Goal: Information Seeking & Learning: Learn about a topic

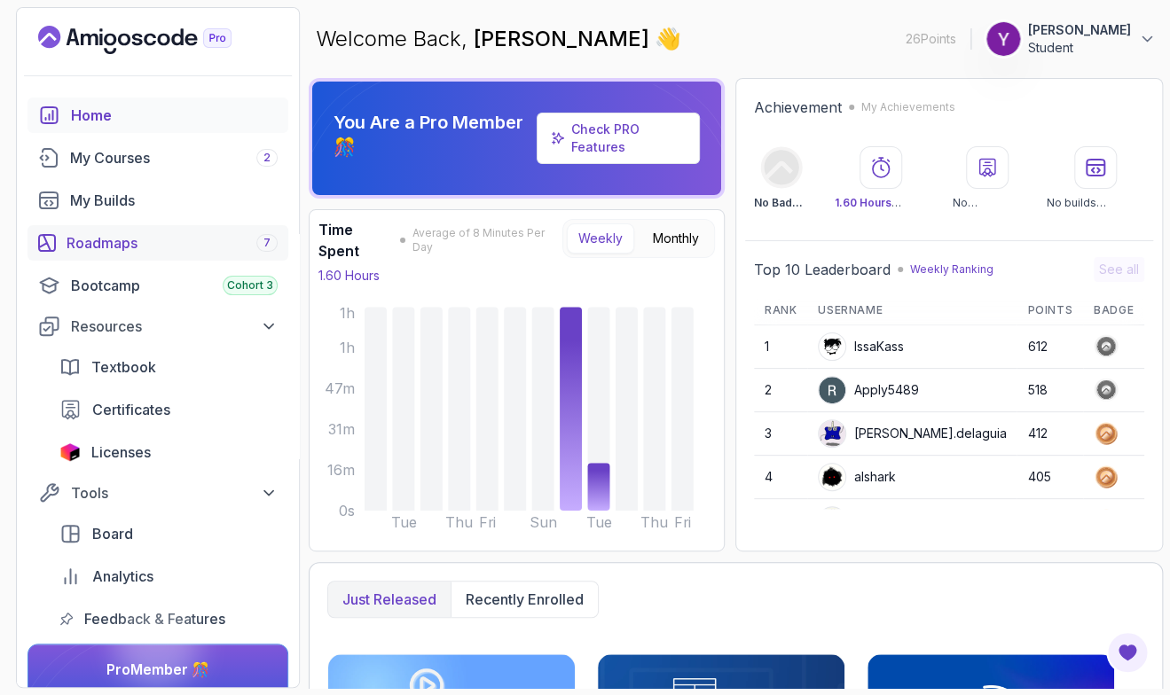
click at [98, 236] on div "Roadmaps 7" at bounding box center [172, 242] width 211 height 21
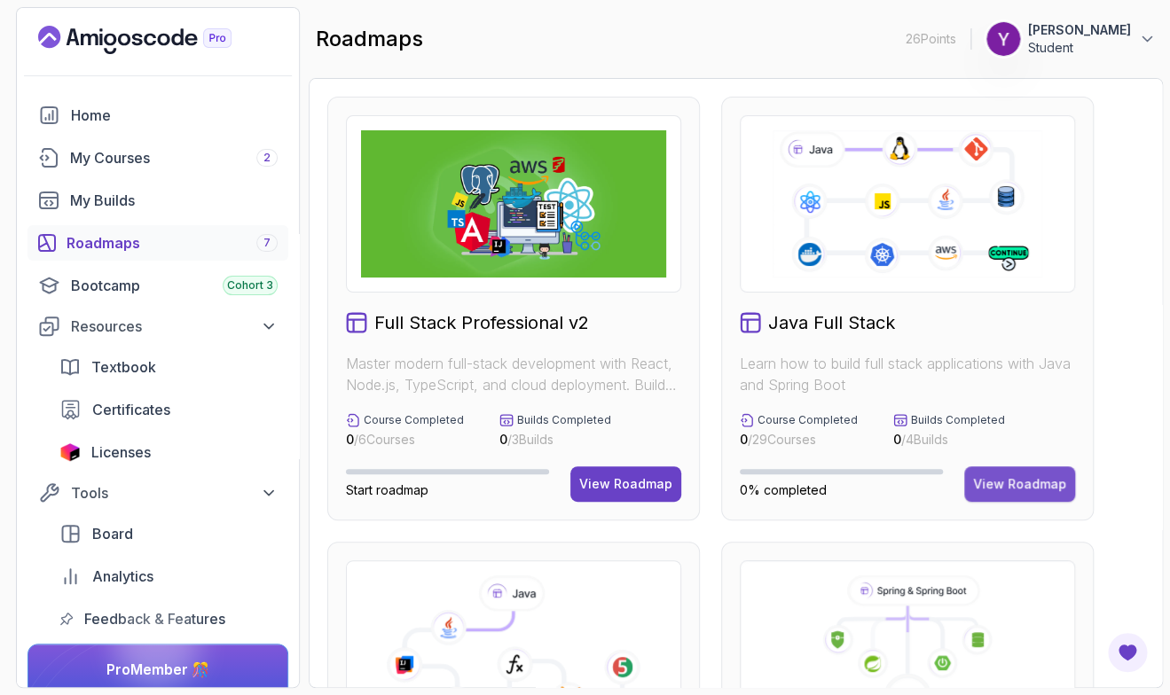
click at [1028, 493] on div "View Roadmap" at bounding box center [1019, 484] width 93 height 18
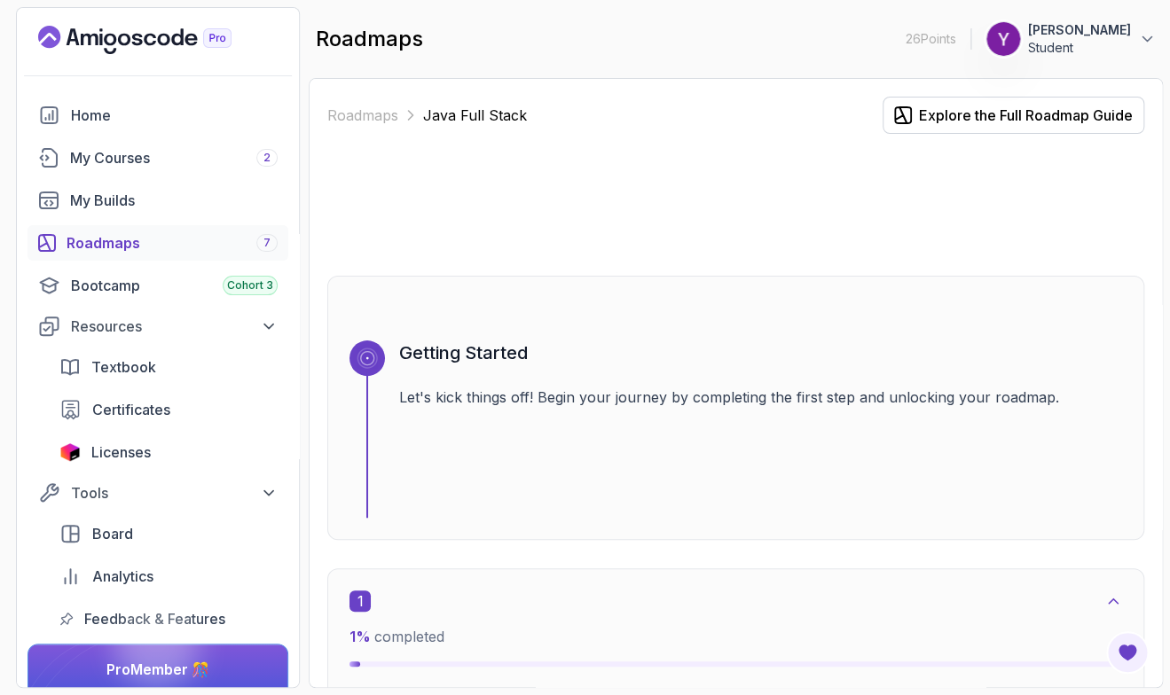
click at [1062, 200] on div at bounding box center [735, 204] width 817 height 85
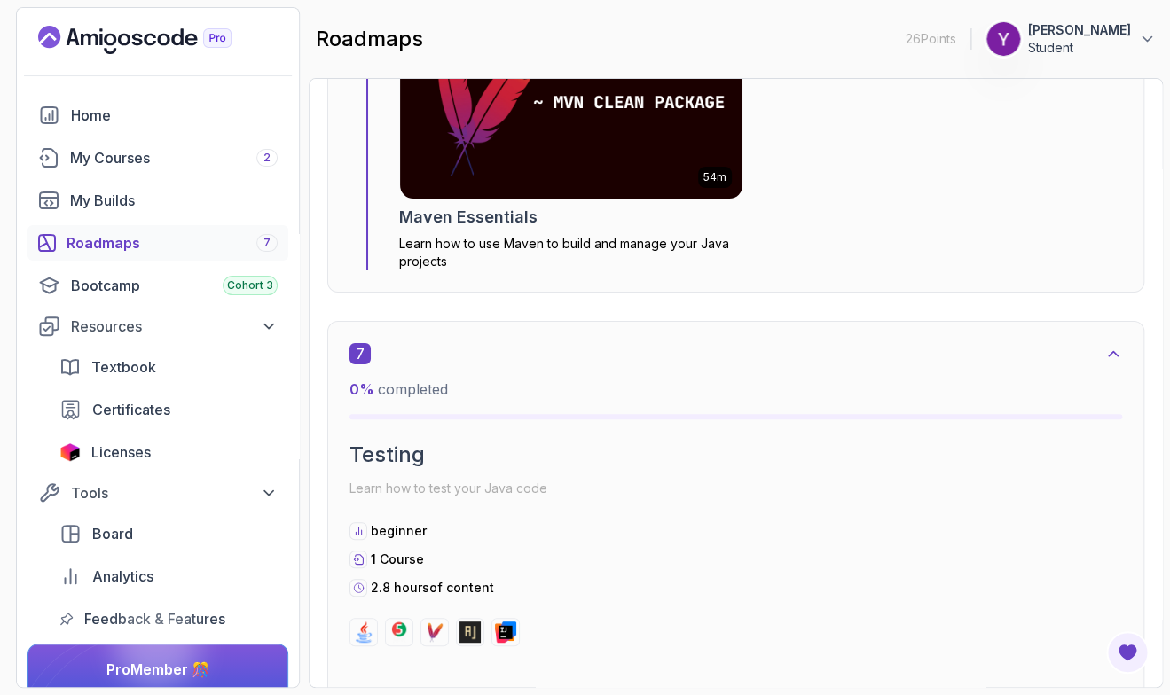
scroll to position [4774, 0]
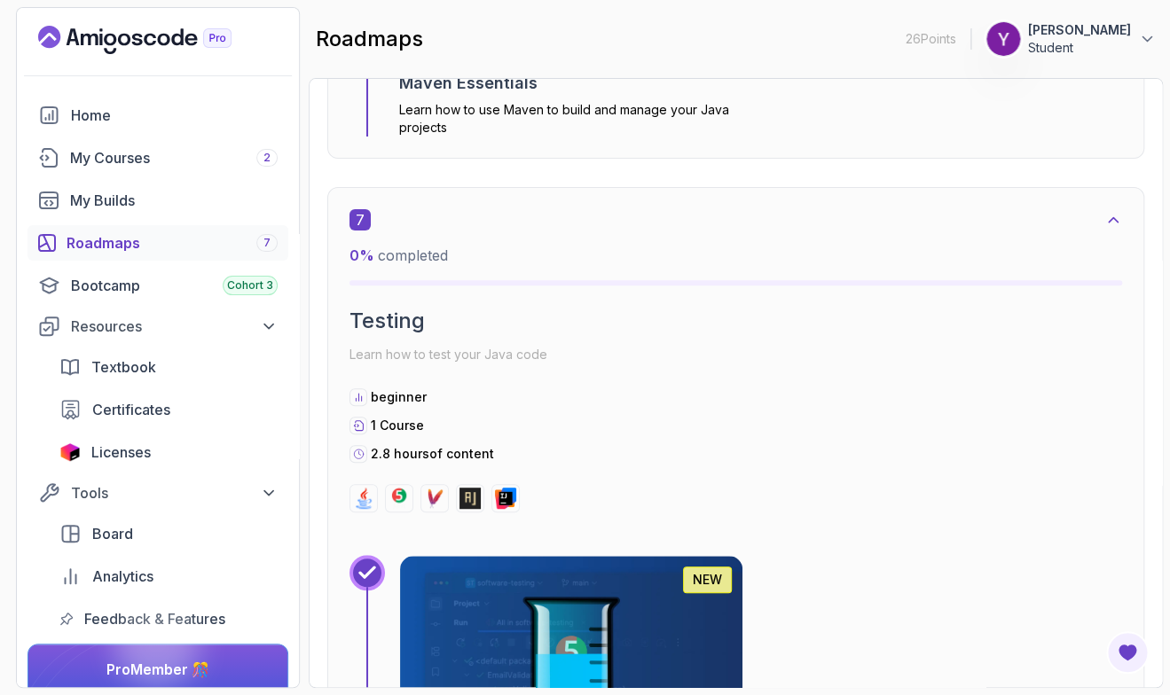
click at [1096, 362] on p "Learn how to test your Java code" at bounding box center [736, 354] width 773 height 25
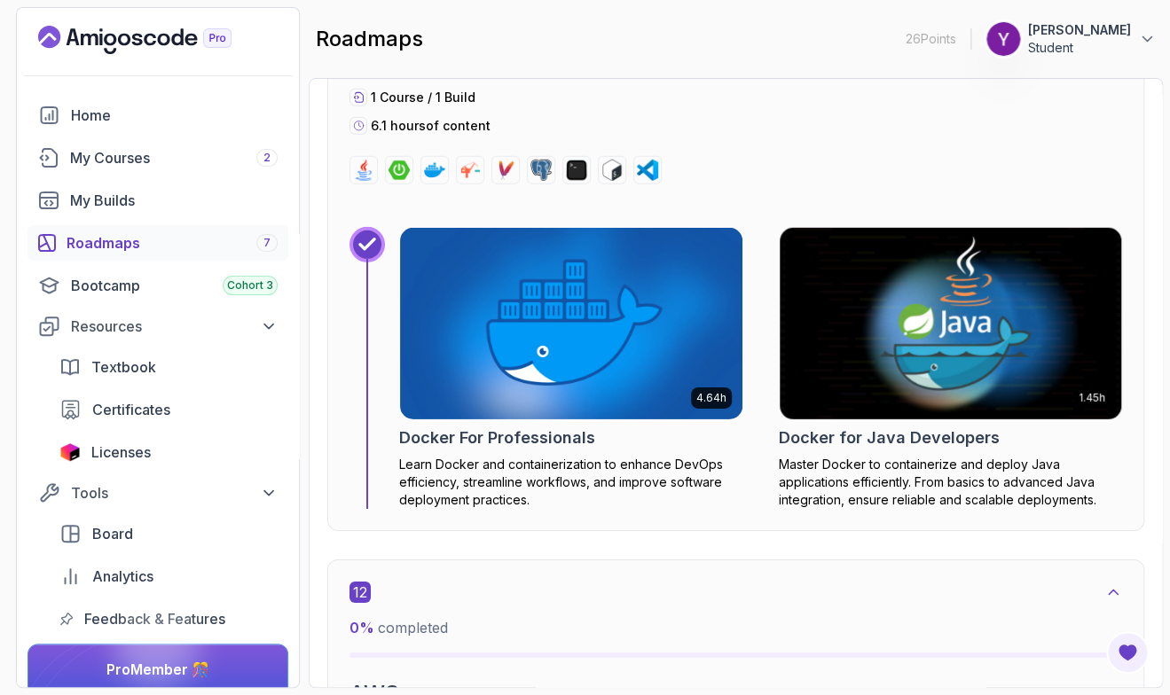
scroll to position [8718, 0]
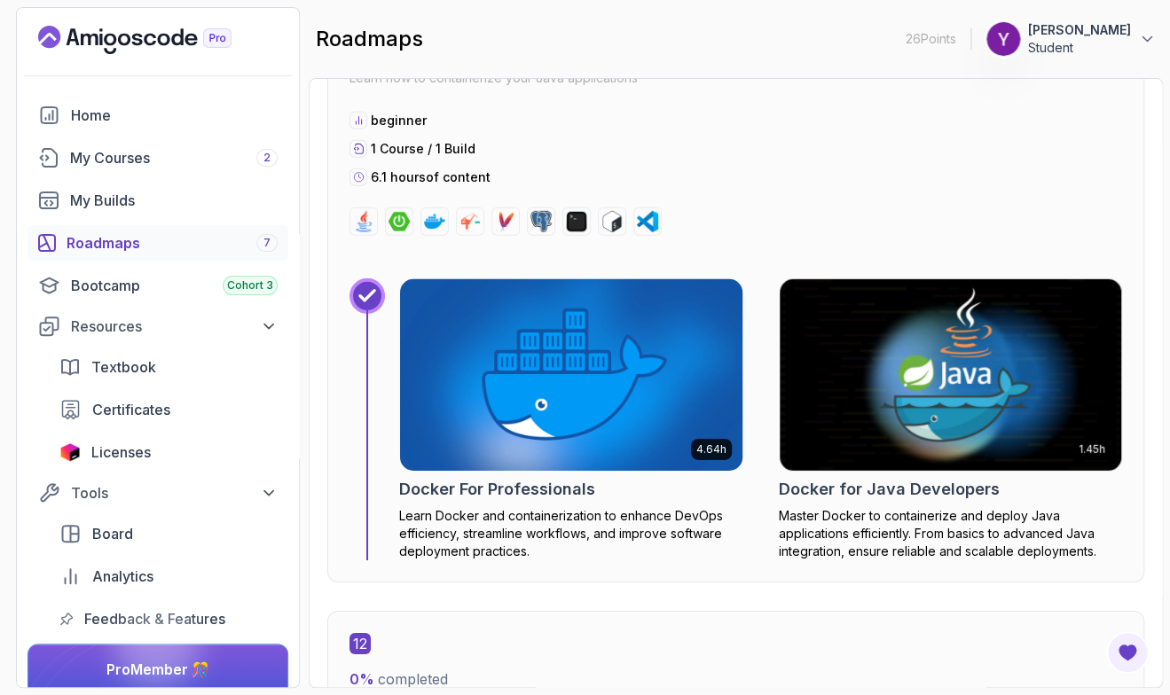
click at [585, 495] on h2 "Docker For Professionals" at bounding box center [497, 489] width 196 height 25
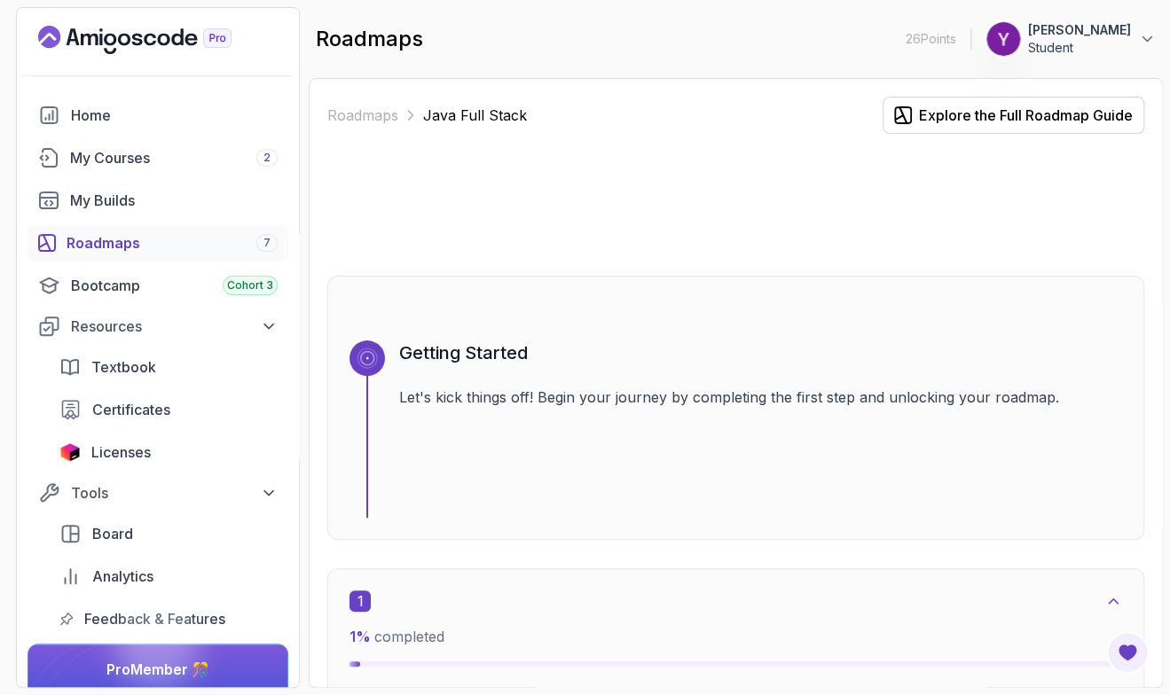
click at [1156, 573] on div "Roadmaps Java Full Stack Explore the Full Roadmap Guide Getting Started Let's k…" at bounding box center [736, 383] width 854 height 610
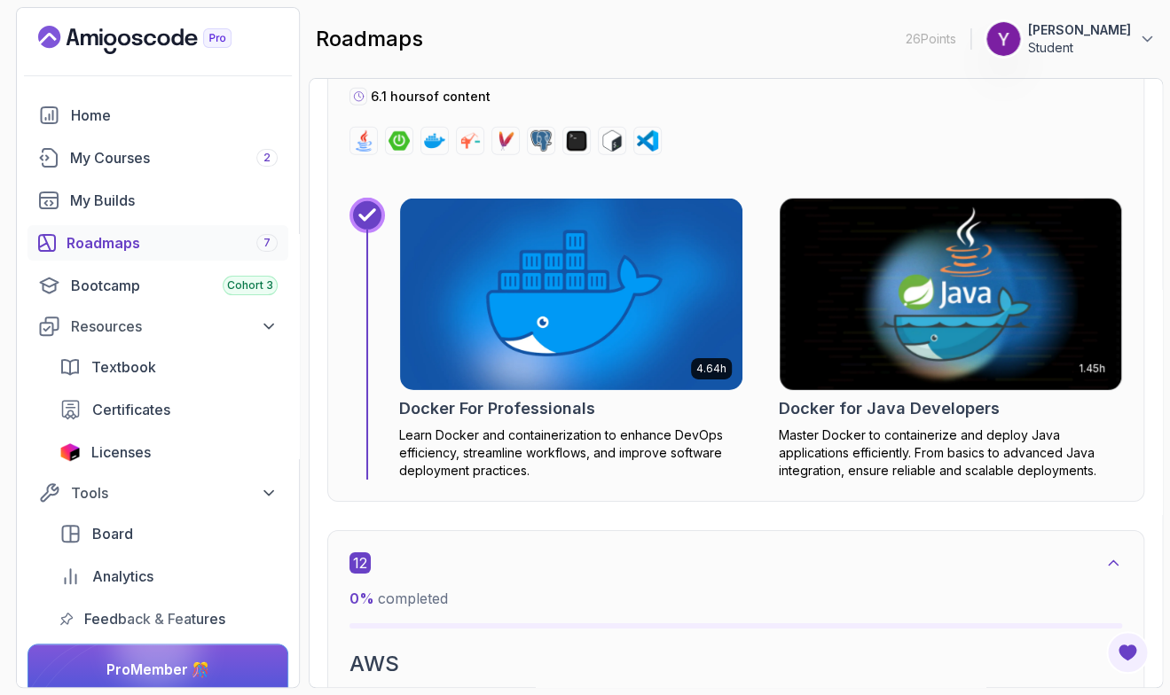
scroll to position [8666, 0]
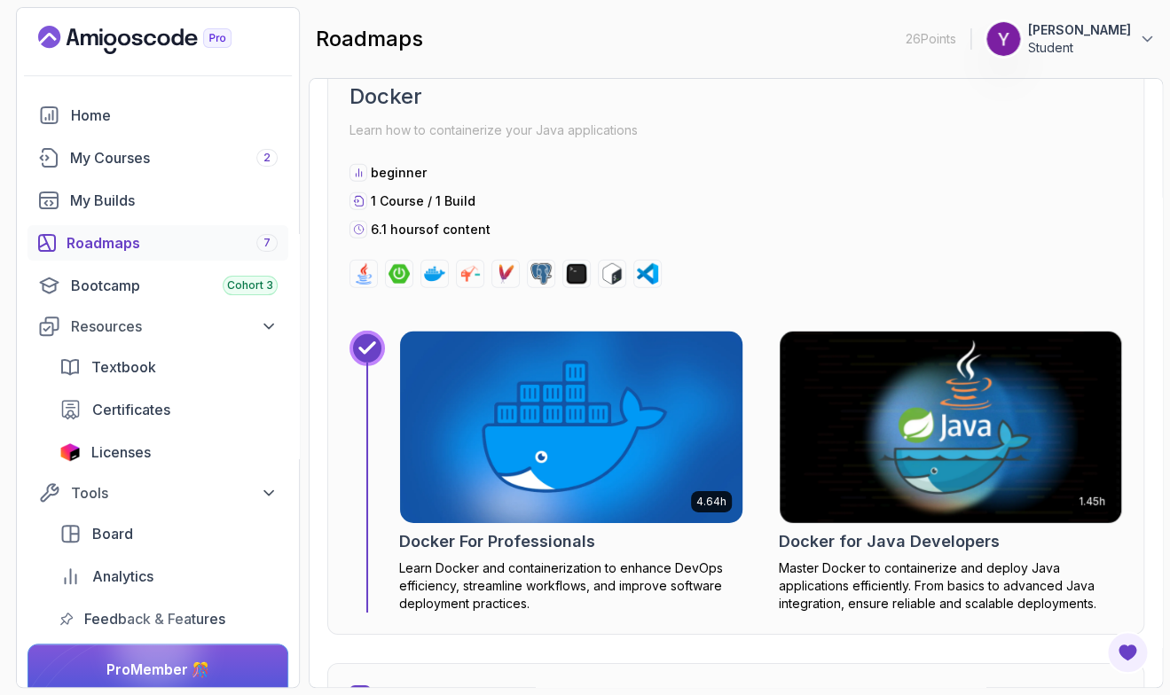
click at [583, 546] on h2 "Docker For Professionals" at bounding box center [497, 542] width 196 height 25
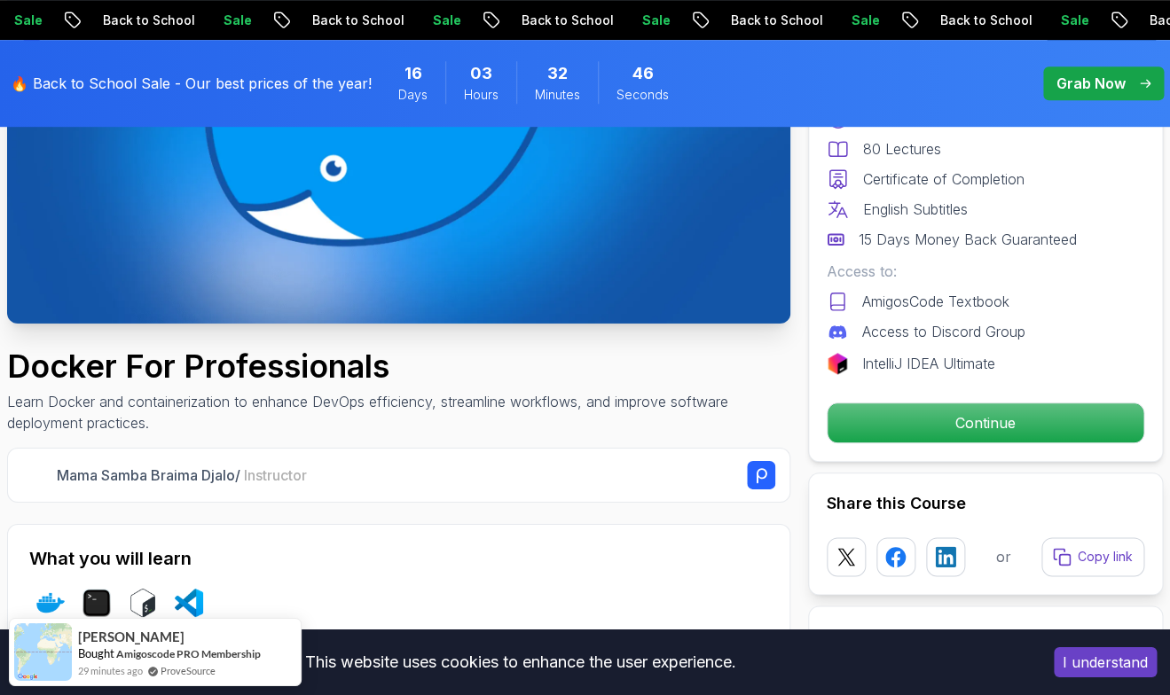
scroll to position [359, 0]
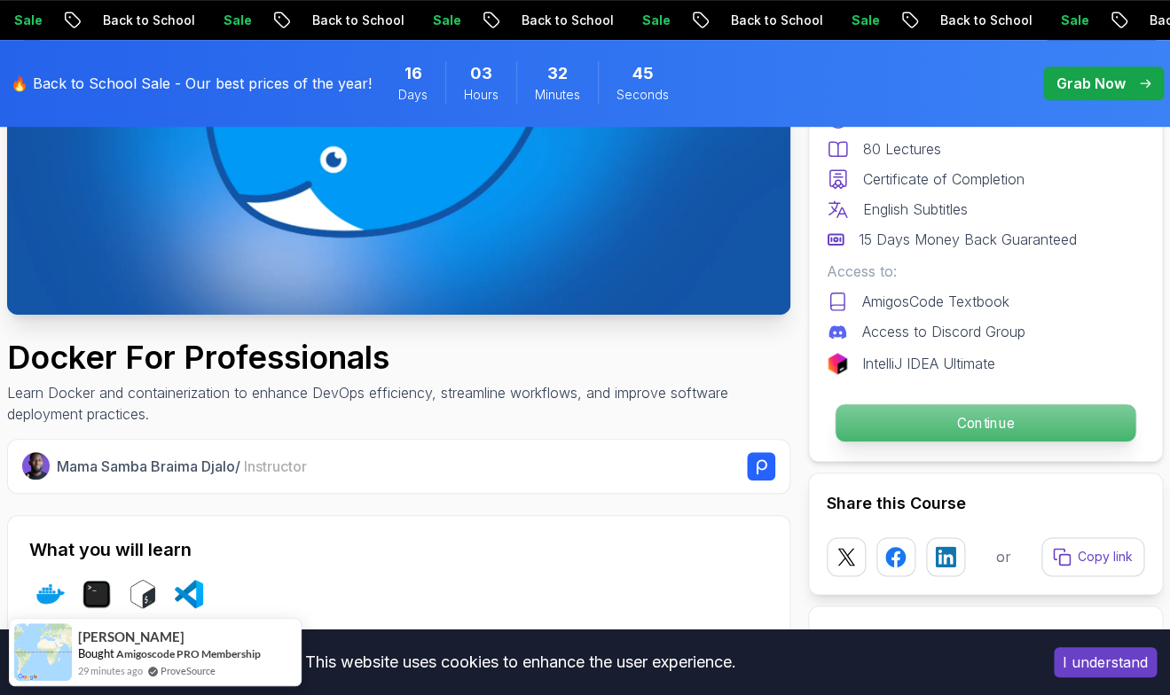
click at [944, 440] on p "Continue" at bounding box center [986, 423] width 300 height 37
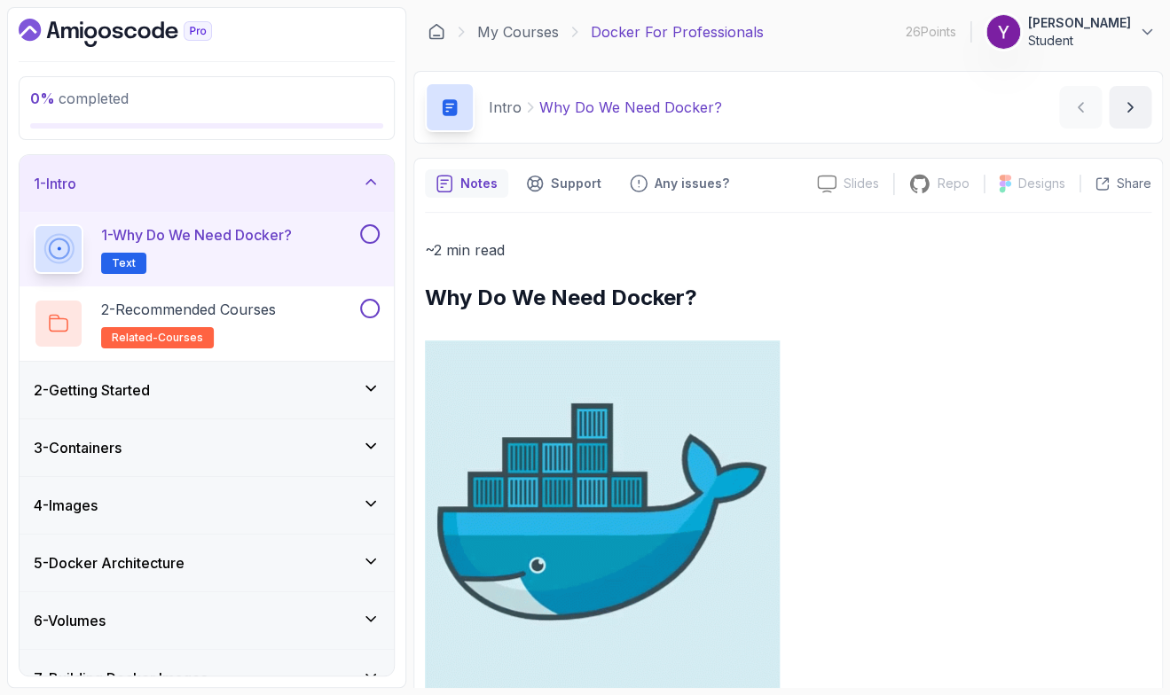
click at [1080, 404] on p at bounding box center [788, 518] width 727 height 355
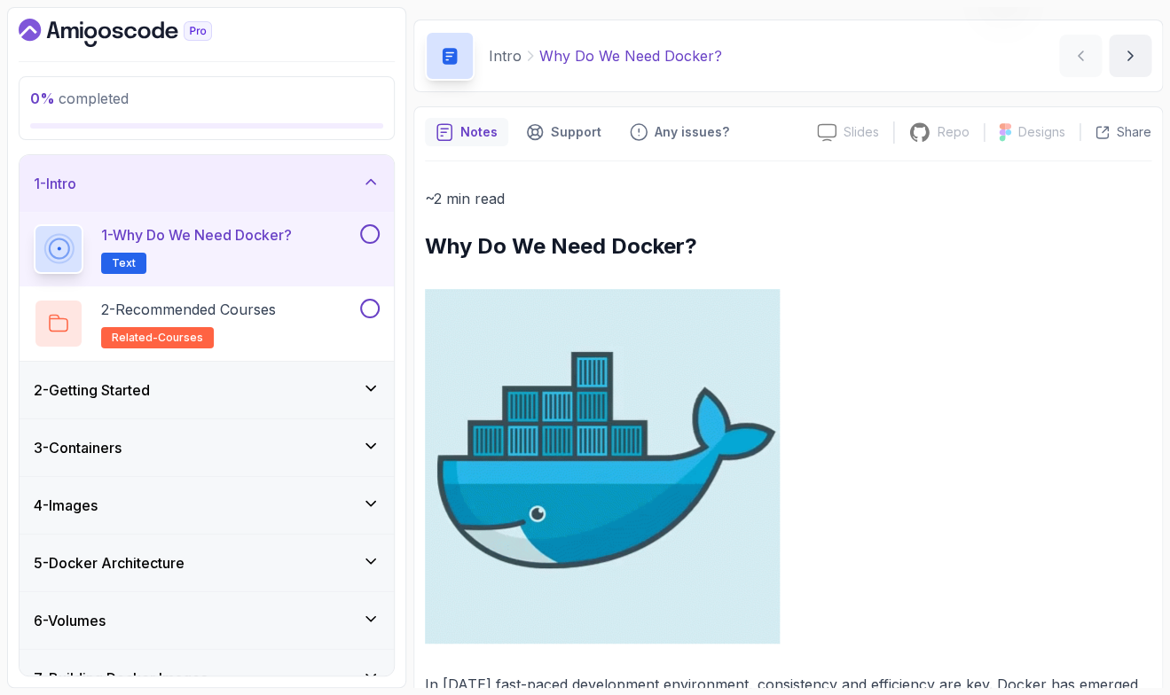
scroll to position [104, 0]
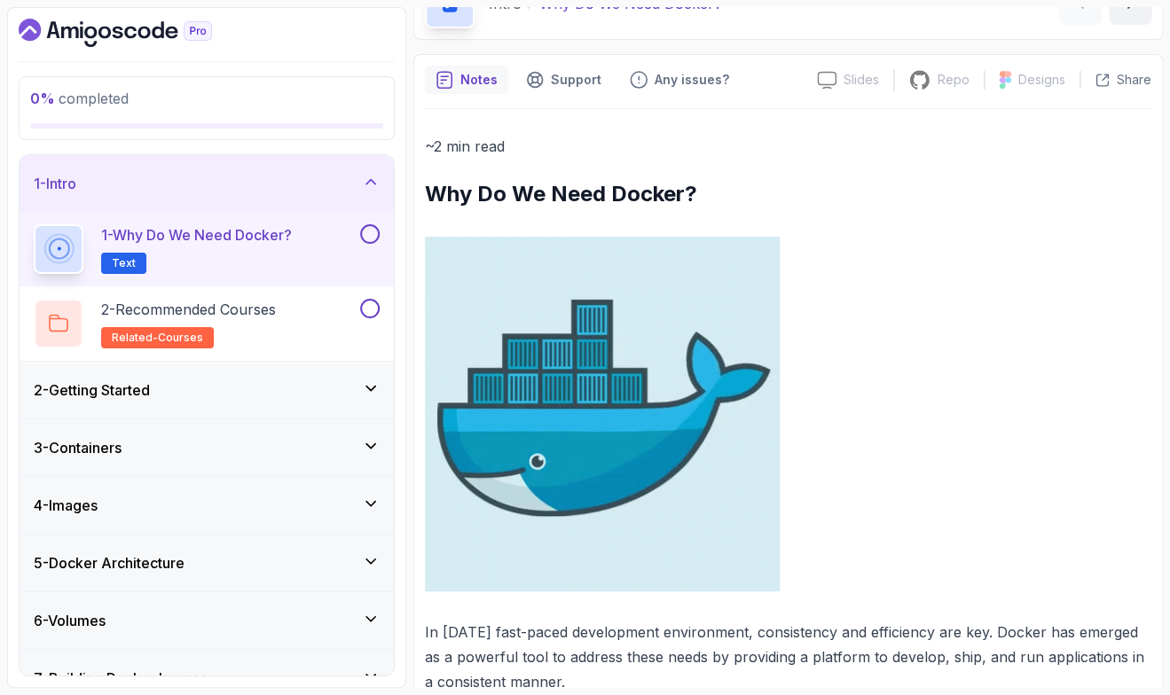
click at [1078, 358] on p at bounding box center [788, 414] width 727 height 355
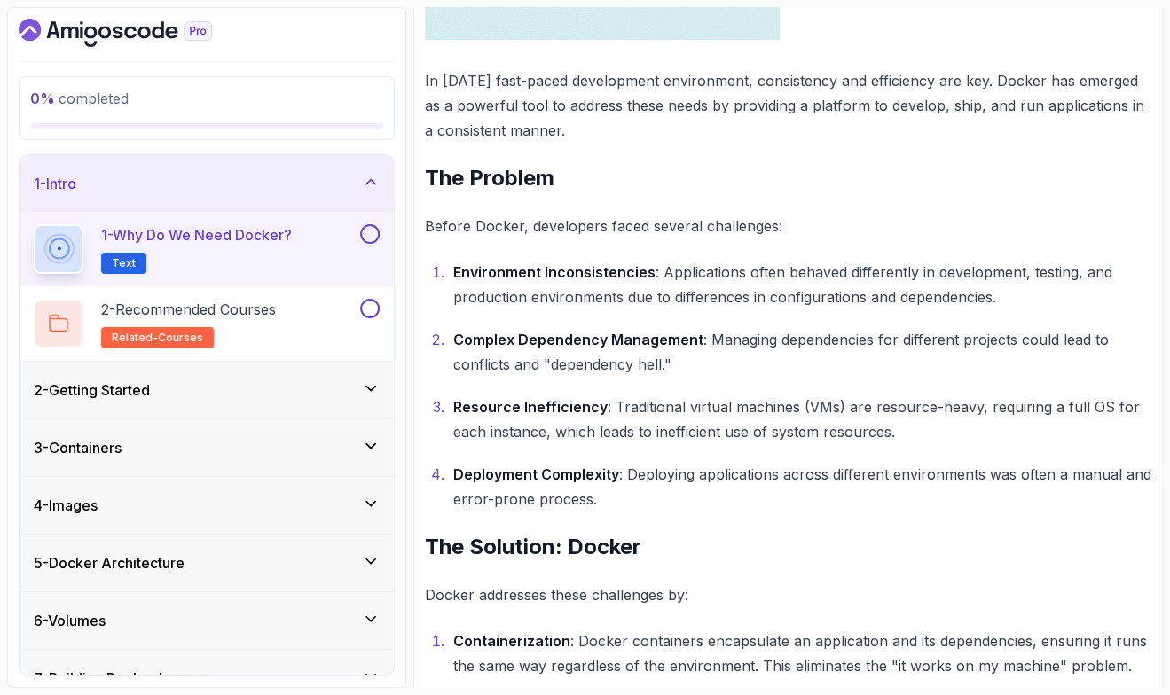
scroll to position [674, 0]
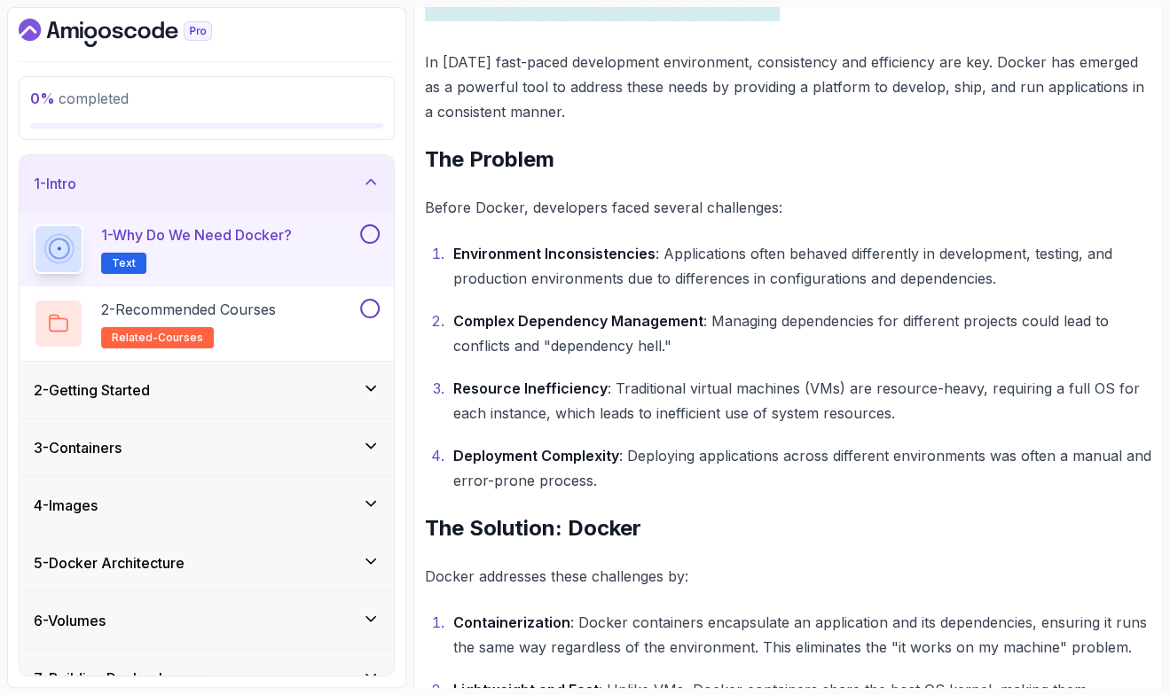
click at [758, 394] on p "Resource Inefficiency : Traditional virtual machines (VMs) are resource-heavy, …" at bounding box center [802, 401] width 698 height 50
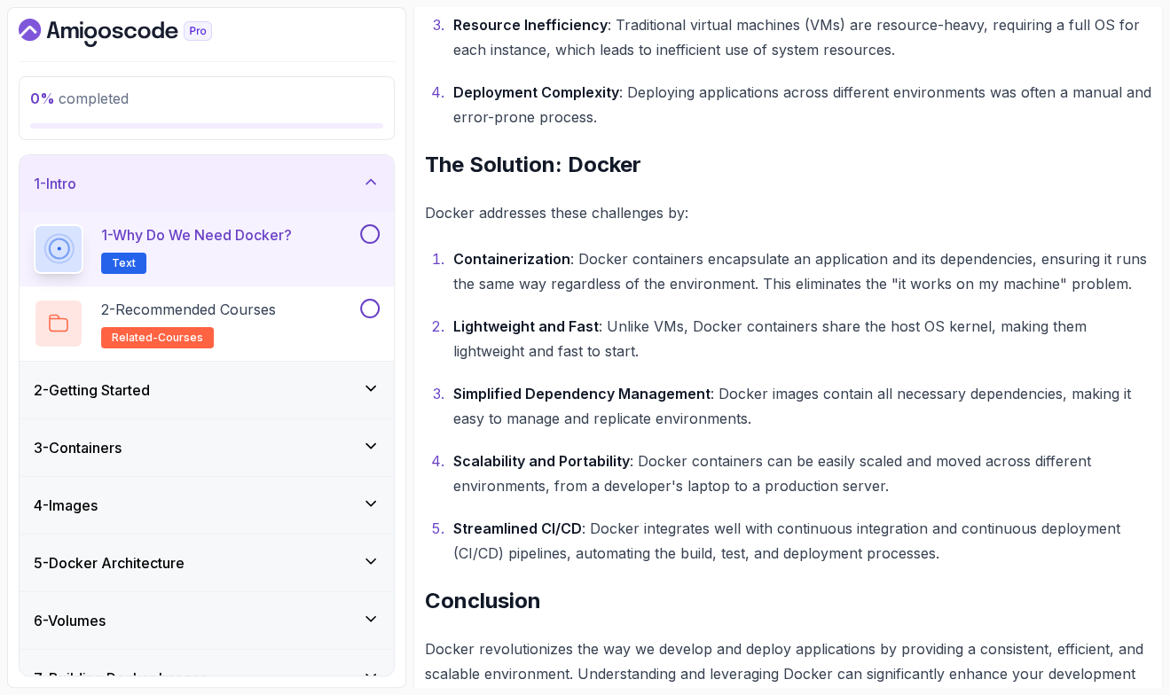
scroll to position [1089, 0]
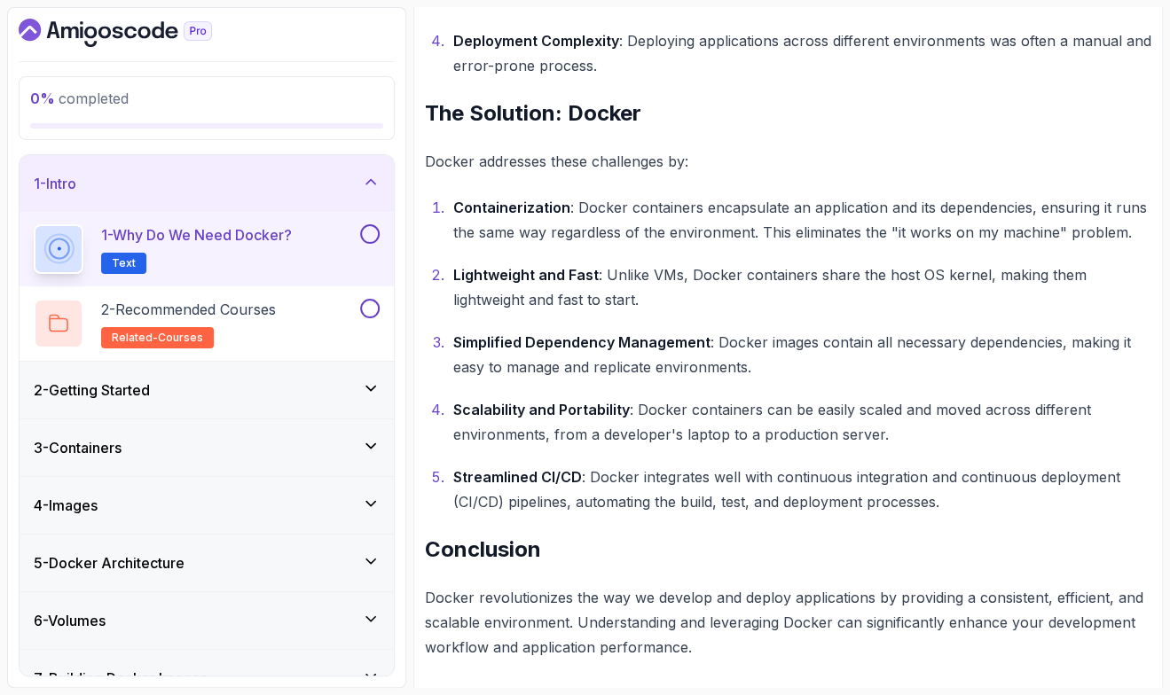
click at [830, 506] on p "Streamlined CI/CD : Docker integrates well with continuous integration and cont…" at bounding box center [802, 490] width 698 height 50
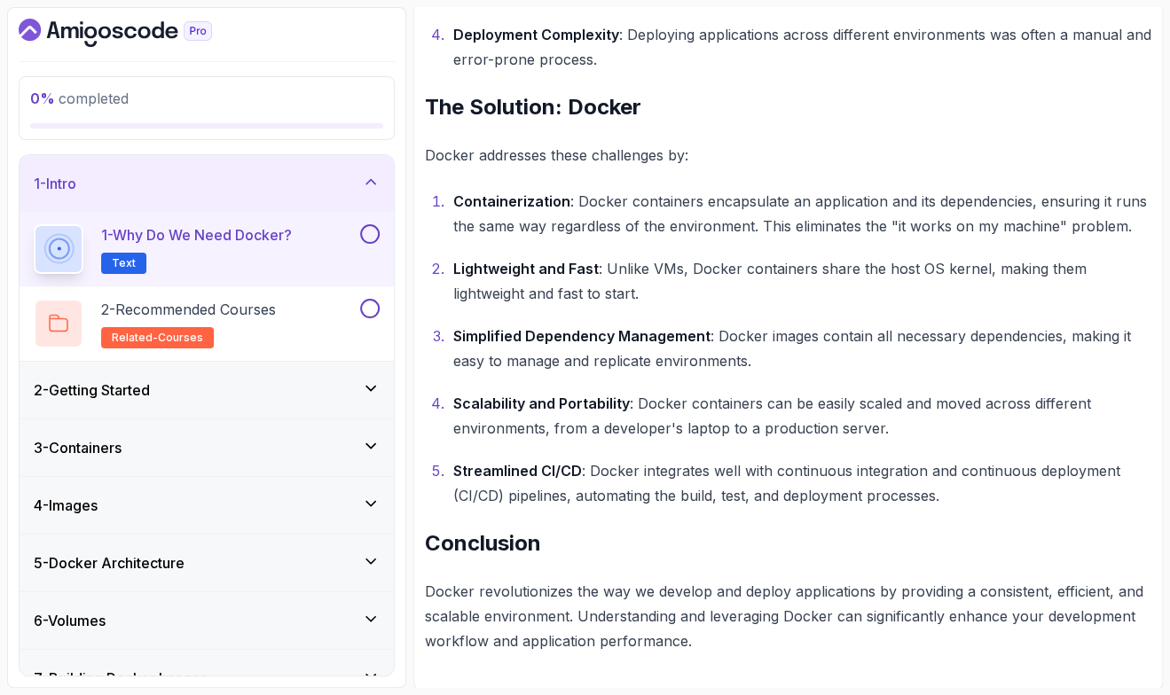
scroll to position [1097, 0]
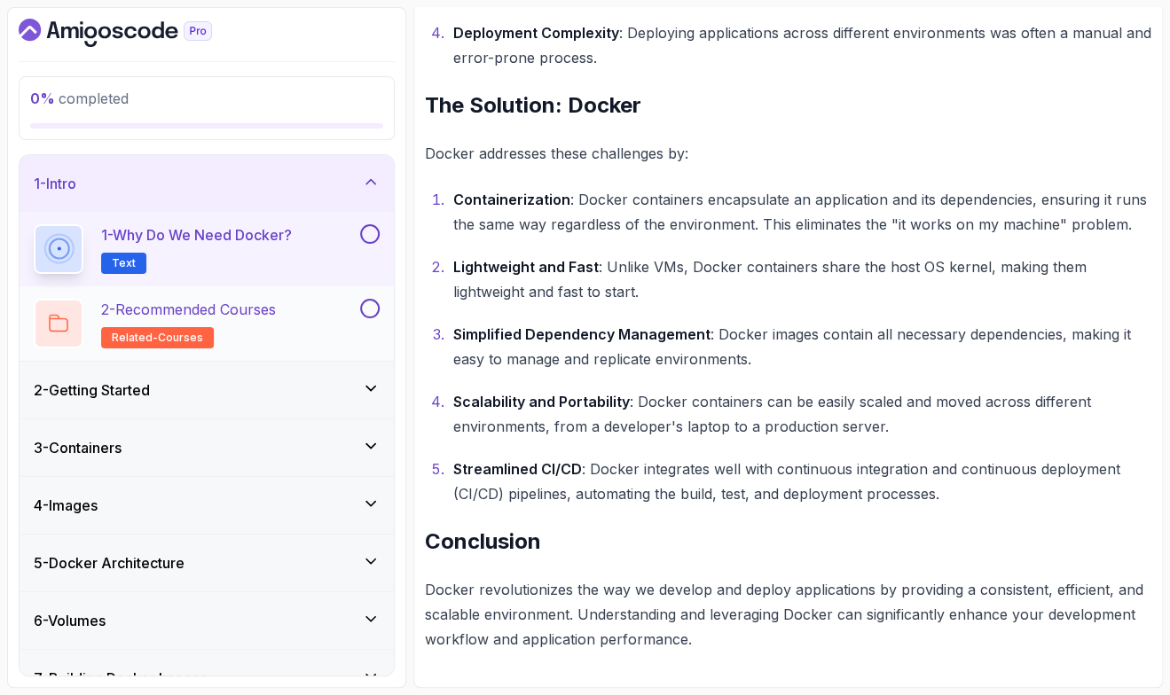
click at [334, 303] on div "2 - Recommended Courses related-courses" at bounding box center [195, 324] width 323 height 50
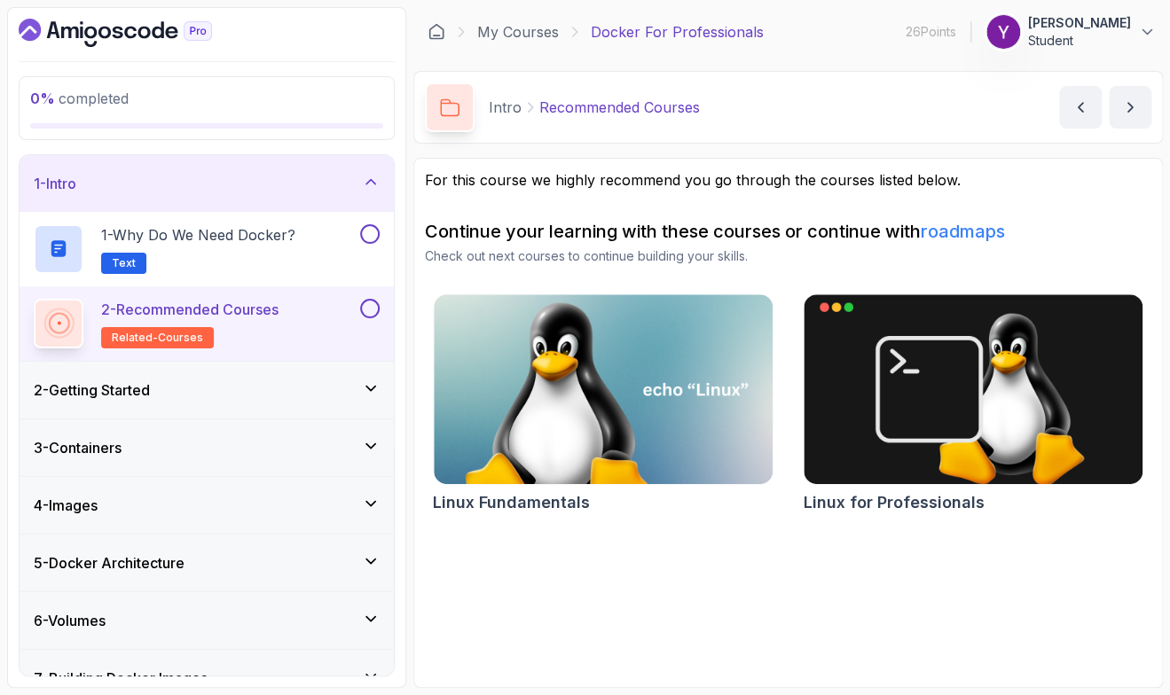
click at [250, 370] on div "2 - Getting Started" at bounding box center [207, 390] width 374 height 57
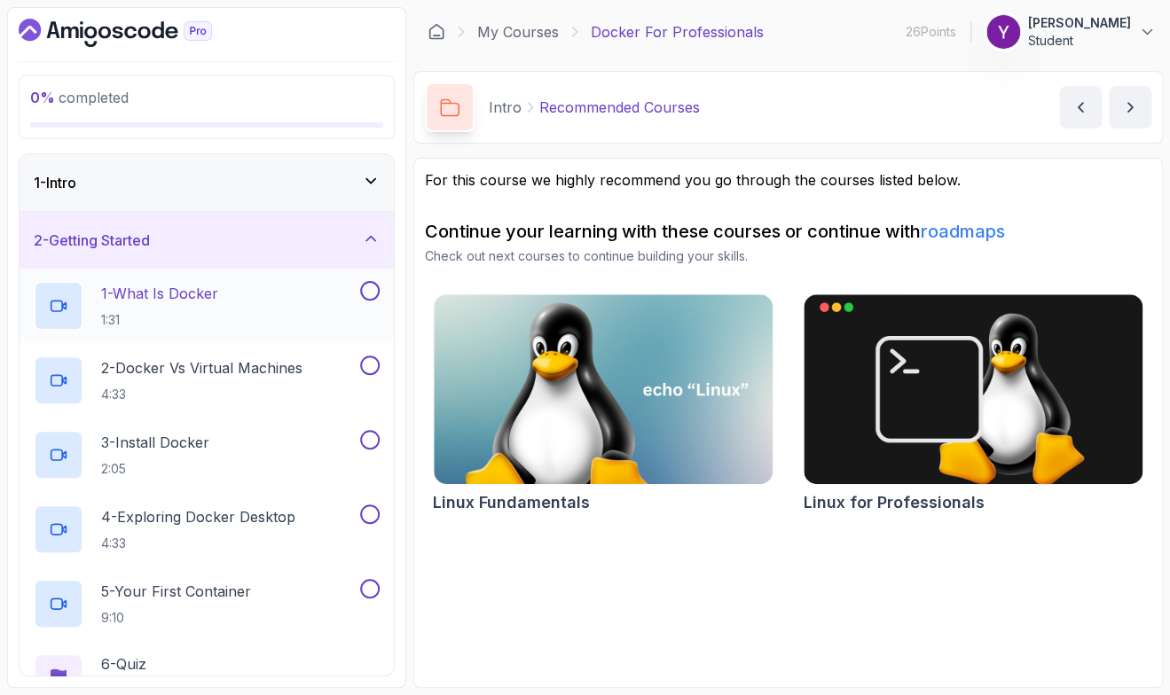
click at [238, 302] on div "1 - What Is Docker 1:31" at bounding box center [195, 306] width 323 height 50
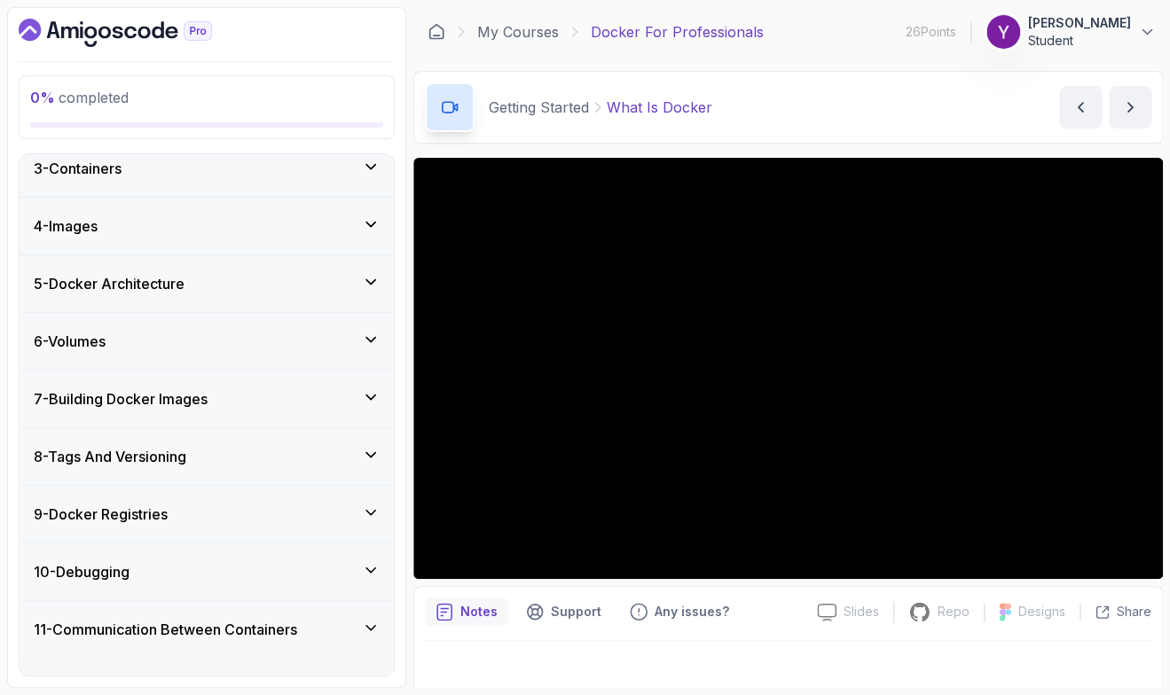
scroll to position [525, 0]
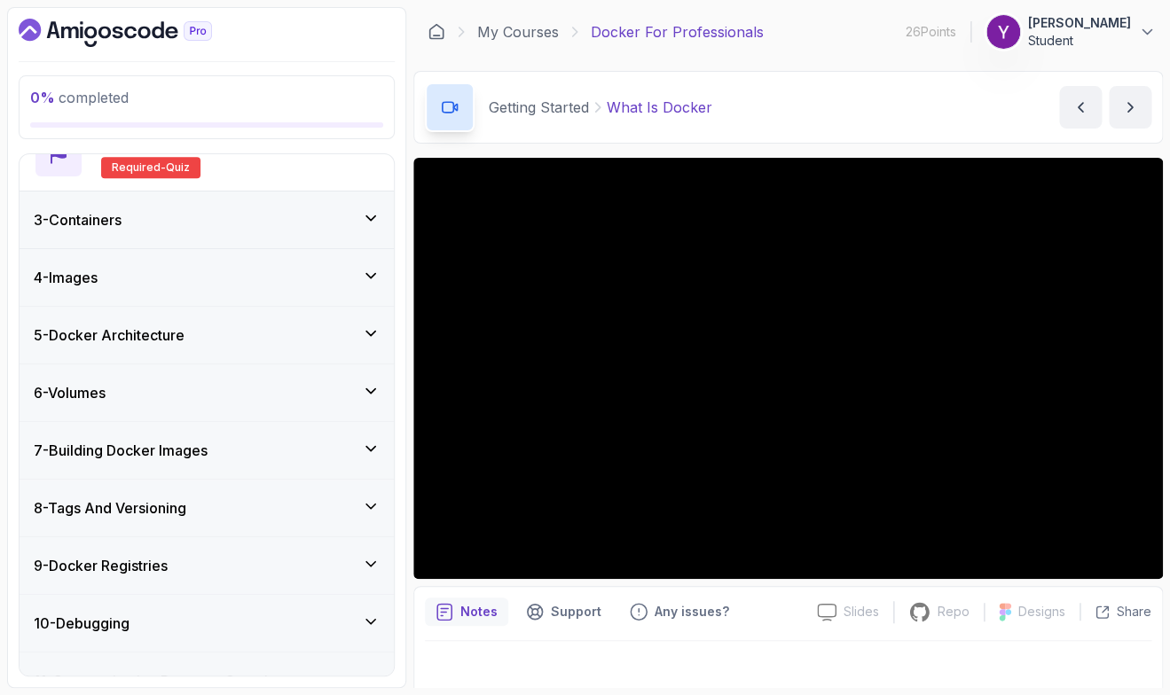
drag, startPoint x: 395, startPoint y: 394, endPoint x: 384, endPoint y: 391, distance: 11.0
click at [393, 395] on div "1 - Intro 2 - Getting Started 1 - What Is Docker 1:31 2 - Docker vs Virtual Mac…" at bounding box center [207, 414] width 376 height 523
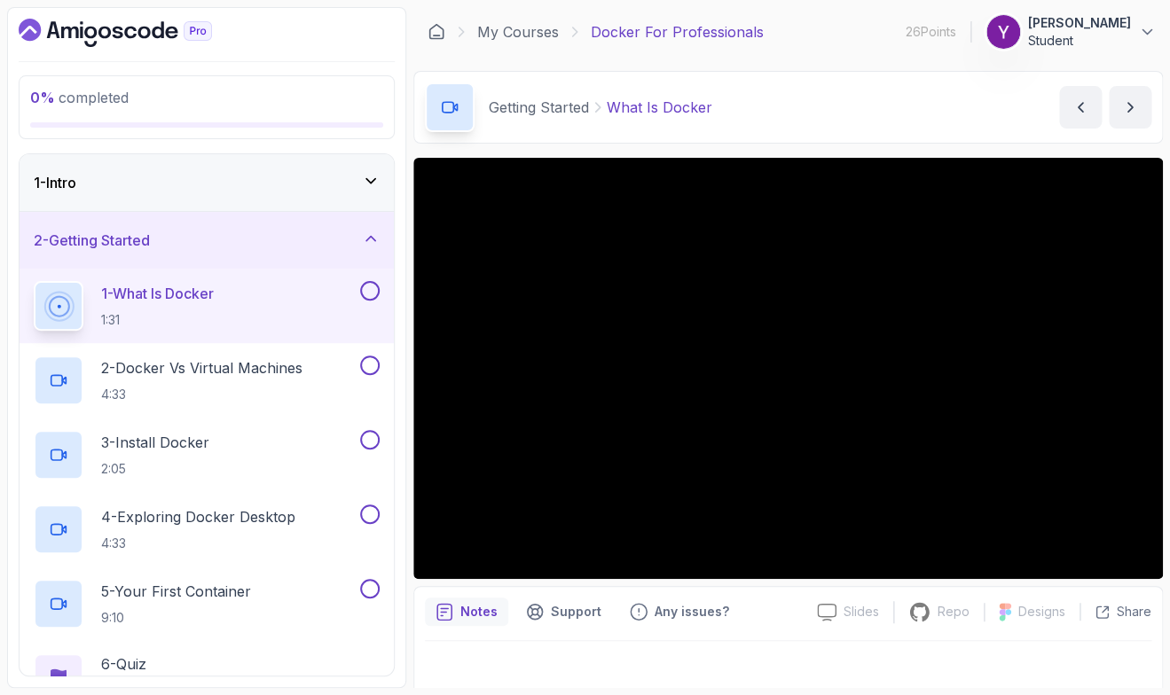
scroll to position [51, 0]
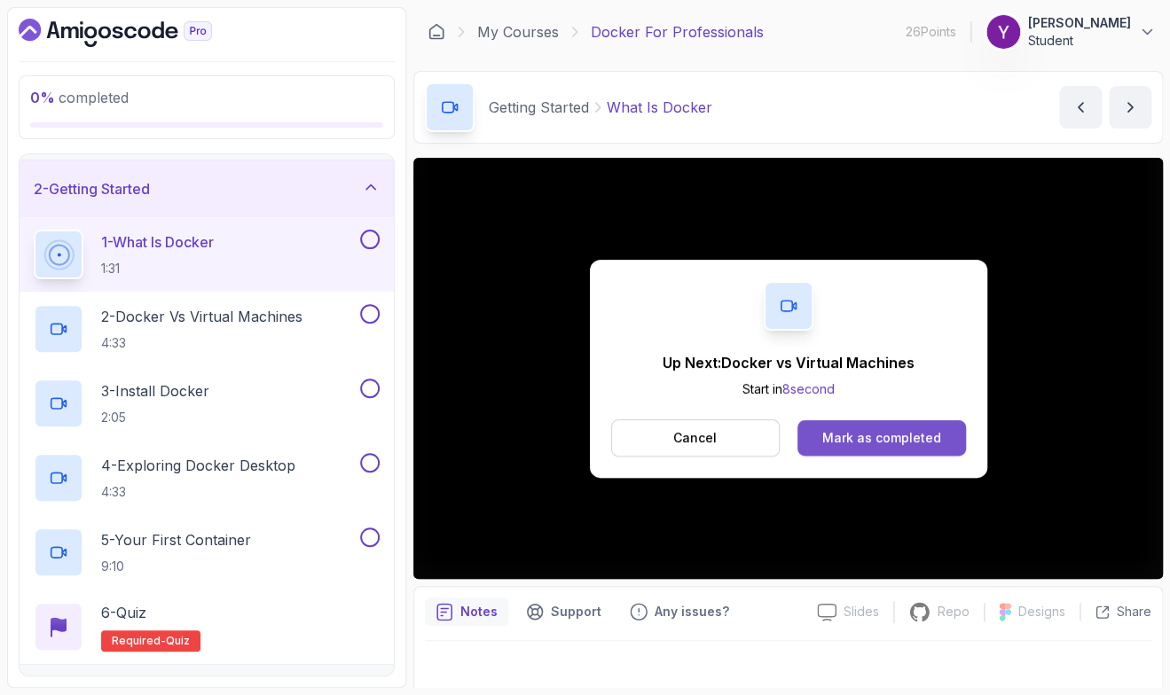
click at [899, 426] on button "Mark as completed" at bounding box center [881, 437] width 168 height 35
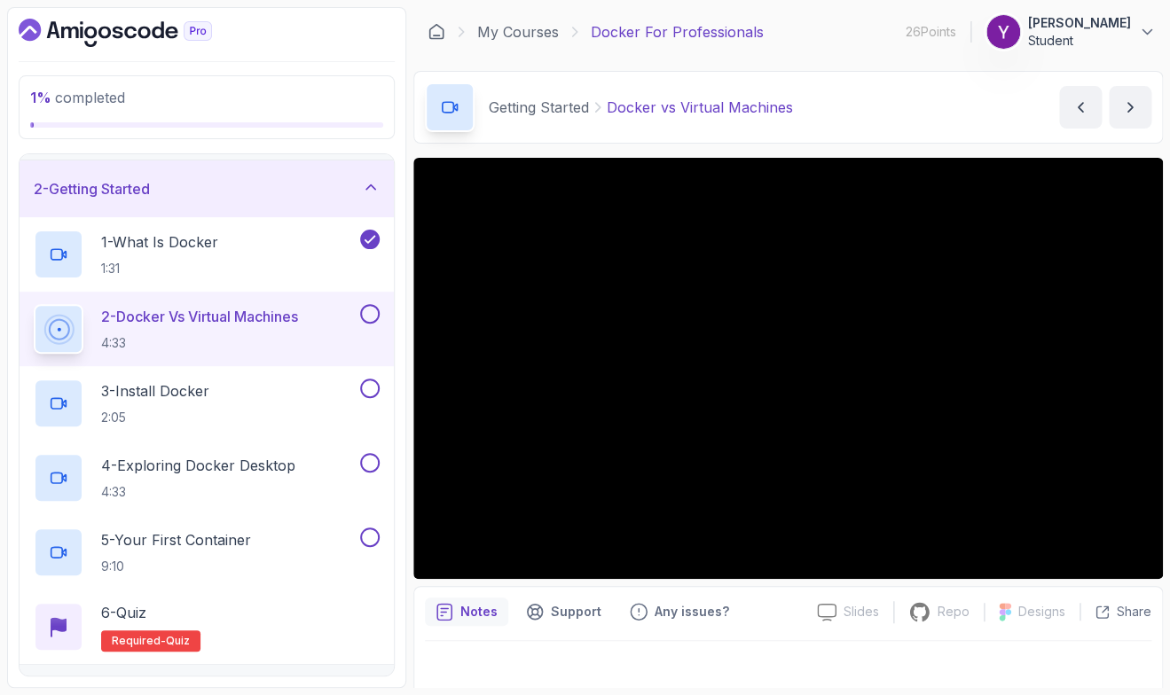
click at [364, 324] on div at bounding box center [368, 314] width 23 height 20
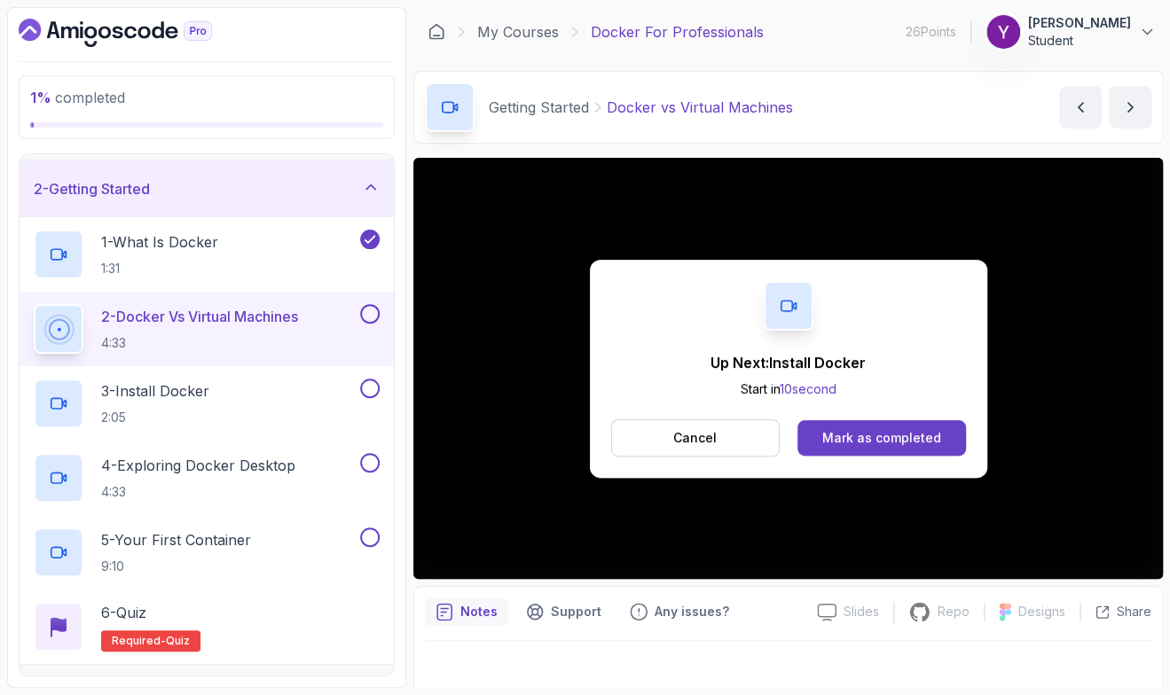
click at [366, 318] on button at bounding box center [370, 314] width 20 height 20
click at [224, 401] on div "3 - Install Docker 2:05" at bounding box center [195, 404] width 323 height 50
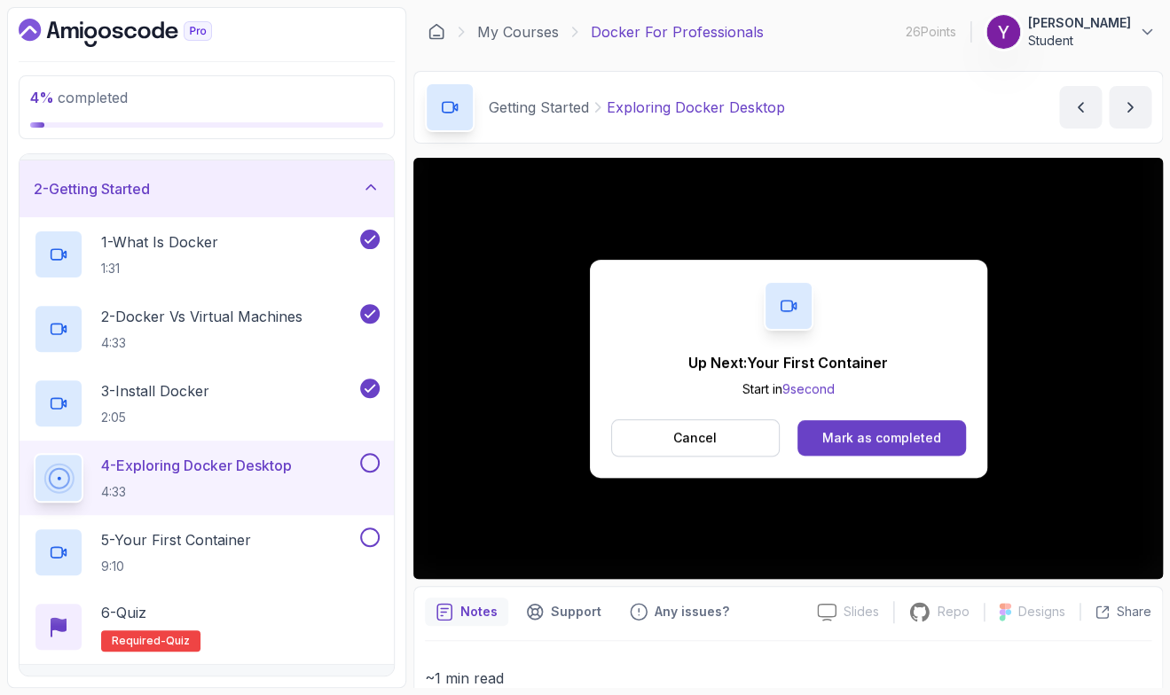
click at [370, 471] on button at bounding box center [370, 463] width 20 height 20
click at [278, 557] on div "5 - Your First Container 9:10" at bounding box center [195, 553] width 323 height 50
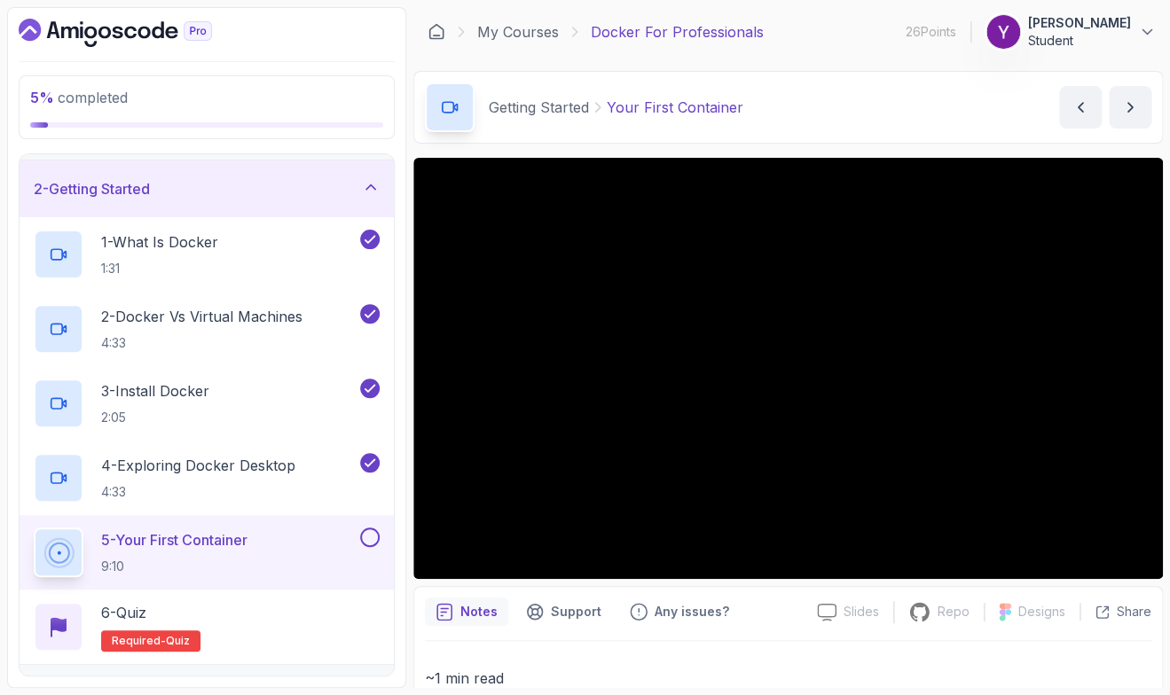
click at [412, 610] on div "5 % completed 1 - Intro 2 - Getting Started 1 - What Is Docker 1:31 2 - Docker …" at bounding box center [585, 347] width 1156 height 681
click at [302, 549] on div "5 - Your First Container 9:10" at bounding box center [195, 553] width 323 height 50
click at [372, 541] on button at bounding box center [370, 538] width 20 height 20
click at [322, 613] on div "6 - Quiz Required- quiz" at bounding box center [207, 627] width 346 height 50
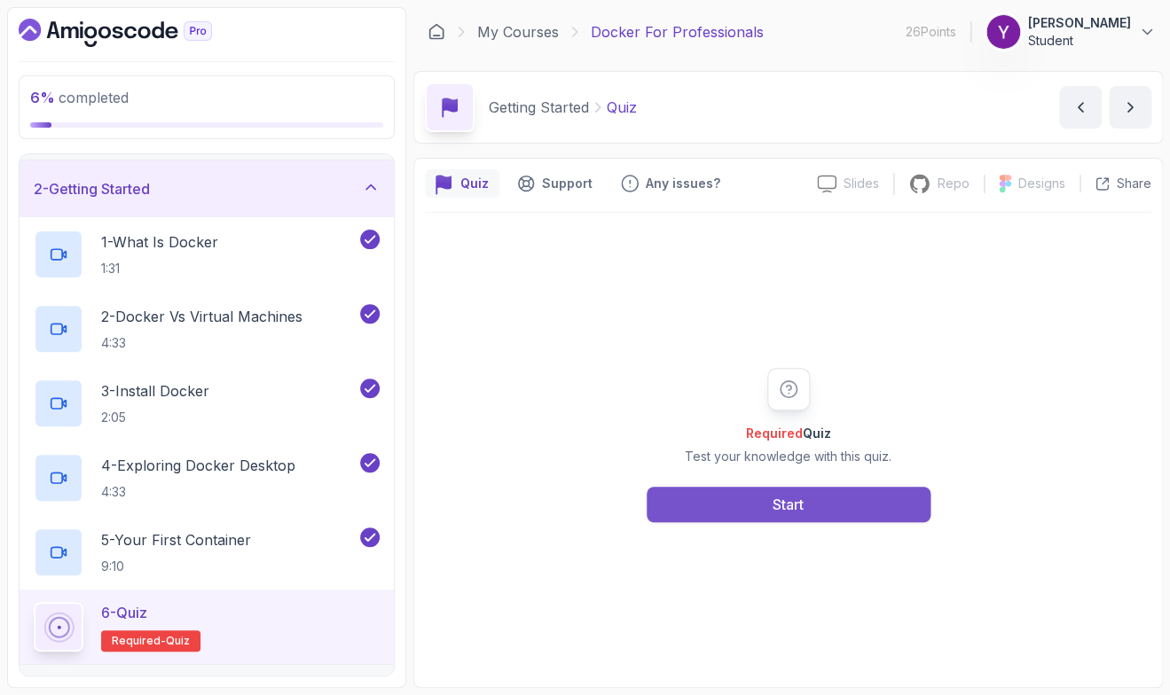
click at [713, 491] on button "Start" at bounding box center [789, 504] width 284 height 35
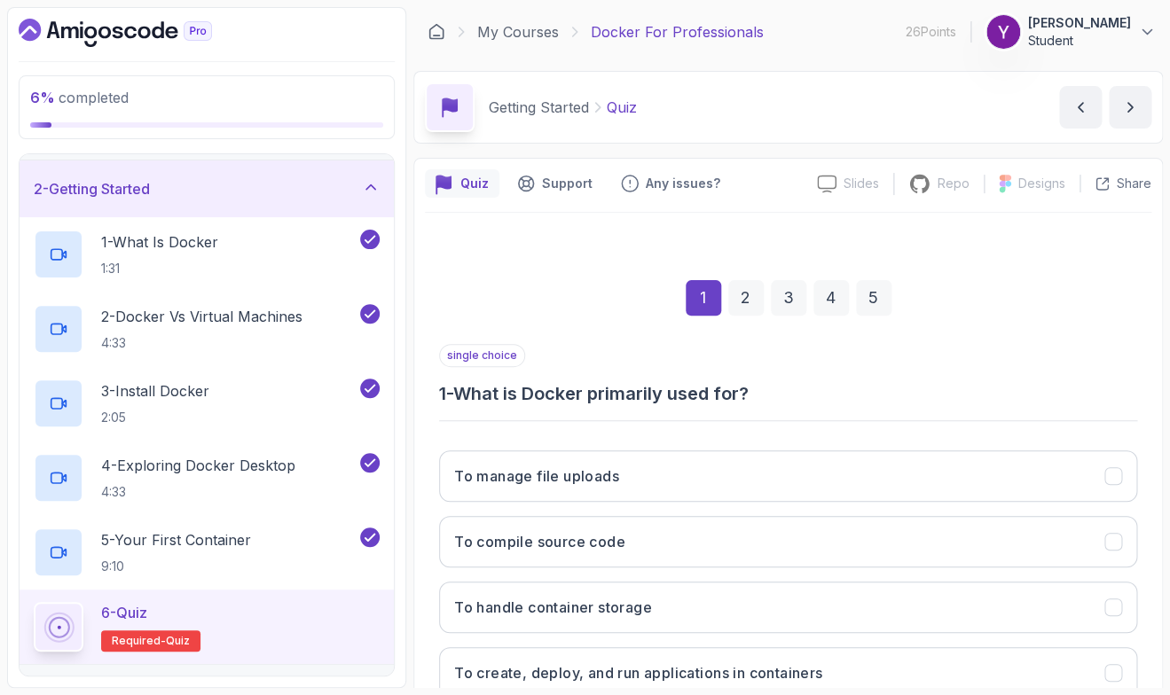
click at [12, 494] on div "6 % completed 1 - Intro 2 - Getting Started 1 - What Is Docker 1:31 2 - Docker …" at bounding box center [206, 347] width 399 height 681
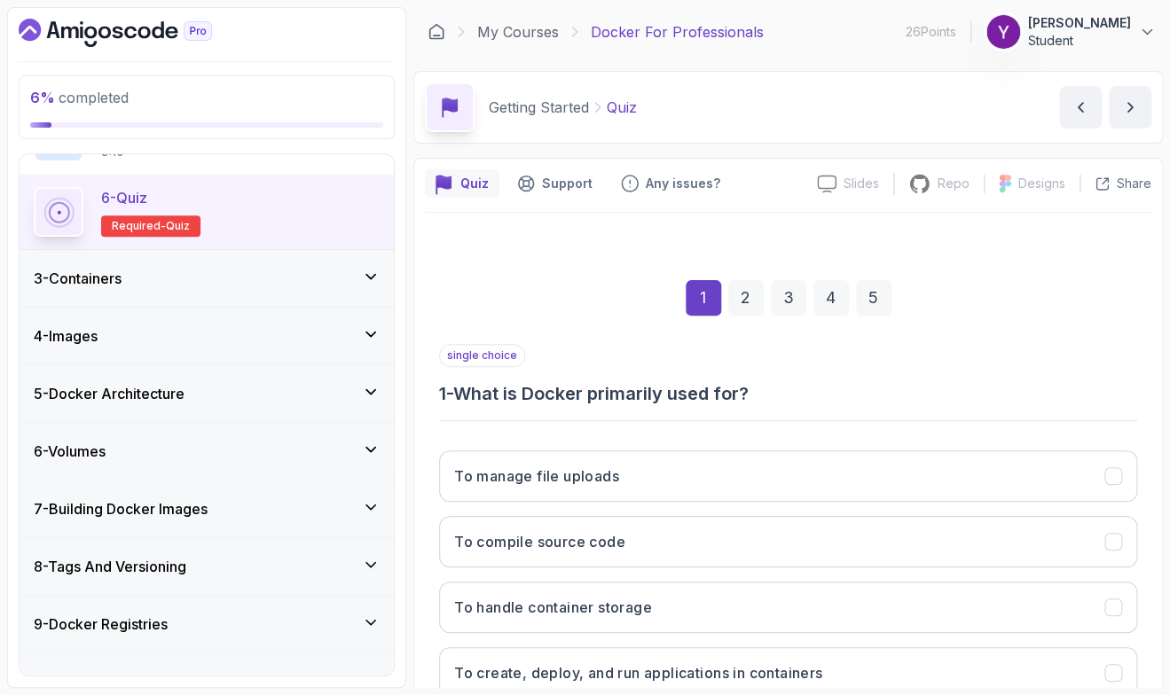
scroll to position [519, 0]
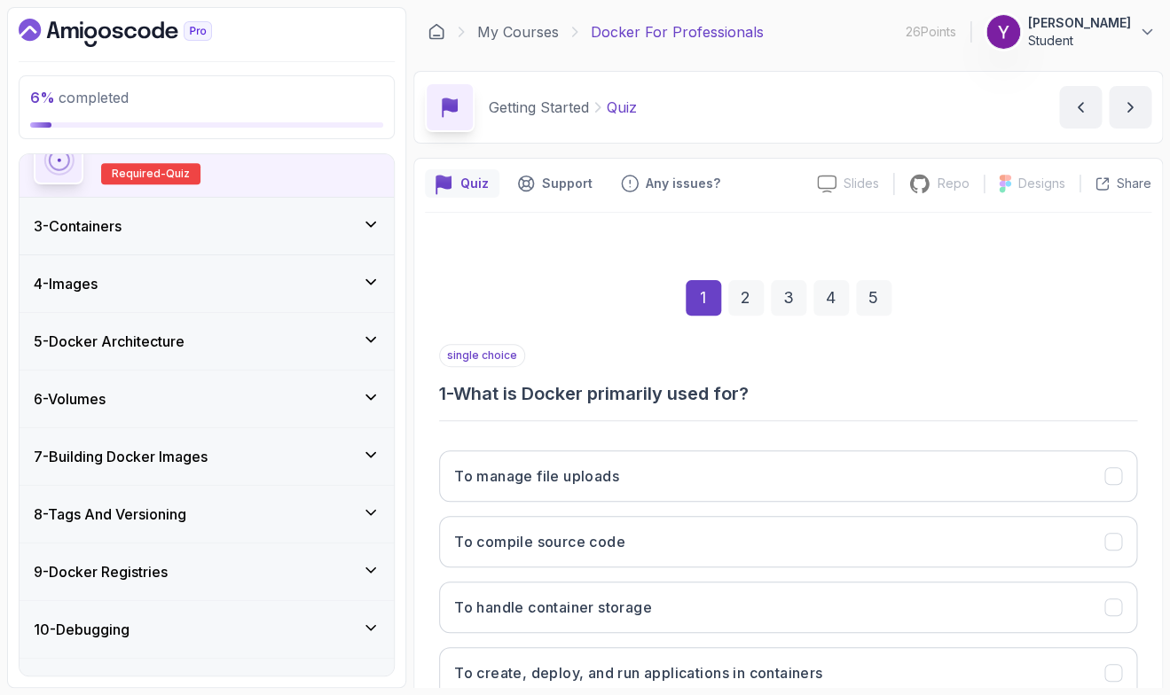
click at [747, 350] on div "single choice 1 - What is Docker primarily used for?" at bounding box center [788, 375] width 698 height 62
click at [999, 367] on div "single choice 1 - What is Docker primarily used for?" at bounding box center [788, 375] width 698 height 62
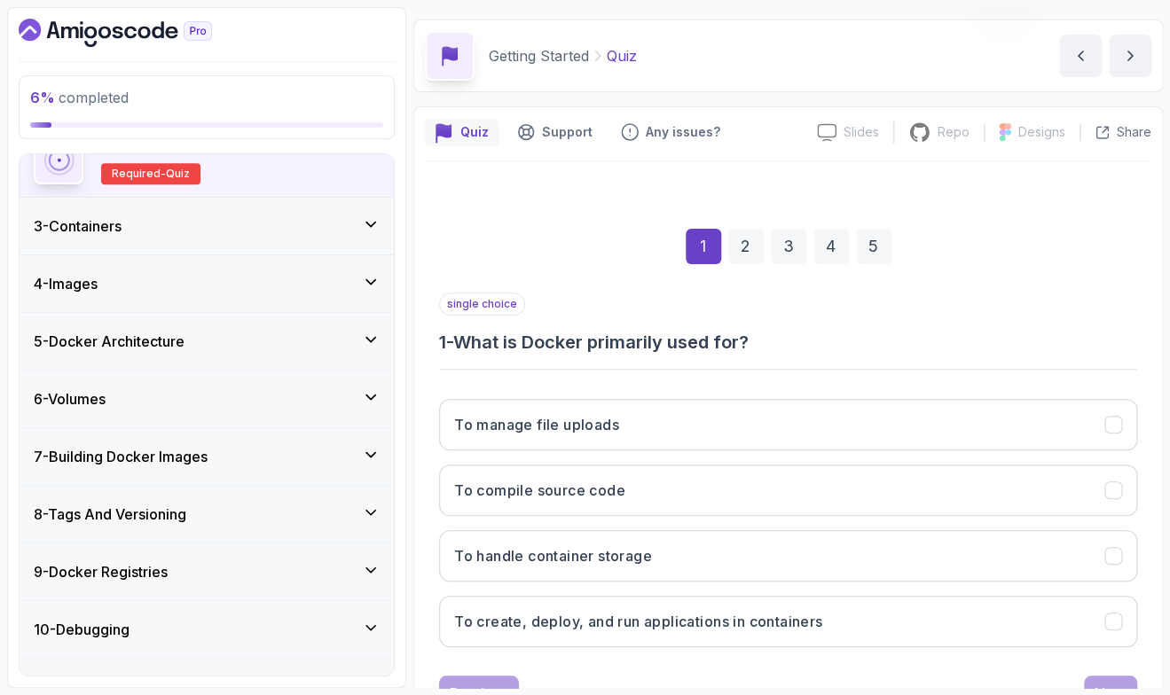
scroll to position [104, 0]
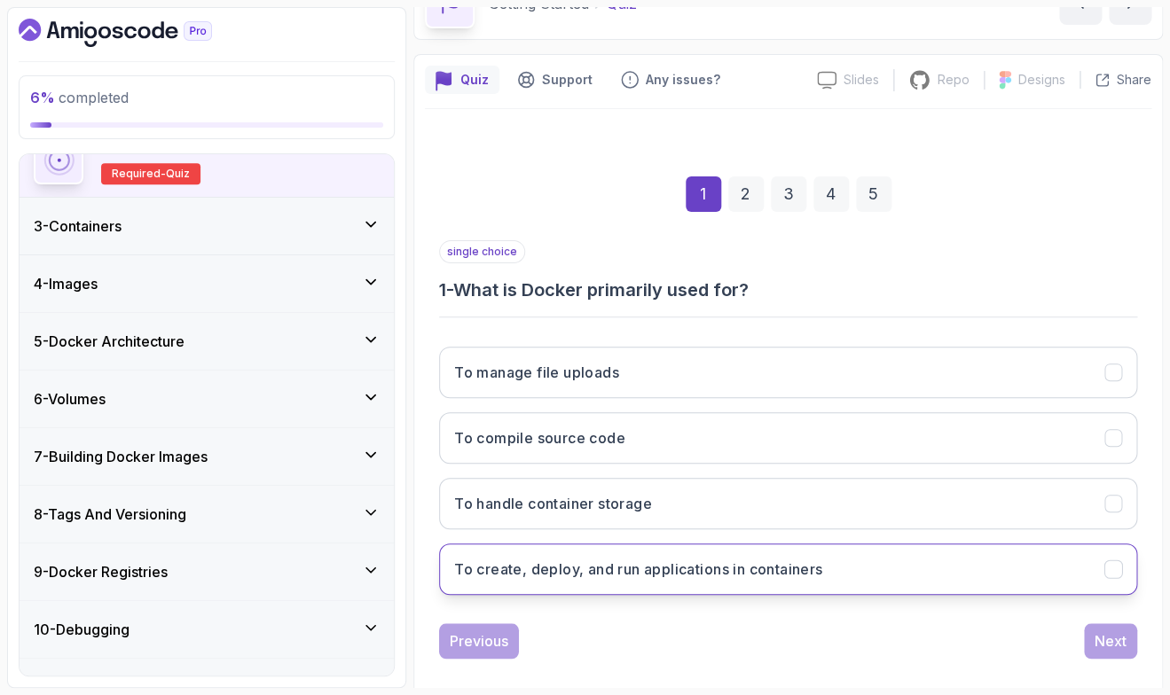
click at [829, 567] on button "To create, deploy, and run applications in containers" at bounding box center [788, 569] width 698 height 51
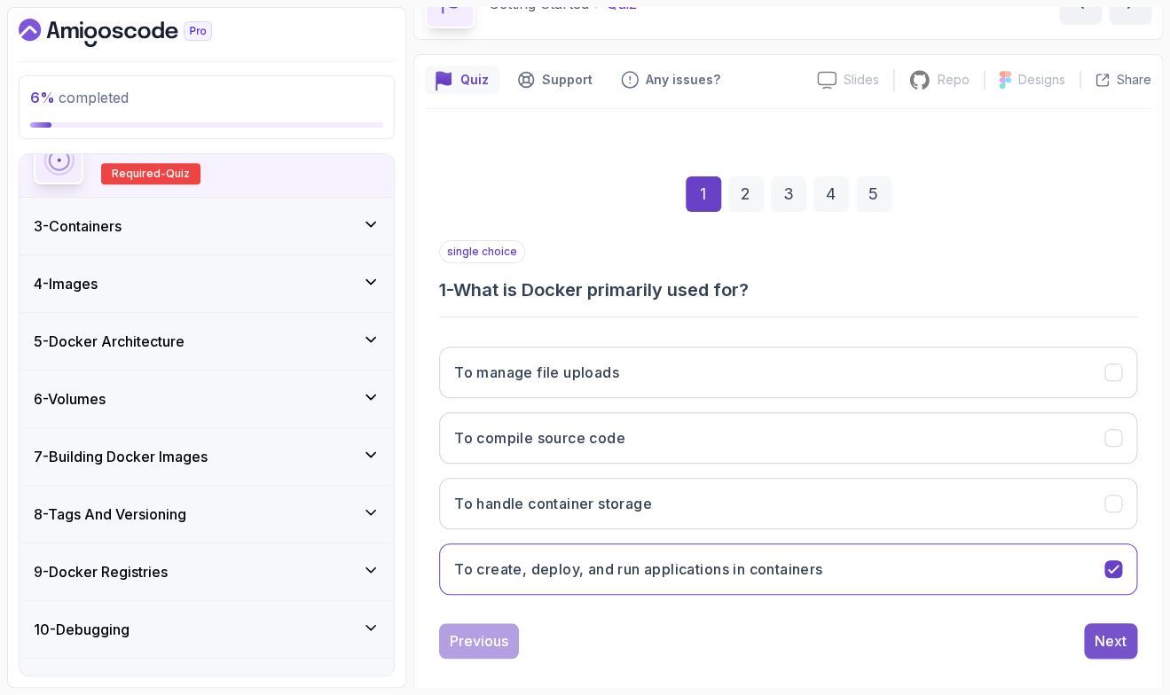
click at [1135, 637] on button "Next" at bounding box center [1110, 641] width 53 height 35
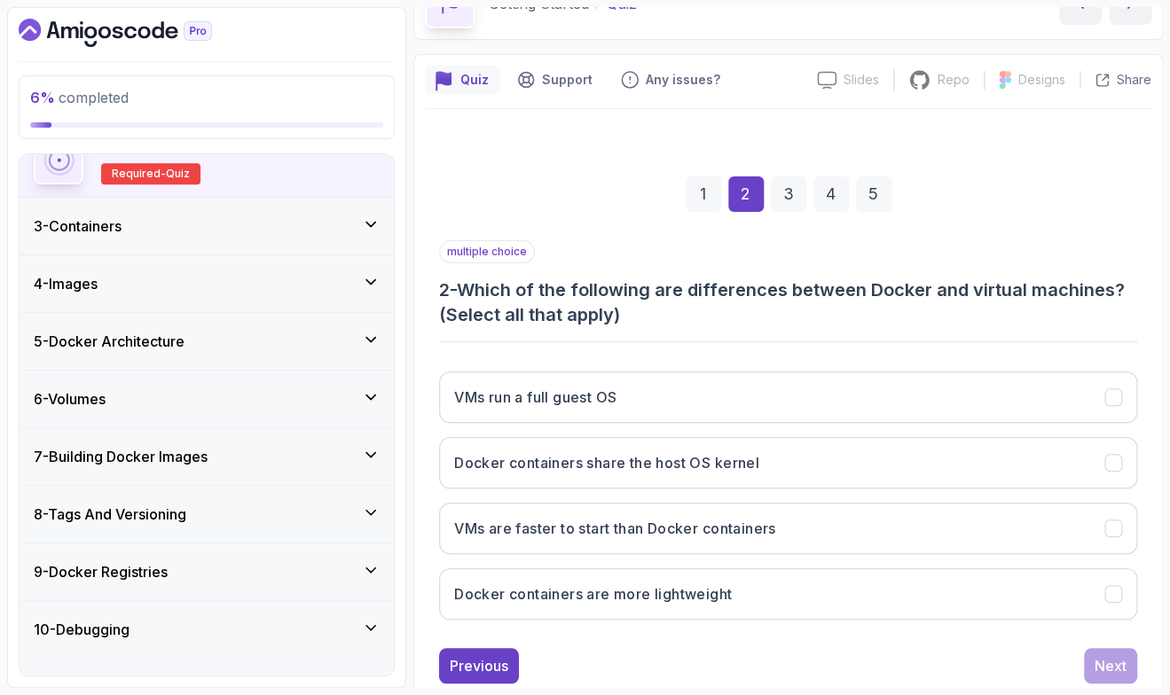
click at [800, 324] on h3 "2 - Which of the following are differences between Docker and virtual machines?…" at bounding box center [788, 303] width 698 height 50
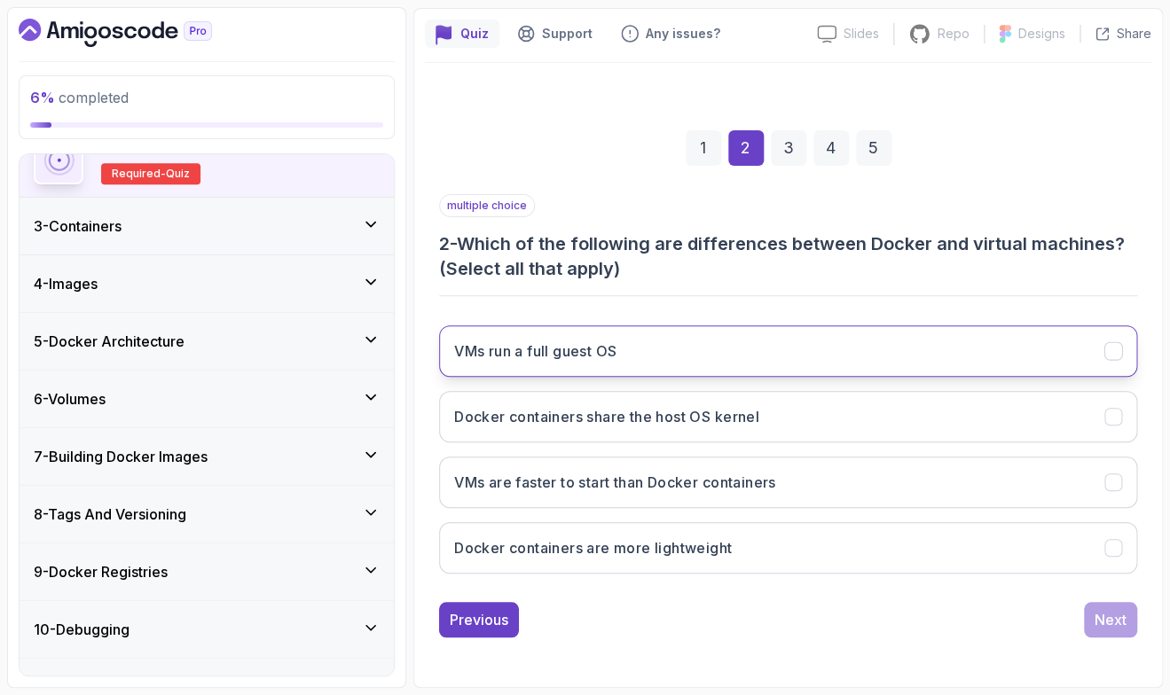
click at [1106, 365] on button "VMs run a full guest OS" at bounding box center [788, 351] width 698 height 51
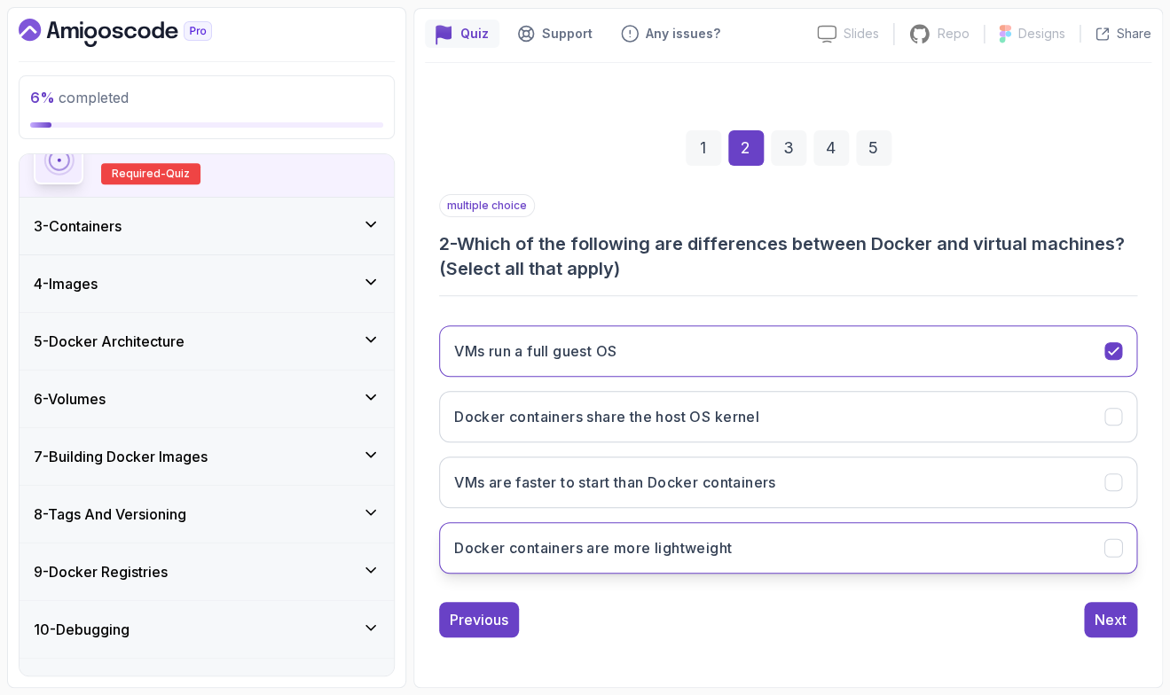
click at [928, 565] on button "Docker containers are more lightweight" at bounding box center [788, 547] width 698 height 51
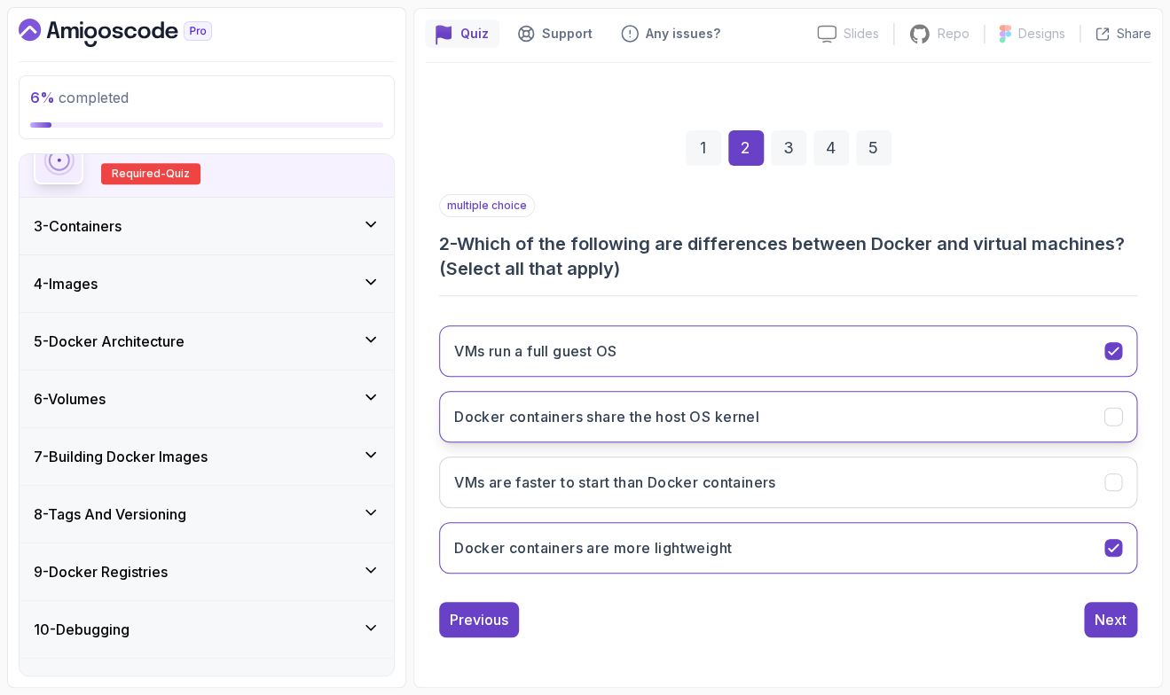
click at [713, 412] on h3 "Docker containers share the host OS kernel" at bounding box center [606, 416] width 305 height 21
click at [1113, 625] on div "Next" at bounding box center [1111, 619] width 32 height 21
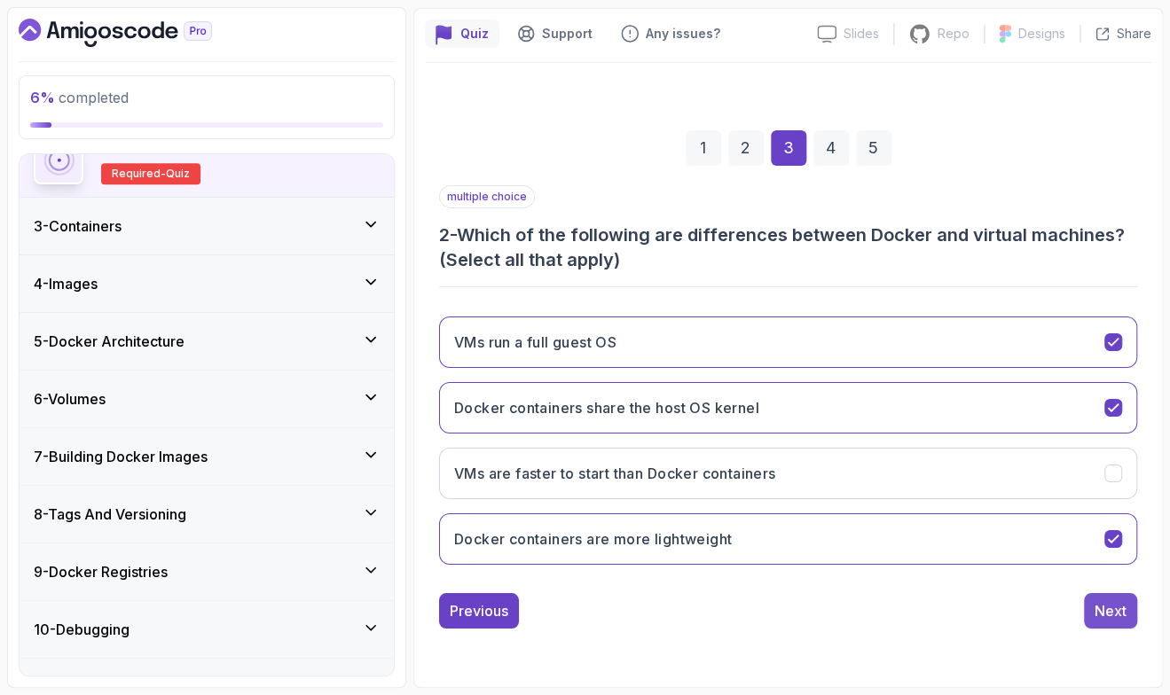
scroll to position [125, 0]
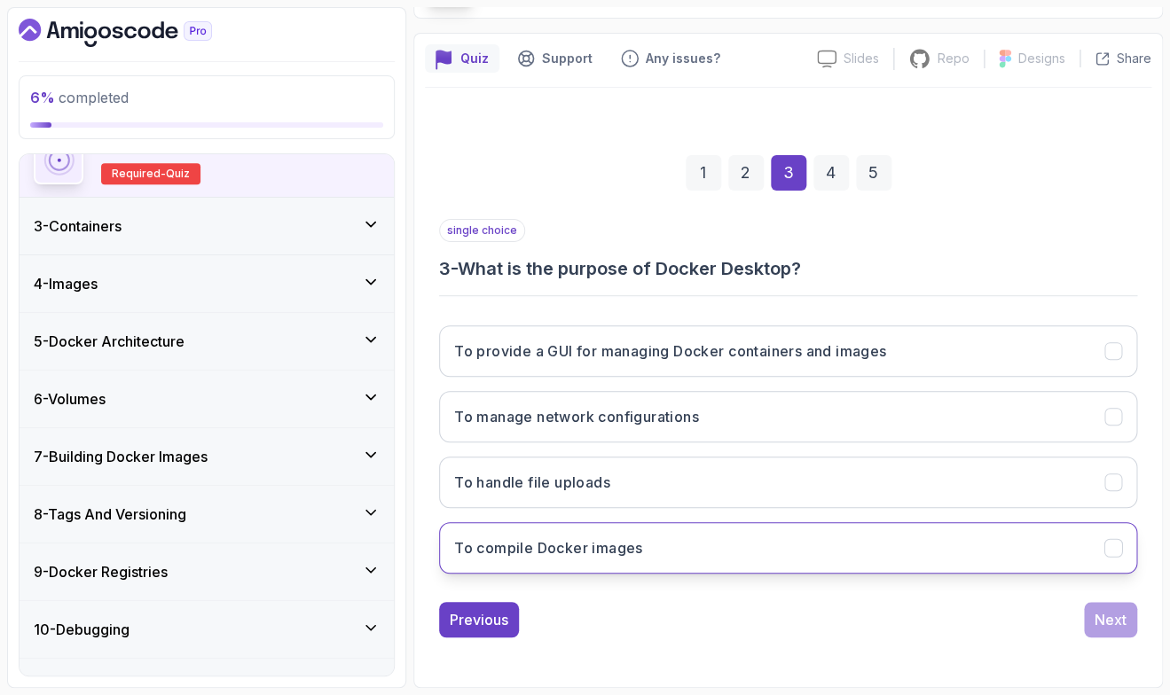
click at [631, 550] on h3 "To compile Docker images" at bounding box center [548, 548] width 189 height 21
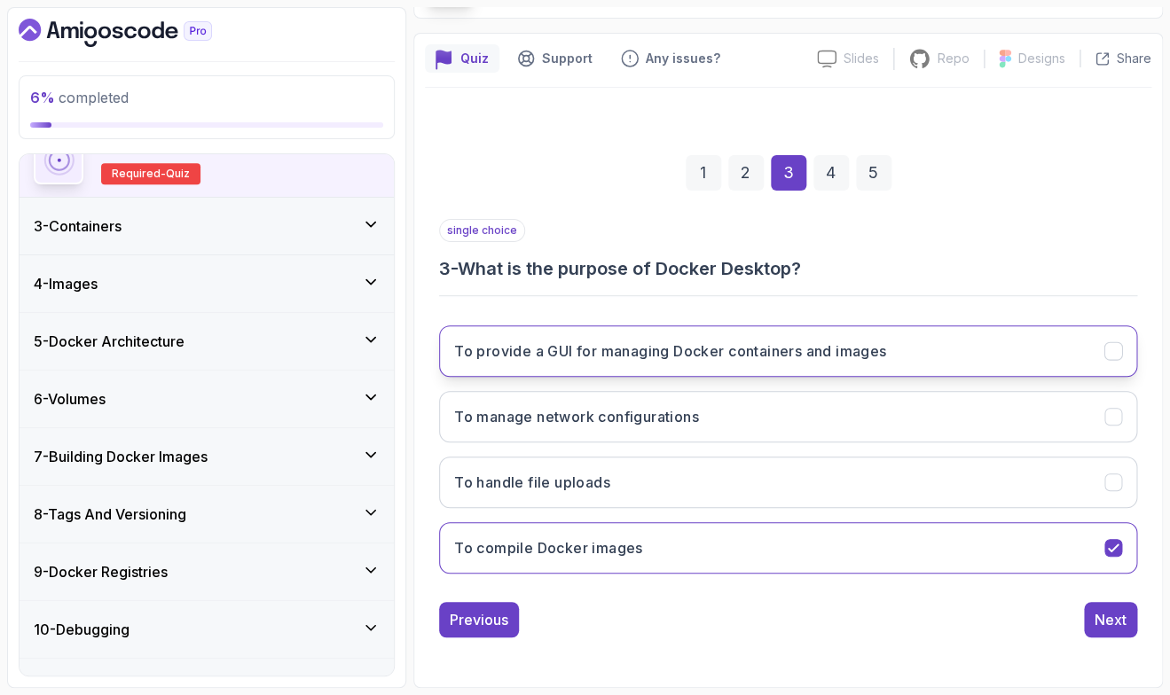
click at [772, 347] on h3 "To provide a GUI for managing Docker containers and images" at bounding box center [670, 351] width 432 height 21
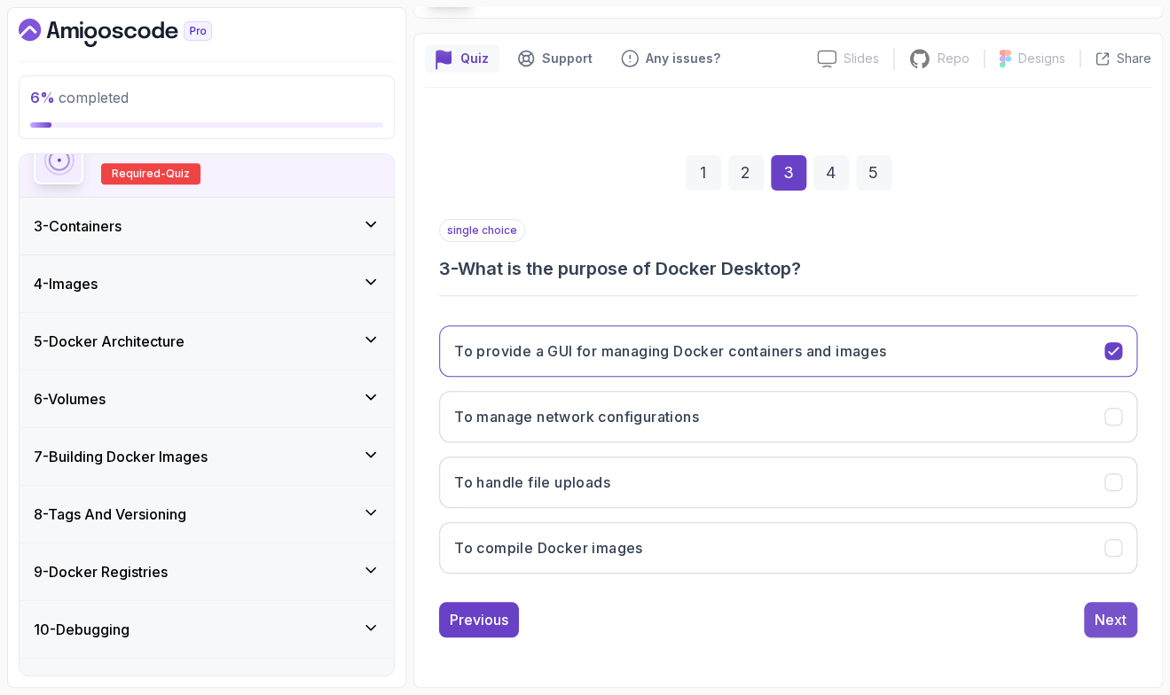
drag, startPoint x: 1097, startPoint y: 630, endPoint x: 1094, endPoint y: 616, distance: 14.6
click at [1099, 632] on button "Next" at bounding box center [1110, 619] width 53 height 35
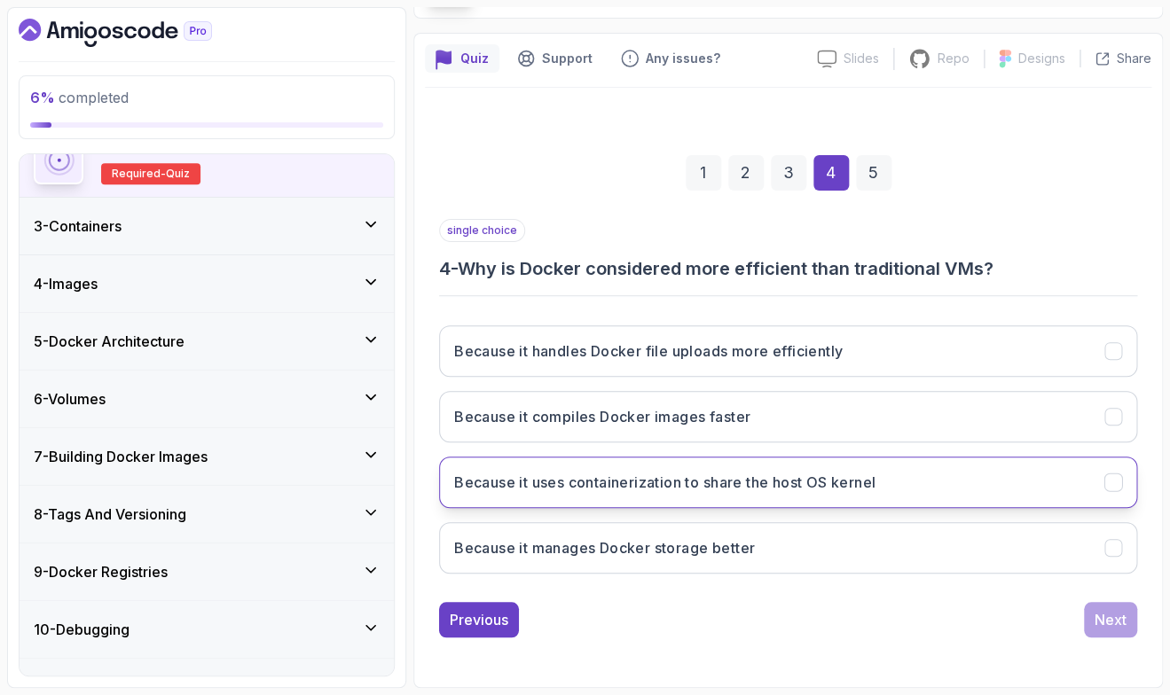
click at [626, 491] on h3 "Because it uses containerization to share the host OS kernel" at bounding box center [664, 482] width 421 height 21
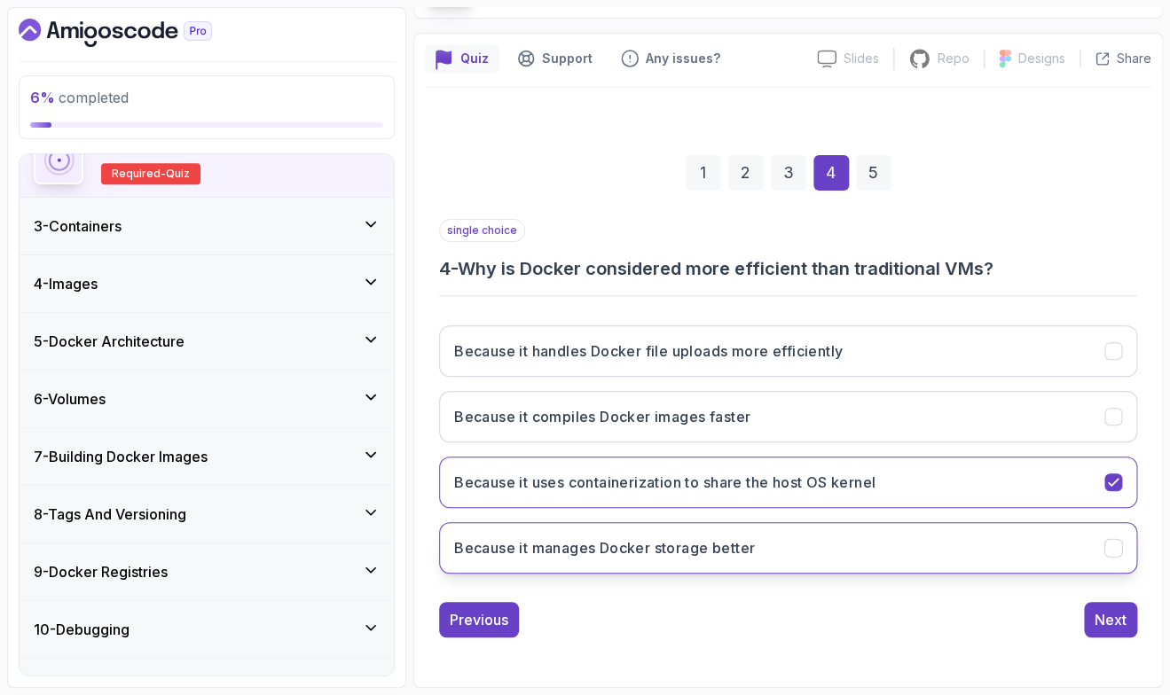
click at [813, 538] on button "Because it manages Docker storage better" at bounding box center [788, 547] width 698 height 51
click at [886, 495] on button "Because it uses containerization to share the host OS kernel" at bounding box center [788, 482] width 698 height 51
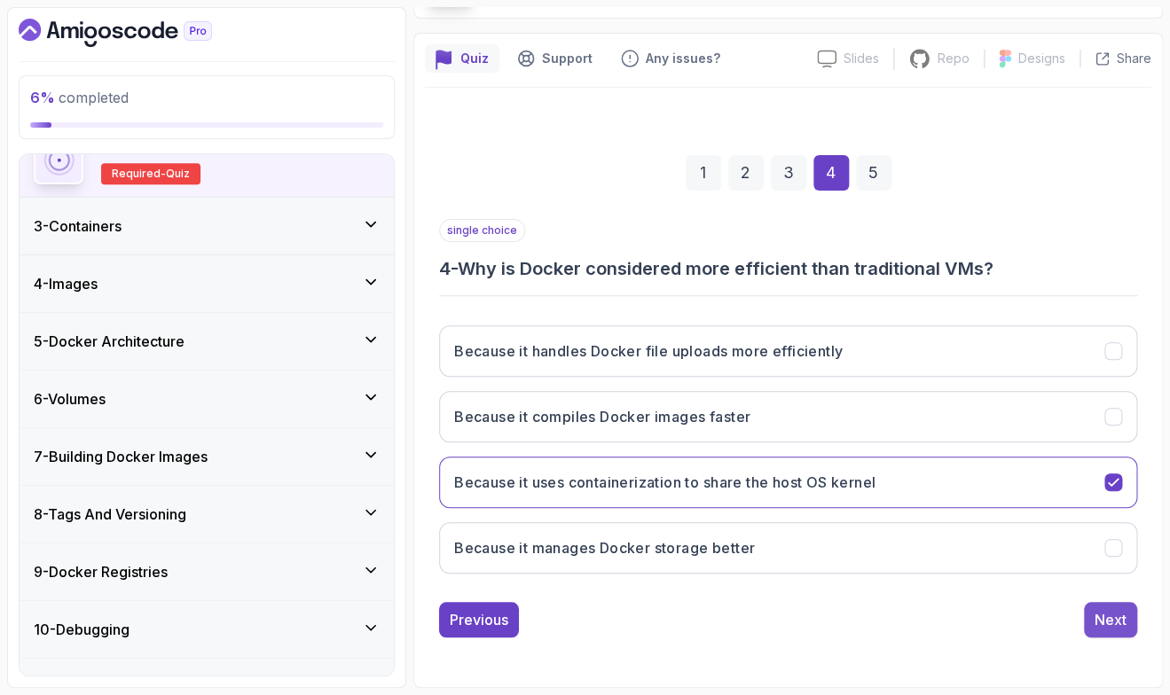
click at [1097, 615] on div "Next" at bounding box center [1111, 619] width 32 height 21
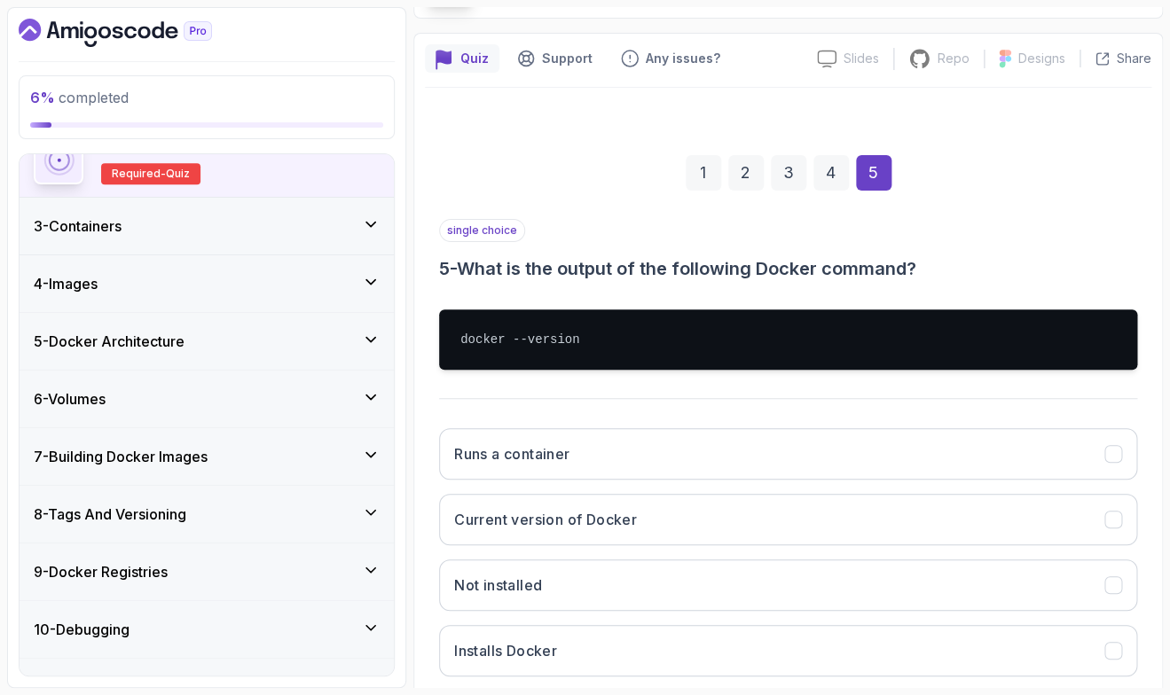
click at [760, 386] on div "single choice 5 - What is the output of the following Docker command? docker --…" at bounding box center [788, 455] width 698 height 472
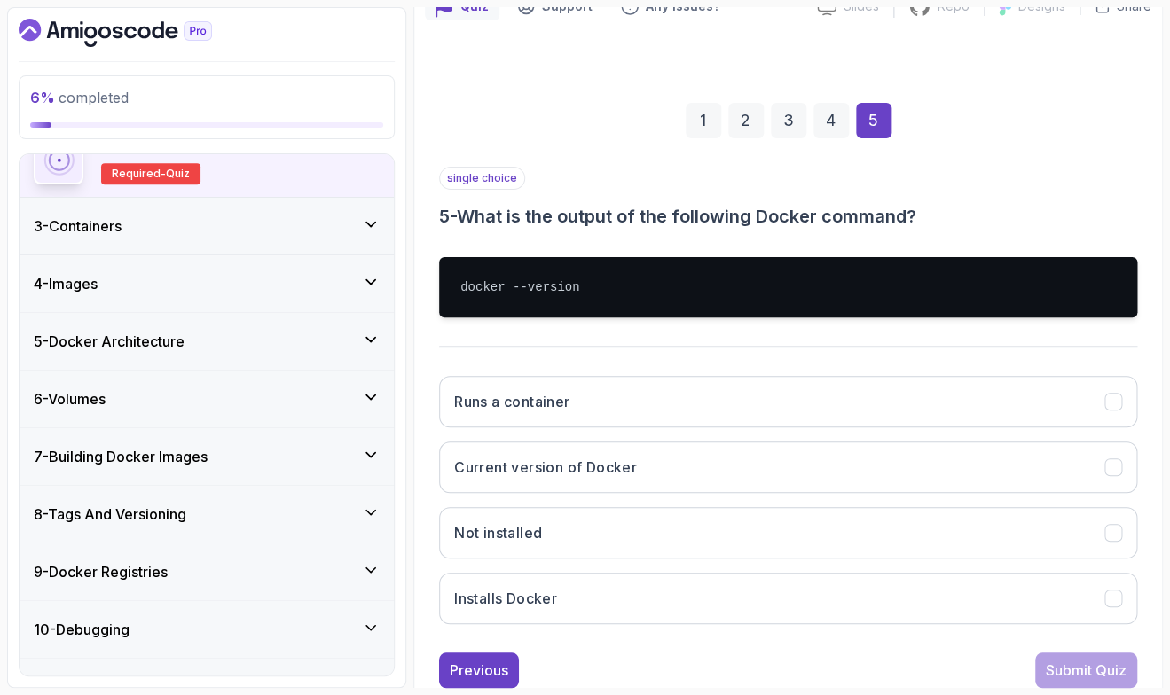
scroll to position [228, 0]
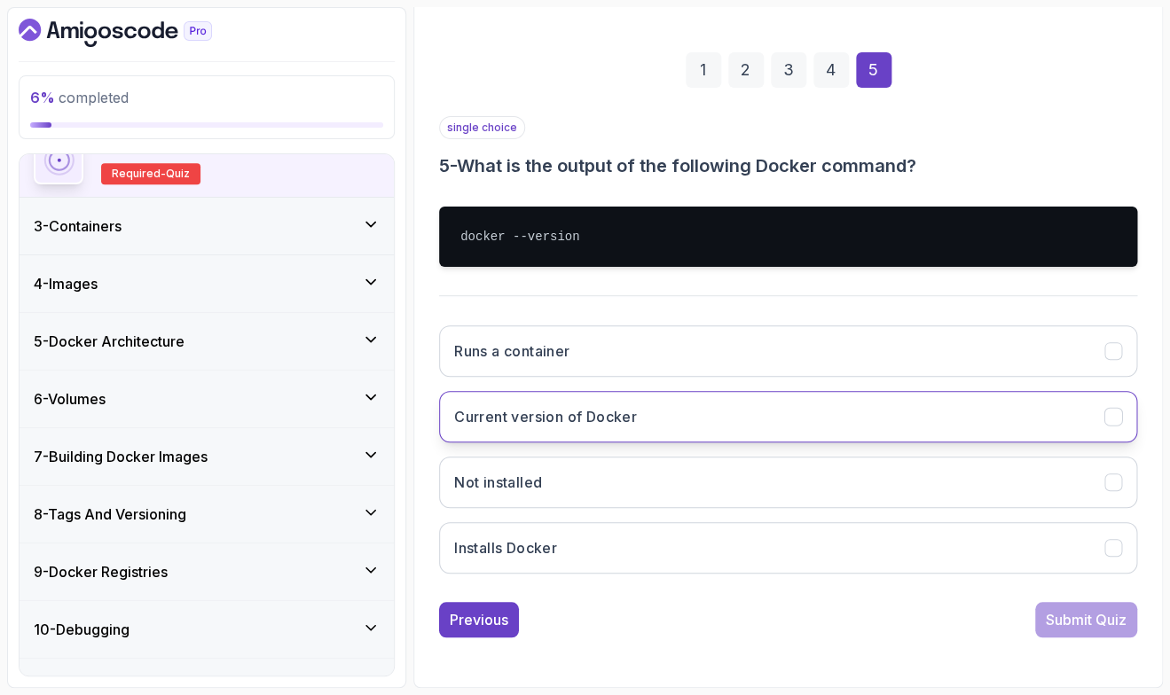
click at [662, 411] on button "Current version of Docker" at bounding box center [788, 416] width 698 height 51
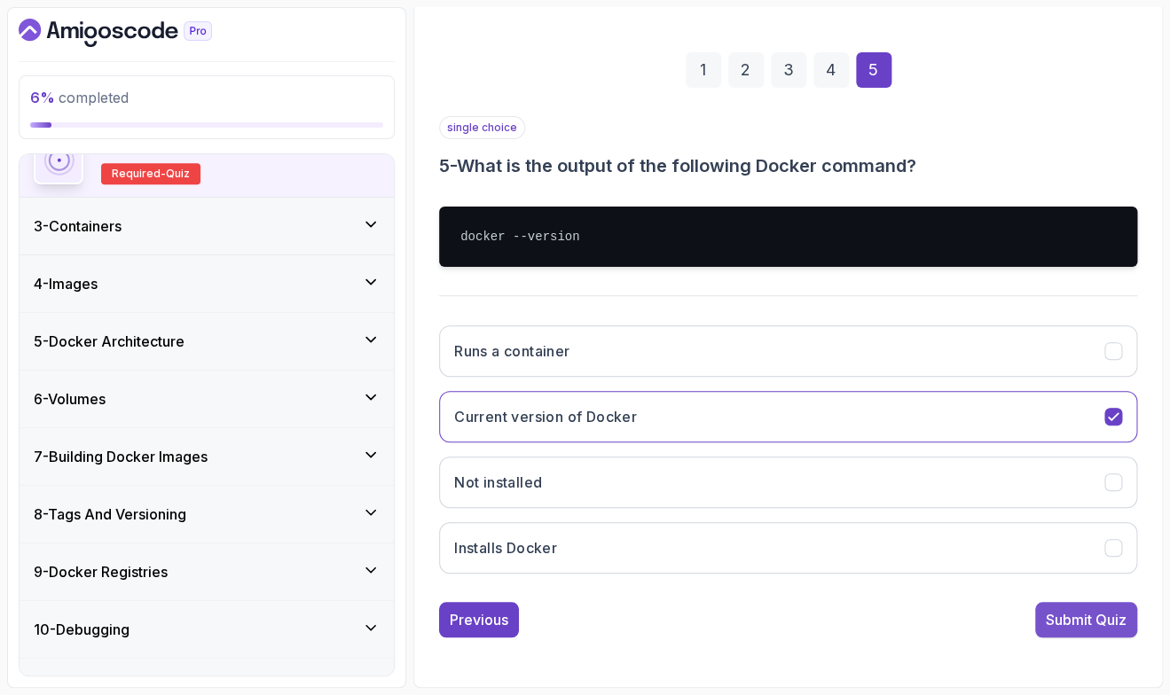
click at [1087, 615] on div "Submit Quiz" at bounding box center [1086, 619] width 81 height 21
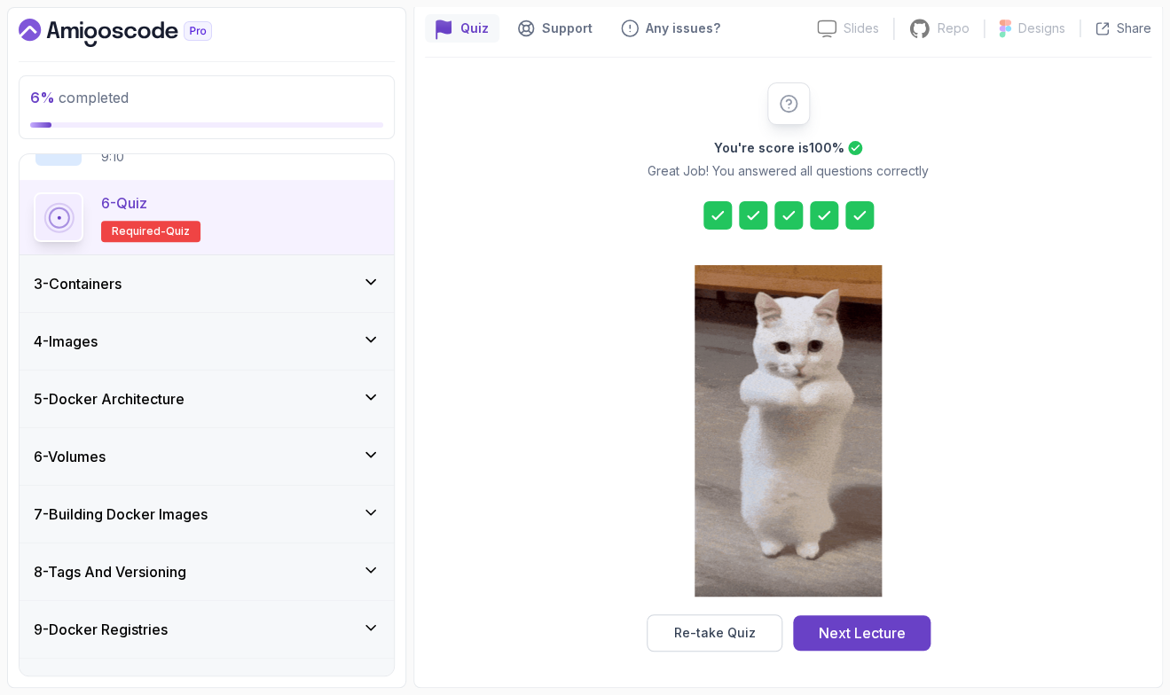
scroll to position [612, 0]
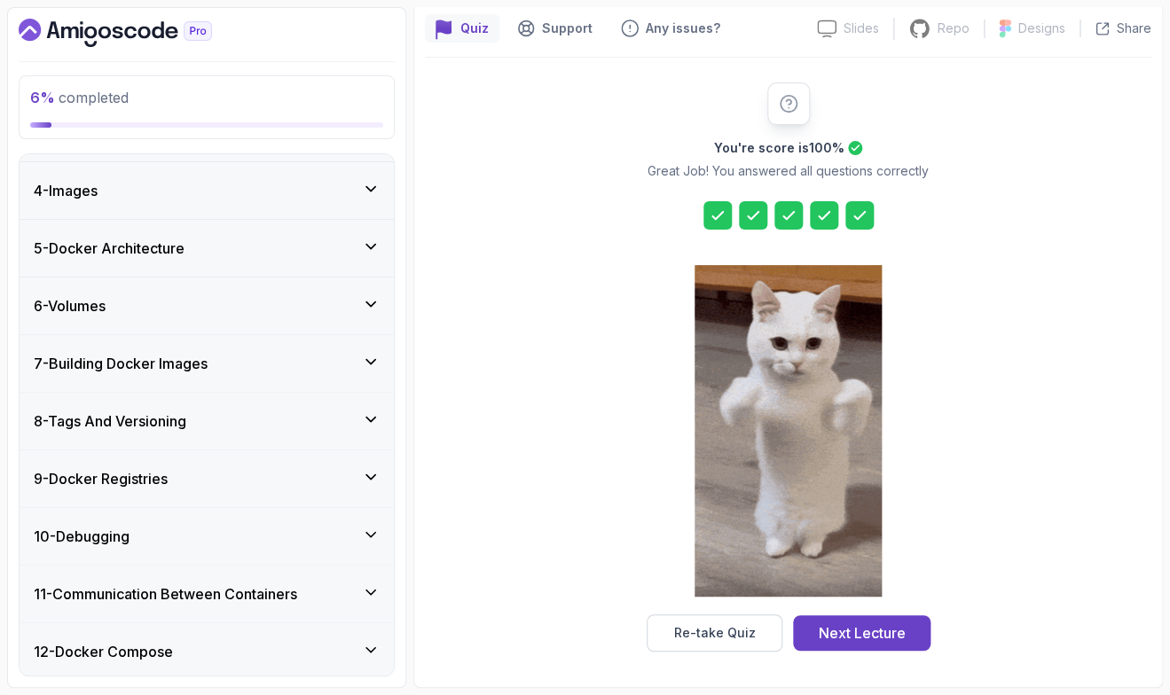
click at [189, 192] on div "4 - Images" at bounding box center [207, 190] width 346 height 21
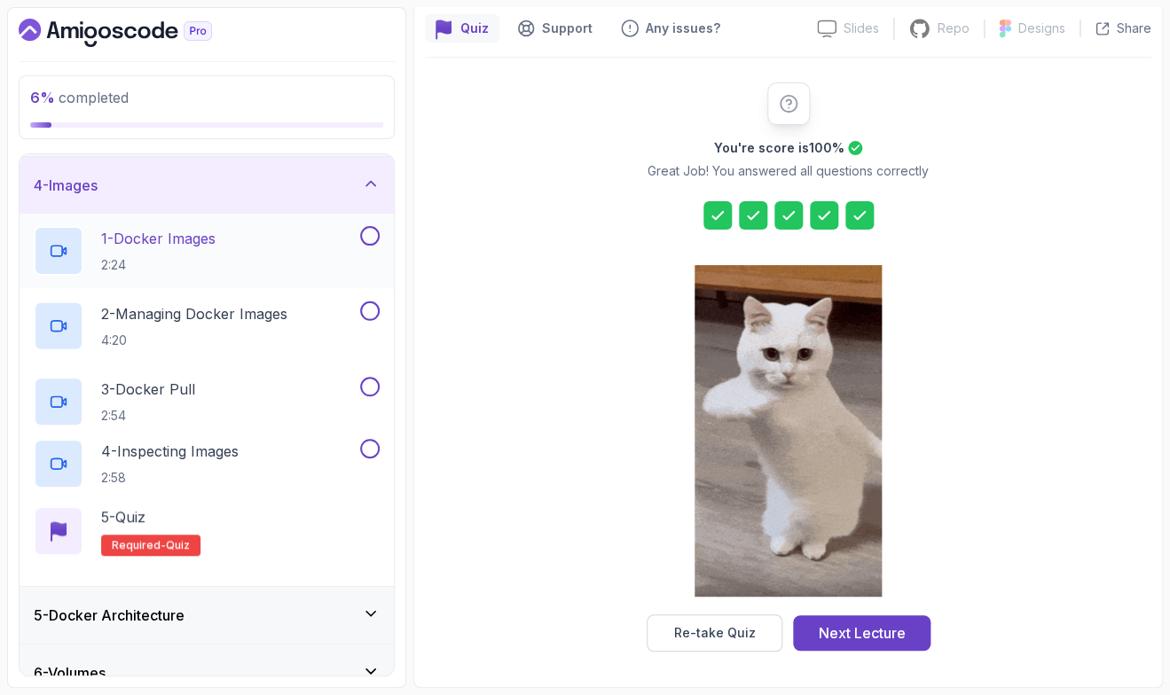
scroll to position [165, 0]
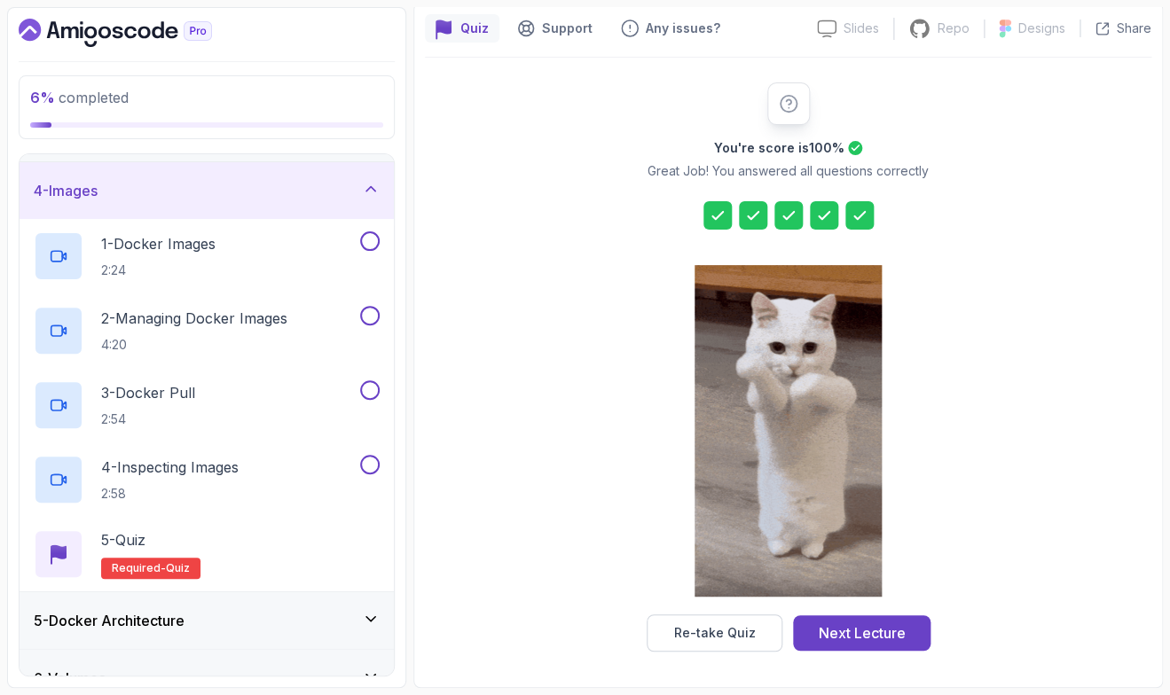
click at [362, 190] on div "4 - Images" at bounding box center [207, 190] width 346 height 21
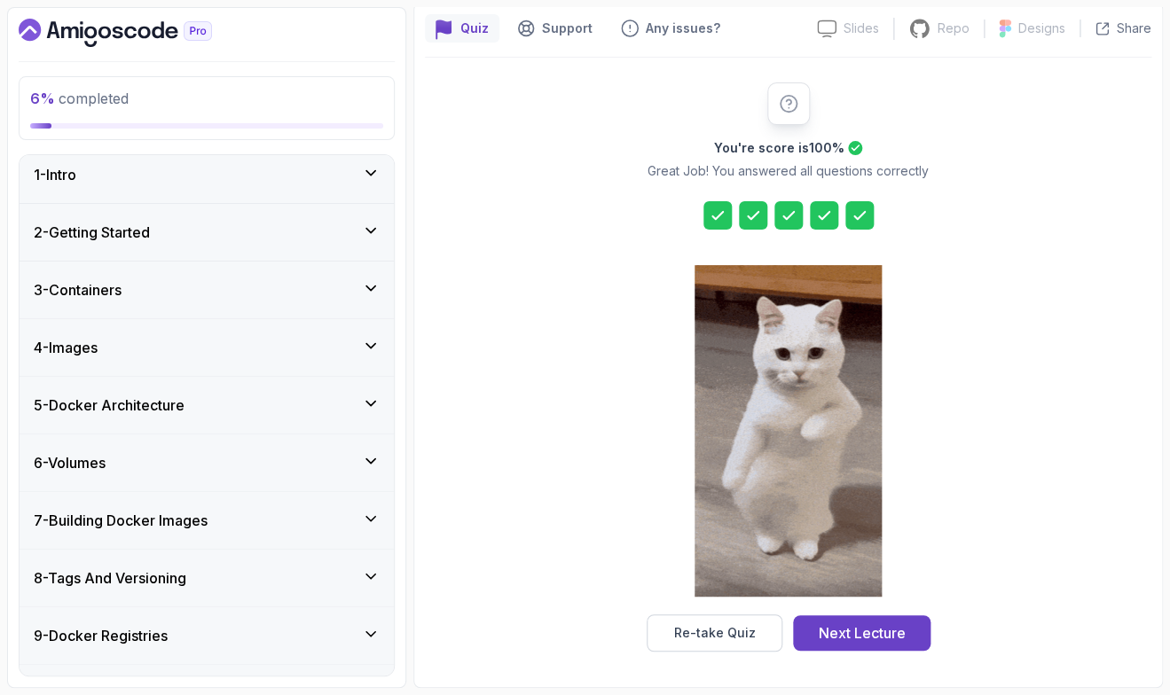
scroll to position [0, 0]
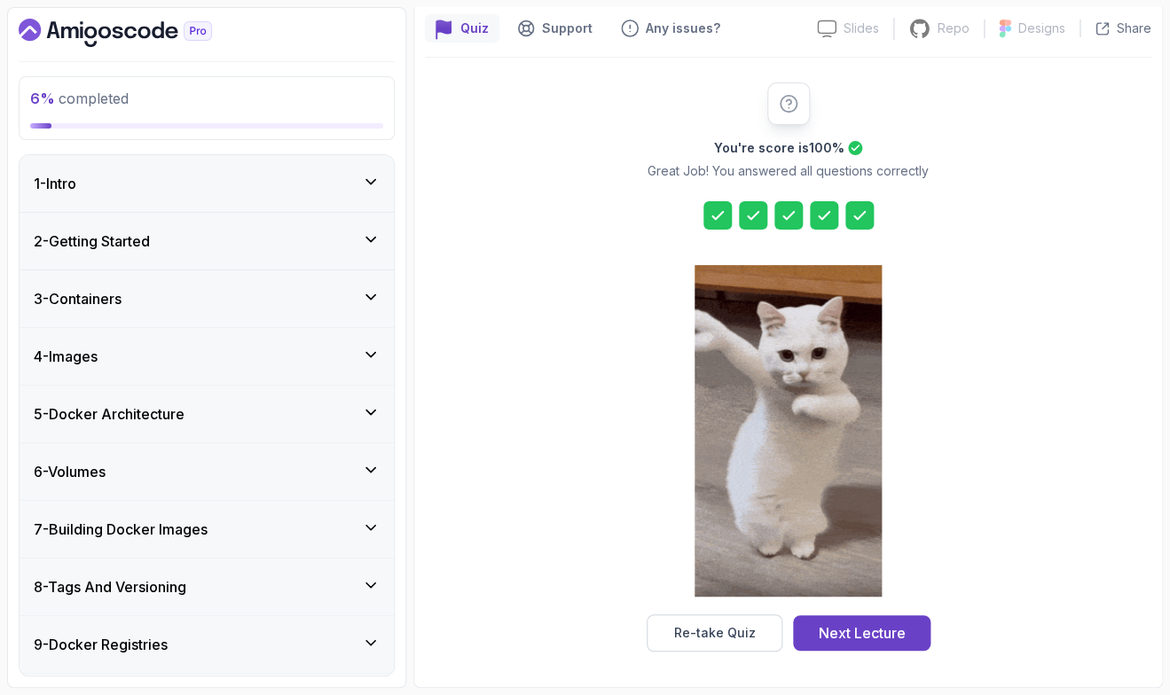
click at [263, 295] on div "3 - Containers" at bounding box center [207, 298] width 346 height 21
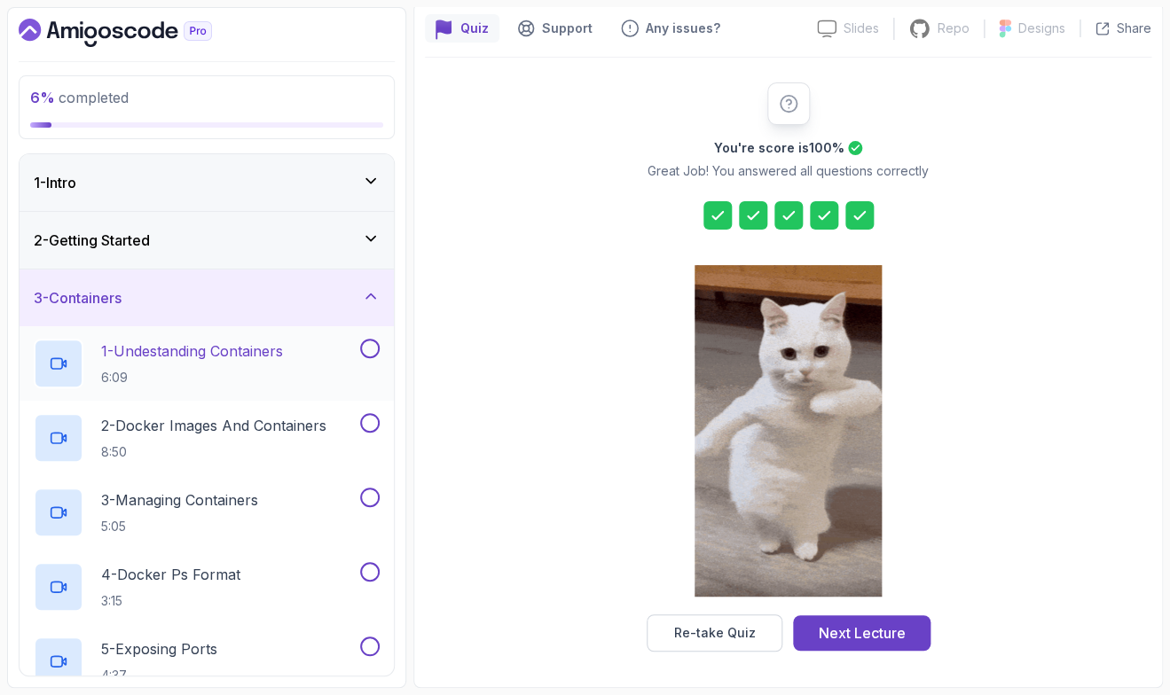
click at [271, 370] on p "6:09" at bounding box center [192, 378] width 182 height 18
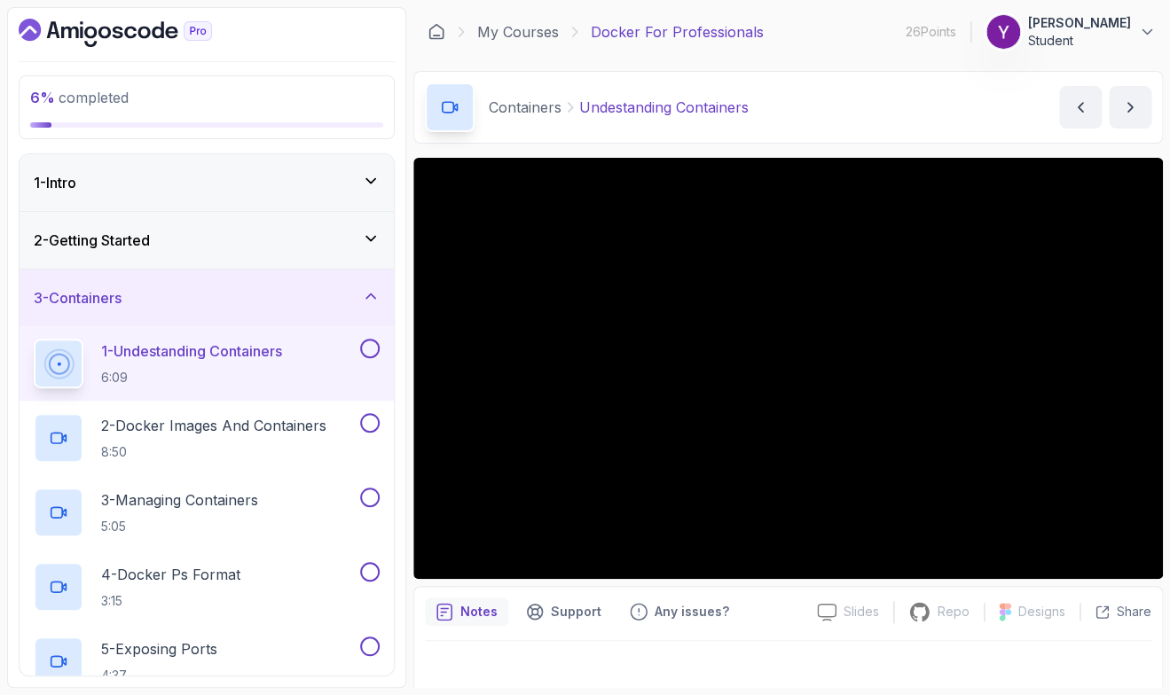
click at [4, 521] on section "6 % completed 1 - Intro 2 - Getting Started 3 - Containers 1 - Undestanding Con…" at bounding box center [585, 347] width 1170 height 695
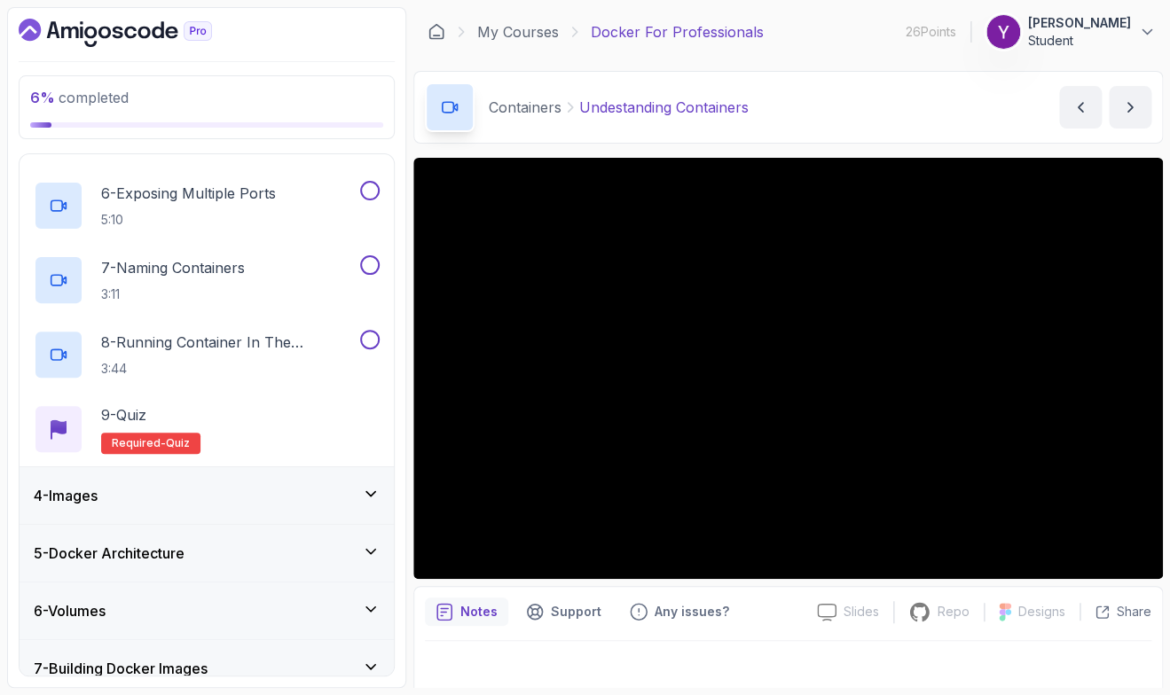
scroll to position [623, 0]
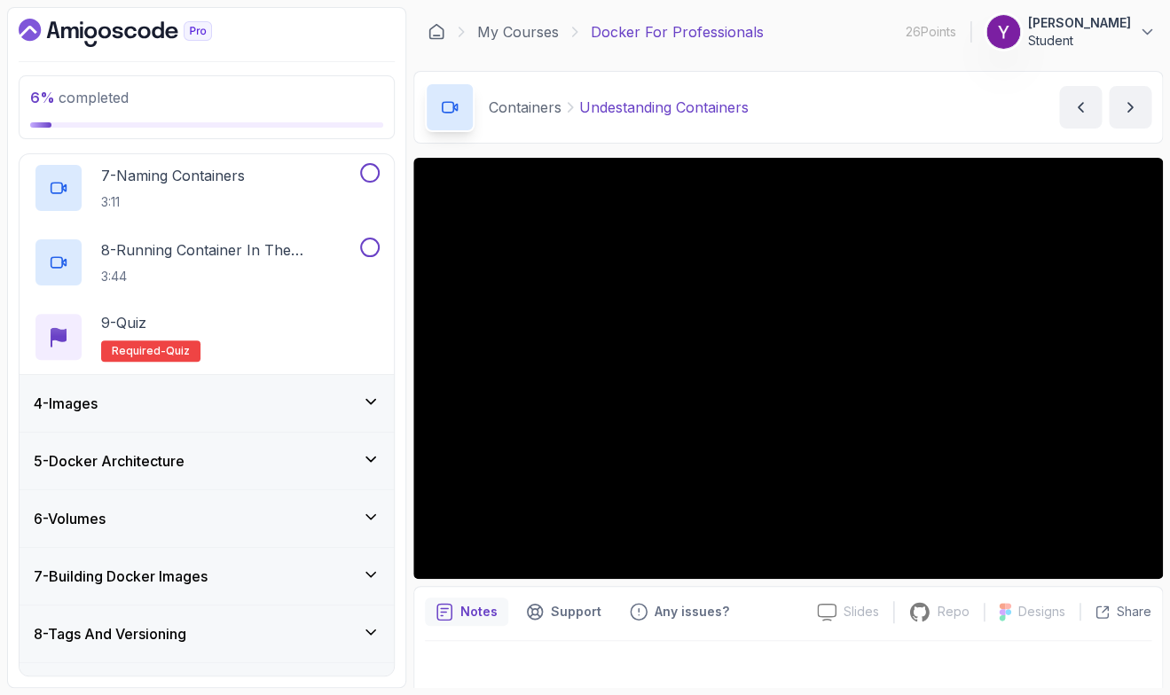
click at [160, 584] on h3 "7 - Building Docker Images" at bounding box center [121, 576] width 174 height 21
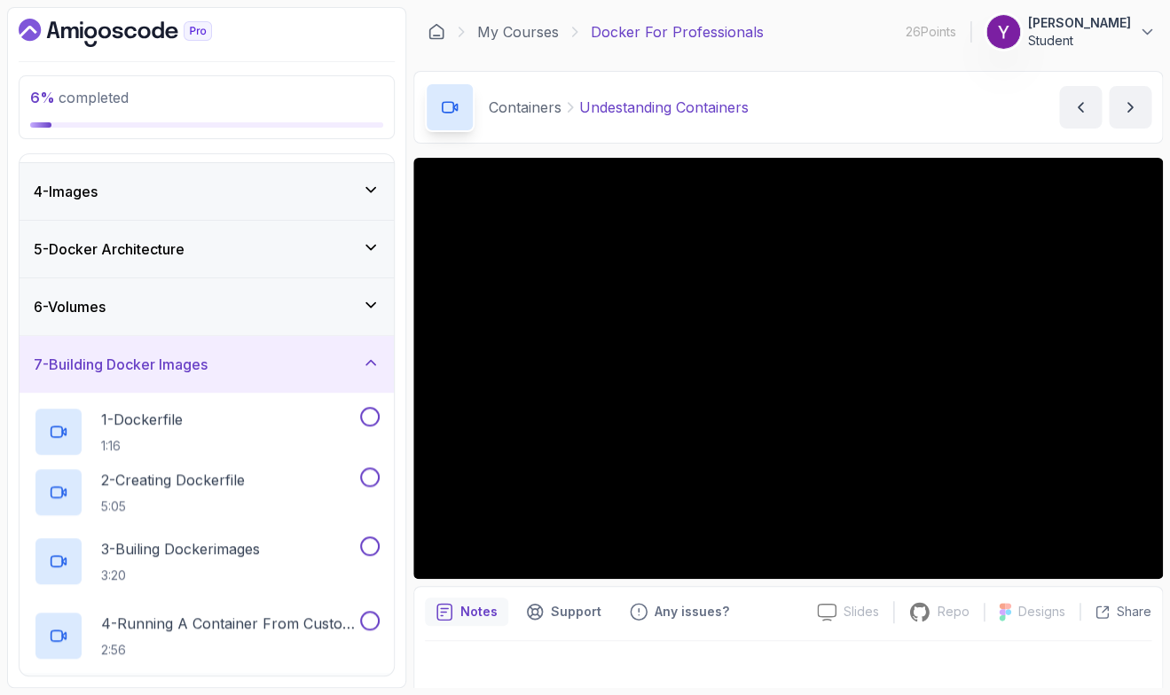
scroll to position [319, 0]
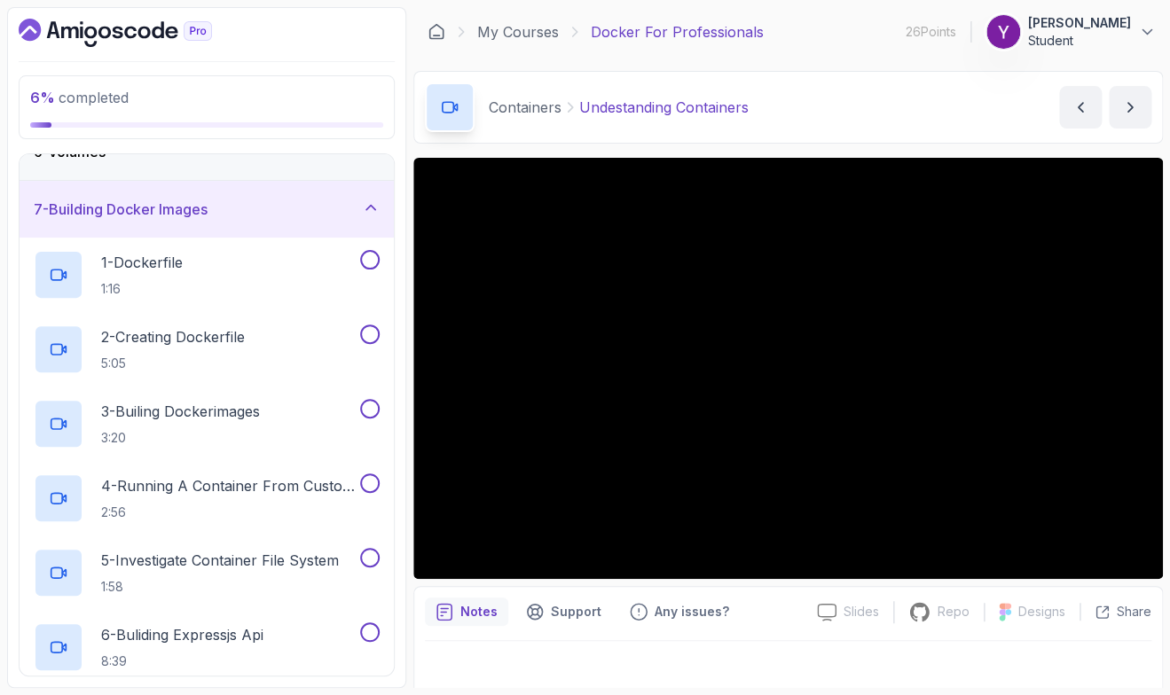
click at [367, 200] on icon at bounding box center [371, 208] width 18 height 18
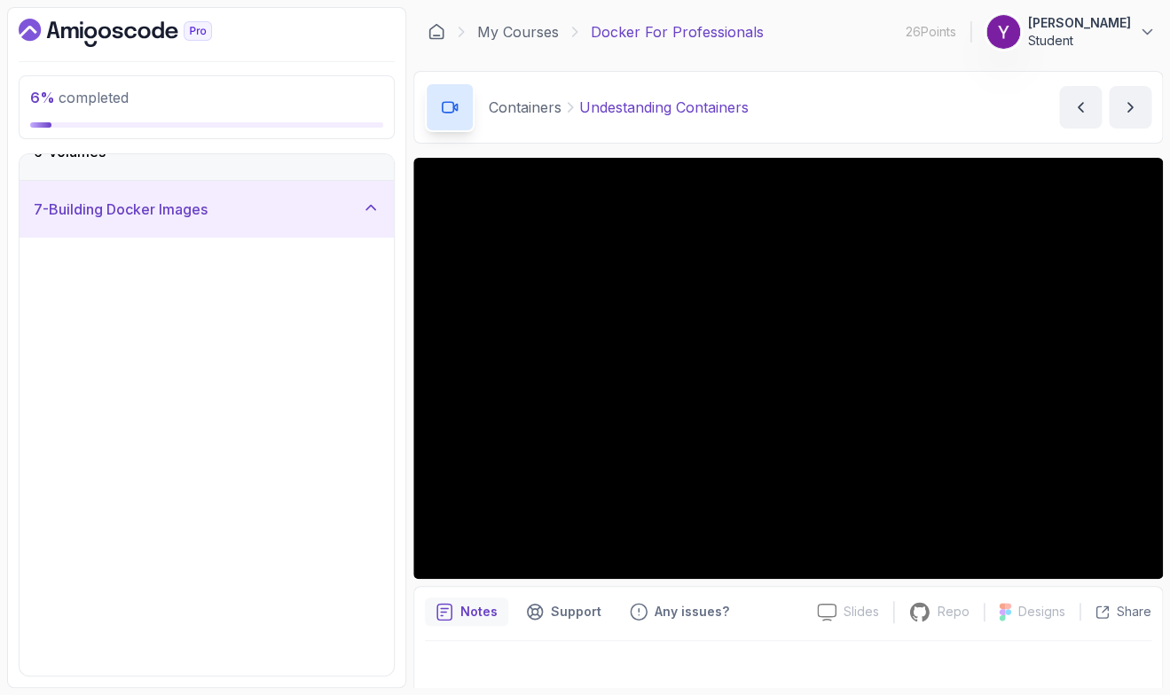
click at [367, 180] on div "6 - Volumes" at bounding box center [207, 151] width 374 height 57
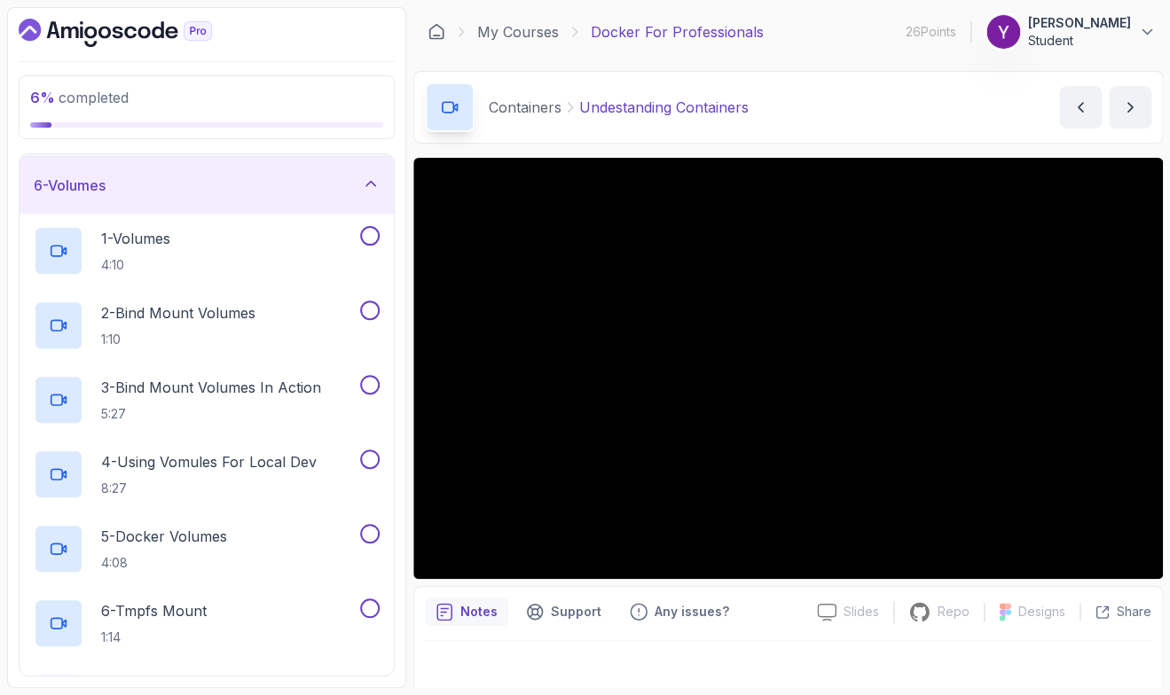
click at [756, 689] on section "6 % completed 1 - Intro 2 - Getting Started 3 - Containers 4 - Images 5 - Docke…" at bounding box center [585, 347] width 1170 height 695
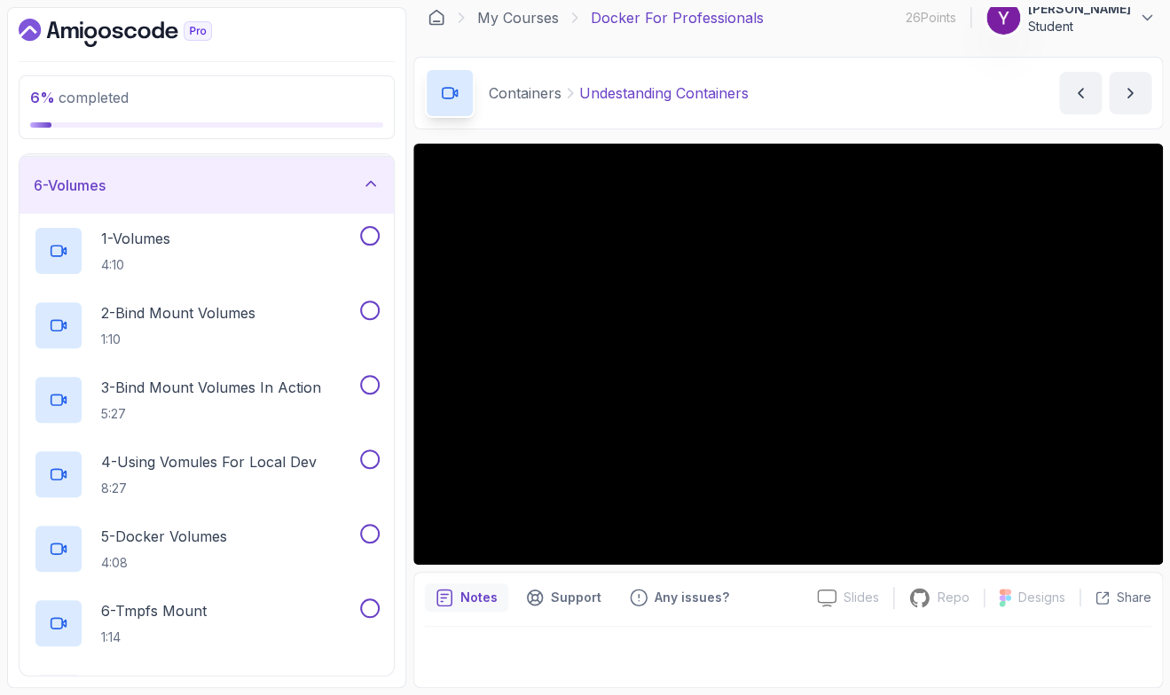
scroll to position [0, 0]
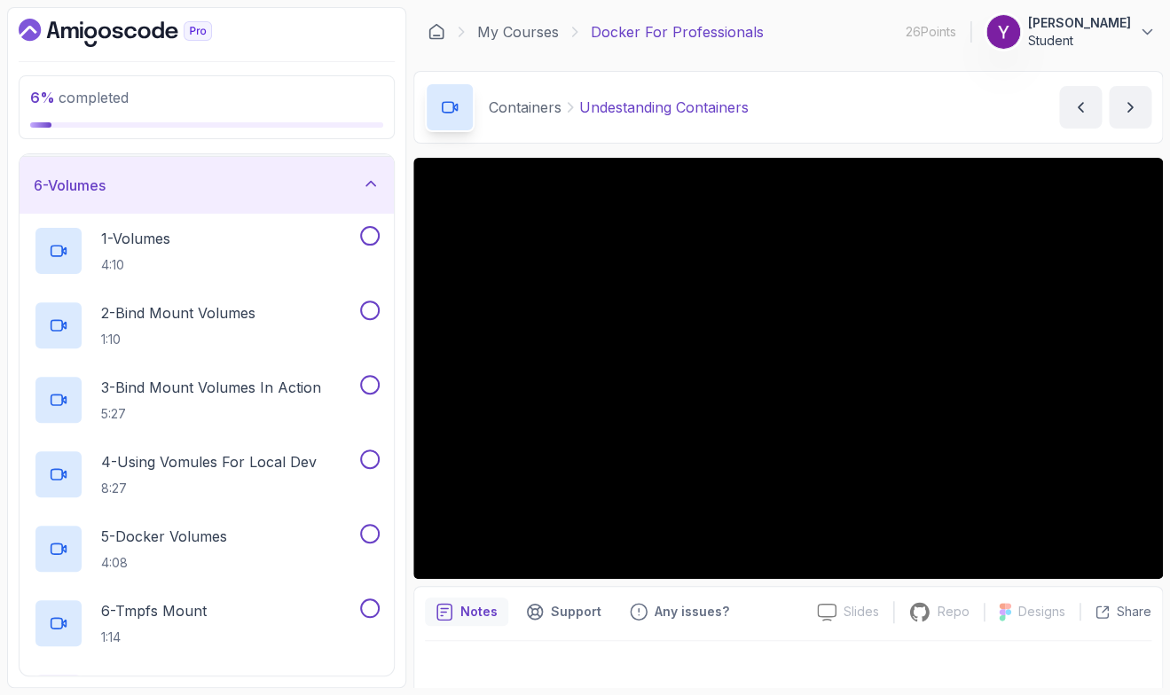
click at [351, 181] on div "6 - Volumes" at bounding box center [207, 185] width 346 height 21
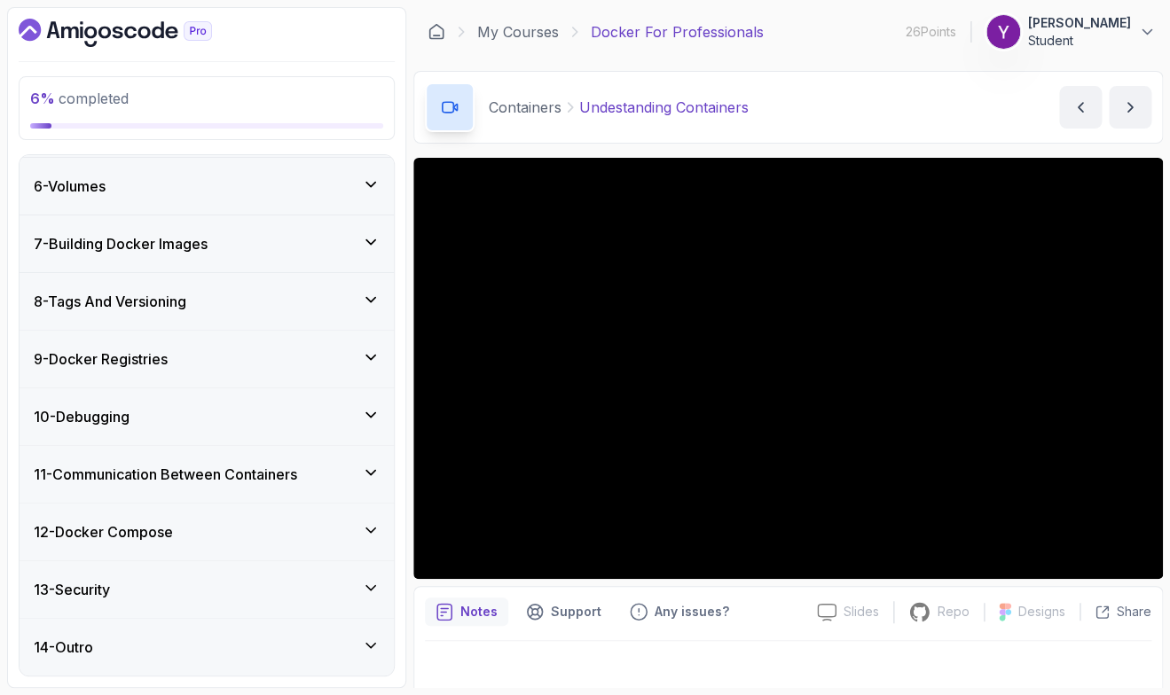
click at [405, 313] on div "6 % completed 1 - Intro 2 - Getting Started 3 - Containers 4 - Images 5 - Docke…" at bounding box center [206, 347] width 399 height 681
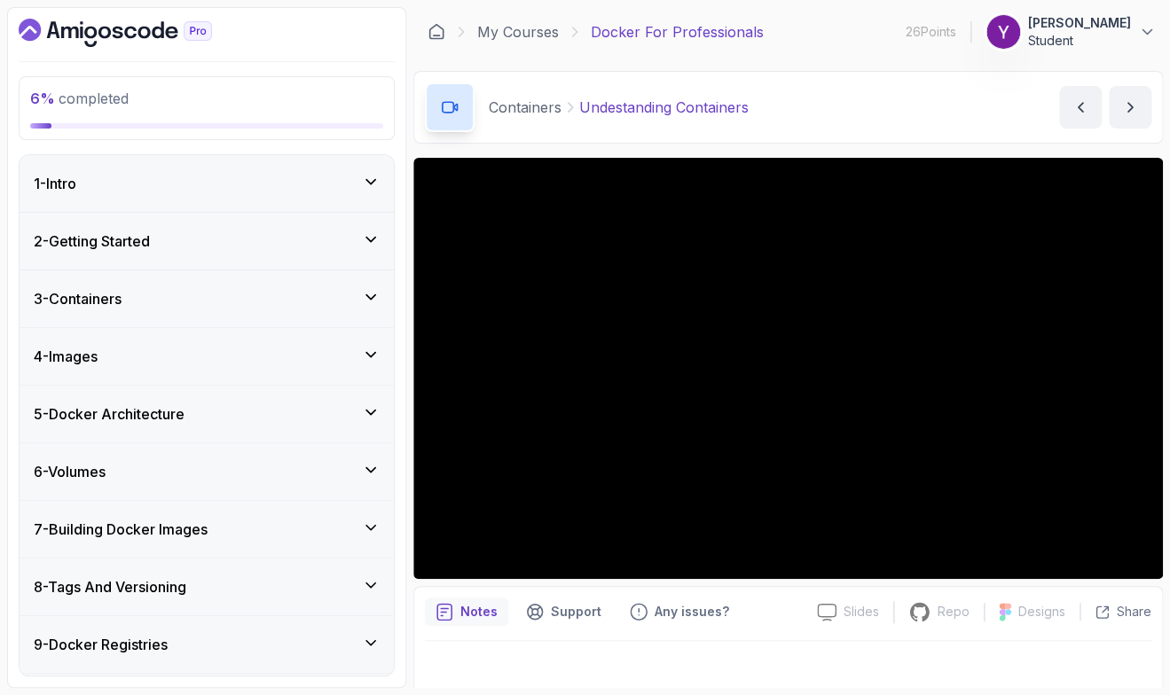
click at [405, 433] on div "6 % completed 1 - Intro 2 - Getting Started 3 - Containers 4 - Images 5 - Docke…" at bounding box center [206, 347] width 399 height 681
click at [267, 280] on div "3 - Containers" at bounding box center [207, 299] width 374 height 57
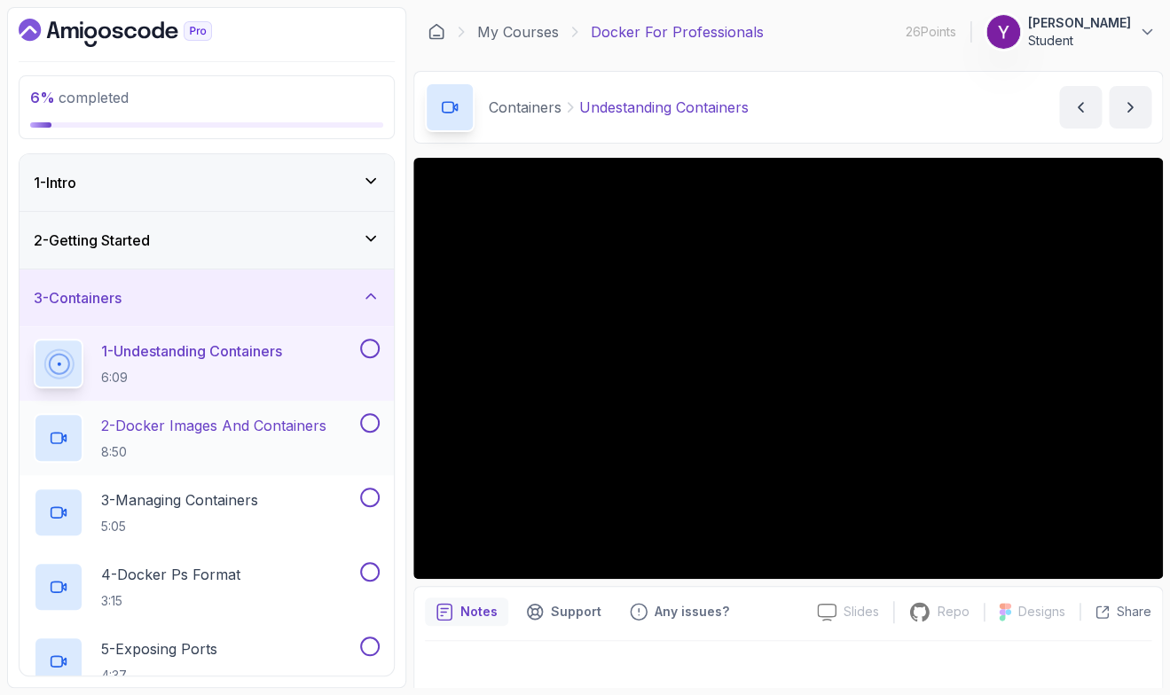
click at [230, 442] on h2 "2 - Docker Images And Containers 8:50" at bounding box center [213, 438] width 225 height 46
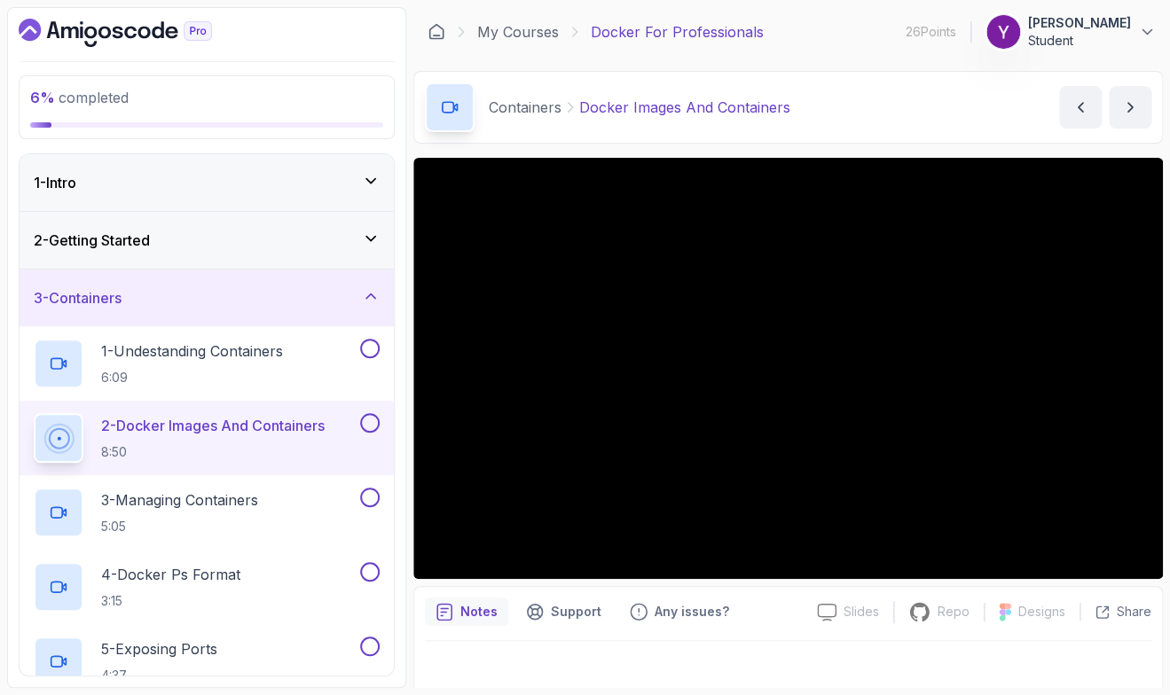
click at [34, 413] on button "2 - Docker Images And Containers 8:50" at bounding box center [207, 438] width 346 height 50
click at [474, 143] on div "Containers Docker Images And Containers Docker Images And Containers by [PERSON…" at bounding box center [788, 107] width 750 height 73
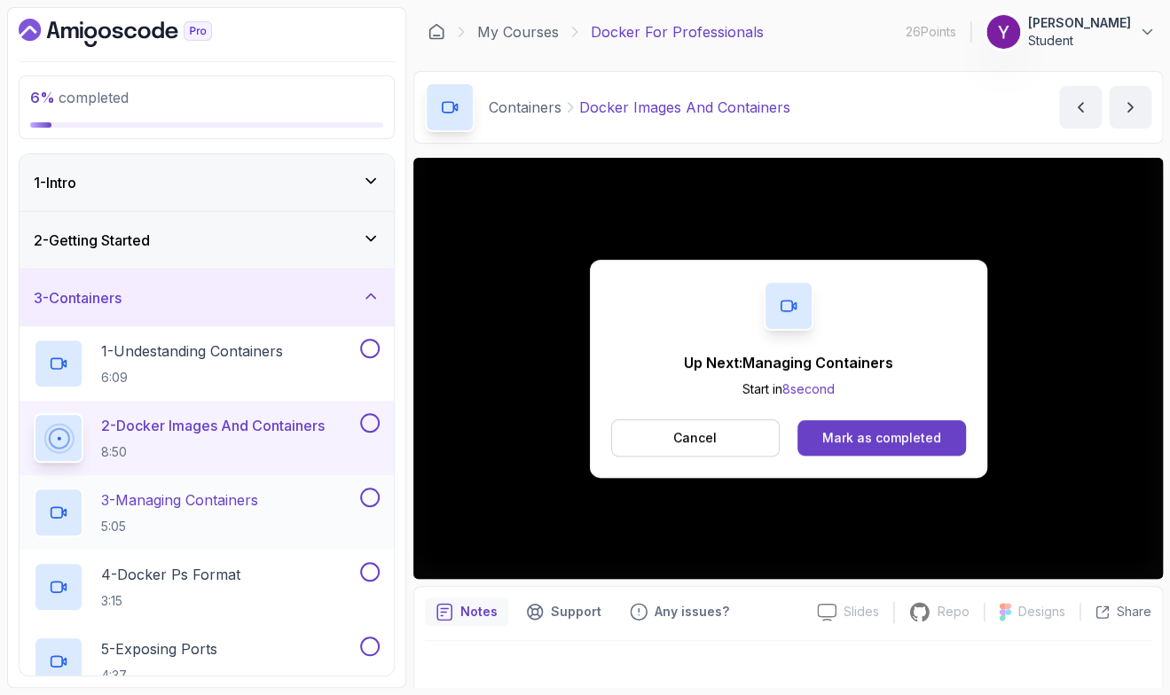
click at [191, 508] on p "3 - Managing Containers" at bounding box center [179, 500] width 157 height 21
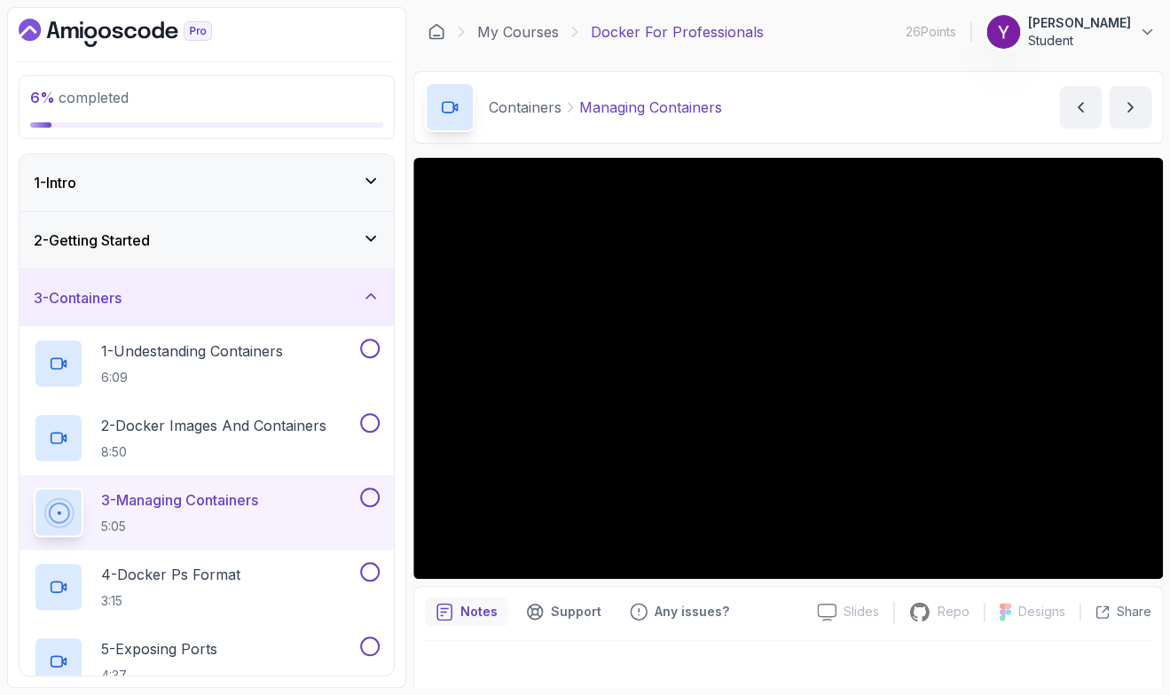
click at [416, 625] on div "Notes Support Any issues? Slides Slides not available Repo Repository not avail…" at bounding box center [788, 644] width 750 height 116
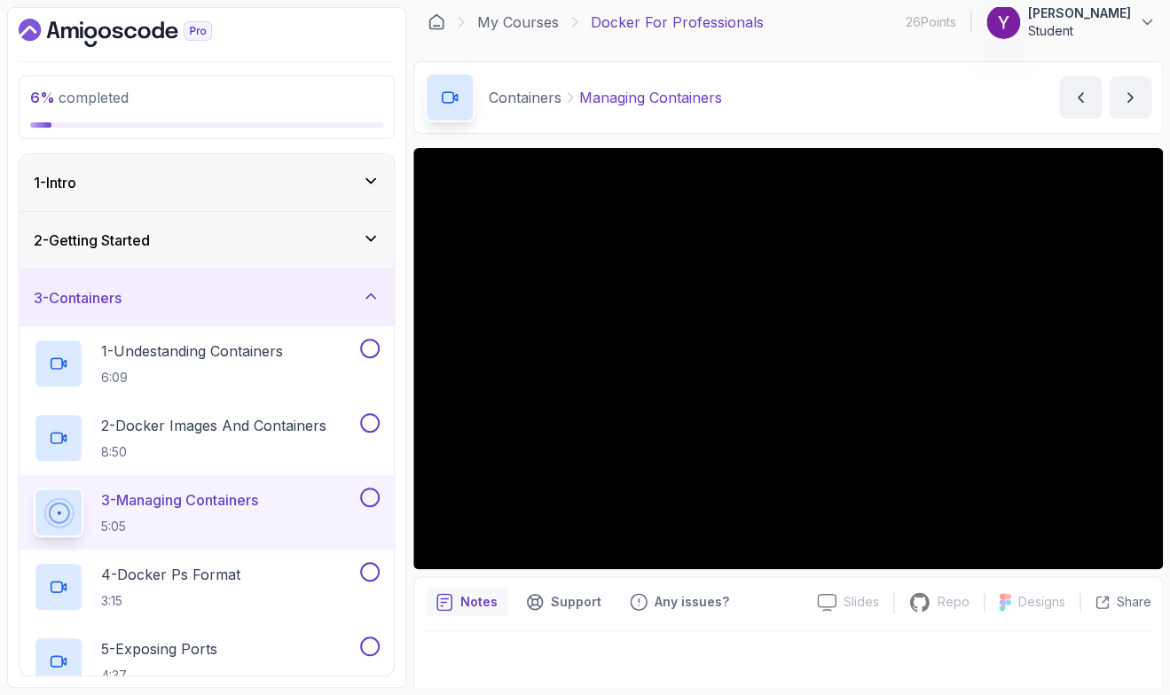
scroll to position [14, 0]
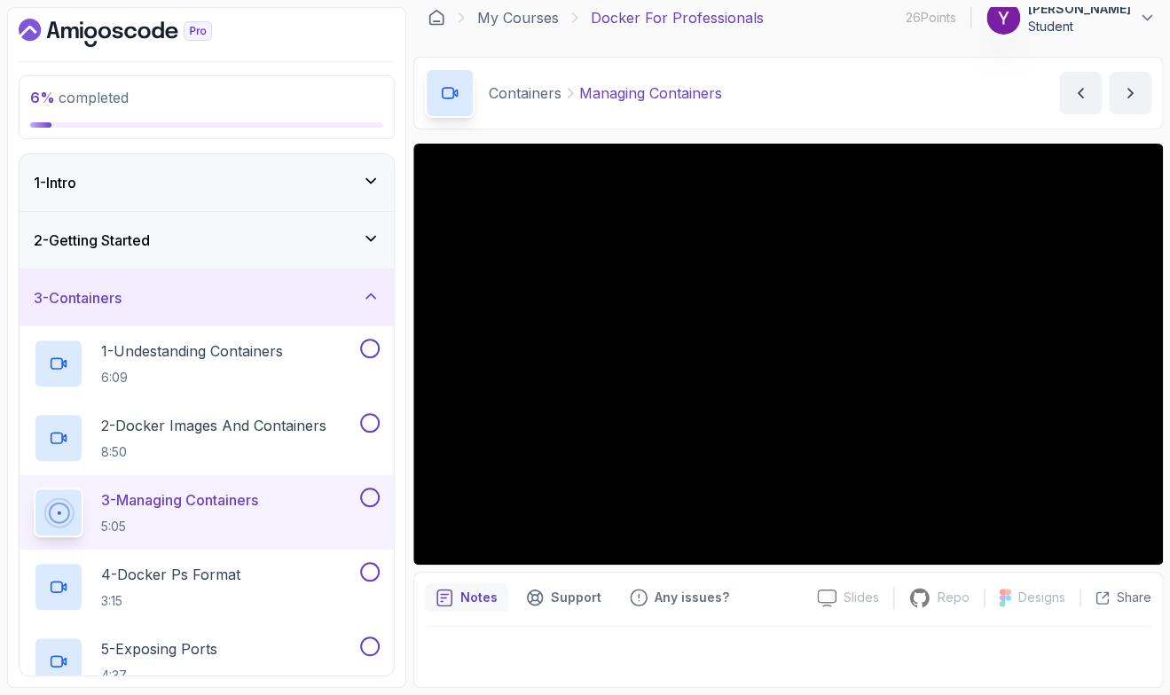
click at [404, 612] on div "6 % completed 1 - Intro 2 - Getting Started 3 - Containers 1 - Undestanding Con…" at bounding box center [206, 347] width 399 height 681
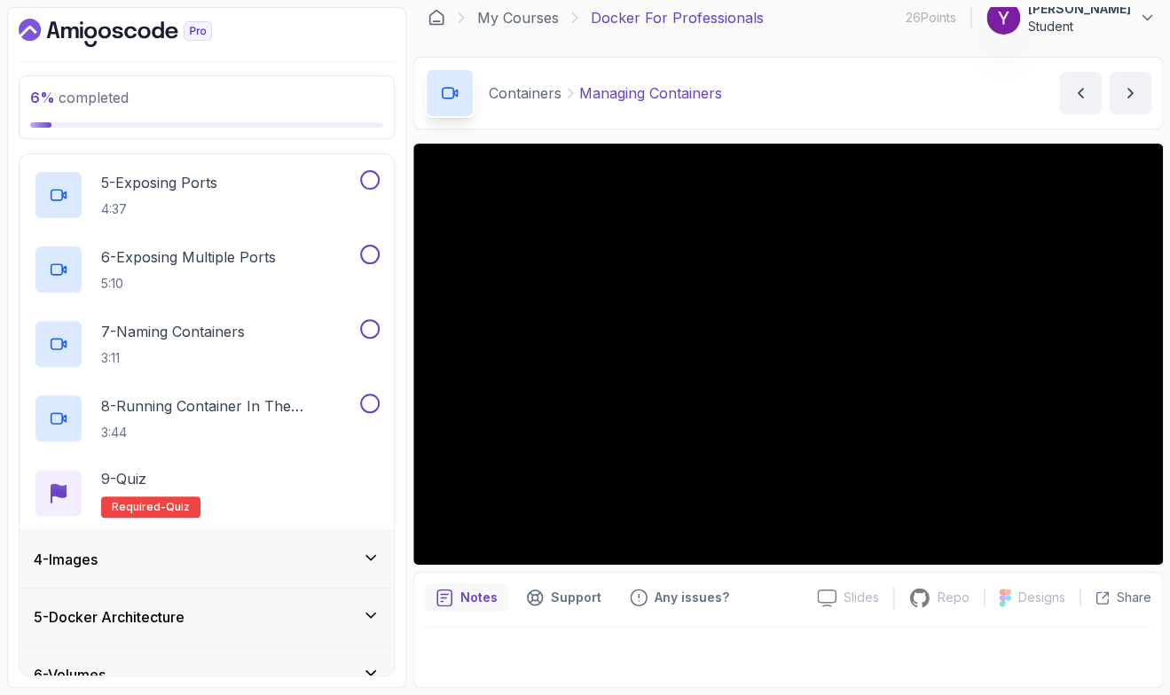
scroll to position [0, 0]
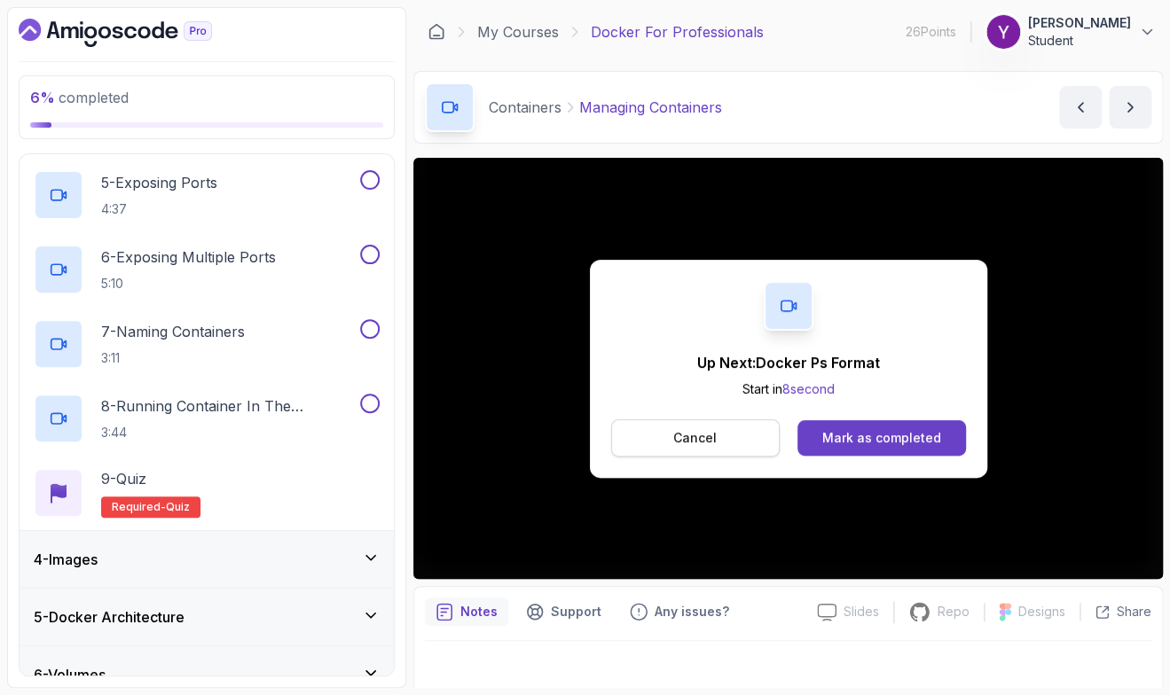
click at [695, 446] on p "Cancel" at bounding box center [694, 438] width 43 height 18
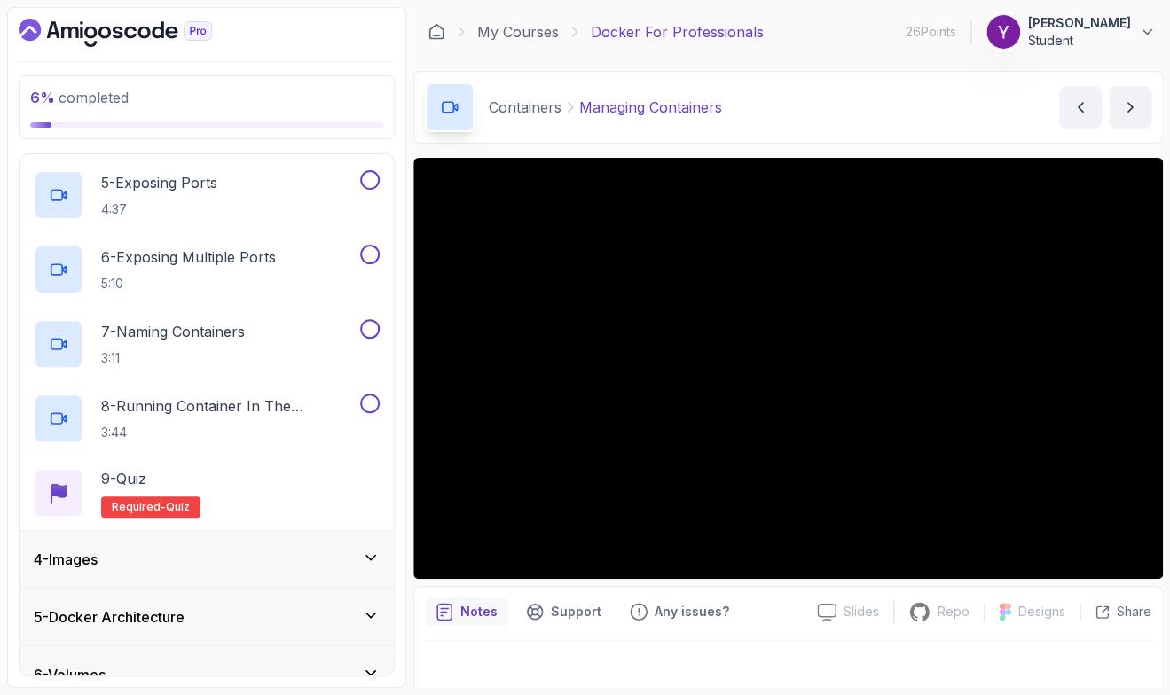
click at [406, 434] on div "6 % completed 1 - Intro 2 - Getting Started 3 - Containers 1 - Undestanding Con…" at bounding box center [206, 347] width 399 height 681
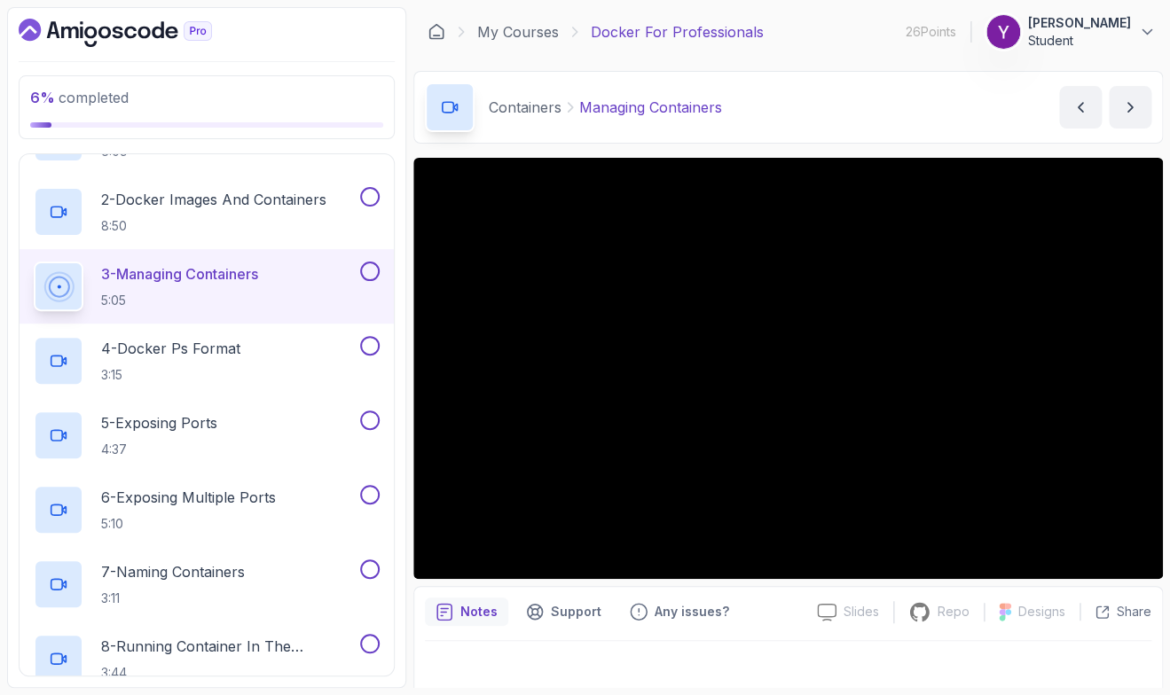
scroll to position [155, 0]
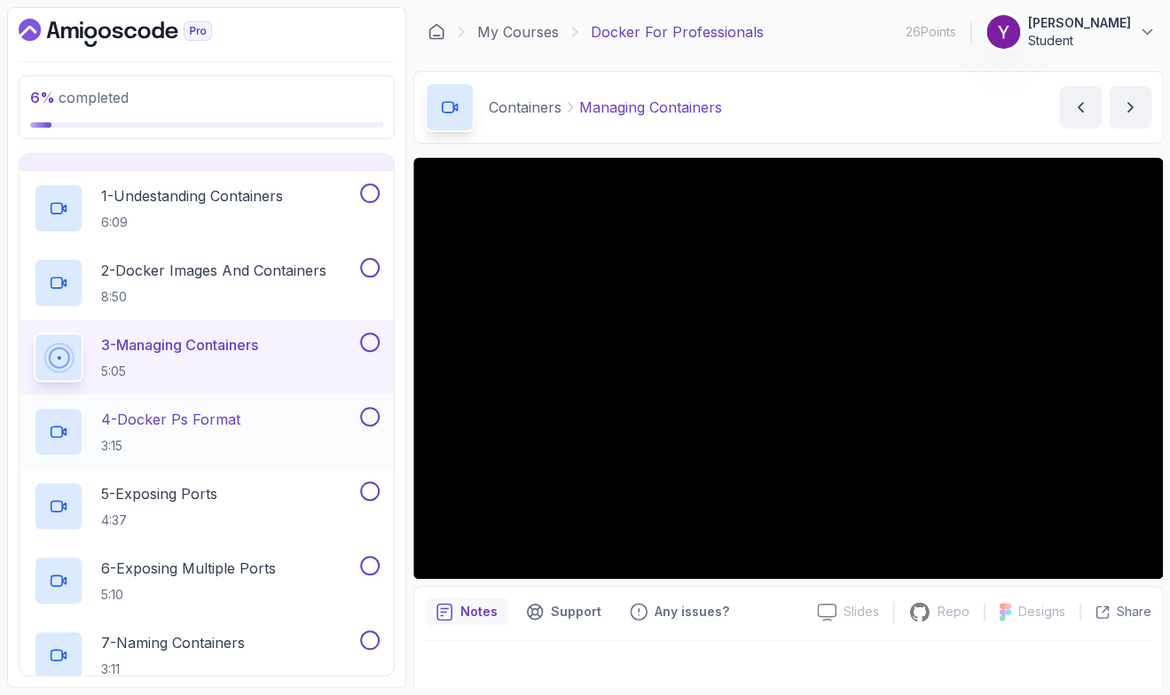
click at [224, 423] on p "4 - Docker Ps Format" at bounding box center [170, 419] width 139 height 21
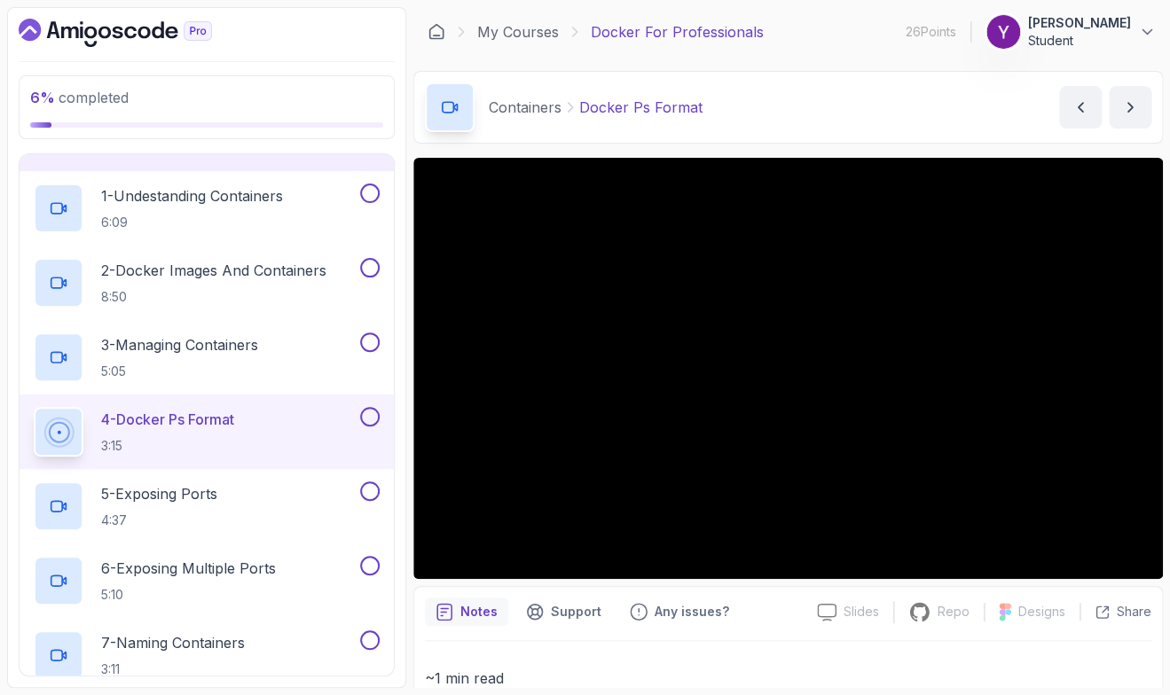
click at [400, 498] on div "6 % completed 1 - Intro 2 - Getting Started 3 - Containers 1 - Undestanding Con…" at bounding box center [206, 347] width 399 height 681
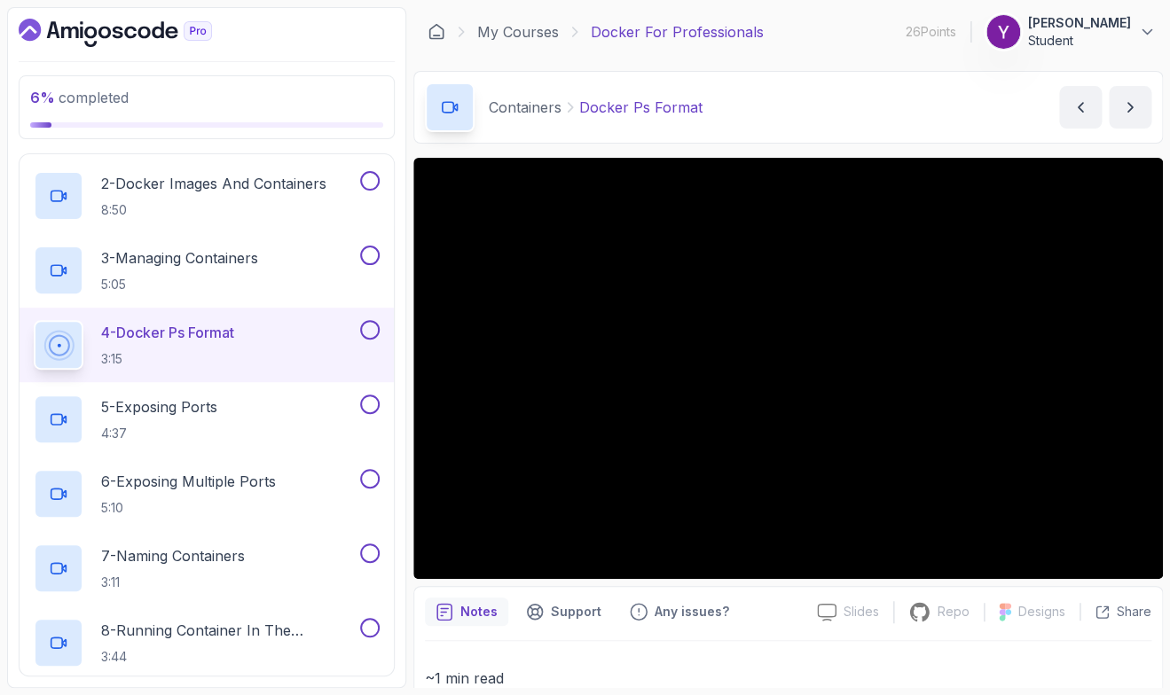
scroll to position [259, 0]
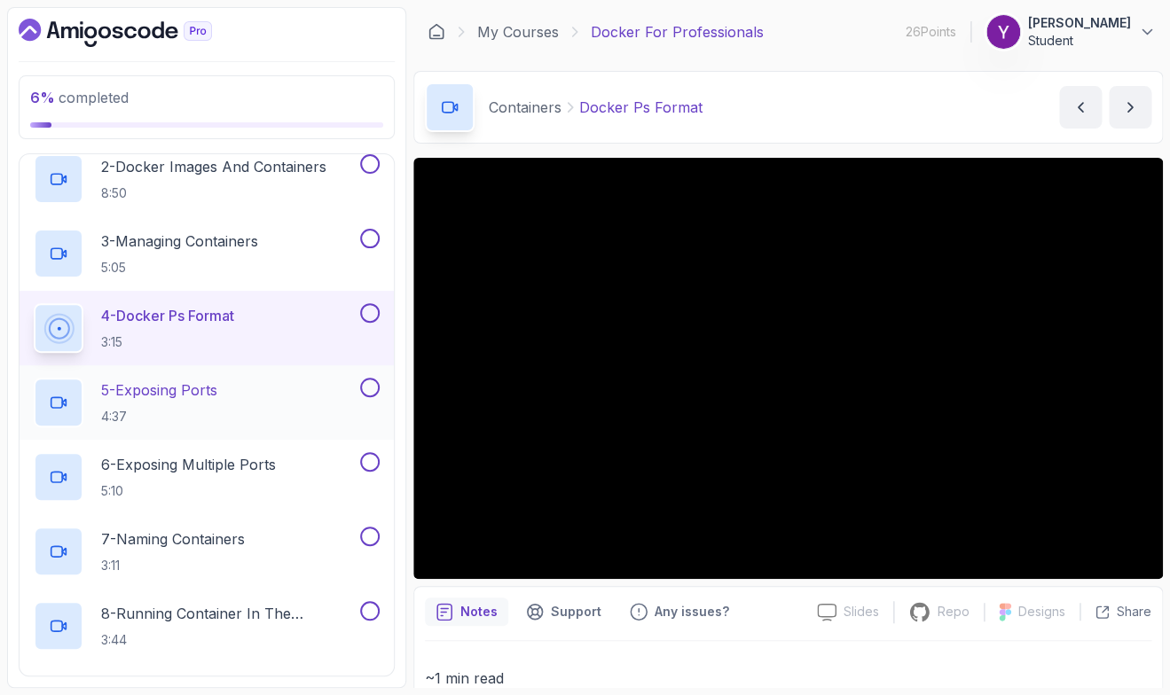
click at [215, 399] on p "5 - Exposing Ports" at bounding box center [159, 390] width 116 height 21
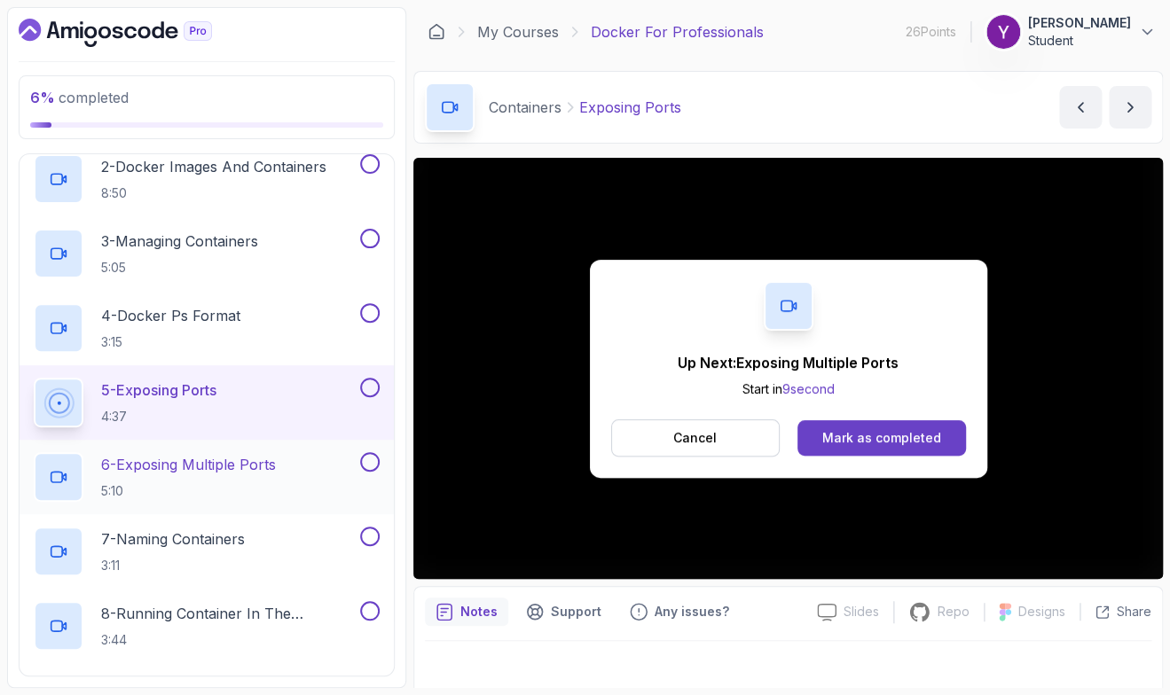
click at [276, 459] on p "6 - Exposing Multiple Ports" at bounding box center [188, 464] width 175 height 21
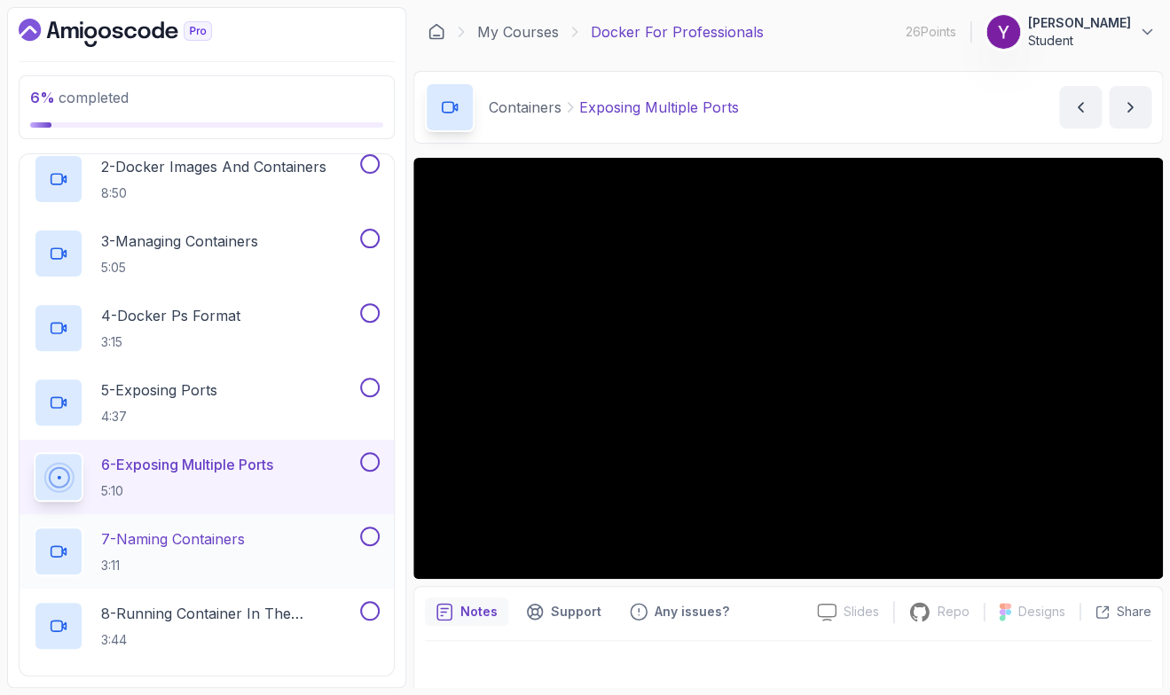
click at [158, 529] on p "7 - Naming Containers" at bounding box center [173, 539] width 144 height 21
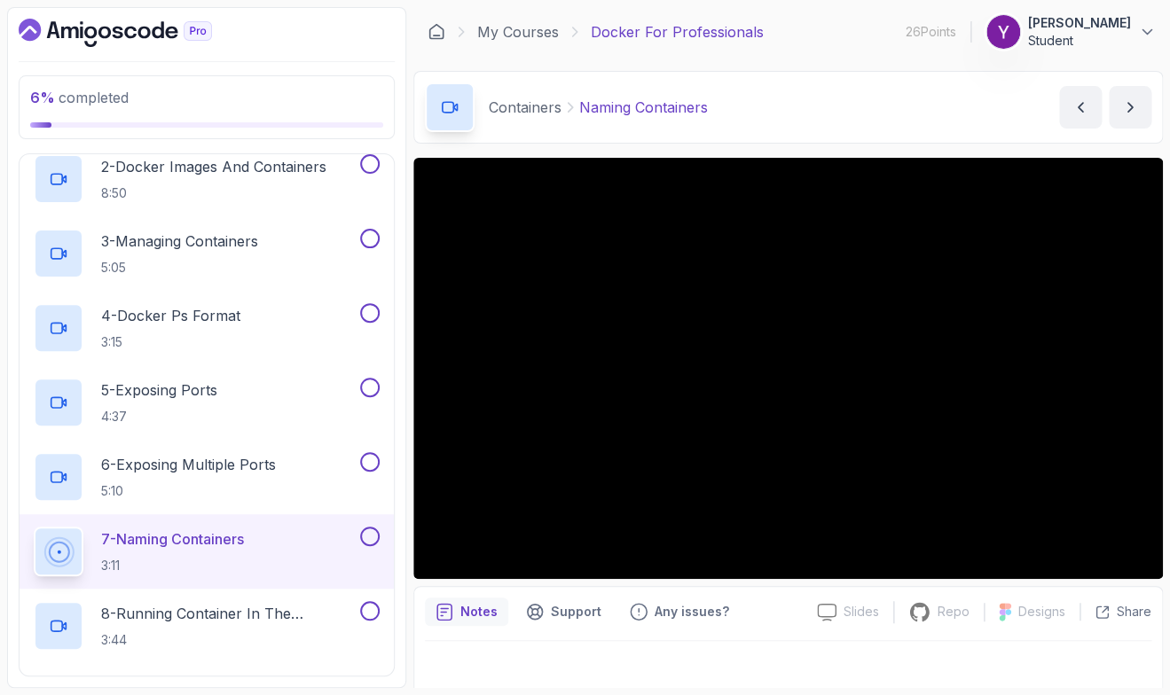
click at [395, 507] on div "6 % completed 1 - Intro 2 - Getting Started 3 - Containers 1 - Undestanding Con…" at bounding box center [206, 347] width 399 height 681
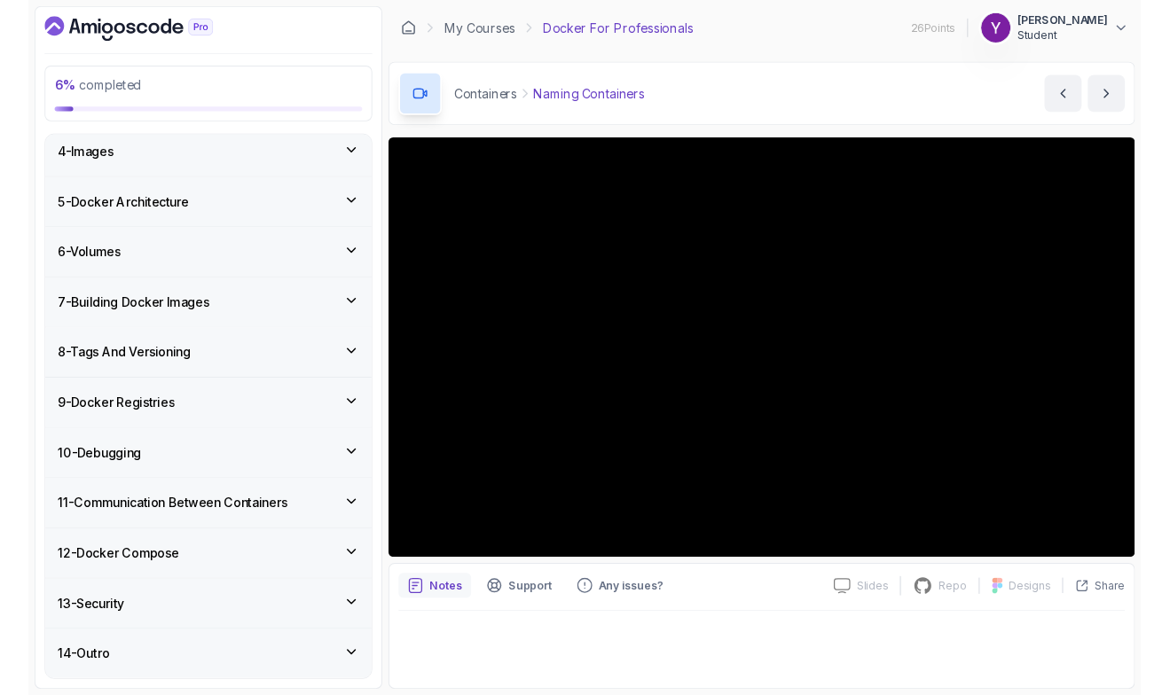
scroll to position [852, 0]
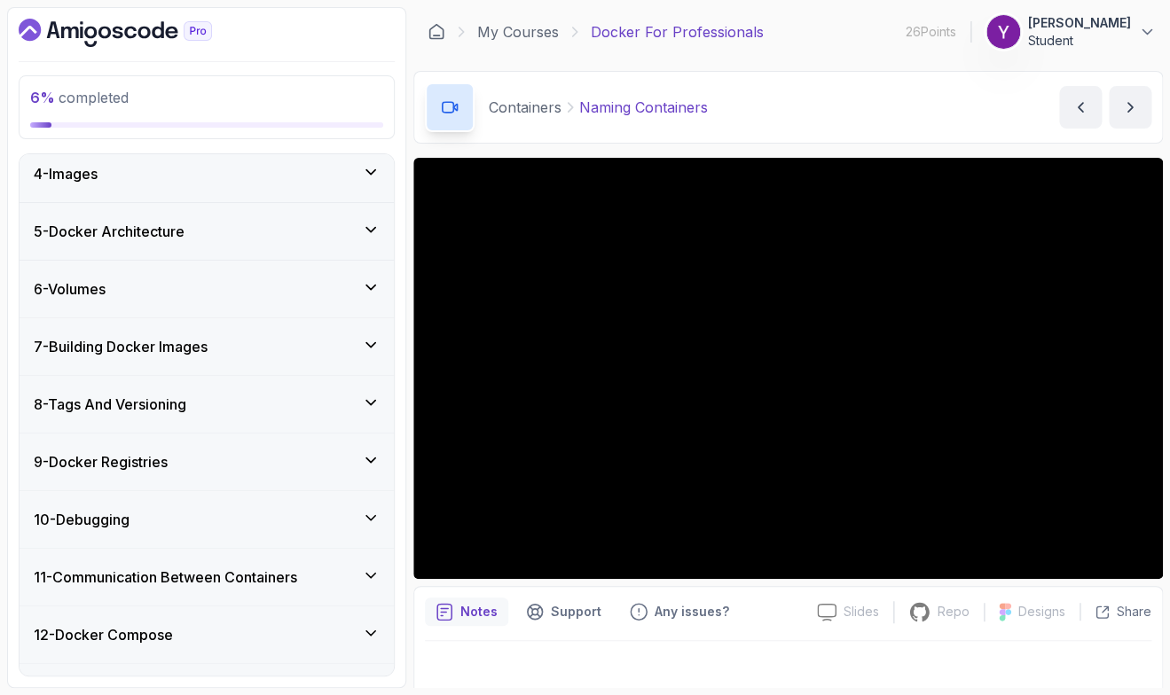
click at [404, 375] on div "6 % completed 1 - Intro 2 - Getting Started 3 - Containers 1 - Undestanding Con…" at bounding box center [206, 347] width 399 height 681
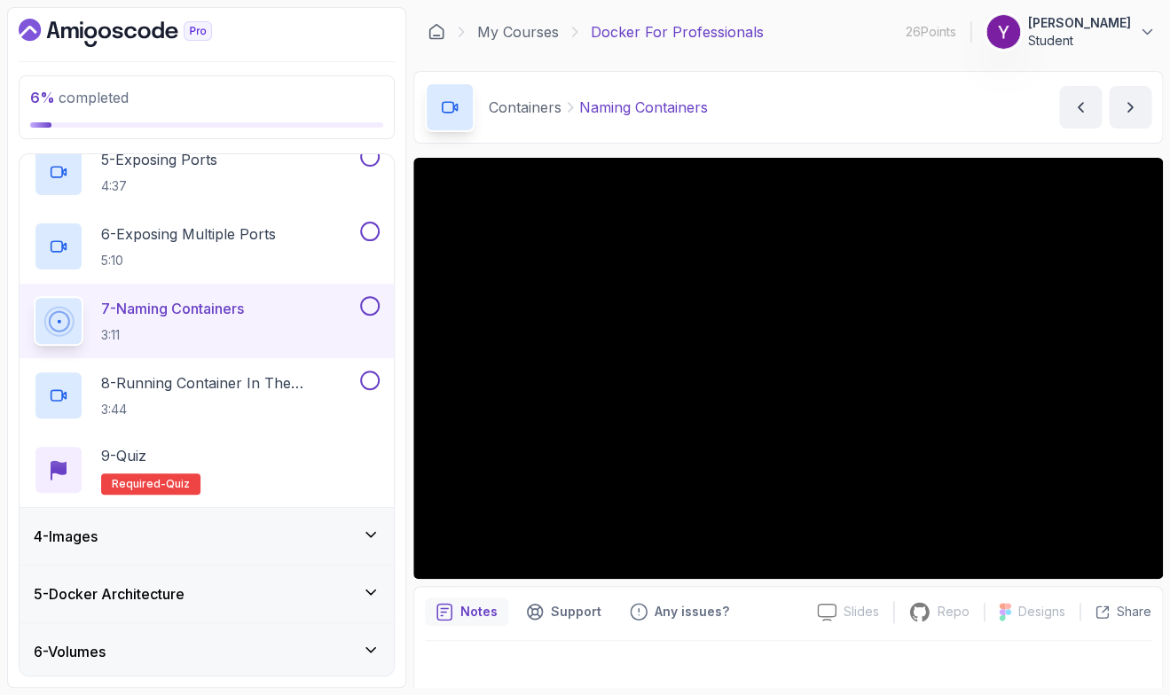
scroll to position [437, 0]
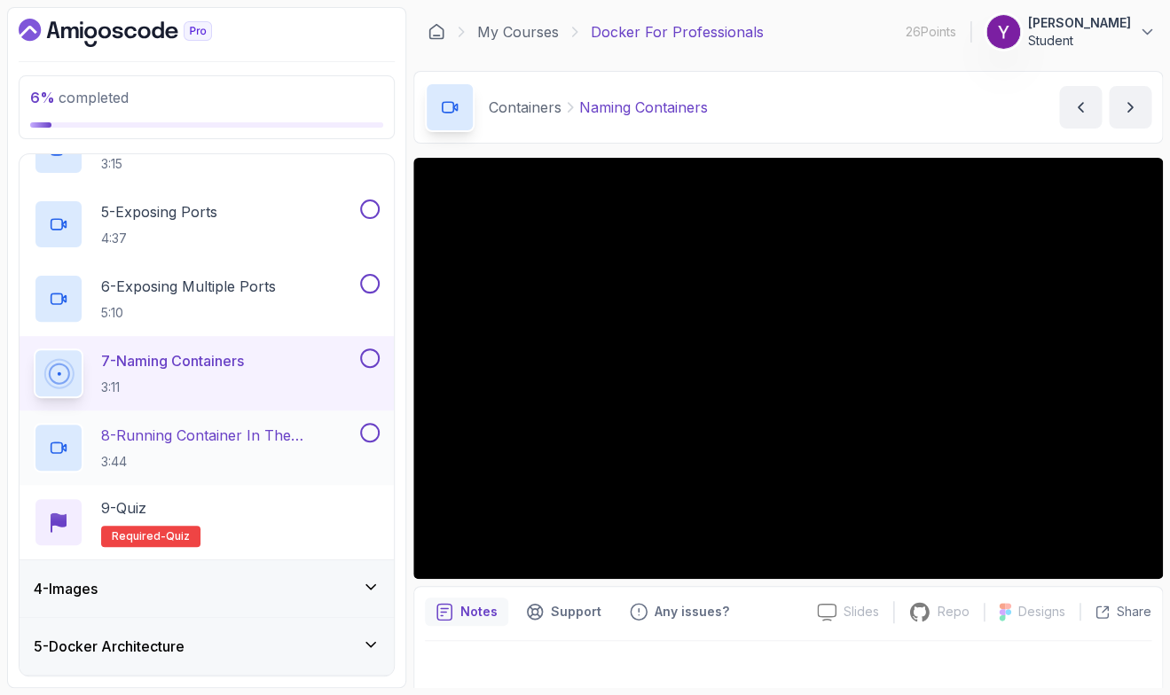
click at [190, 447] on h2 "8 - Running Container In The Background 3:44" at bounding box center [228, 448] width 255 height 46
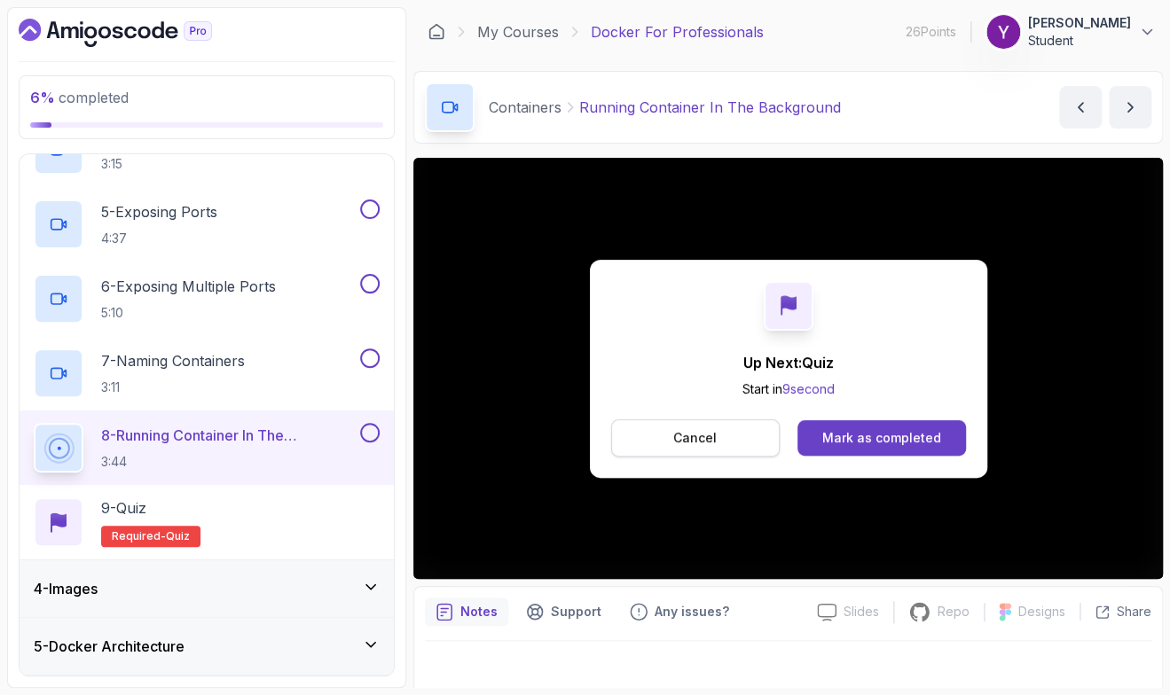
click at [695, 446] on p "Cancel" at bounding box center [694, 438] width 43 height 18
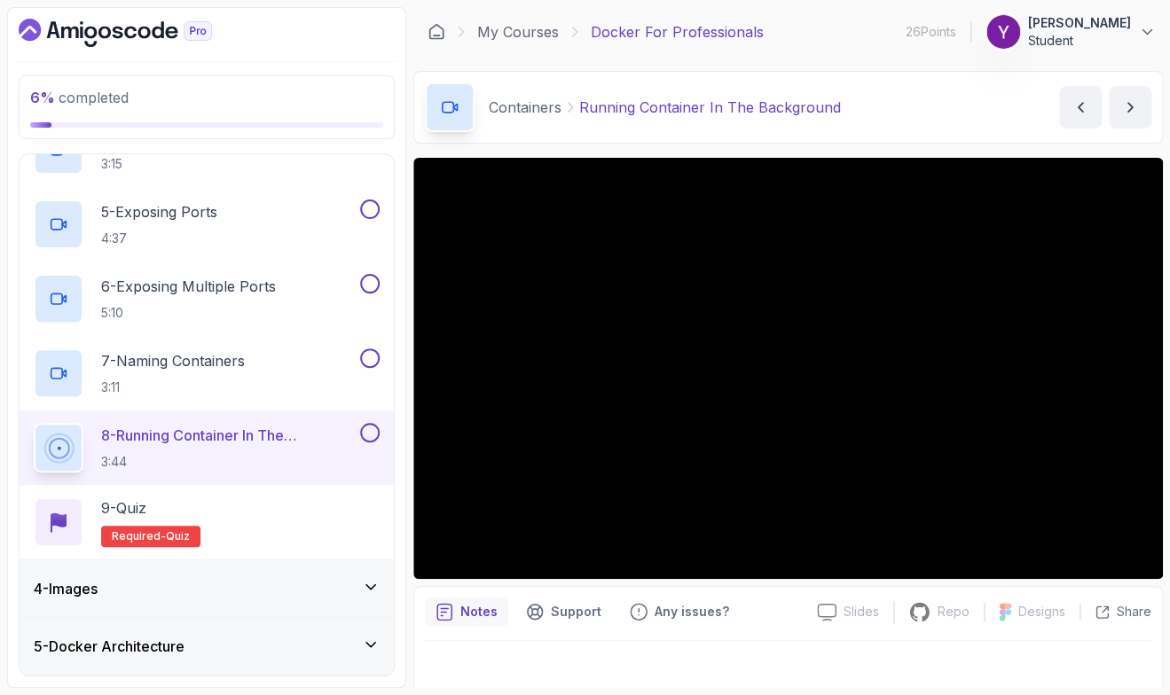
click at [320, 585] on div "4 - Images" at bounding box center [207, 588] width 346 height 21
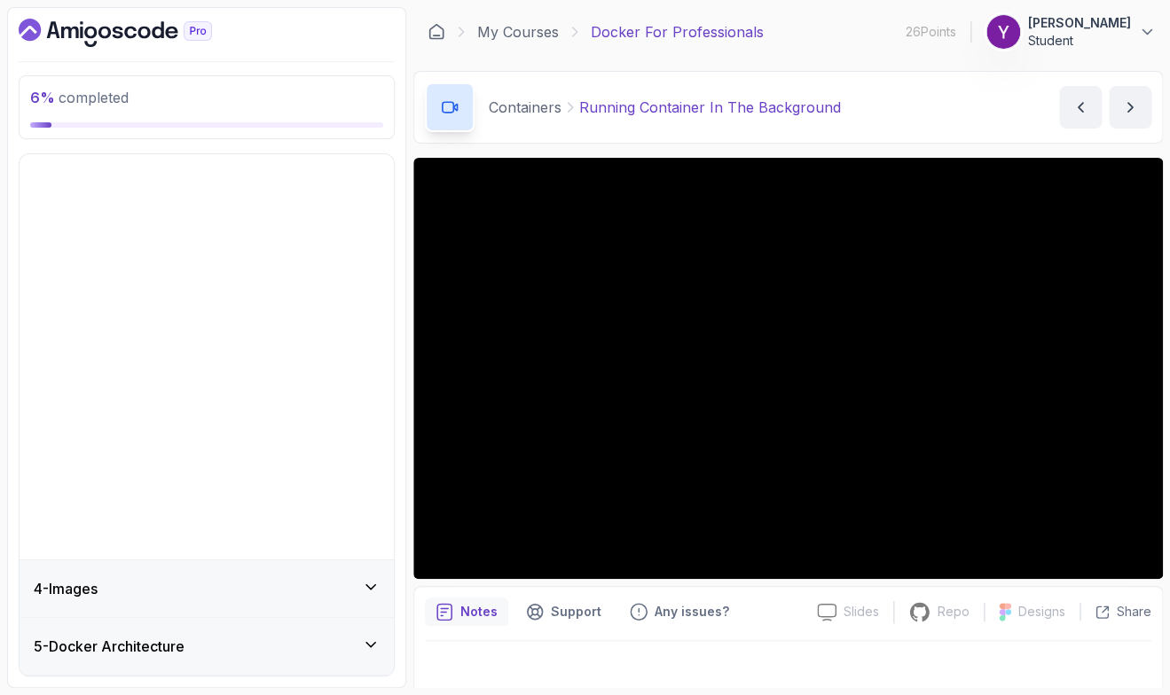
scroll to position [286, 0]
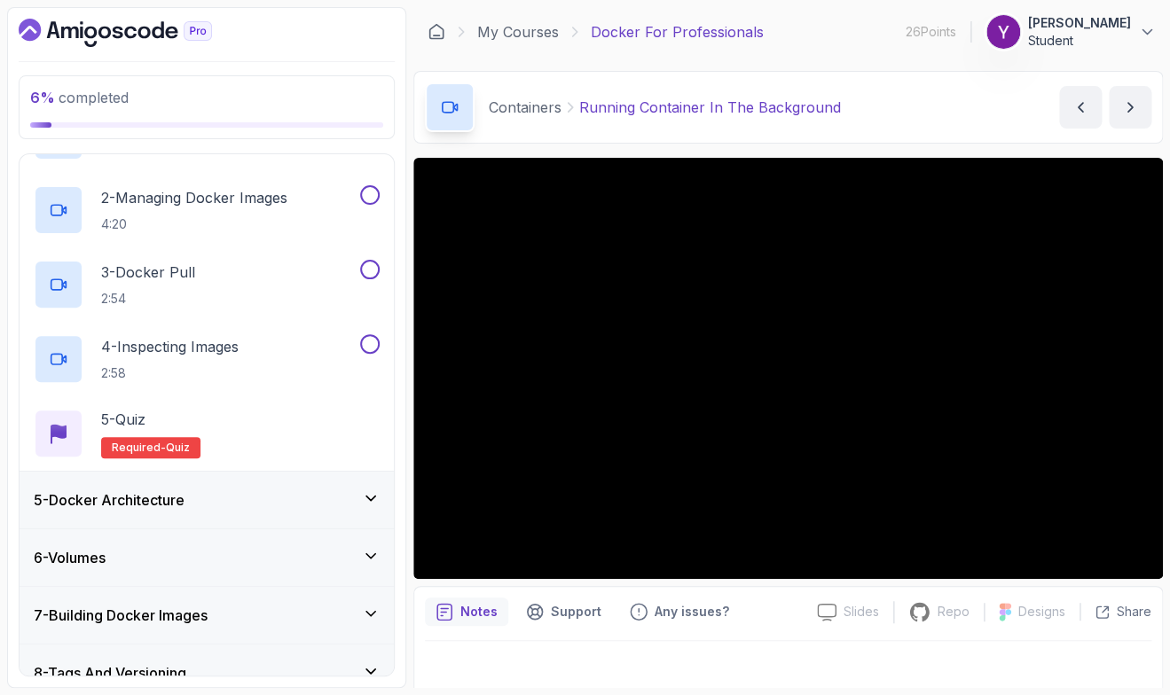
click at [395, 323] on div "6 % completed 1 - Intro 2 - Getting Started 3 - Containers 4 - Images 1 - Docke…" at bounding box center [206, 347] width 399 height 681
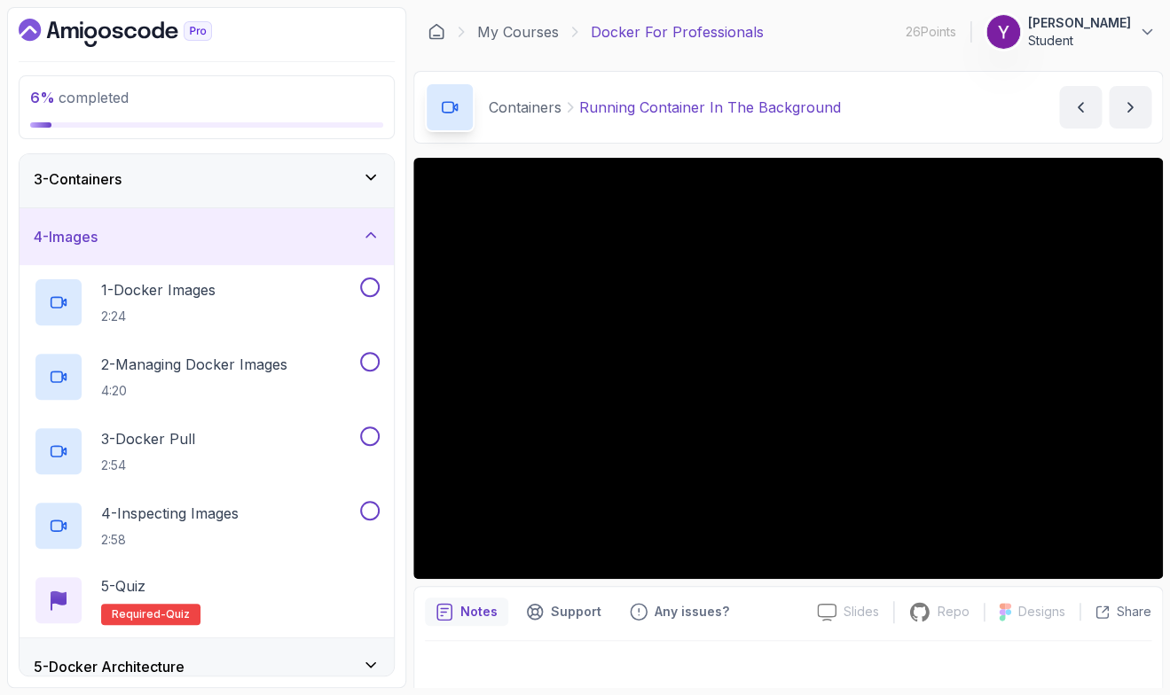
scroll to position [78, 0]
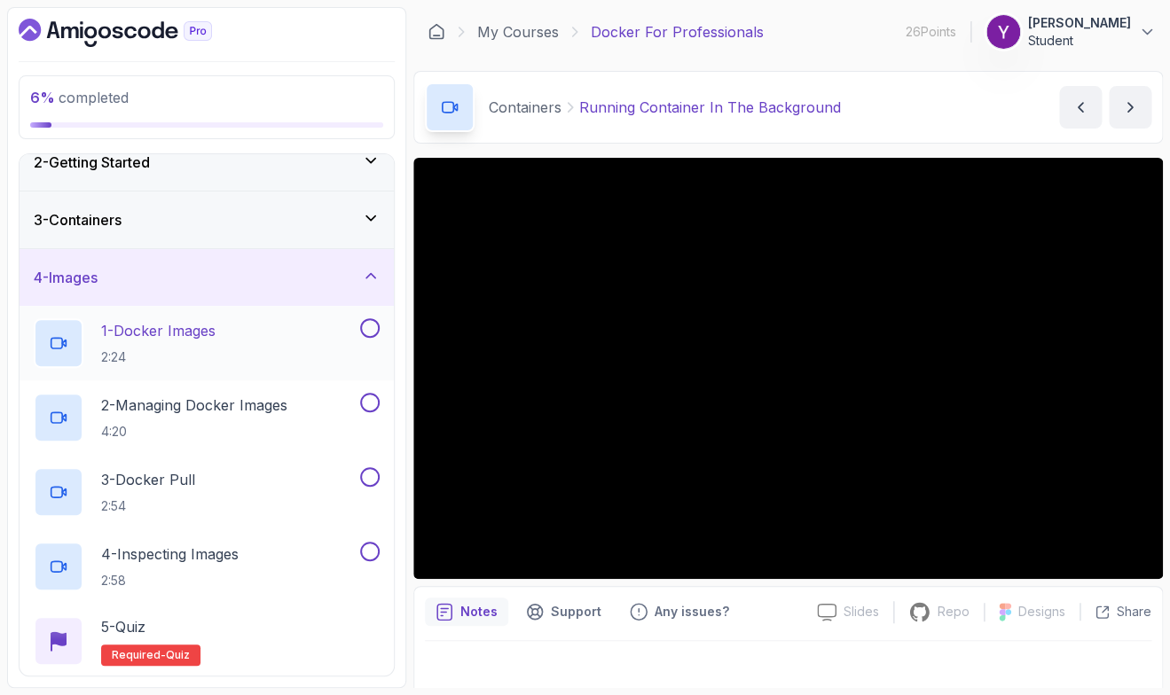
click at [244, 347] on div "1 - Docker Images 2:24" at bounding box center [195, 343] width 323 height 50
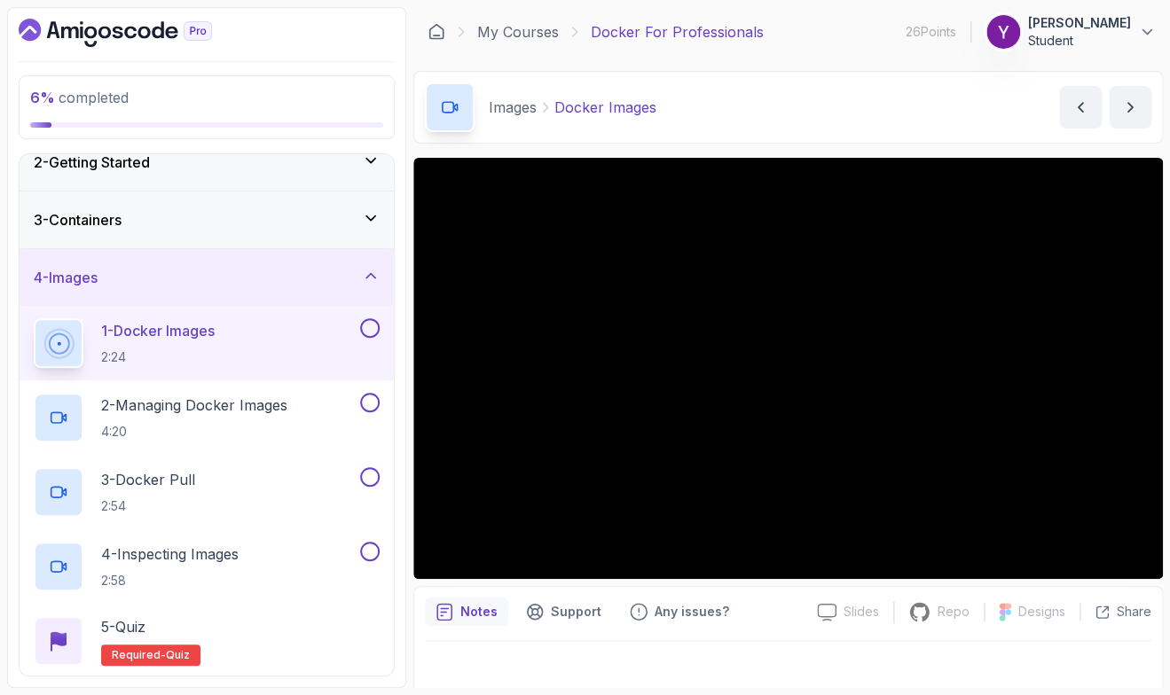
click at [397, 629] on div "6 % completed 1 - Intro 2 - Getting Started 3 - Containers 4 - Images 1 - Docke…" at bounding box center [206, 347] width 399 height 681
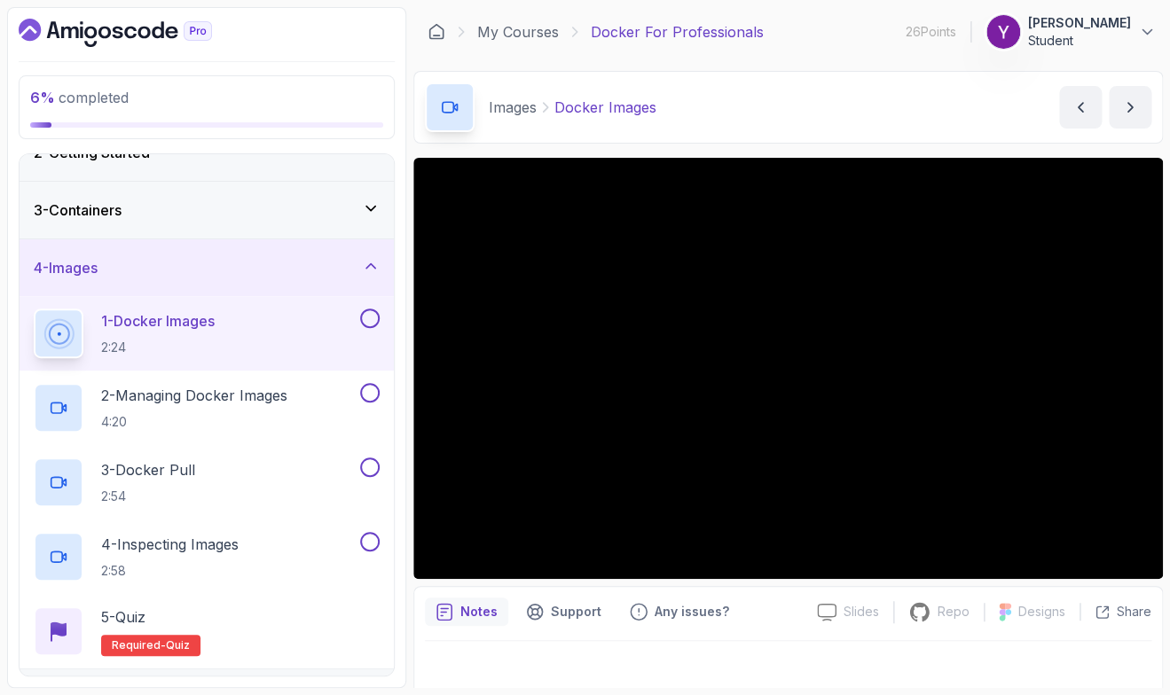
scroll to position [87, 0]
click at [360, 273] on div "4 - Images" at bounding box center [207, 268] width 346 height 21
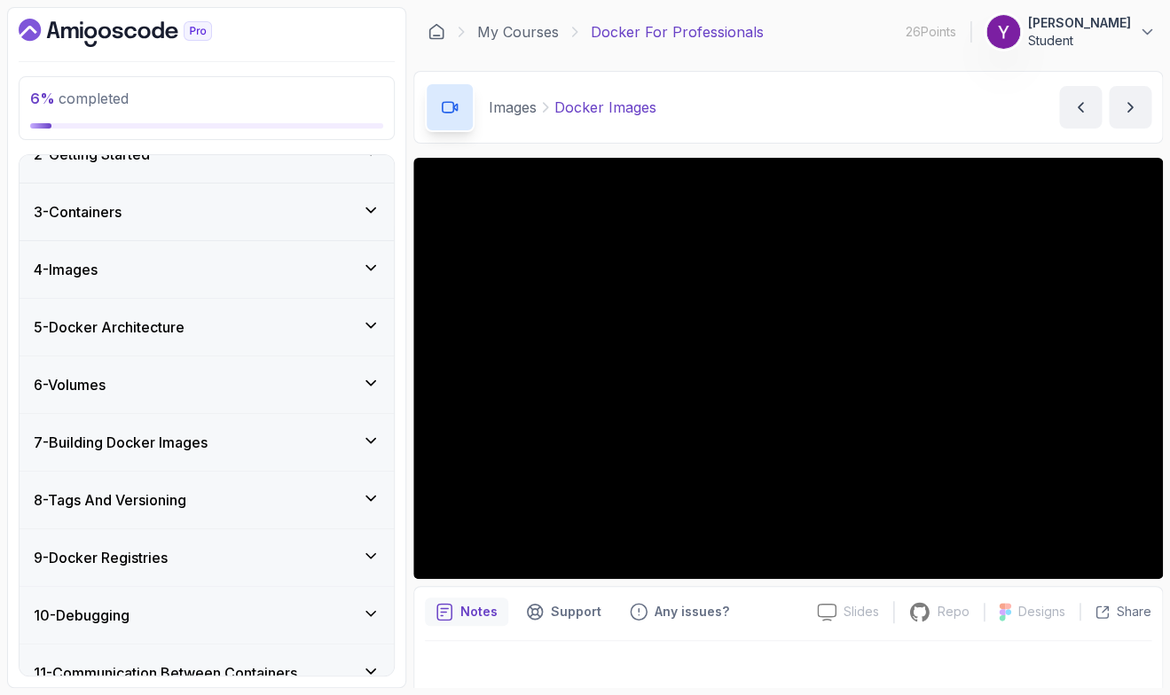
click at [399, 386] on div "6 % completed 1 - Intro 2 - Getting Started 3 - Containers 4 - Images 5 - Docke…" at bounding box center [206, 347] width 399 height 681
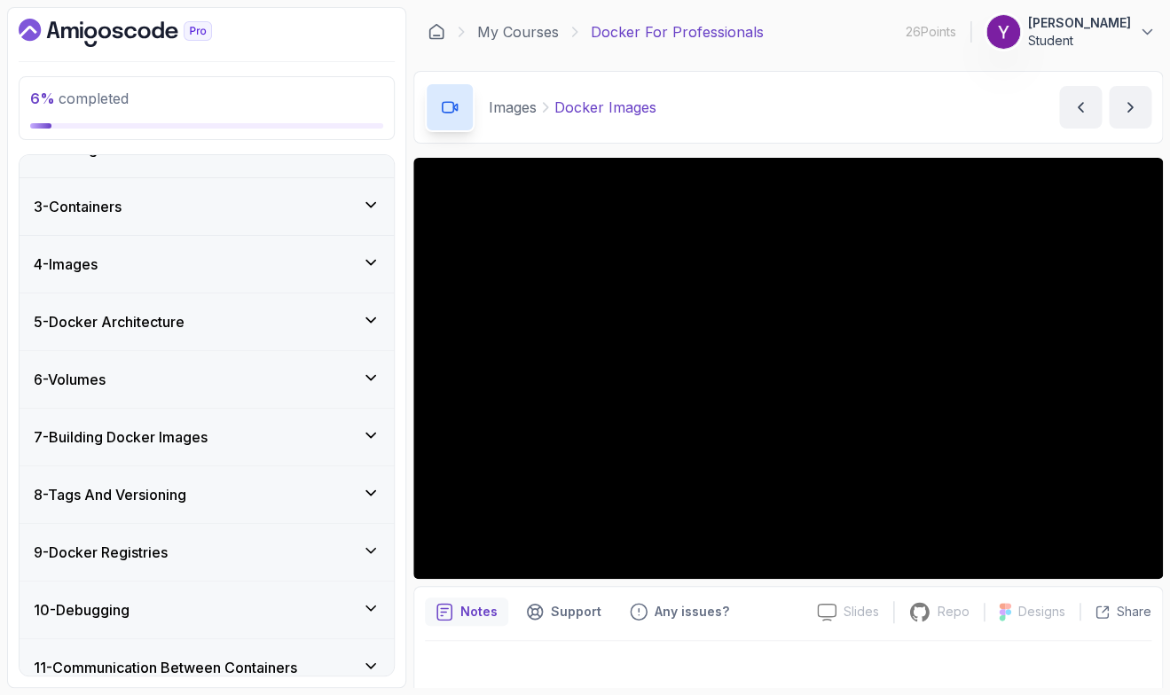
scroll to position [0, 0]
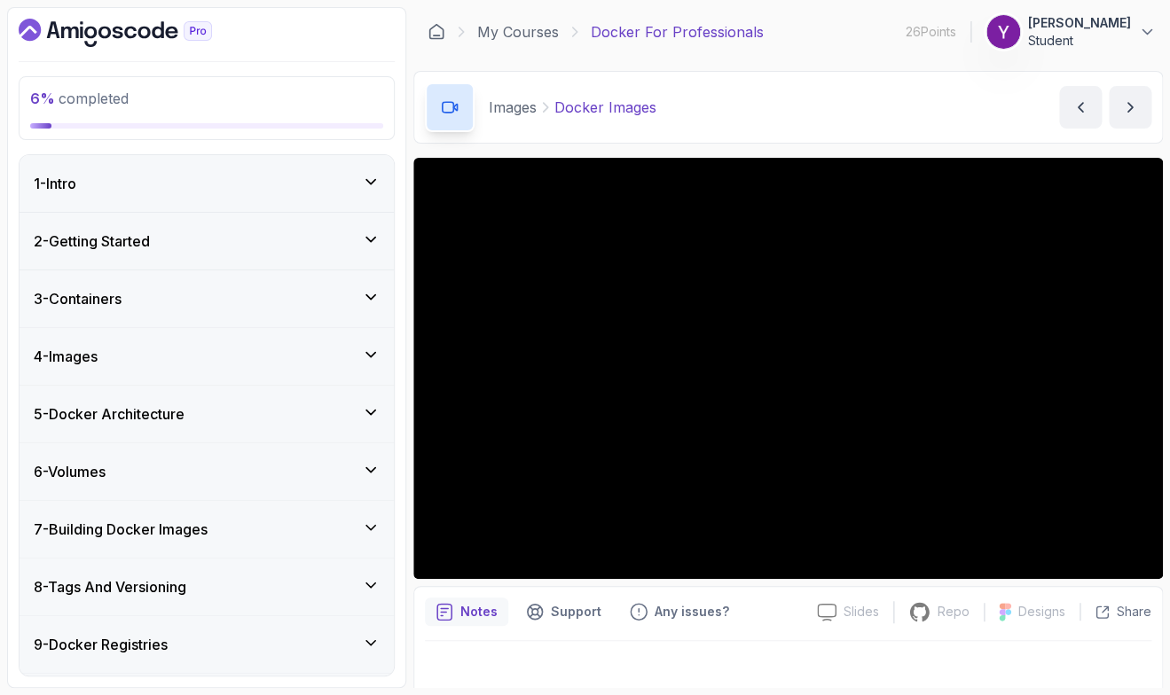
click at [398, 255] on div "6 % completed 1 - Intro 2 - Getting Started 3 - Containers 4 - Images 5 - Docke…" at bounding box center [206, 347] width 399 height 681
click at [399, 370] on div "6 % completed 1 - Intro 2 - Getting Started 3 - Containers 4 - Images 5 - Docke…" at bounding box center [206, 347] width 399 height 681
click at [285, 381] on div "4 - Images" at bounding box center [207, 356] width 374 height 57
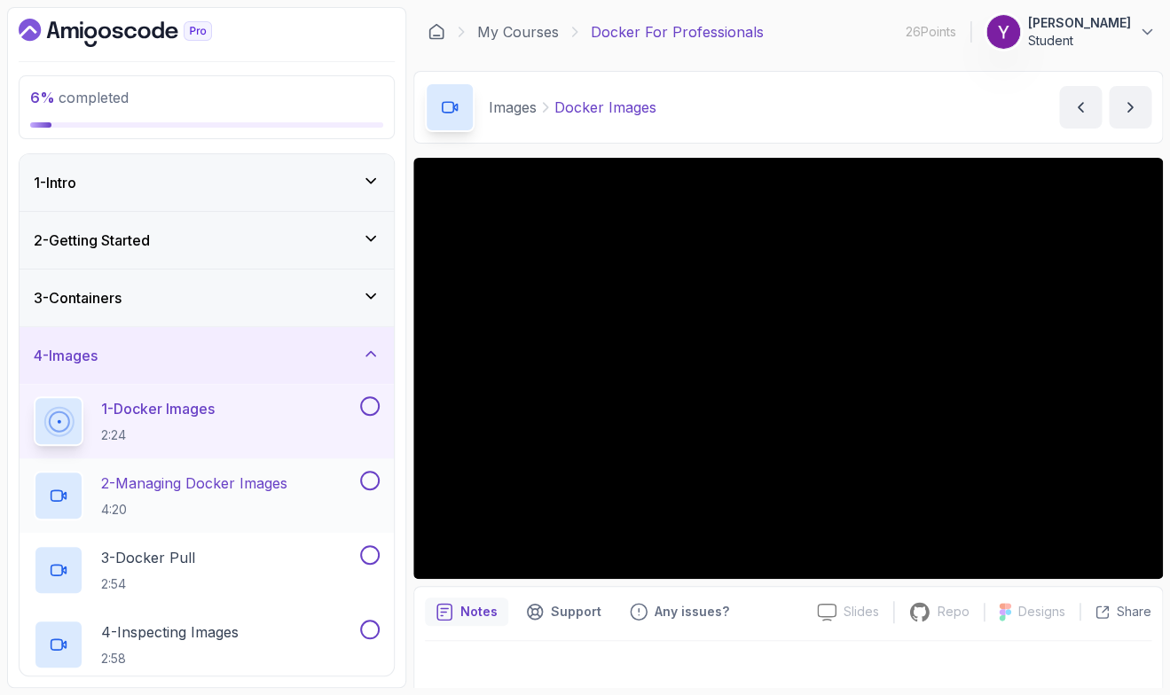
click at [213, 480] on p "2 - Managing Docker Images" at bounding box center [194, 483] width 186 height 21
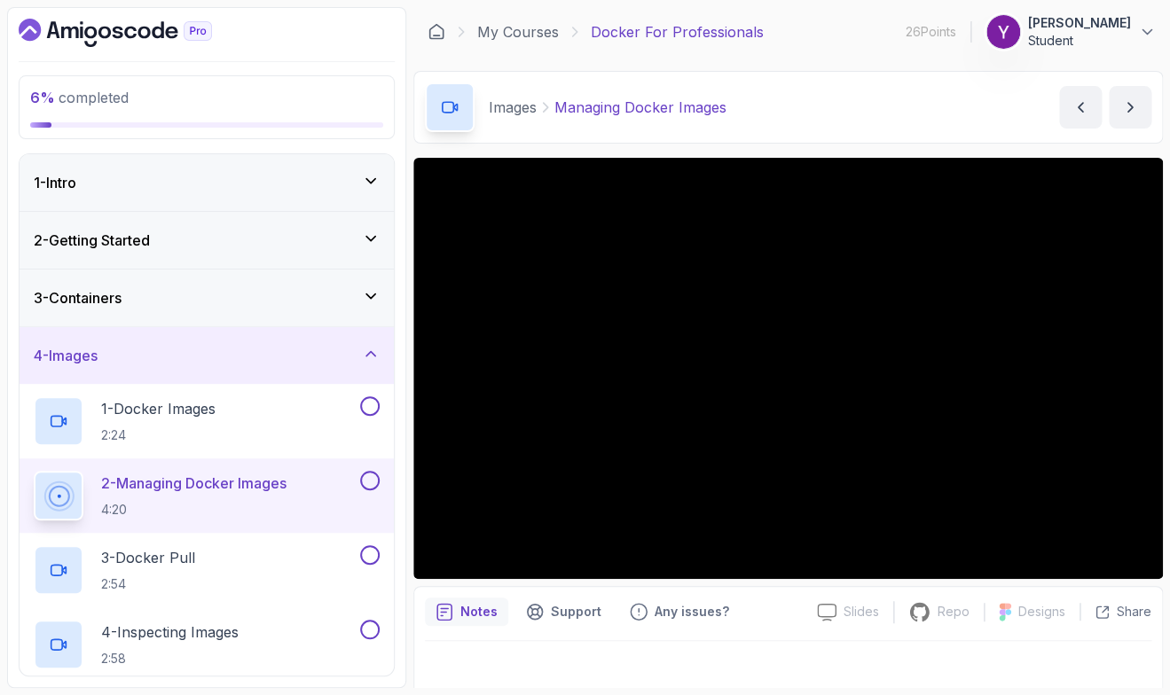
click at [409, 591] on div "6 % completed 1 - Intro 2 - Getting Started 3 - Containers 4 - Images 1 - Docke…" at bounding box center [585, 347] width 1156 height 681
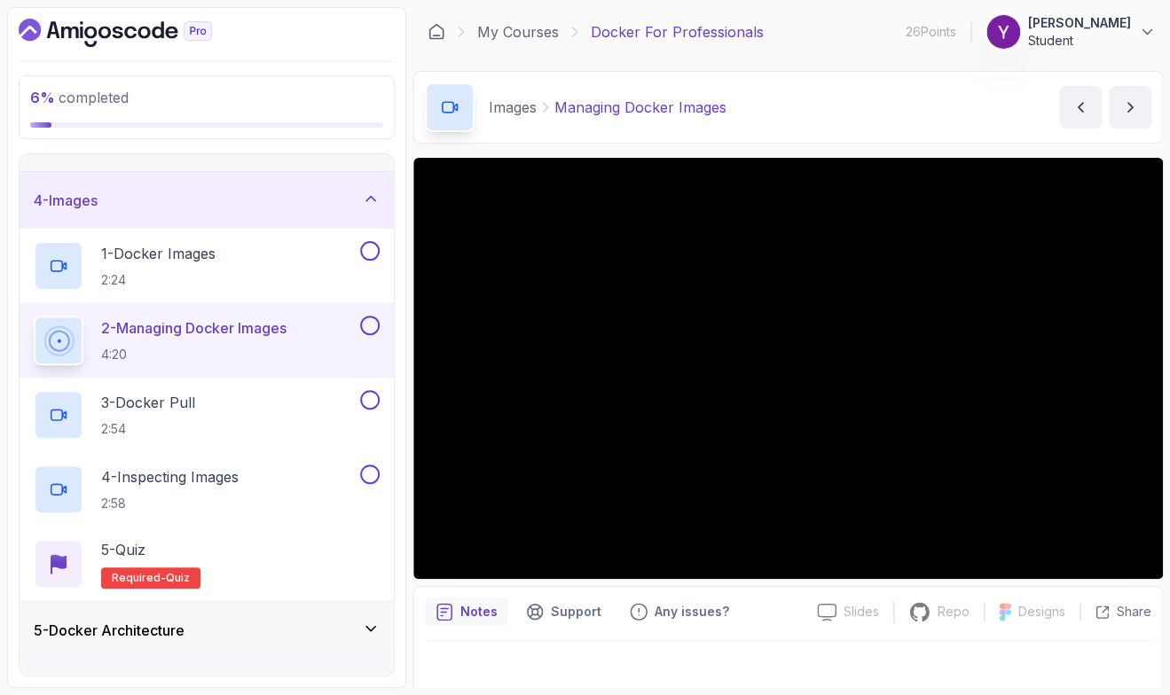
scroll to position [104, 0]
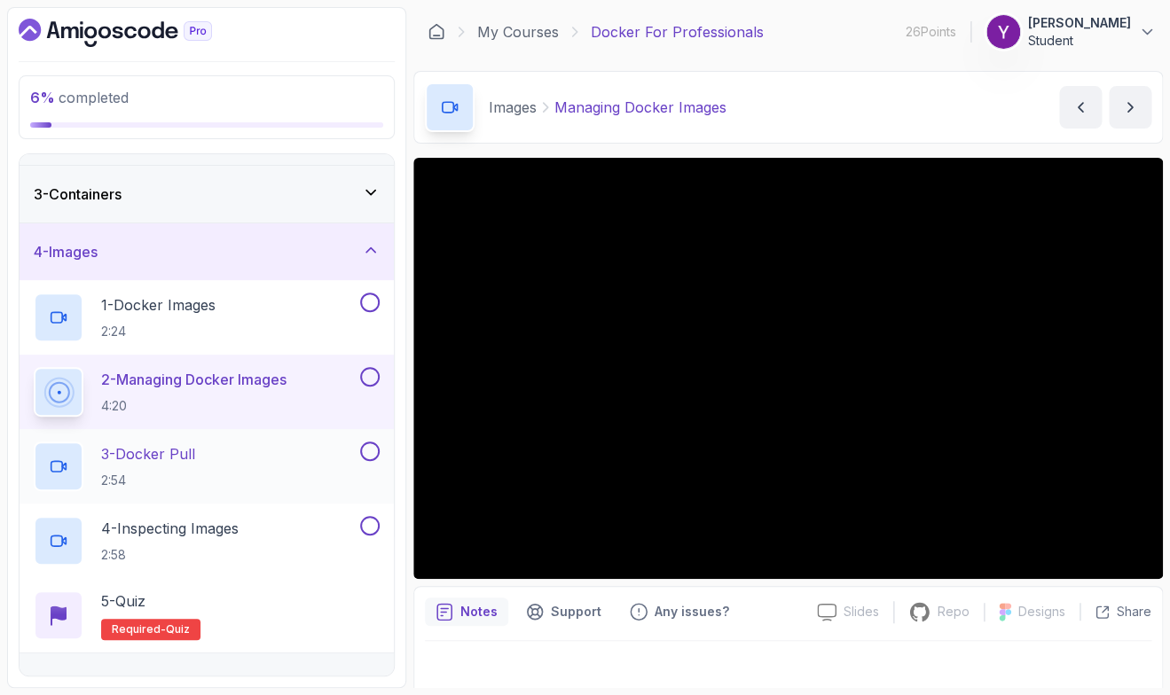
click at [250, 461] on div "3 - Docker Pull 2:54" at bounding box center [195, 467] width 323 height 50
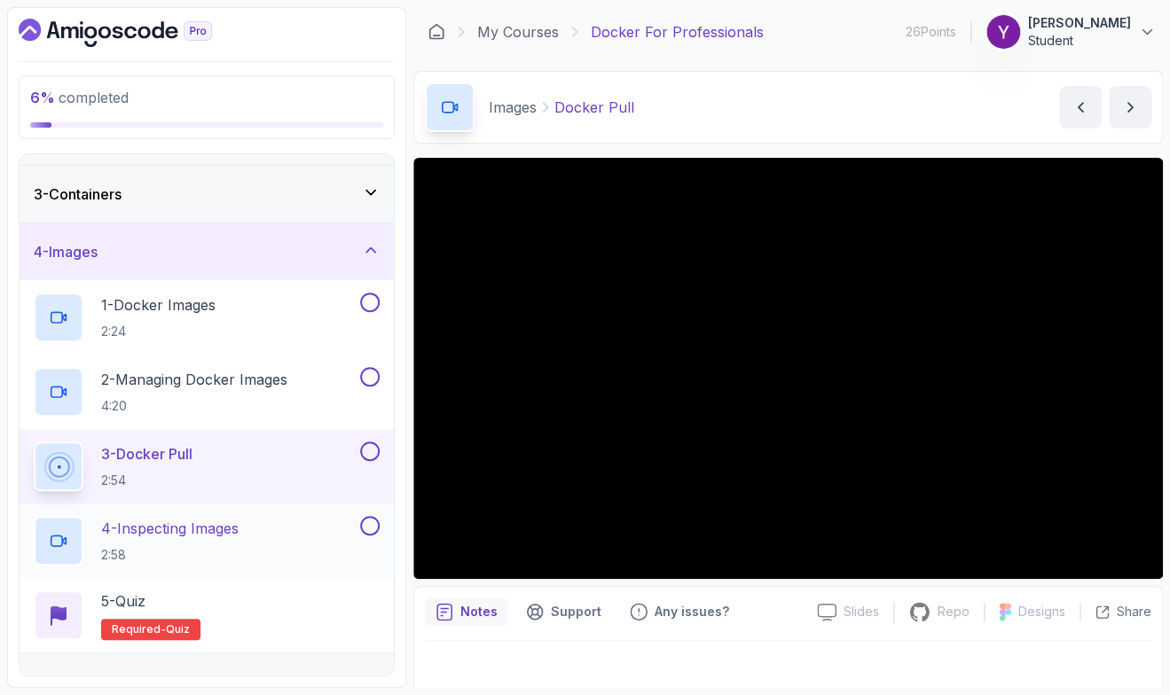
click at [249, 538] on div "4 - Inspecting Images 2:58" at bounding box center [195, 541] width 323 height 50
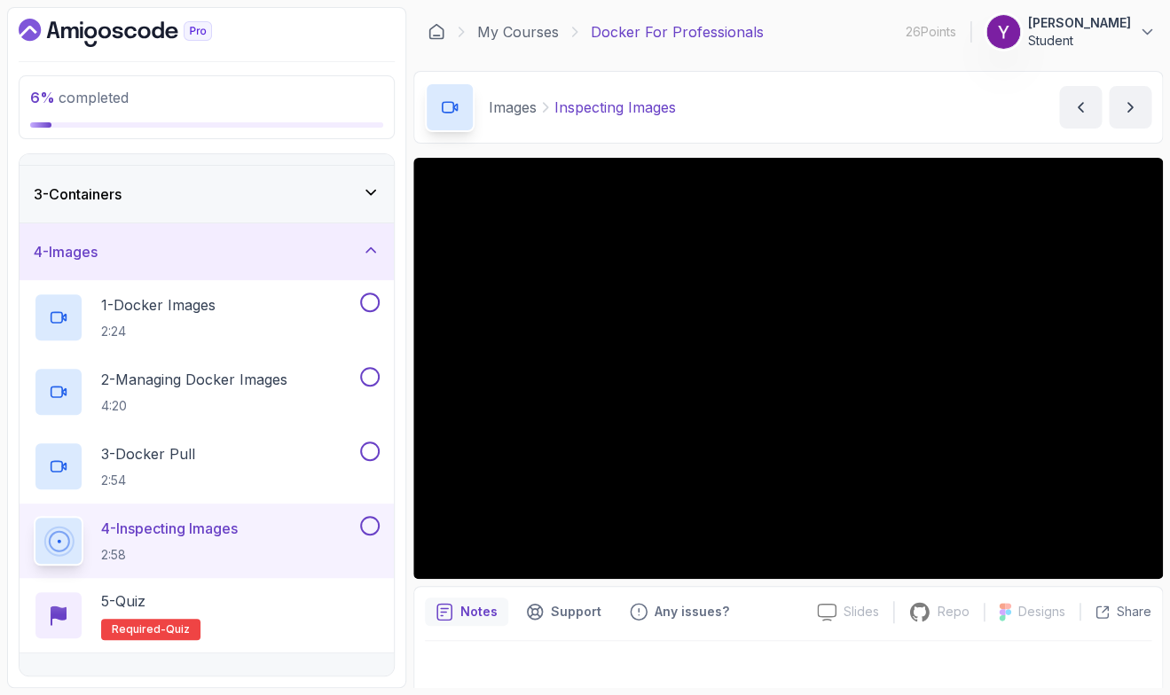
click at [406, 621] on div "6 % completed 1 - Intro 2 - Getting Started 3 - Containers 4 - Images 1 - Docke…" at bounding box center [585, 347] width 1156 height 681
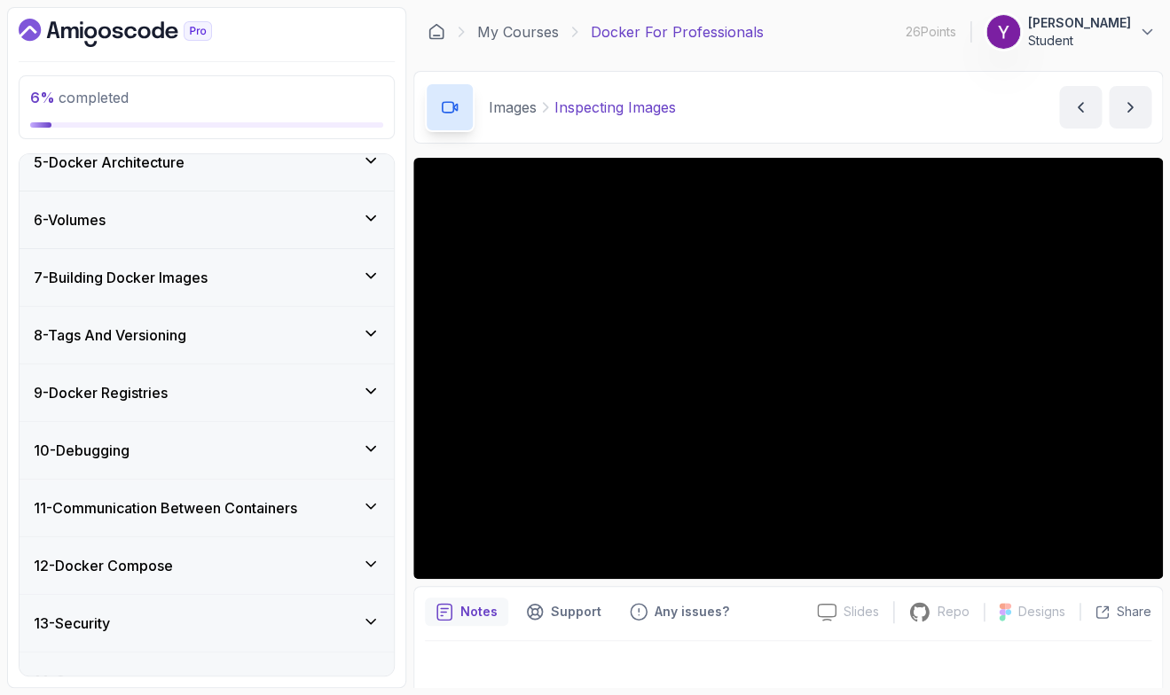
scroll to position [658, 0]
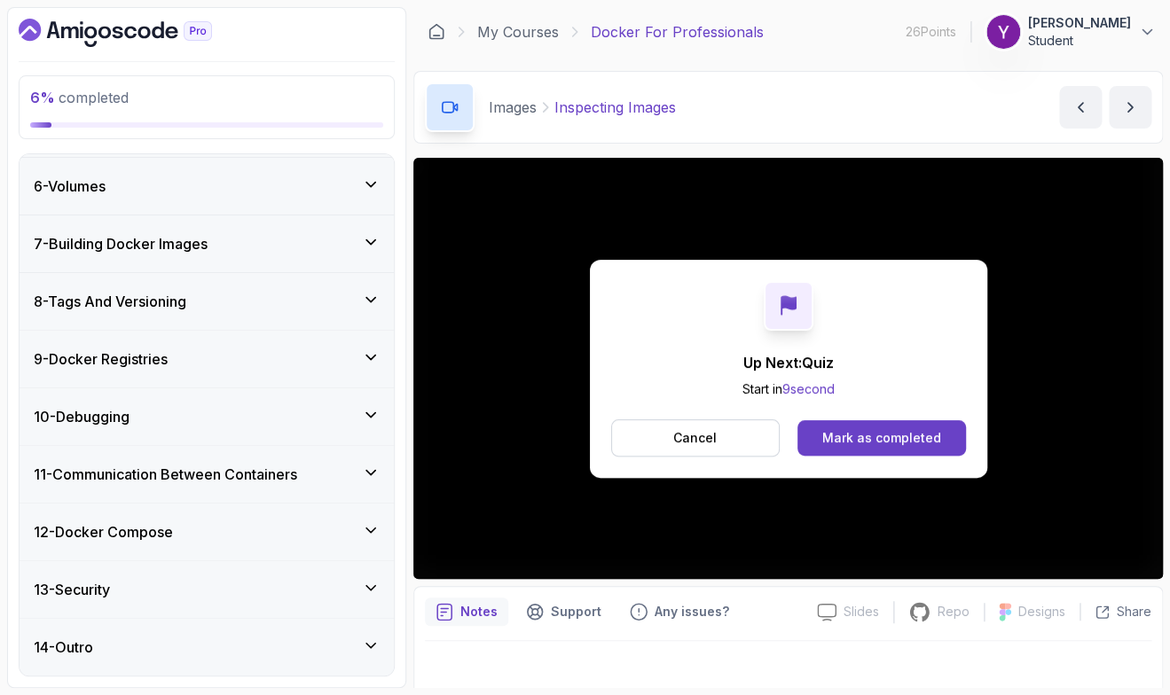
click at [408, 370] on div "6 % completed 1 - Intro 2 - Getting Started 3 - Containers 4 - Images 1 - Docke…" at bounding box center [585, 347] width 1156 height 681
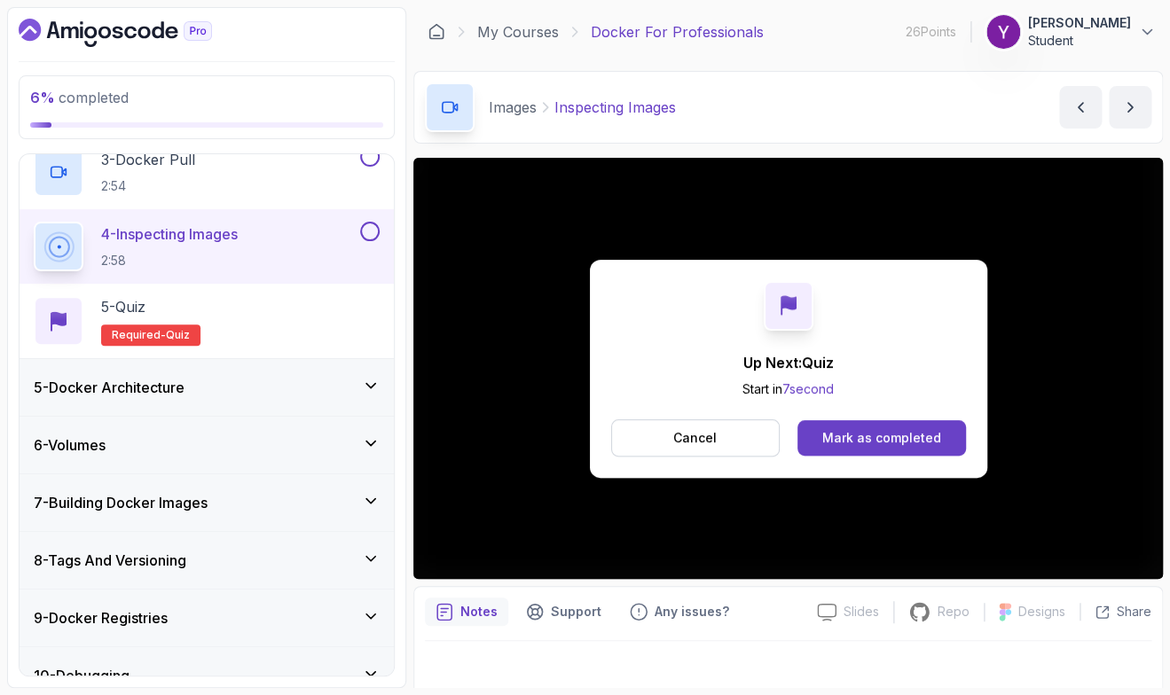
click at [377, 367] on div "5 - Docker Architecture" at bounding box center [207, 387] width 374 height 57
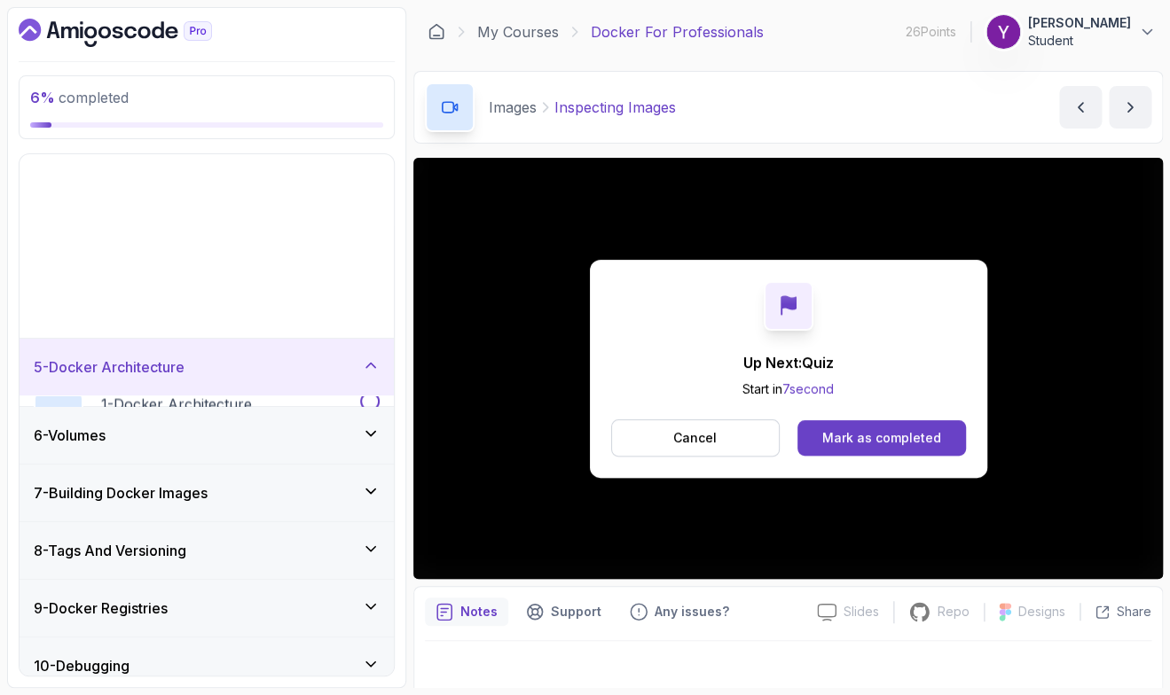
scroll to position [286, 0]
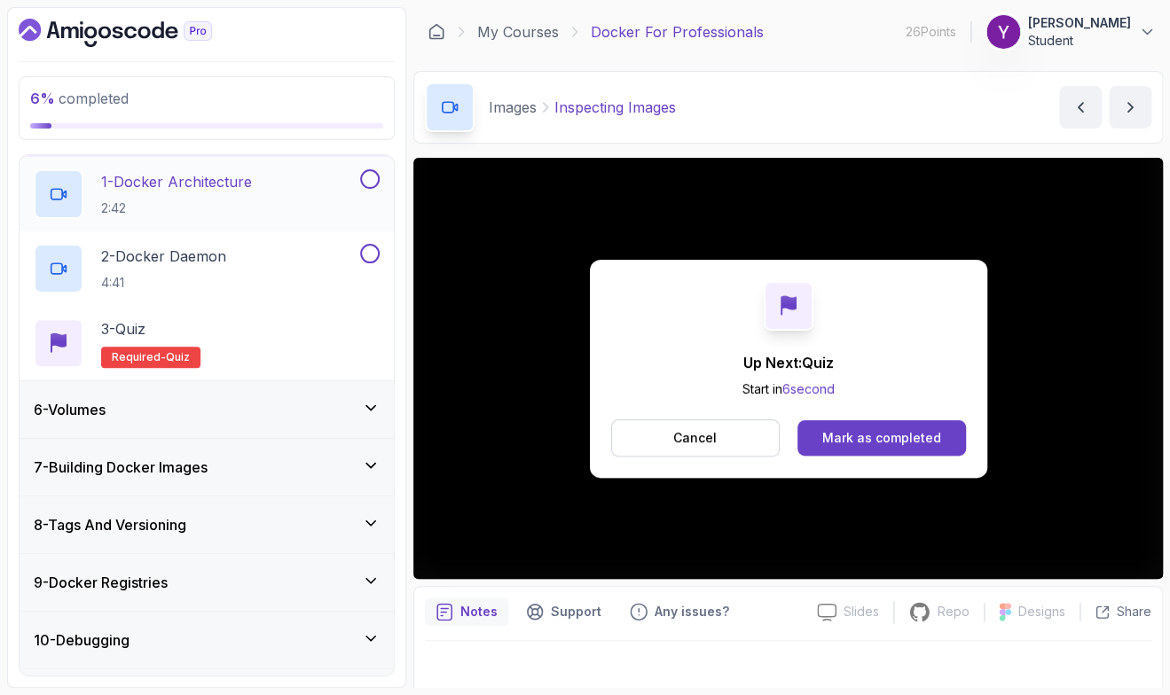
click at [273, 188] on div "1 - Docker Architecture 2:42" at bounding box center [195, 194] width 323 height 50
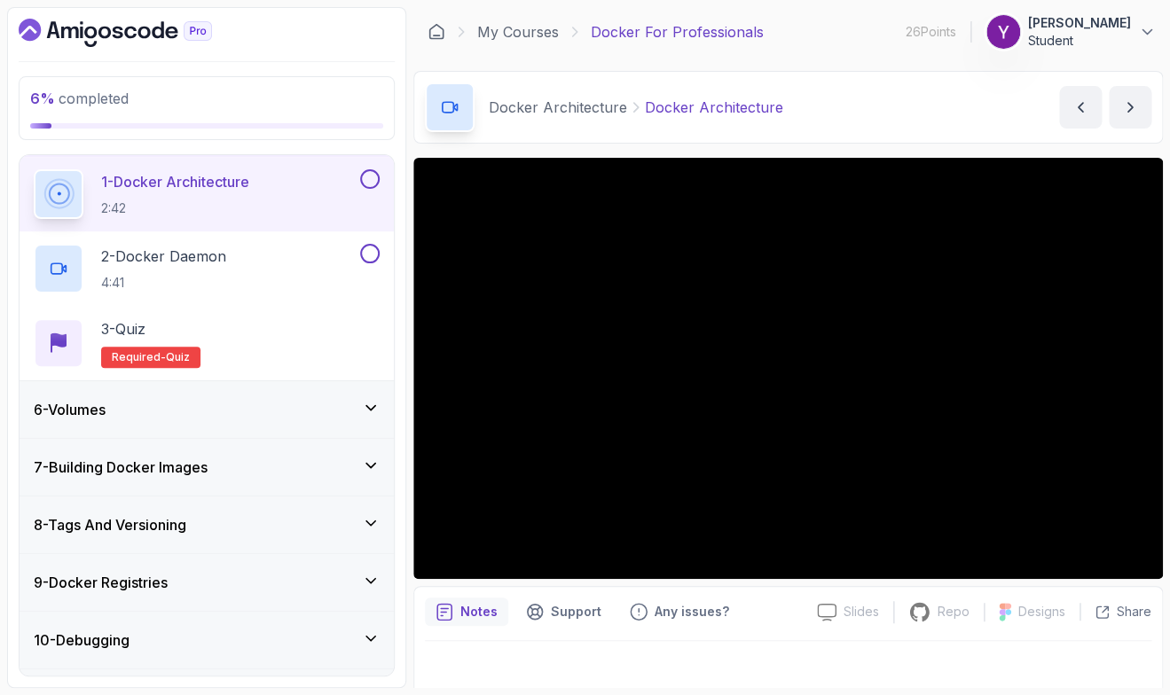
click at [402, 407] on div "6 % completed 1 - Intro 2 - Getting Started 3 - Containers 4 - Images 5 - Docke…" at bounding box center [206, 347] width 399 height 681
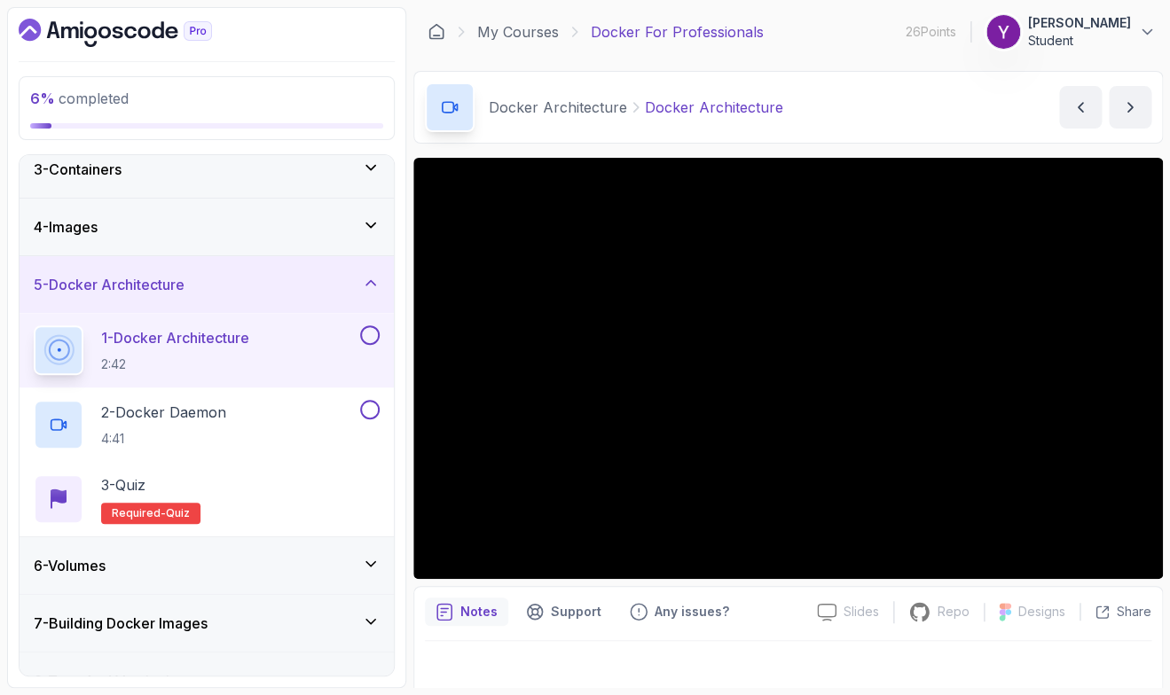
scroll to position [182, 0]
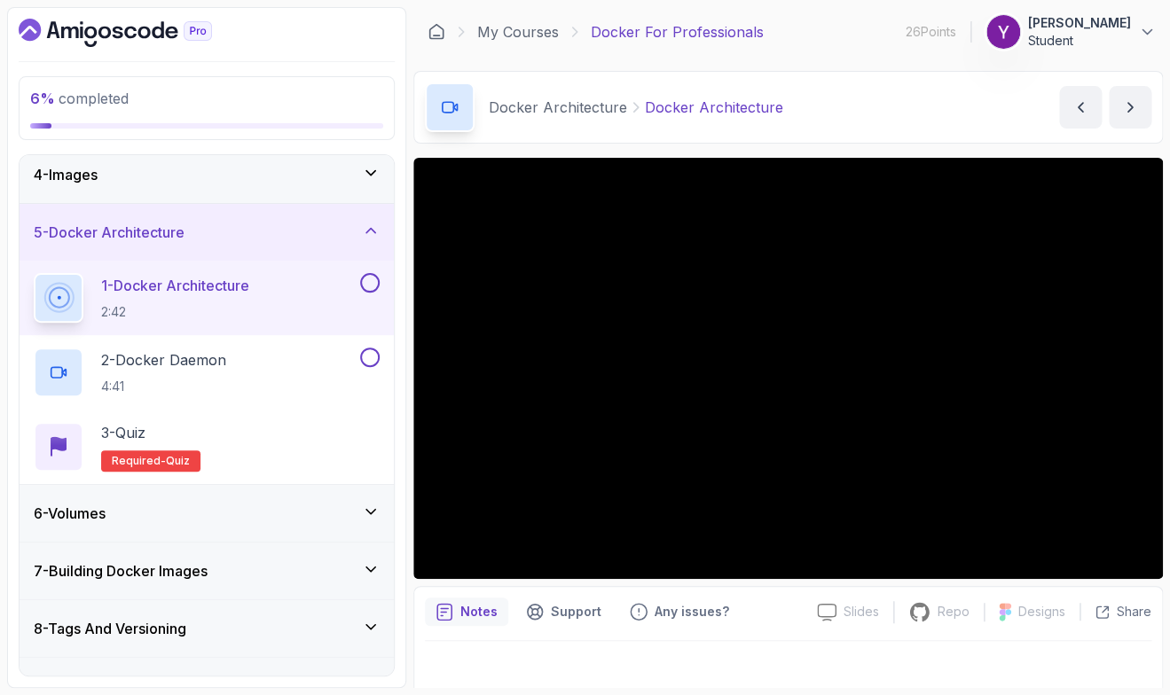
click at [351, 185] on div "4 - Images" at bounding box center [207, 174] width 346 height 21
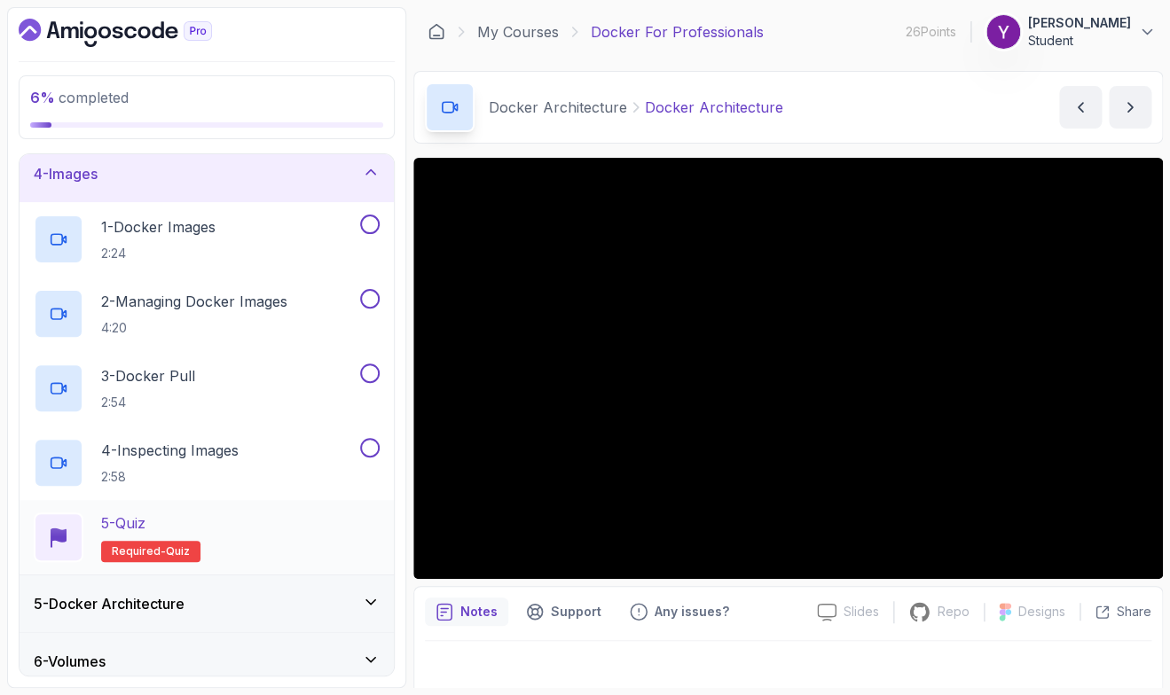
click at [271, 546] on div "5 - Quiz Required- quiz" at bounding box center [207, 538] width 346 height 50
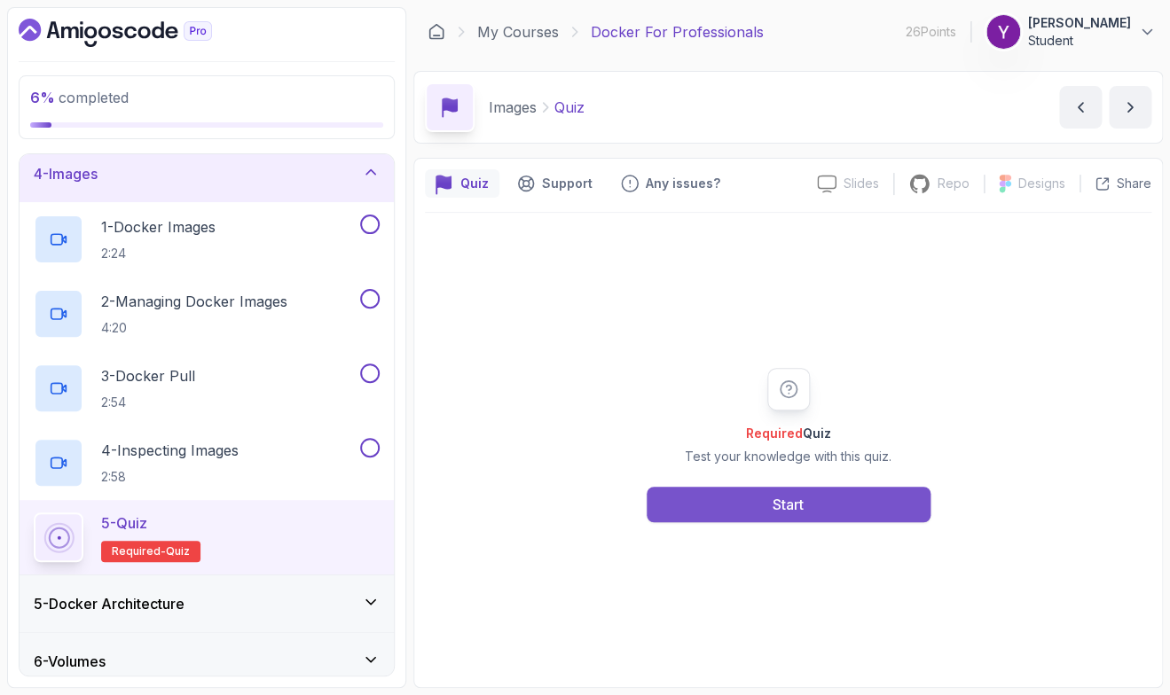
click at [691, 519] on button "Start" at bounding box center [789, 504] width 284 height 35
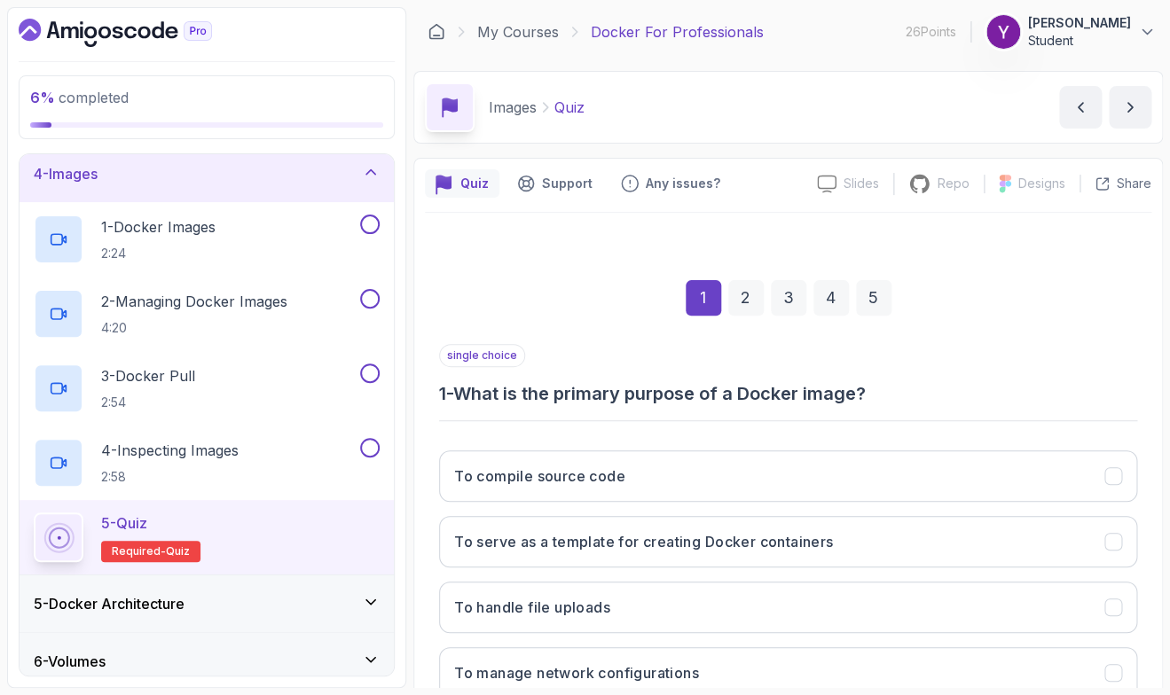
click at [750, 415] on div "single choice 1 - What is the primary purpose of a Docker image? To compile sou…" at bounding box center [788, 528] width 698 height 369
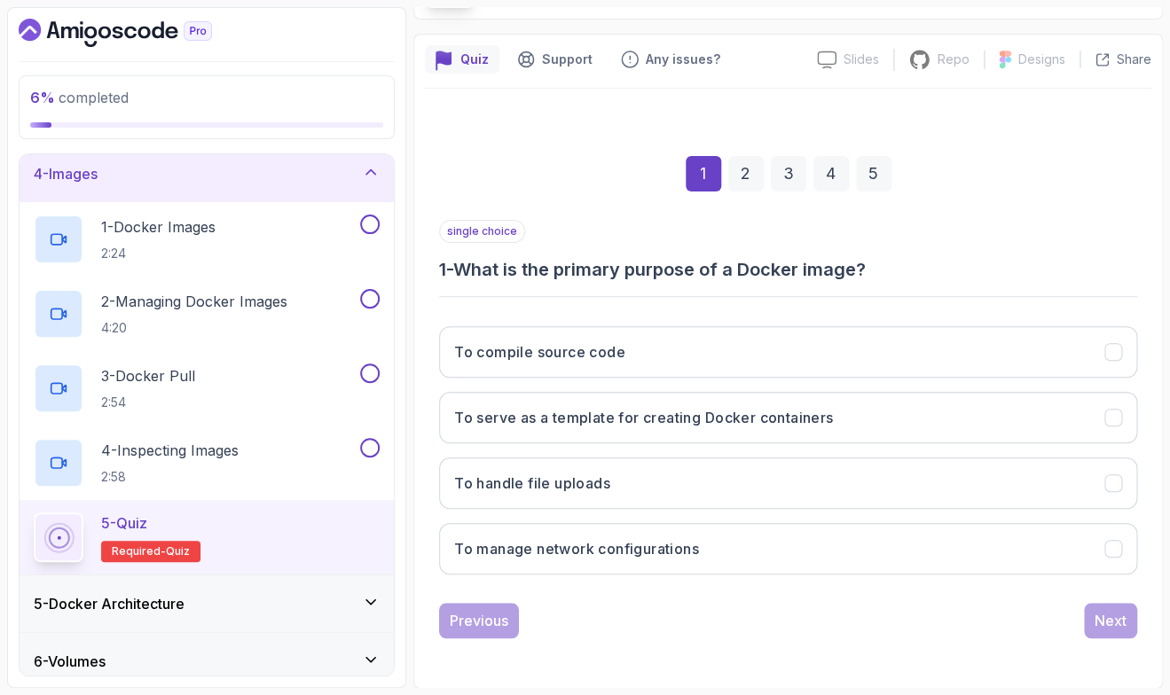
scroll to position [125, 0]
click at [701, 434] on button "To serve as a template for creating Docker containers" at bounding box center [788, 416] width 698 height 51
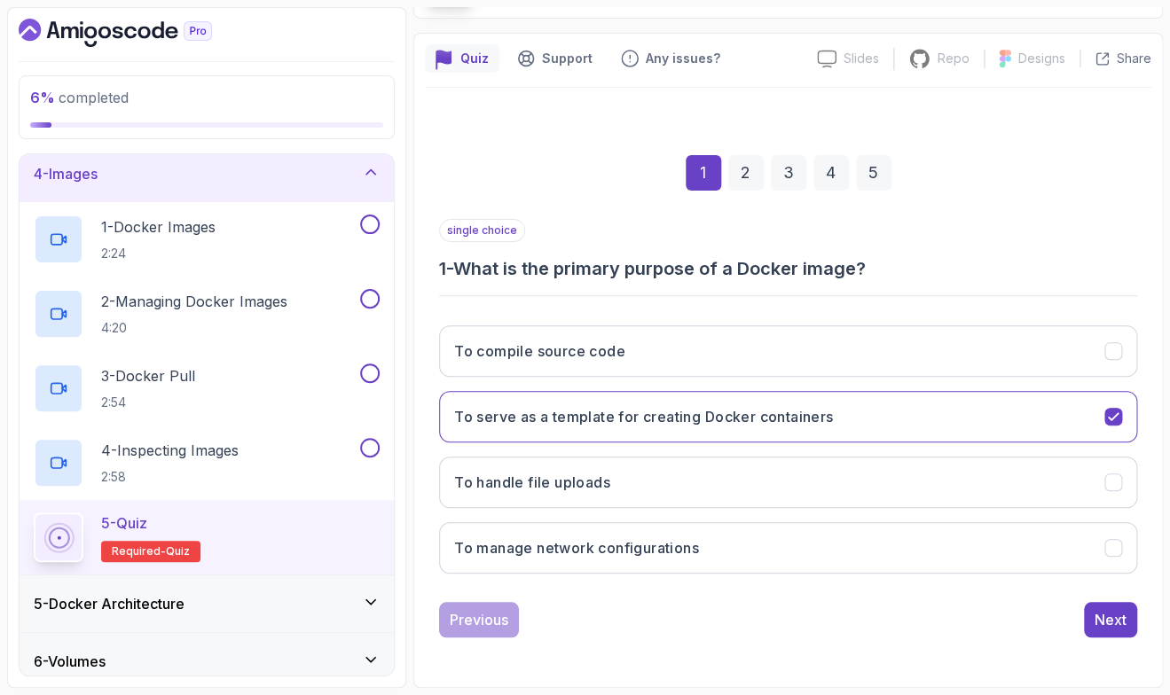
click at [935, 670] on div "1 2 3 4 5 single choice 1 - What is the primary purpose of a Docker image? To c…" at bounding box center [788, 382] width 727 height 589
click at [1084, 623] on button "Next" at bounding box center [1110, 619] width 53 height 35
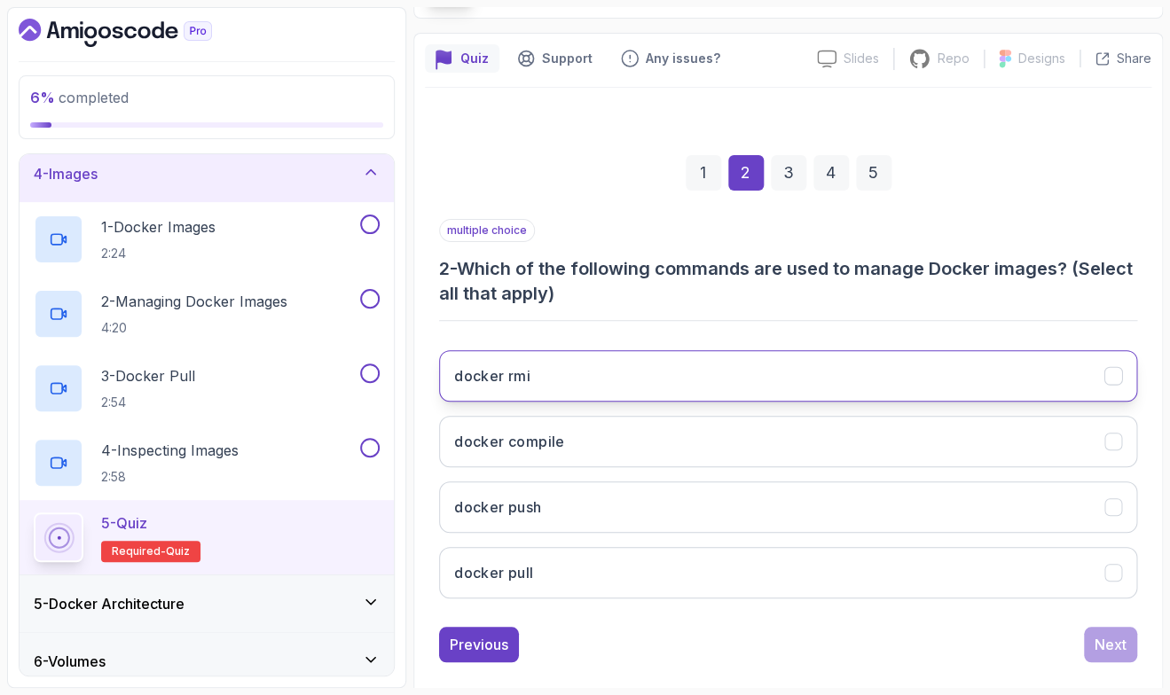
click at [578, 387] on button "docker rmi" at bounding box center [788, 375] width 698 height 51
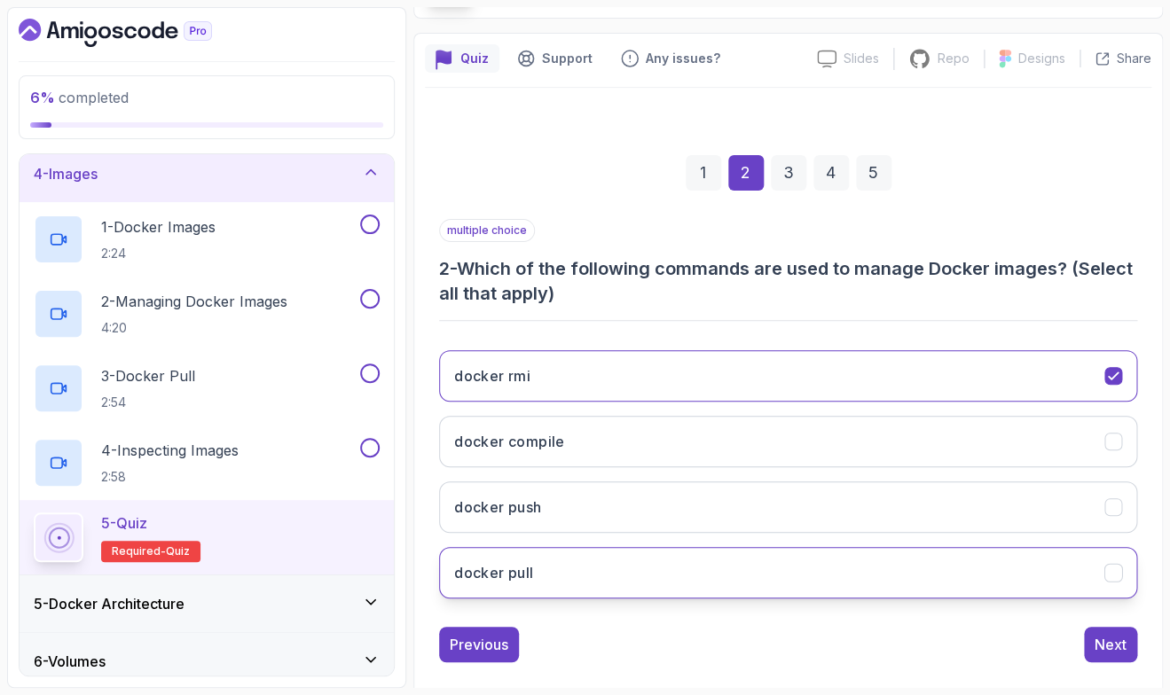
click at [584, 582] on button "docker pull" at bounding box center [788, 572] width 698 height 51
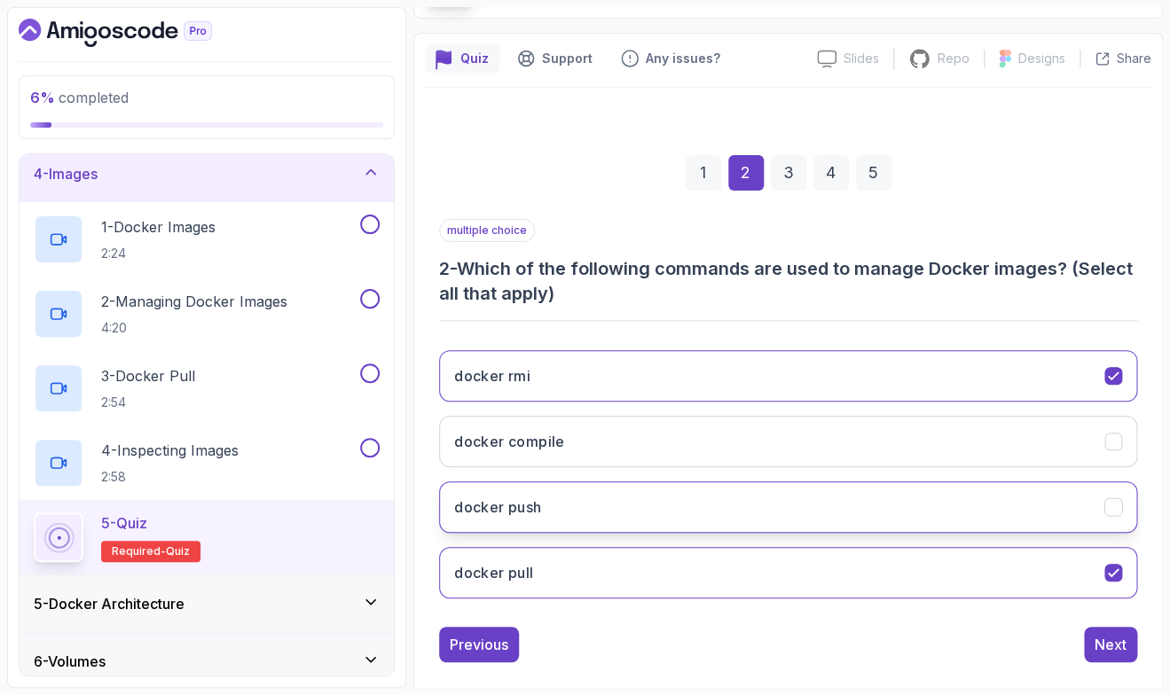
click at [570, 527] on button "docker push" at bounding box center [788, 507] width 698 height 51
click at [1117, 652] on div "Next" at bounding box center [1111, 644] width 32 height 21
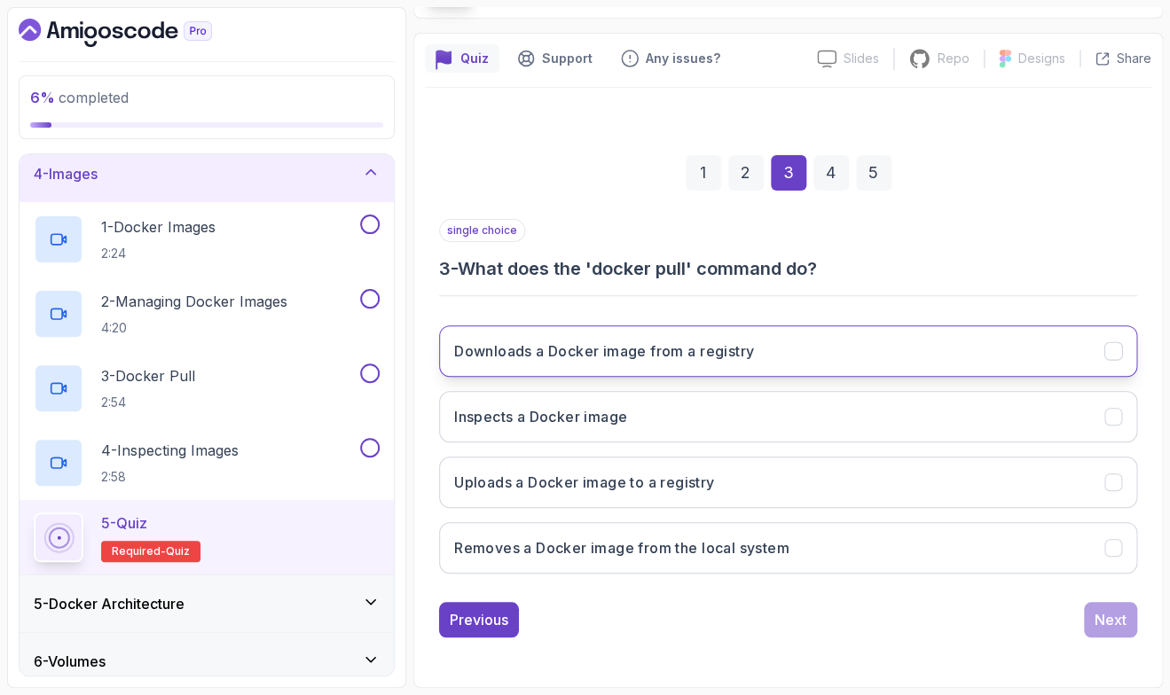
click at [629, 376] on button "Downloads a Docker image from a registry" at bounding box center [788, 351] width 698 height 51
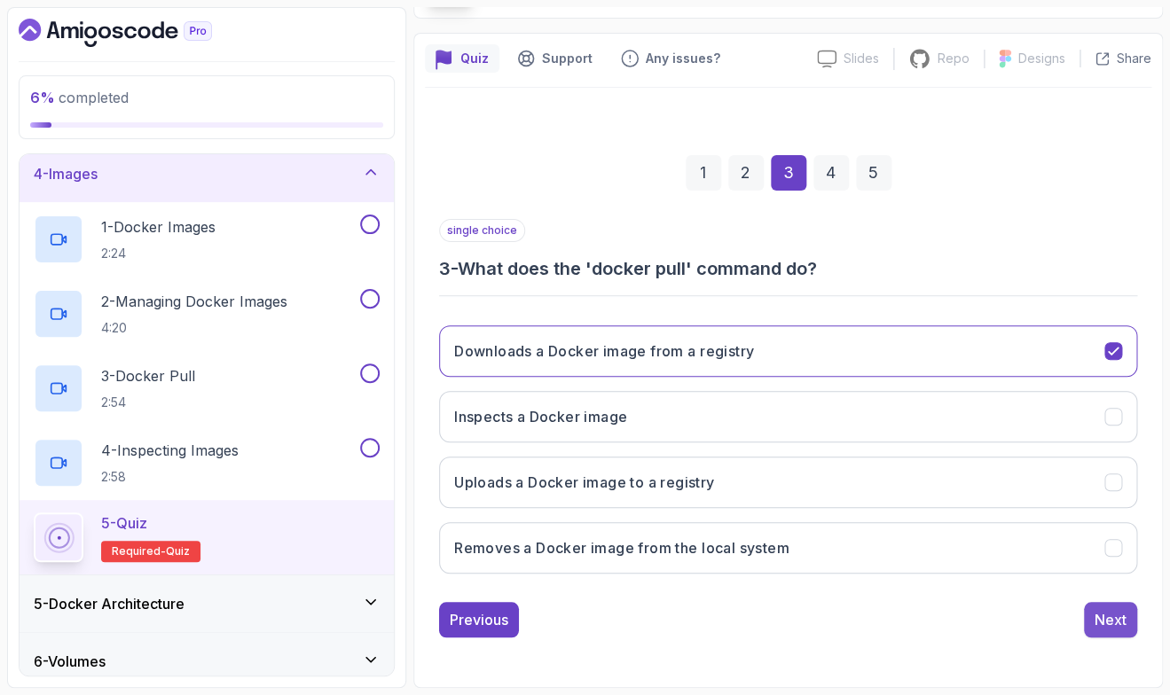
click at [1099, 625] on div "Next" at bounding box center [1111, 619] width 32 height 21
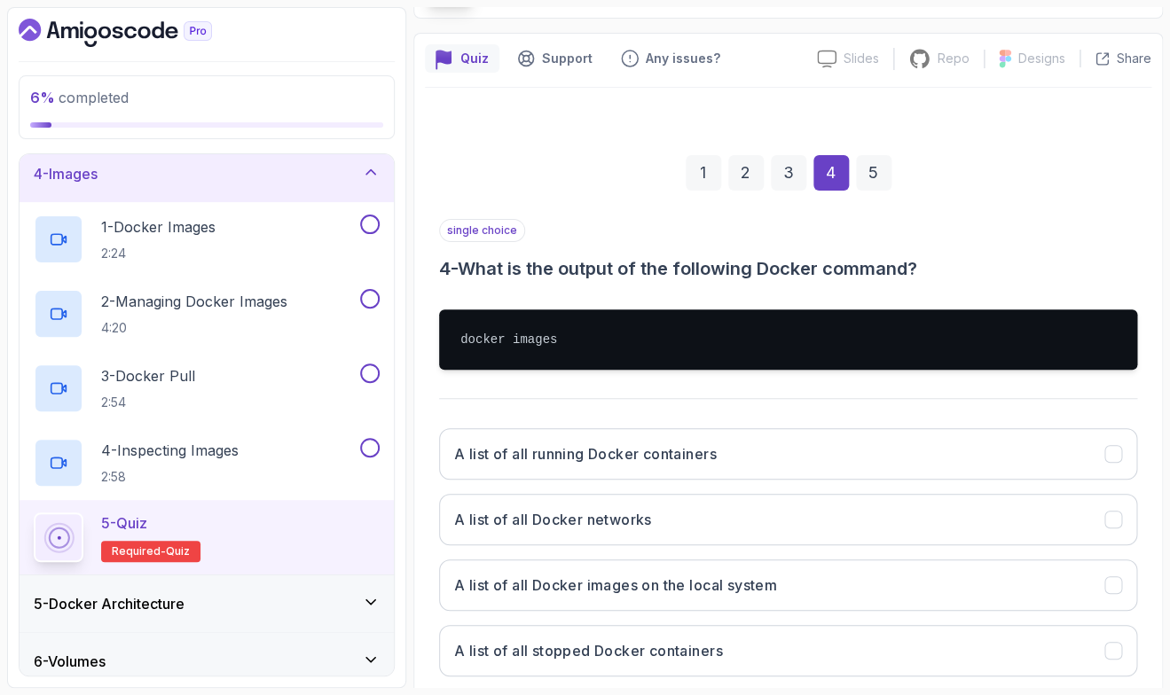
click at [740, 405] on div "single choice 4 - What is the output of the following Docker command? docker im…" at bounding box center [788, 455] width 698 height 472
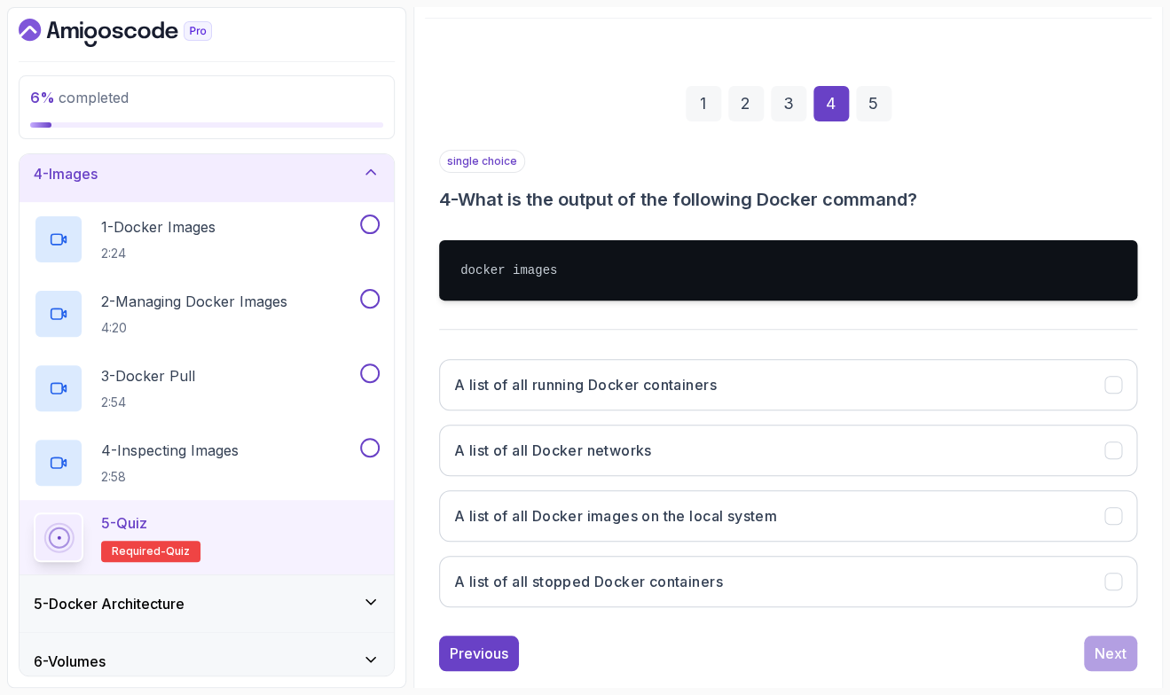
scroll to position [228, 0]
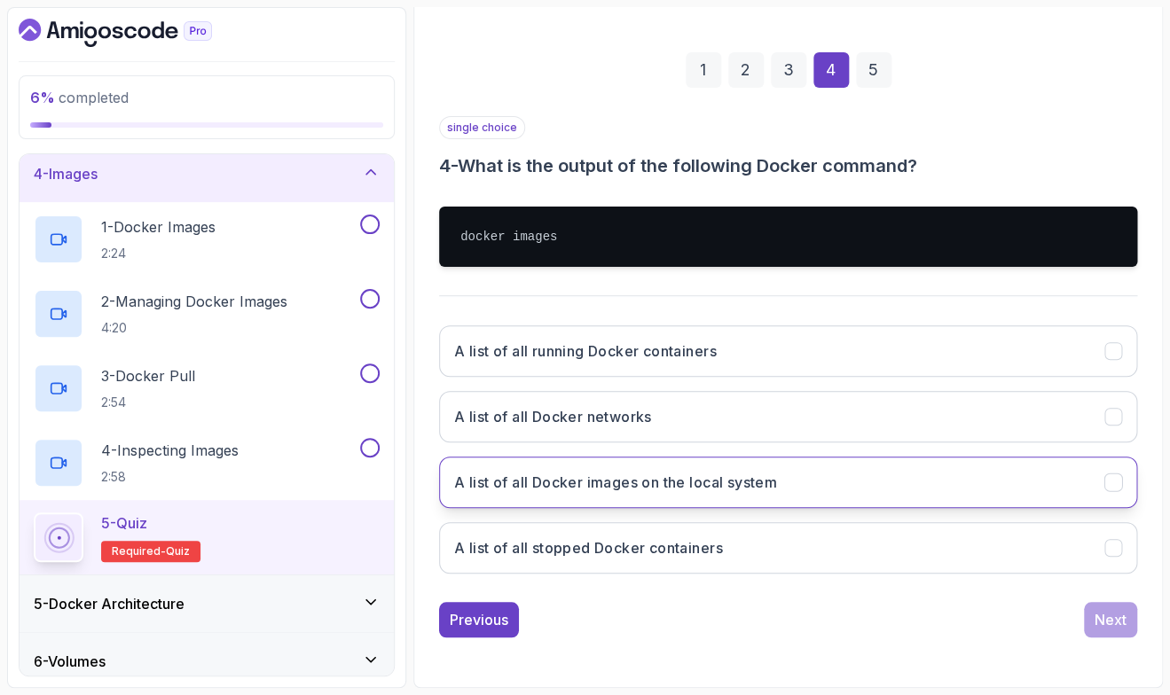
click at [683, 496] on button "A list of all Docker images on the local system" at bounding box center [788, 482] width 698 height 51
click at [1106, 619] on div "Next" at bounding box center [1111, 619] width 32 height 21
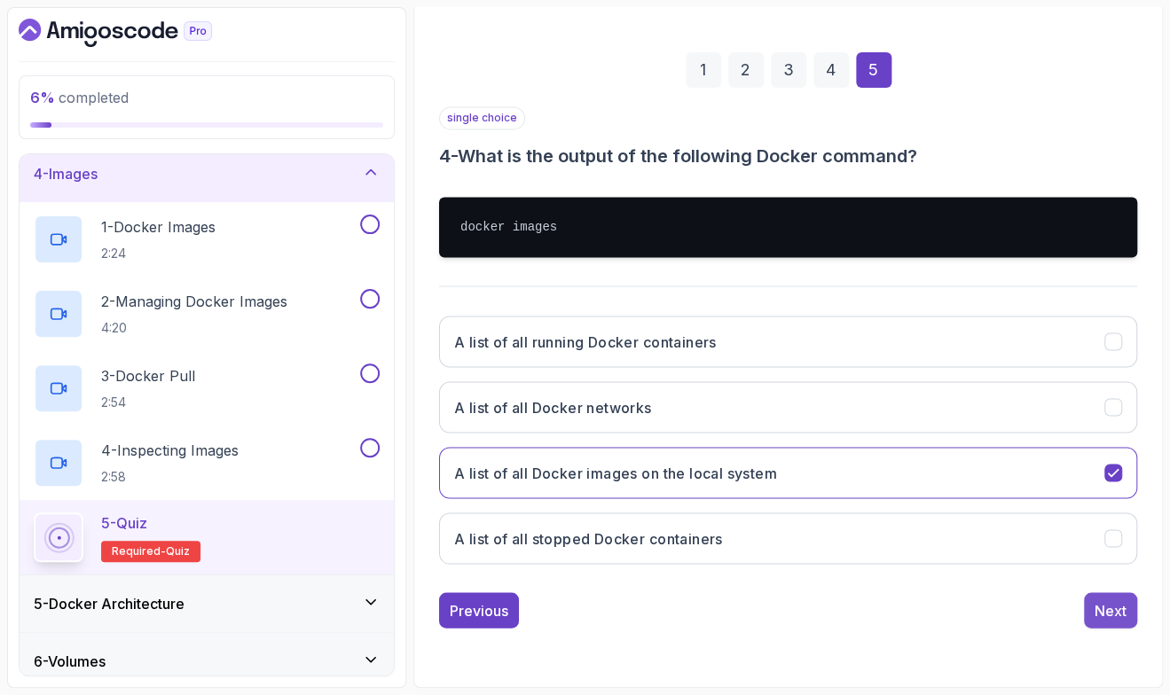
scroll to position [125, 0]
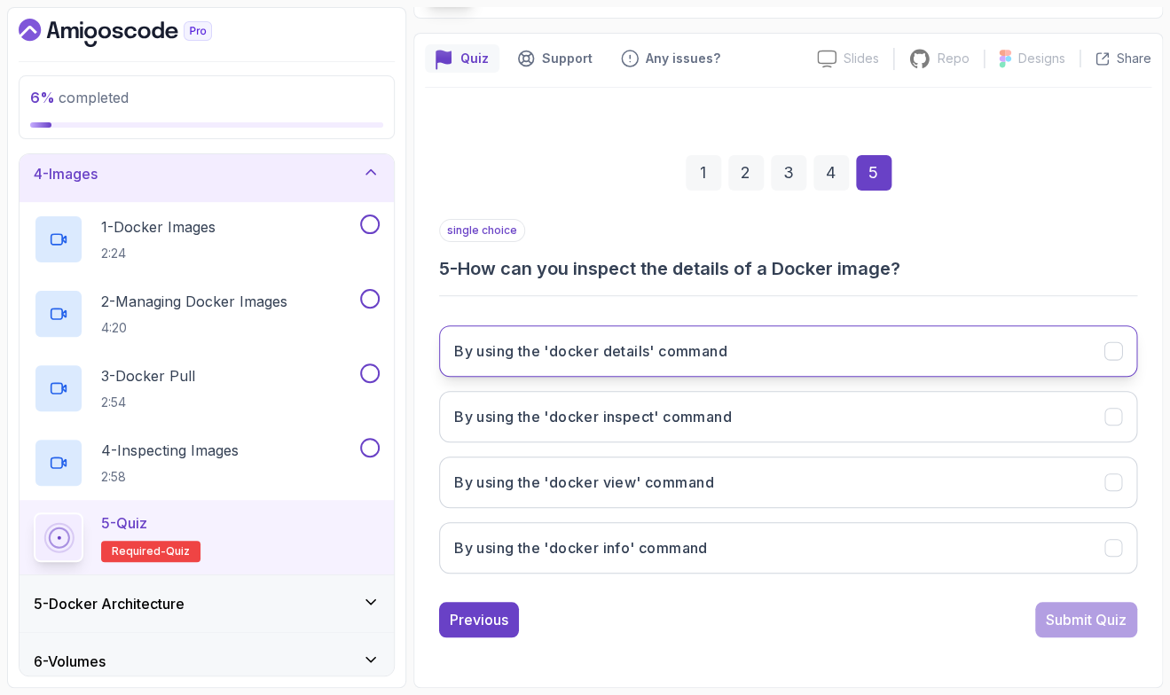
click at [707, 361] on h3 "By using the 'docker details' command" at bounding box center [590, 351] width 273 height 21
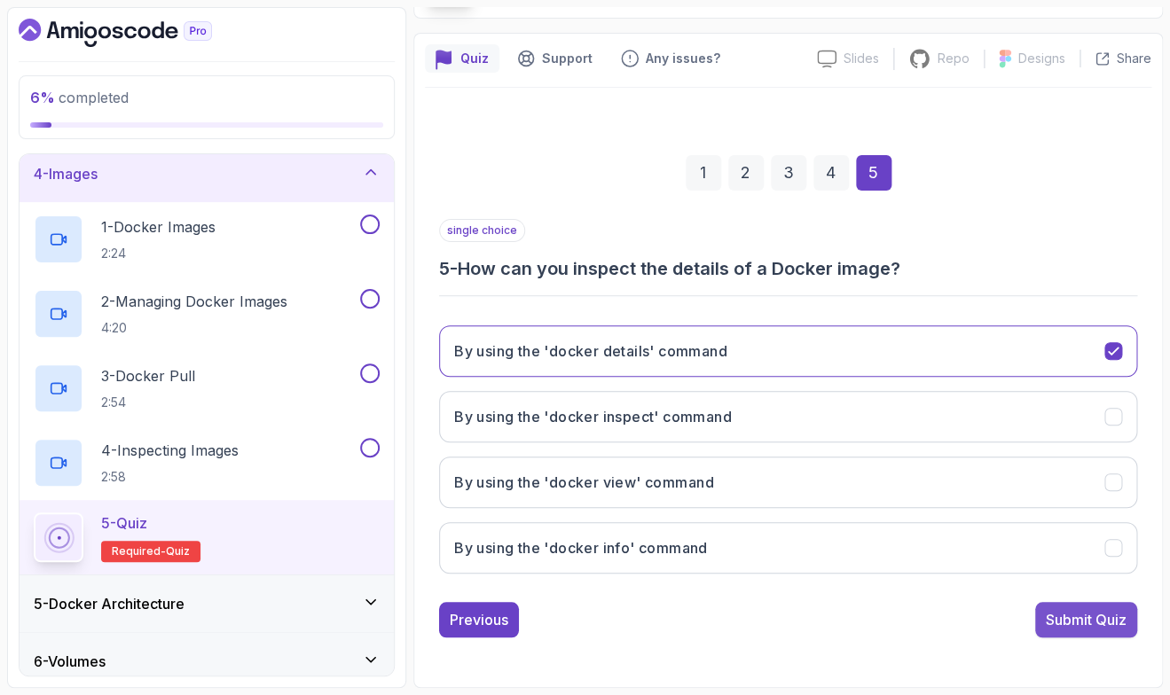
click at [1072, 628] on div "Submit Quiz" at bounding box center [1086, 619] width 81 height 21
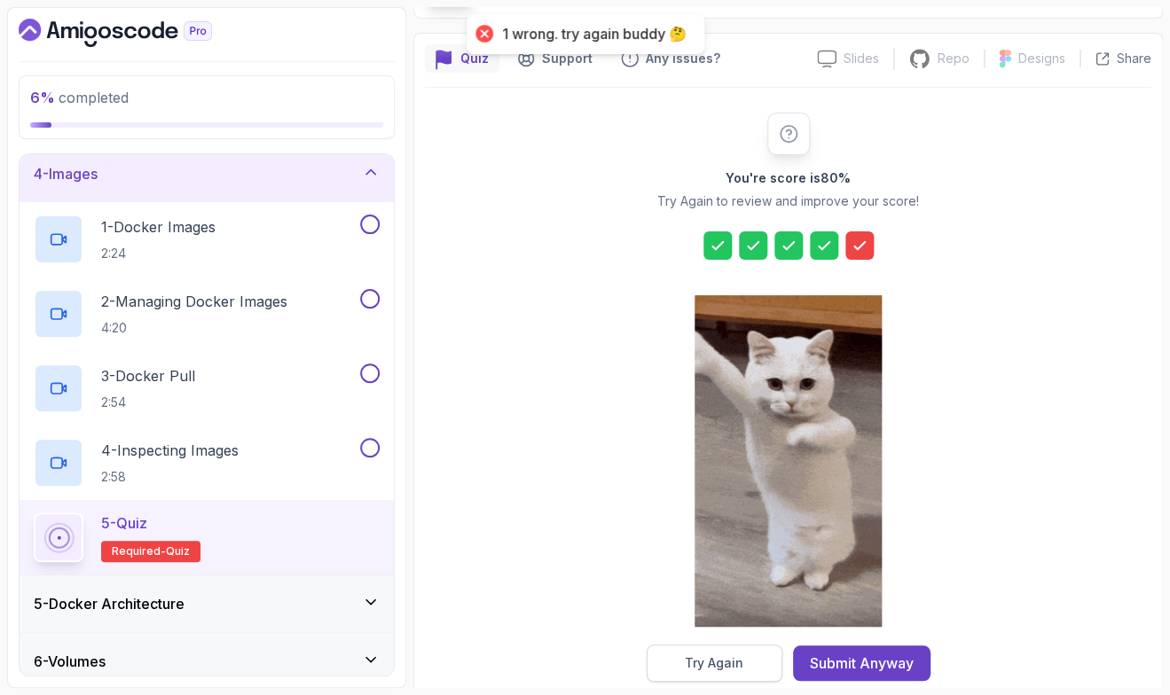
click at [724, 666] on div "Try Again" at bounding box center [714, 664] width 59 height 18
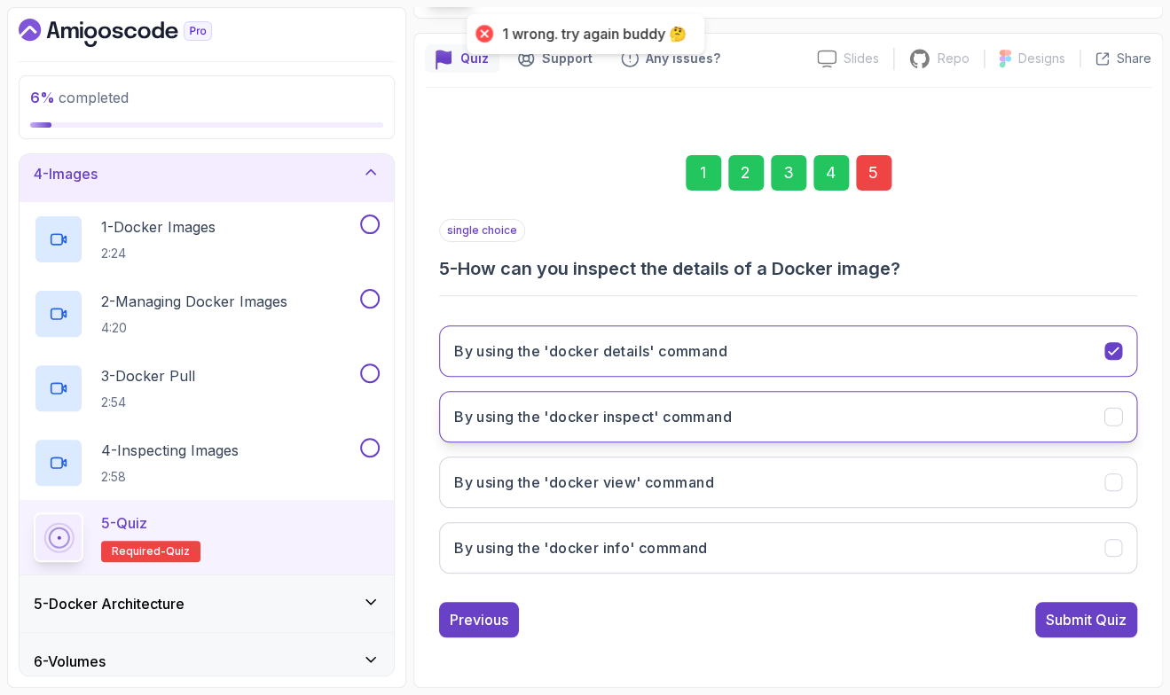
click at [720, 410] on h3 "By using the 'docker inspect' command" at bounding box center [593, 416] width 278 height 21
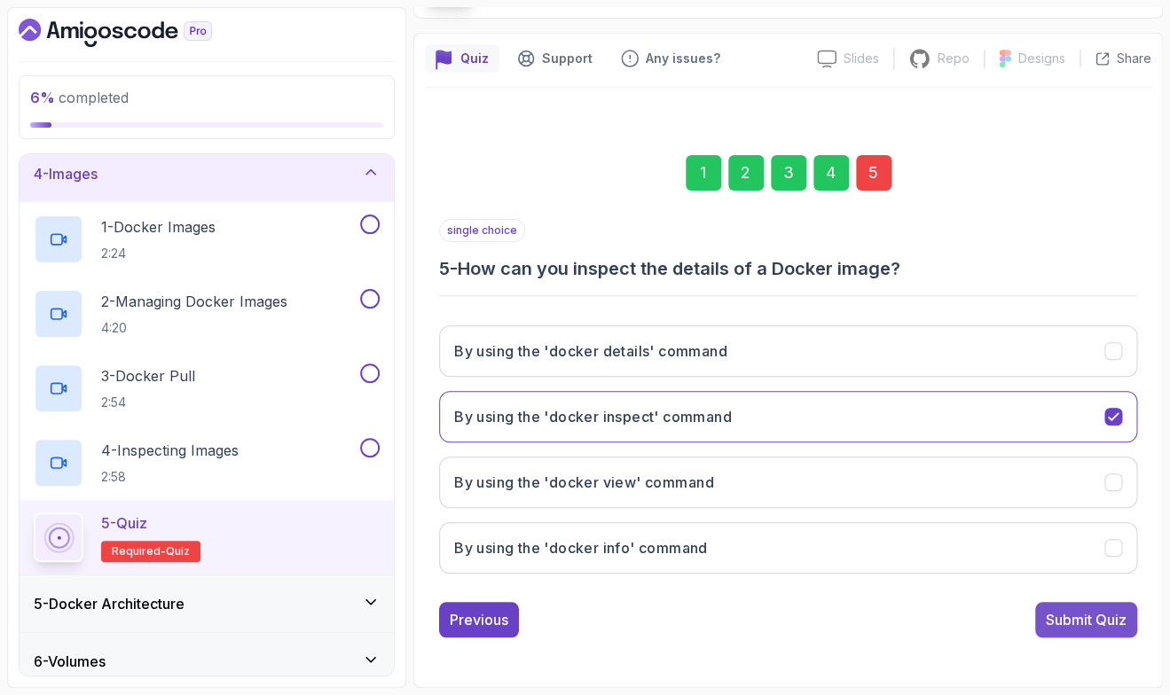
click at [1058, 631] on button "Submit Quiz" at bounding box center [1086, 619] width 102 height 35
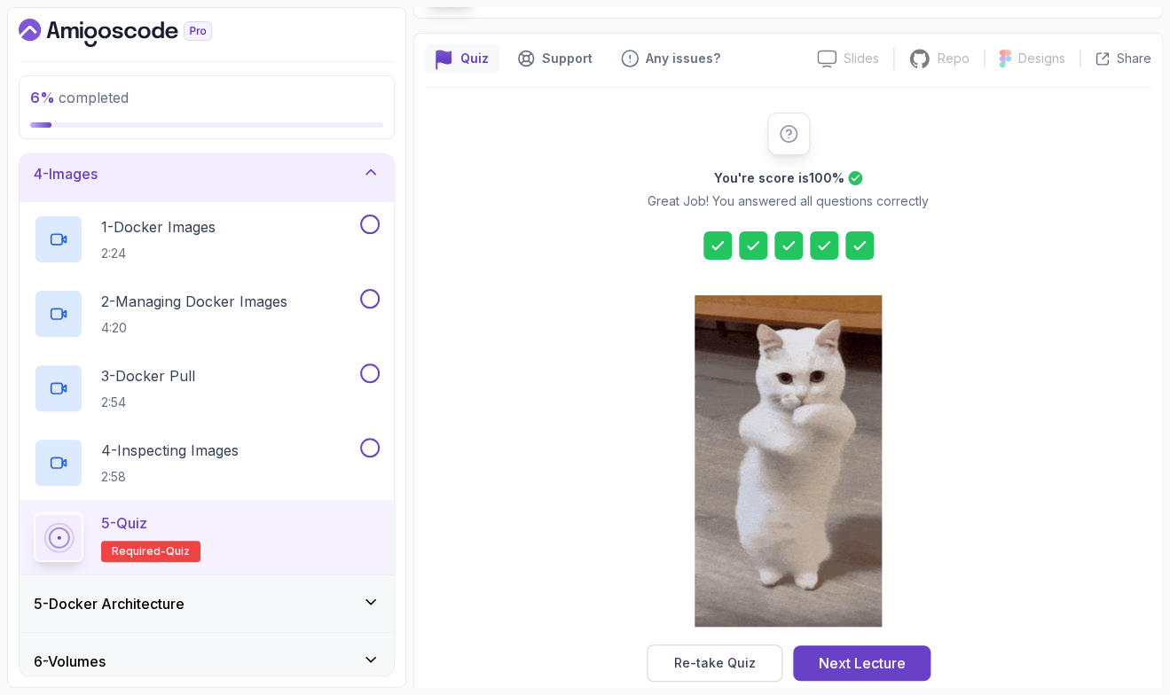
click at [464, 467] on div "You're score is 100 % Great Job! You answered all questions correctly Re-take Q…" at bounding box center [788, 398] width 727 height 570
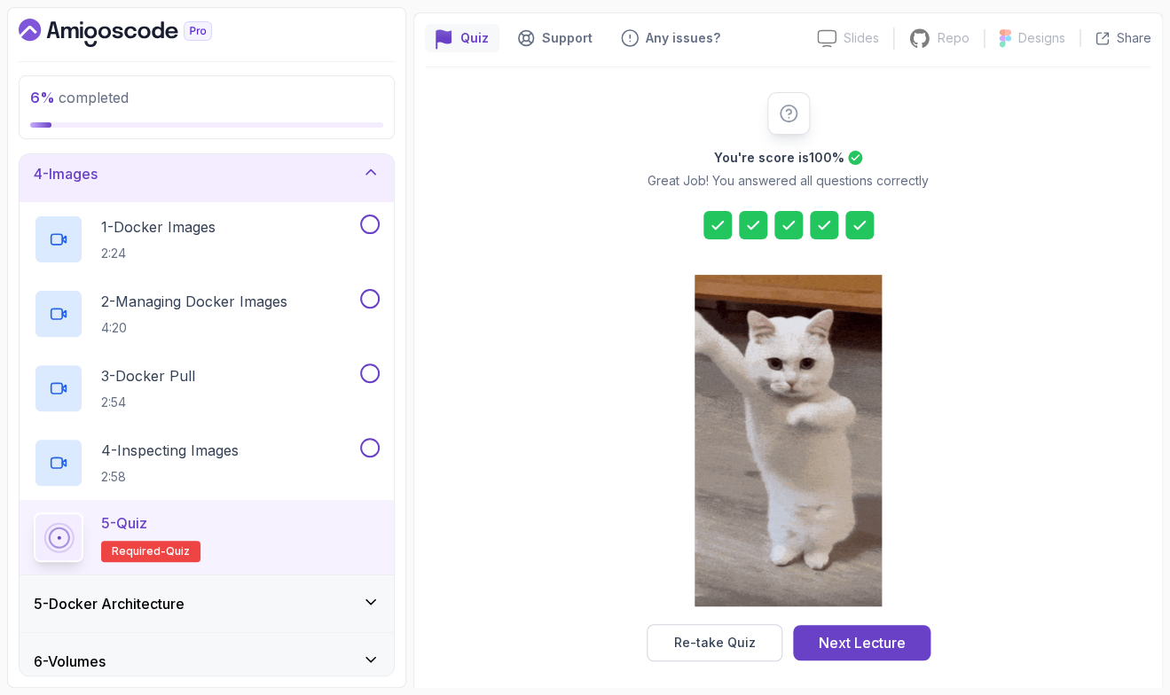
scroll to position [155, 0]
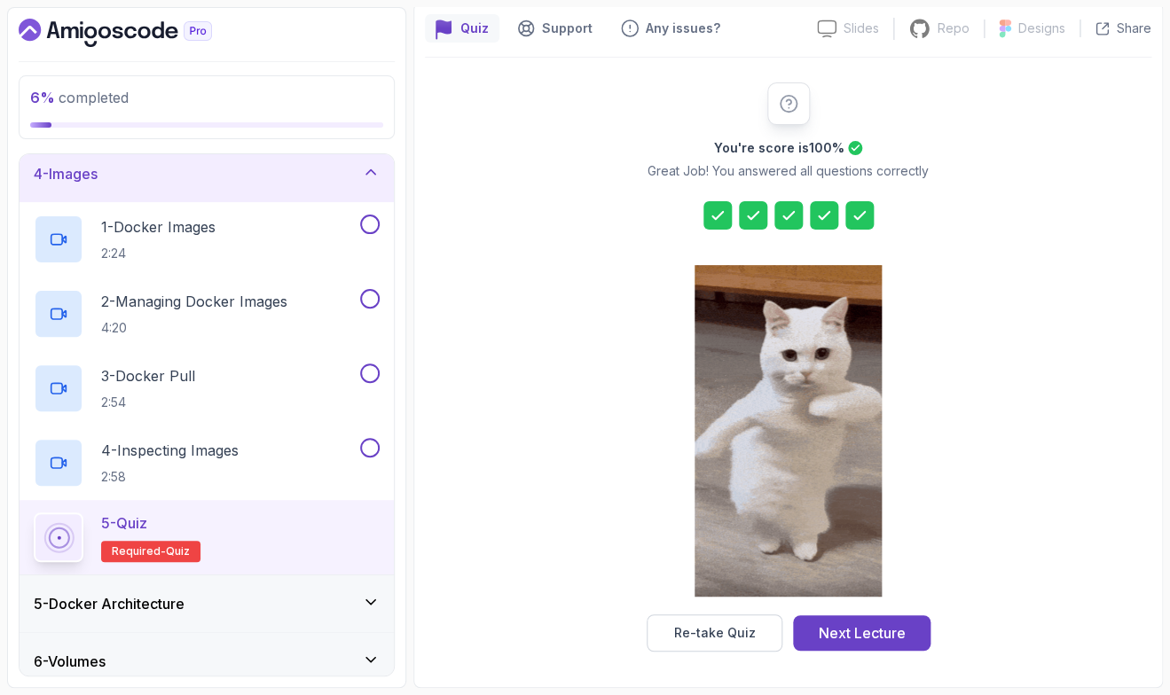
click at [259, 605] on div "5 - Docker Architecture" at bounding box center [207, 603] width 346 height 21
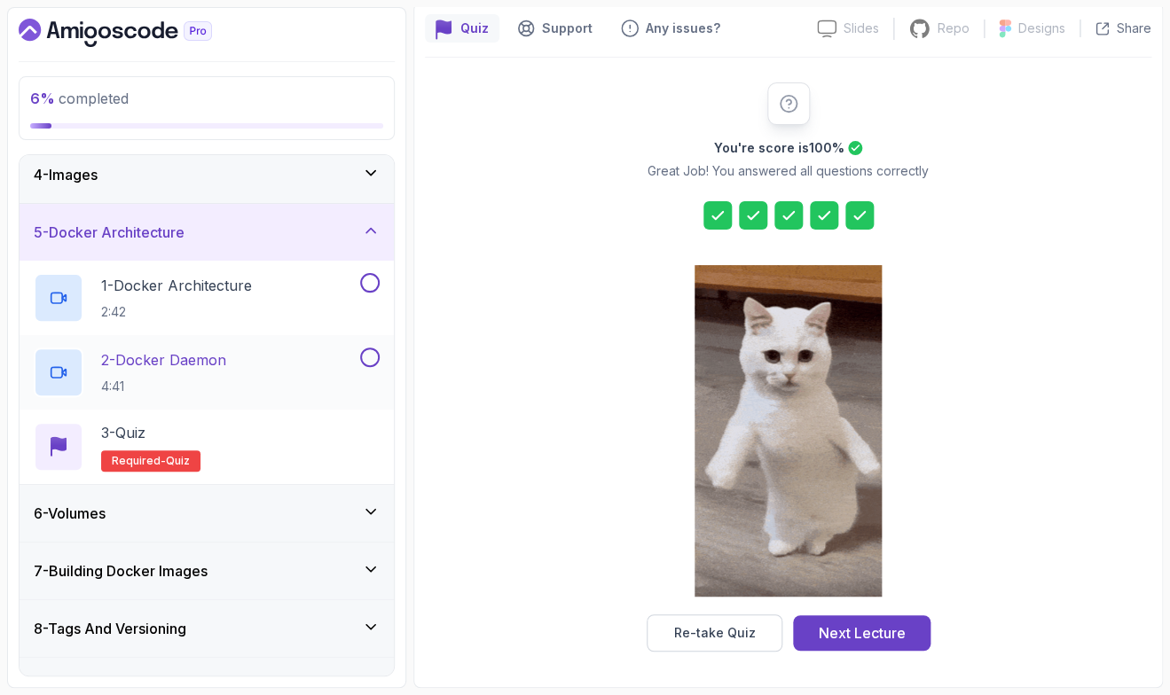
click at [226, 363] on p "2 - Docker Daemon" at bounding box center [163, 360] width 125 height 21
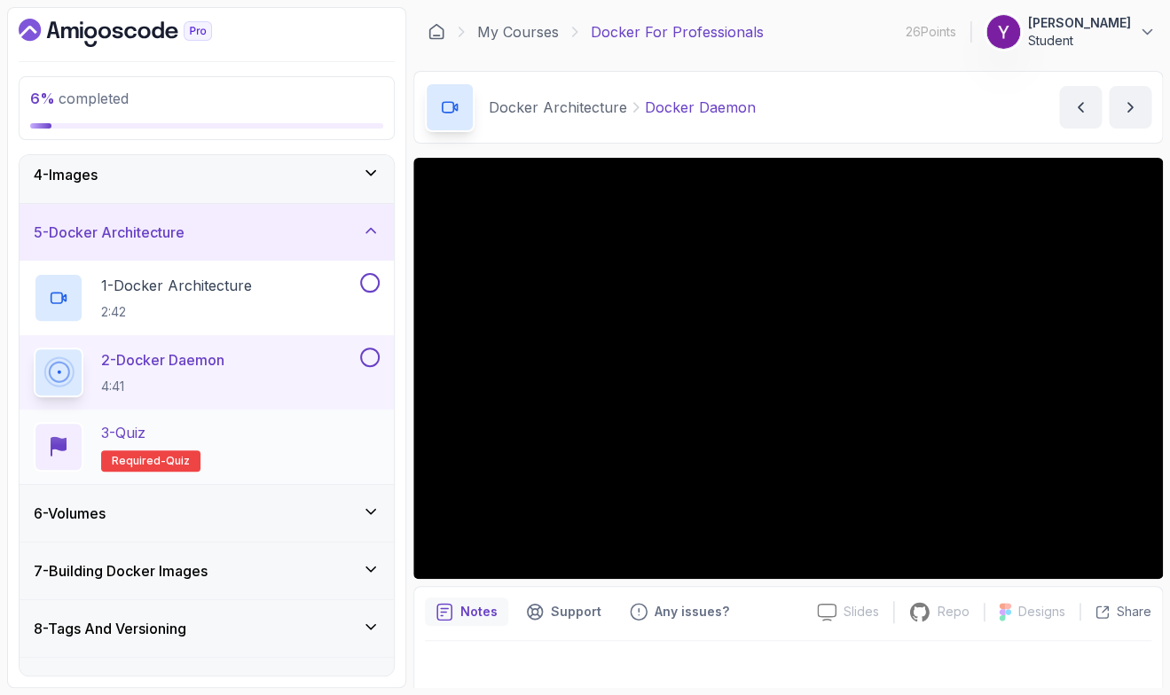
click at [243, 464] on div "3 - Quiz Required- quiz" at bounding box center [207, 447] width 346 height 50
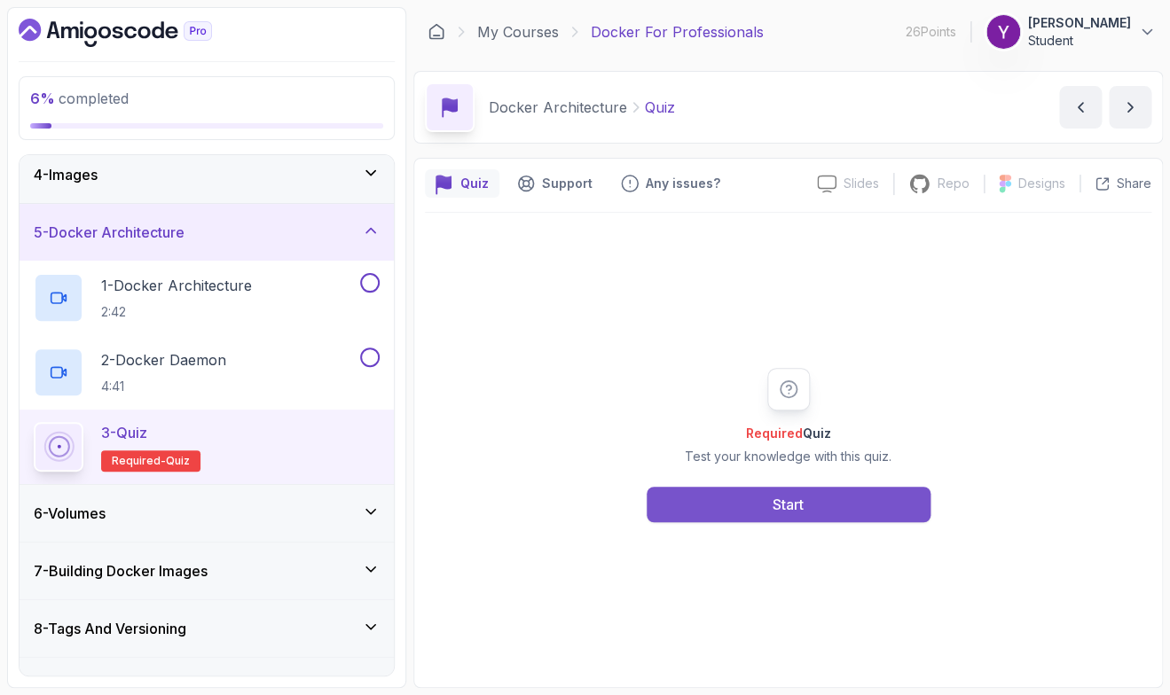
click at [715, 499] on button "Start" at bounding box center [789, 504] width 284 height 35
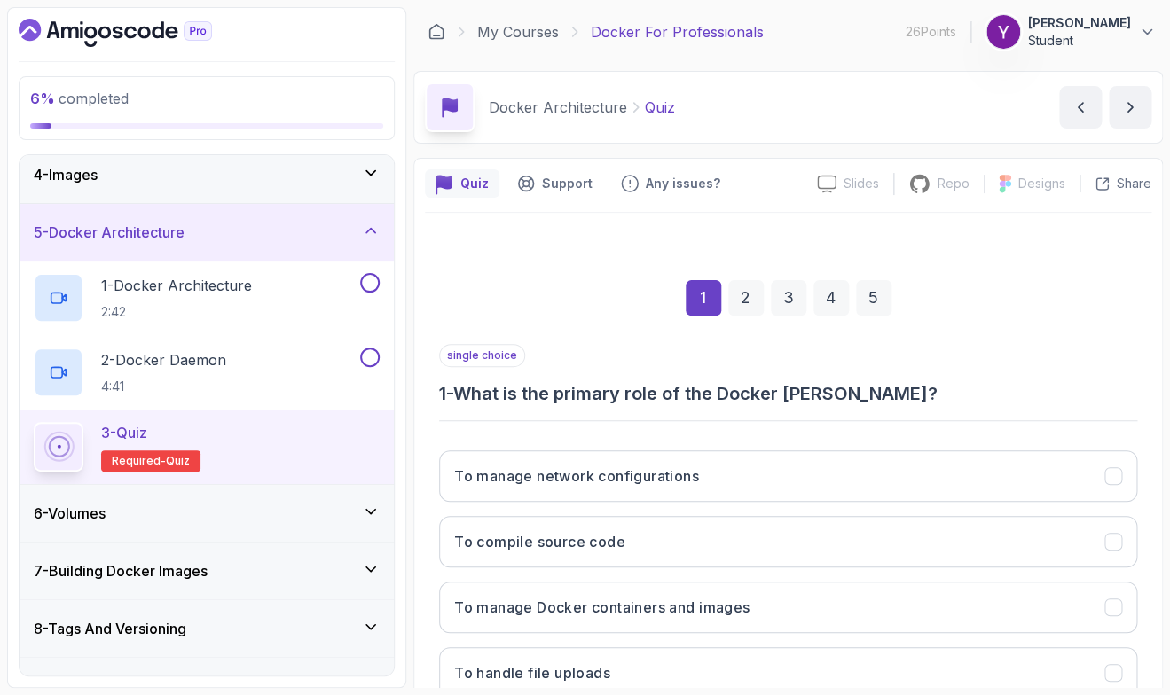
click at [982, 331] on div "1 2 3 4 5" at bounding box center [788, 298] width 698 height 92
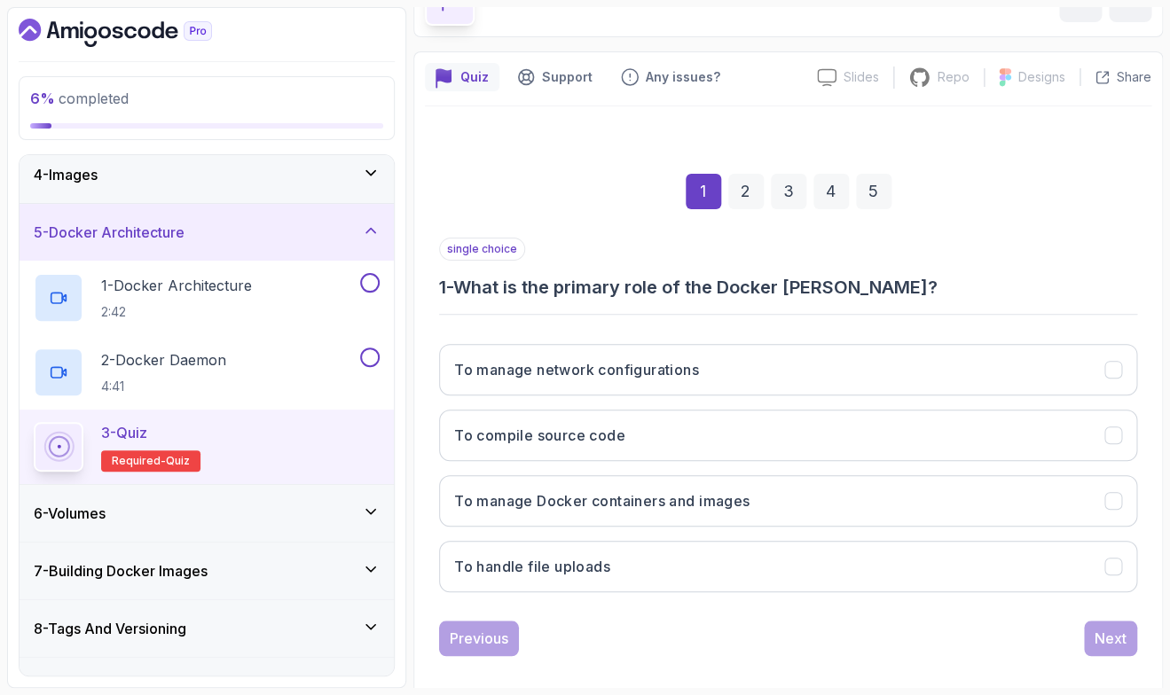
scroll to position [125, 0]
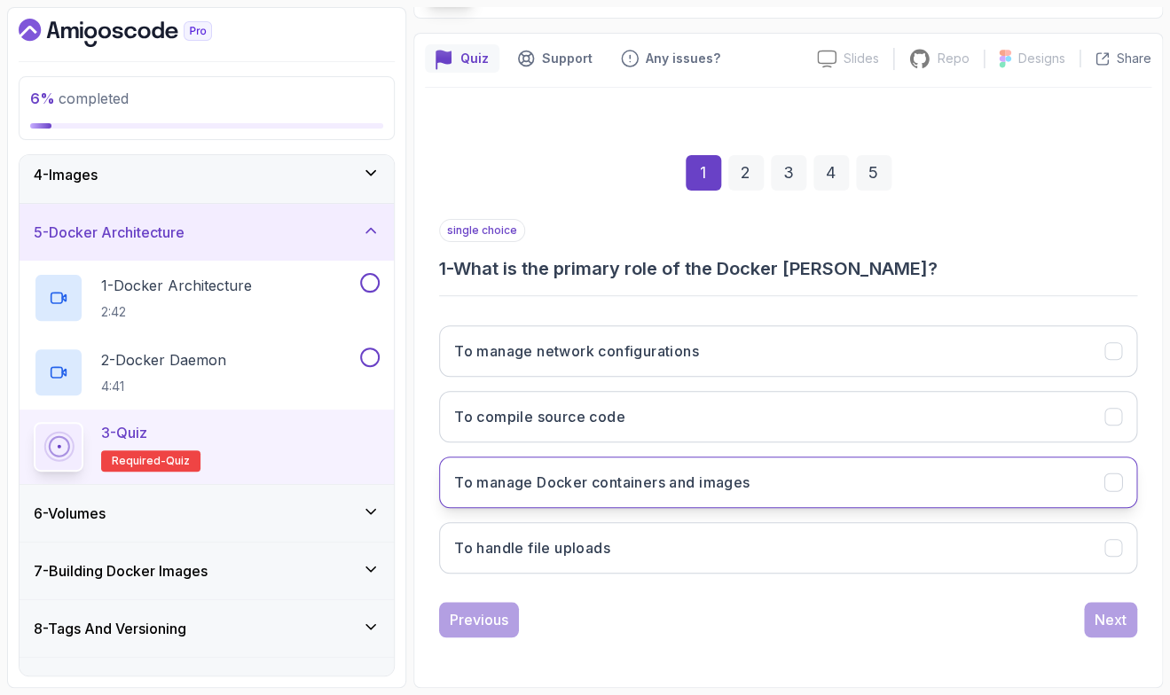
click at [729, 488] on h3 "To manage Docker containers and images" at bounding box center [601, 482] width 295 height 21
click at [1122, 624] on div "Next" at bounding box center [1111, 619] width 32 height 21
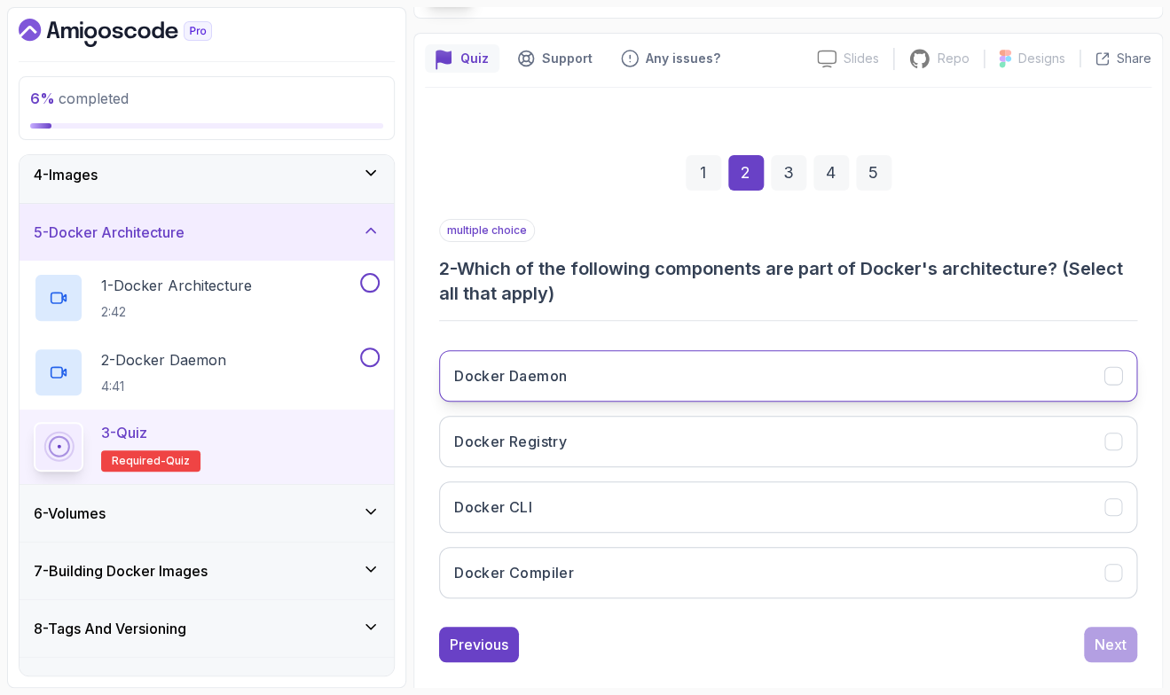
click at [734, 362] on button "Docker Daemon" at bounding box center [788, 375] width 698 height 51
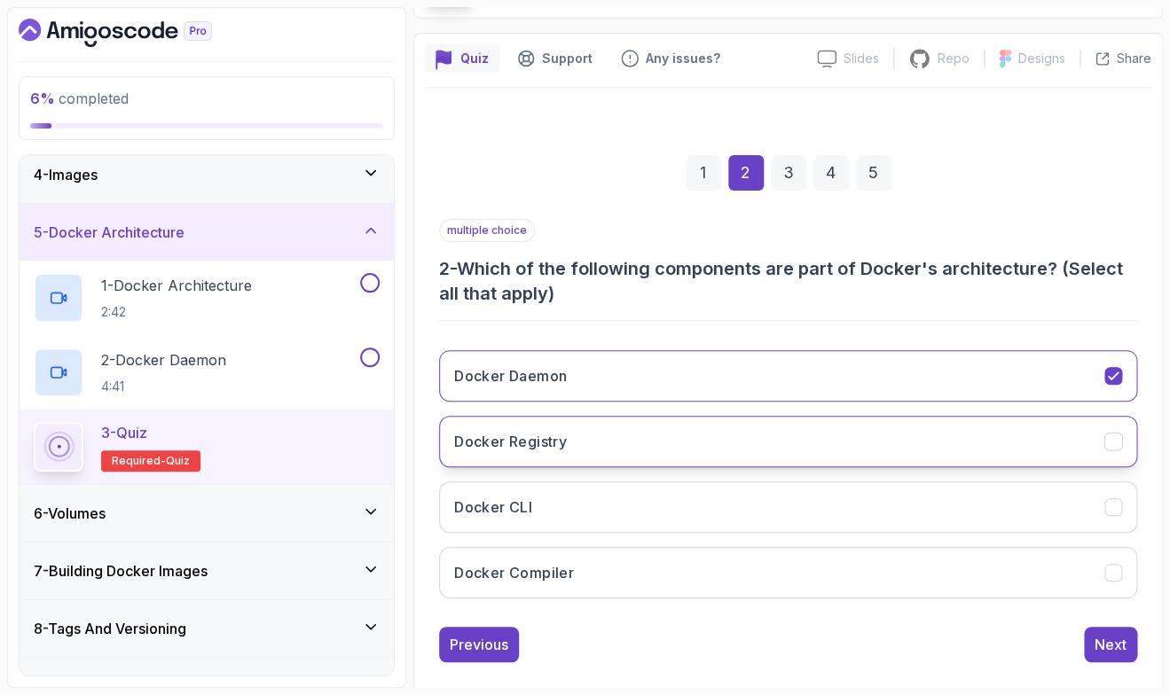
click at [703, 436] on button "Docker Registry" at bounding box center [788, 441] width 698 height 51
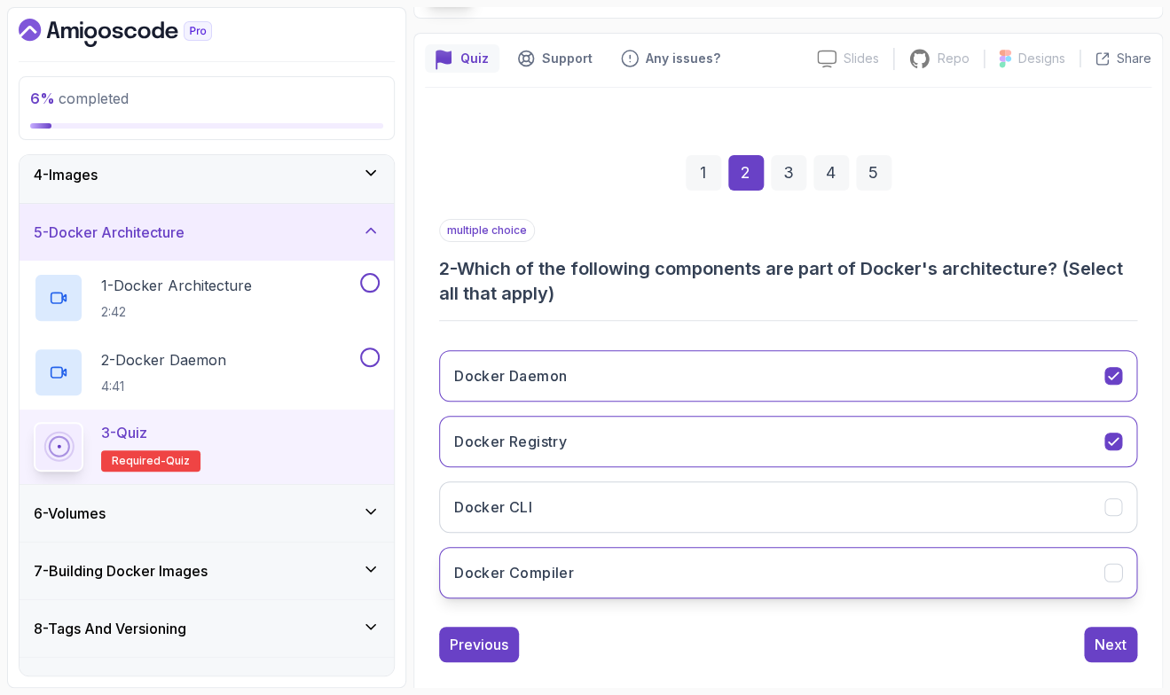
click at [874, 584] on button "Docker Compiler" at bounding box center [788, 572] width 698 height 51
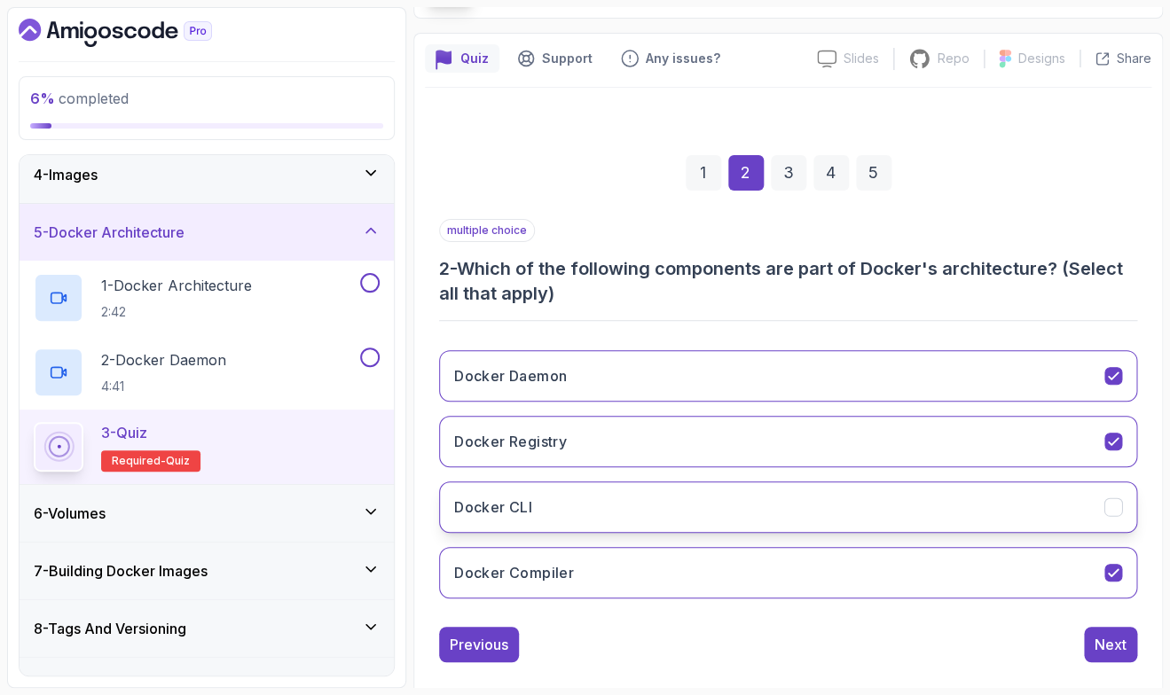
click at [1022, 526] on button "Docker CLI" at bounding box center [788, 507] width 698 height 51
click at [1117, 648] on div "Next" at bounding box center [1111, 644] width 32 height 21
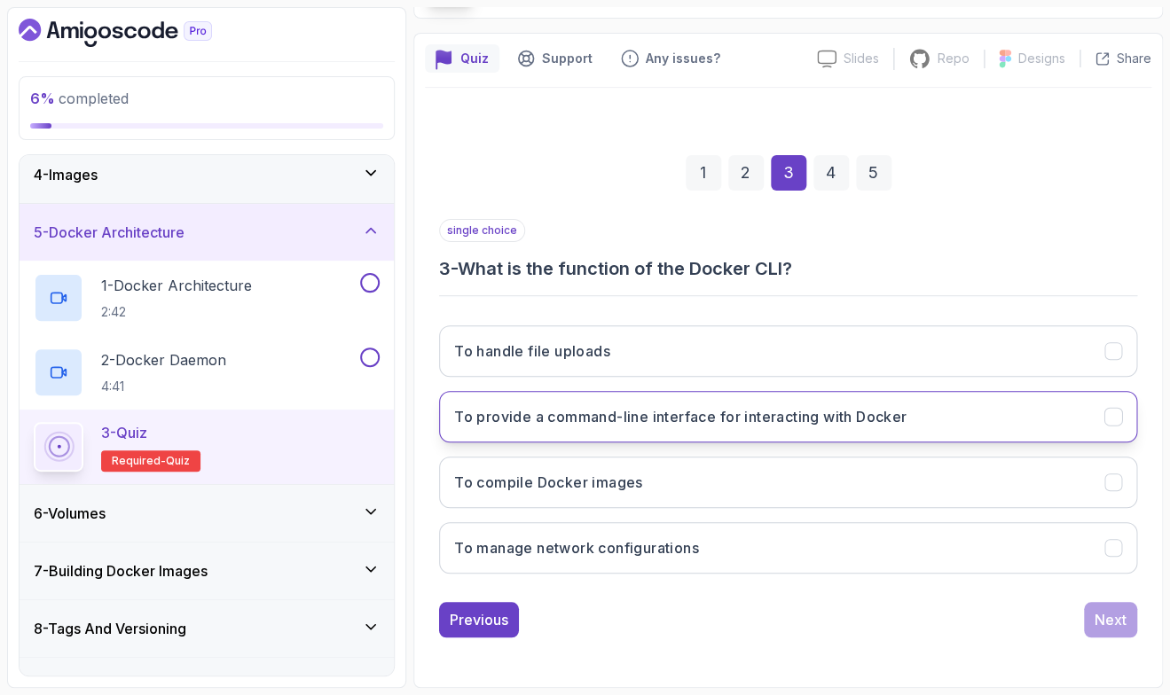
click at [700, 426] on h3 "To provide a command-line interface for interacting with Docker" at bounding box center [680, 416] width 452 height 21
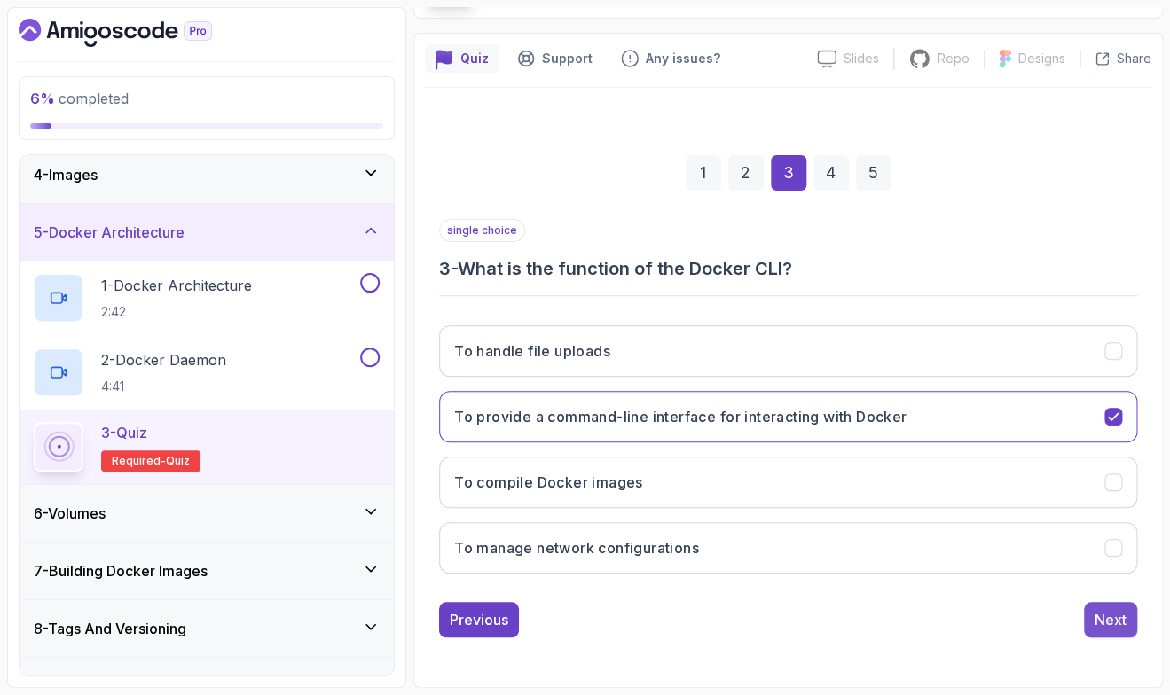
click at [1130, 623] on button "Next" at bounding box center [1110, 619] width 53 height 35
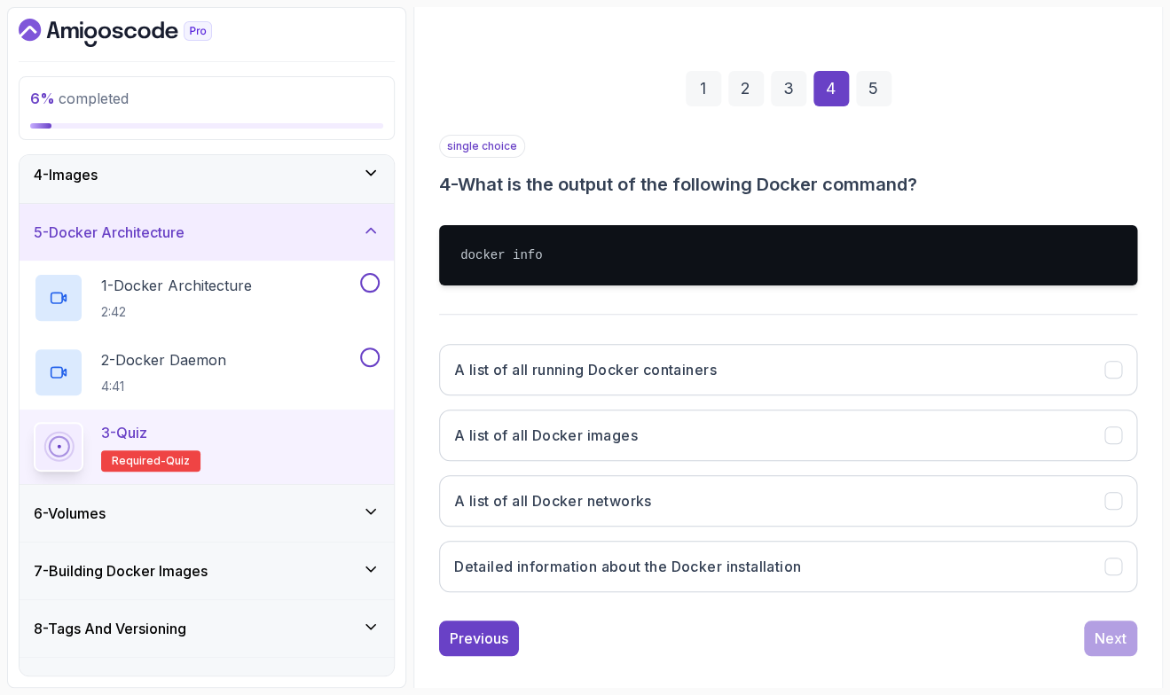
scroll to position [228, 0]
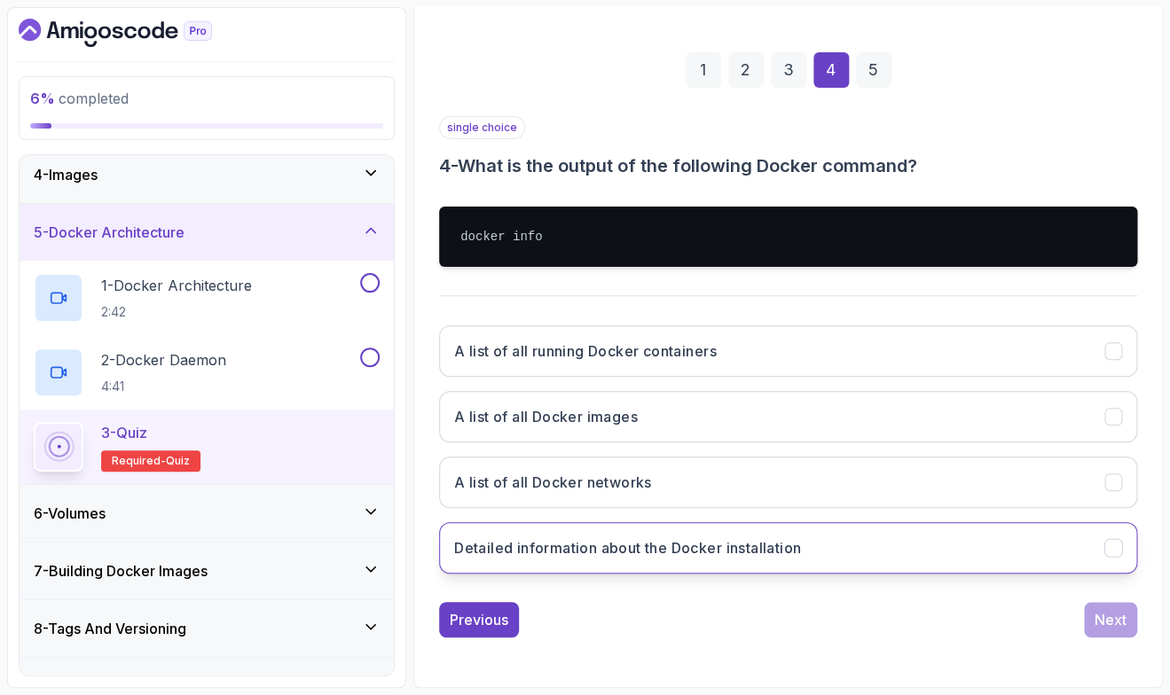
drag, startPoint x: 756, startPoint y: 396, endPoint x: 687, endPoint y: 568, distance: 185.5
click at [687, 568] on div "single choice 4 - What is the output of the following Docker command? docker in…" at bounding box center [788, 352] width 698 height 472
click at [1041, 567] on button "Detailed information about the Docker installation" at bounding box center [788, 547] width 698 height 51
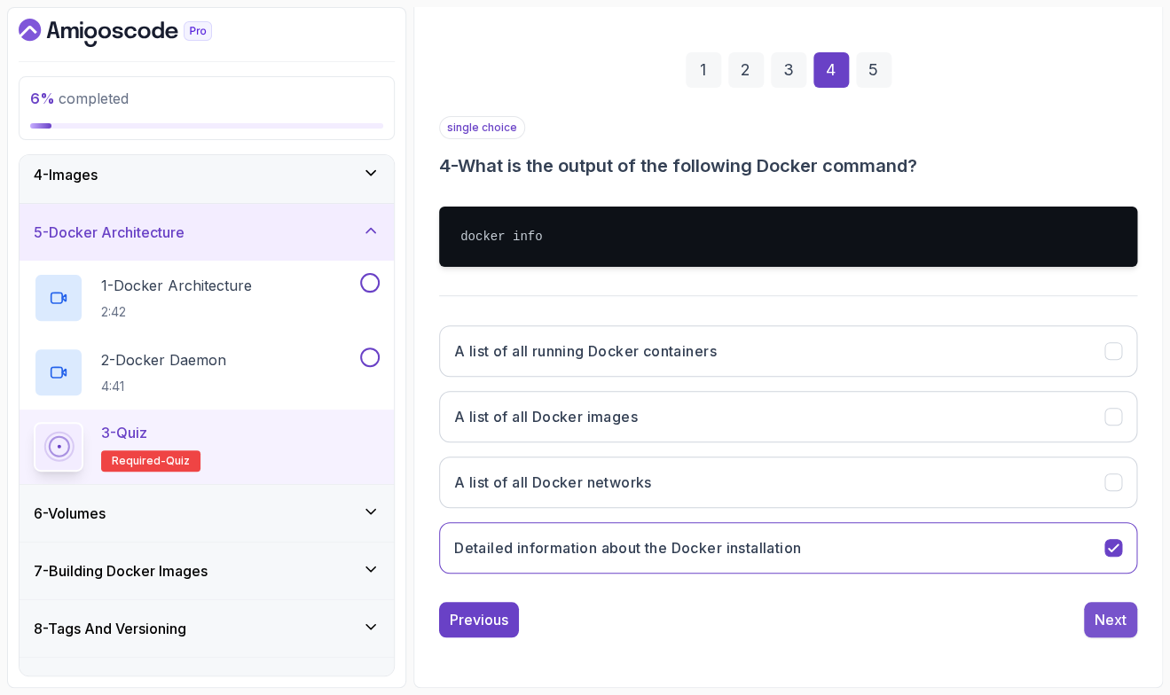
click at [1119, 626] on div "Next" at bounding box center [1111, 619] width 32 height 21
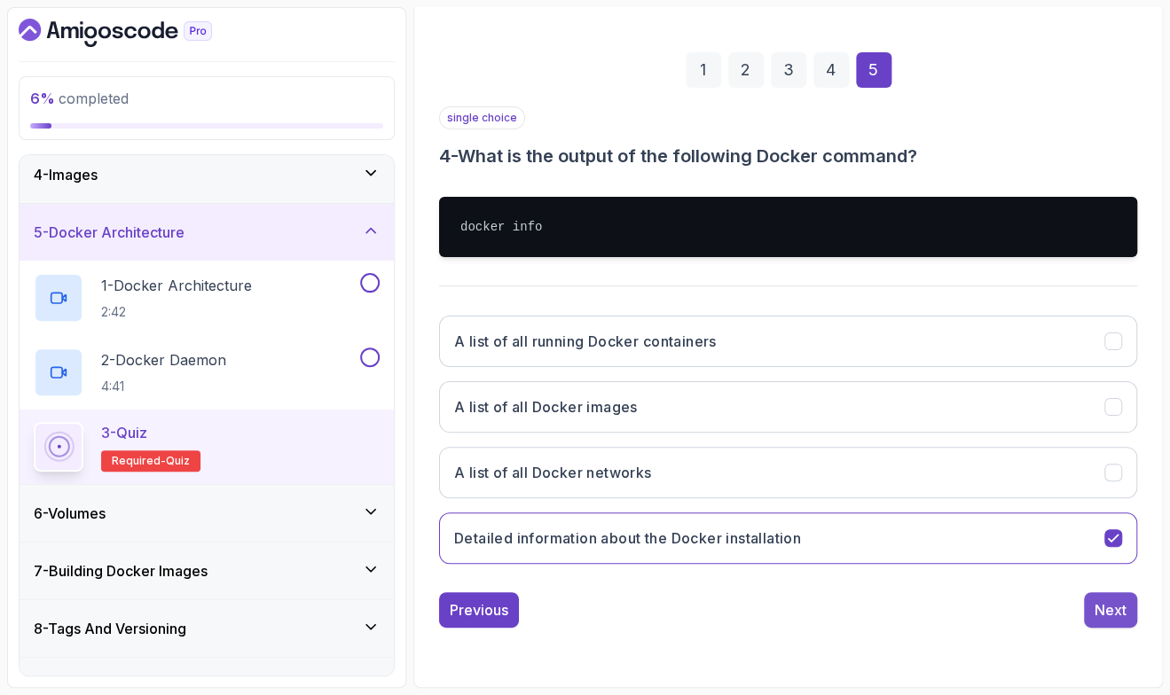
scroll to position [125, 0]
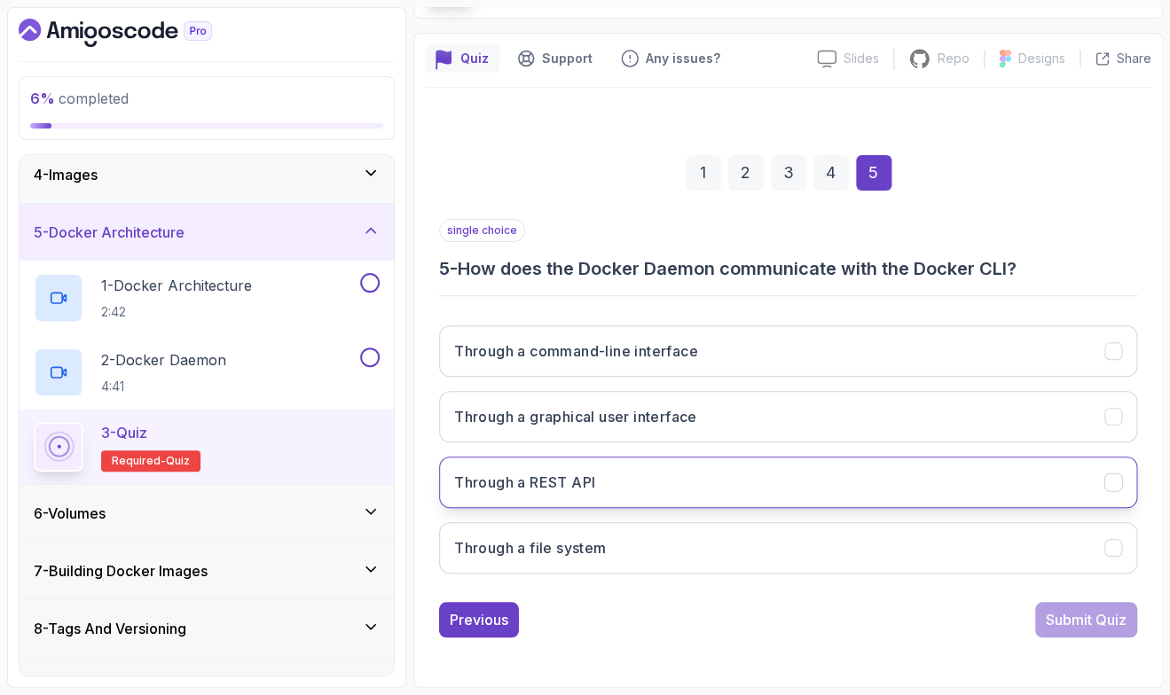
click at [687, 501] on button "Through a REST API" at bounding box center [788, 482] width 698 height 51
click at [1070, 625] on div "Submit Quiz" at bounding box center [1086, 619] width 81 height 21
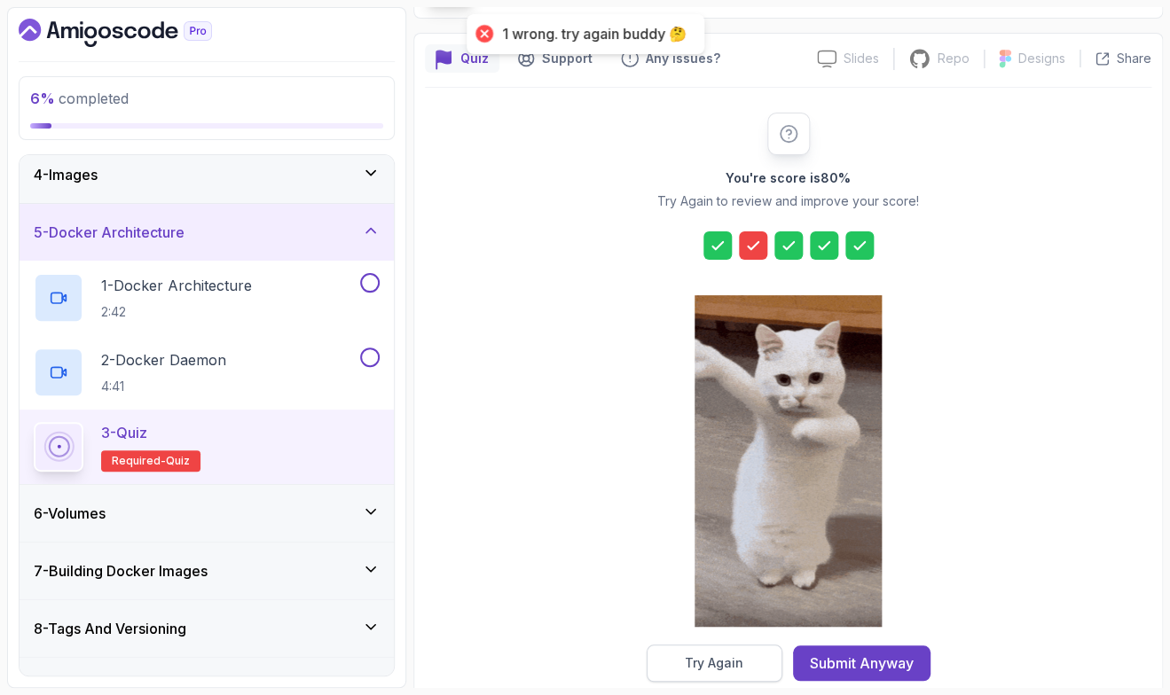
click at [696, 664] on div "Try Again" at bounding box center [714, 664] width 59 height 18
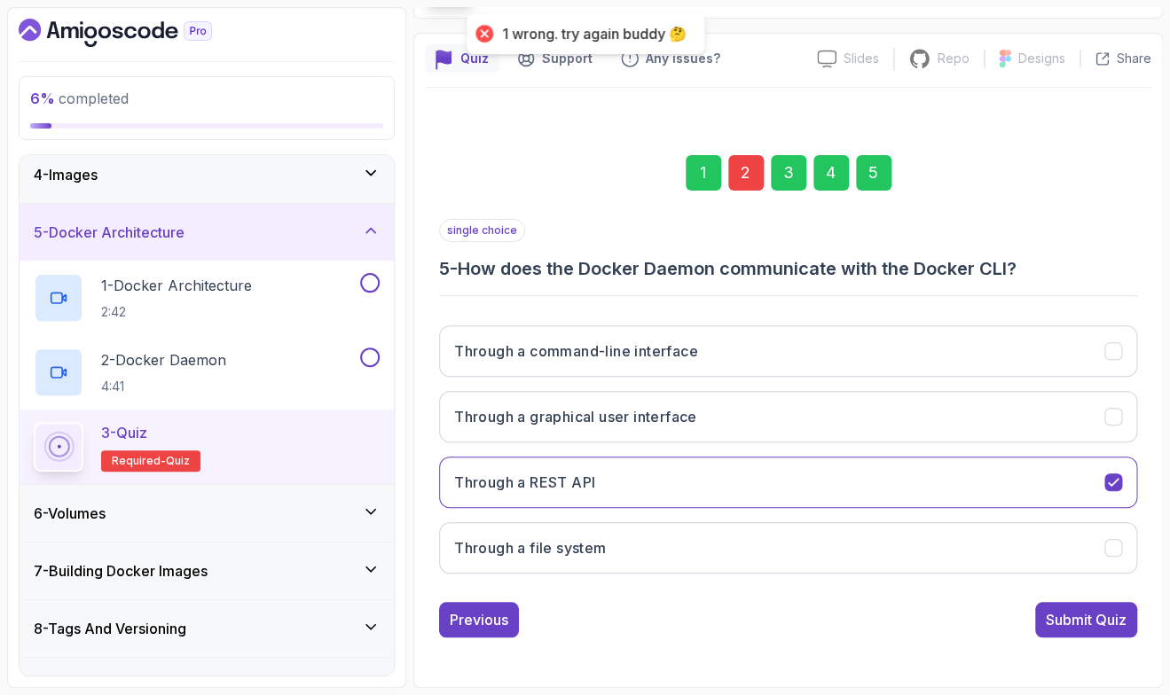
click at [743, 182] on div "2" at bounding box center [745, 172] width 35 height 35
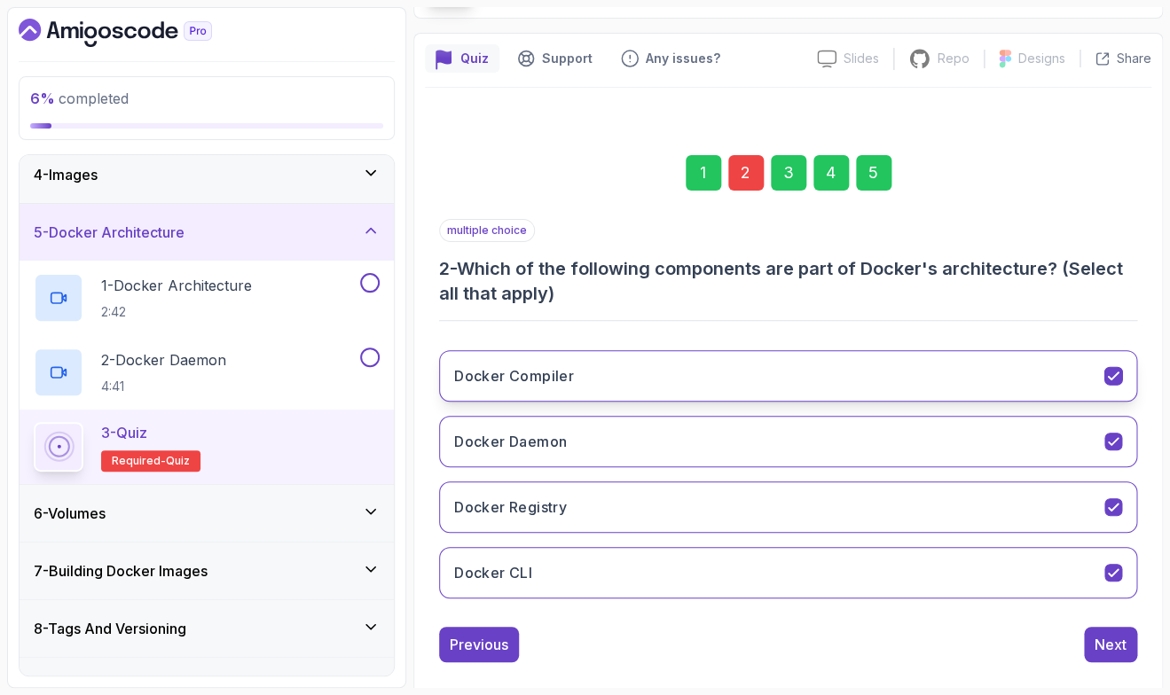
click at [683, 387] on button "Docker Compiler" at bounding box center [788, 375] width 698 height 51
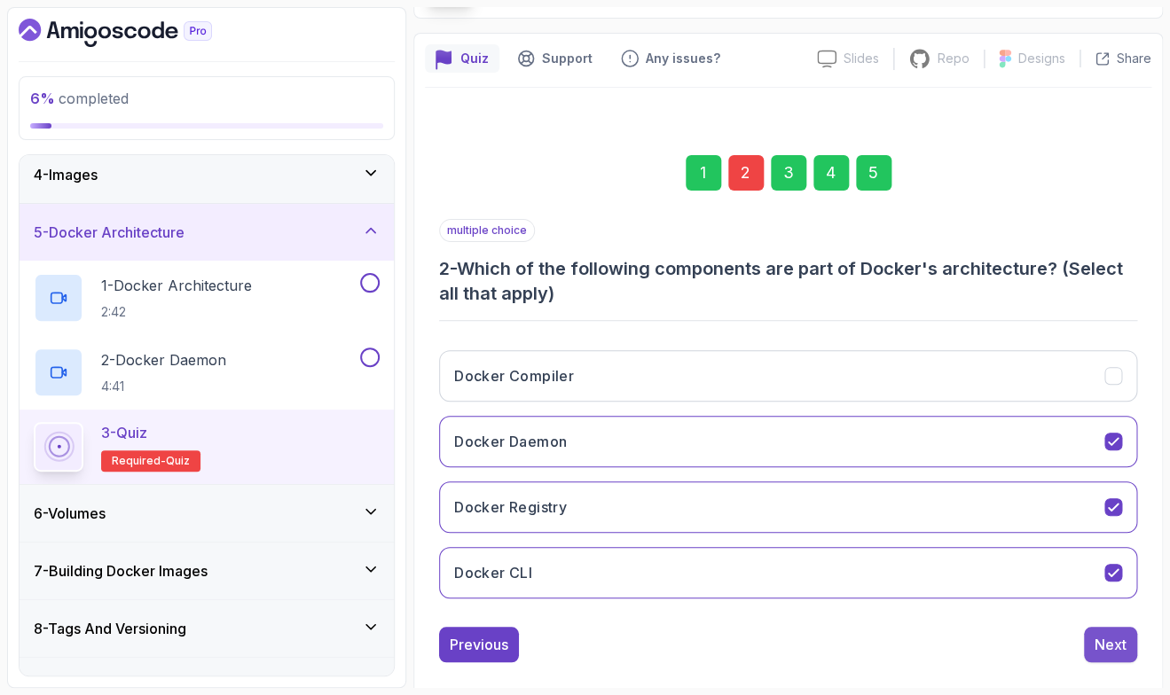
click at [1103, 657] on button "Next" at bounding box center [1110, 644] width 53 height 35
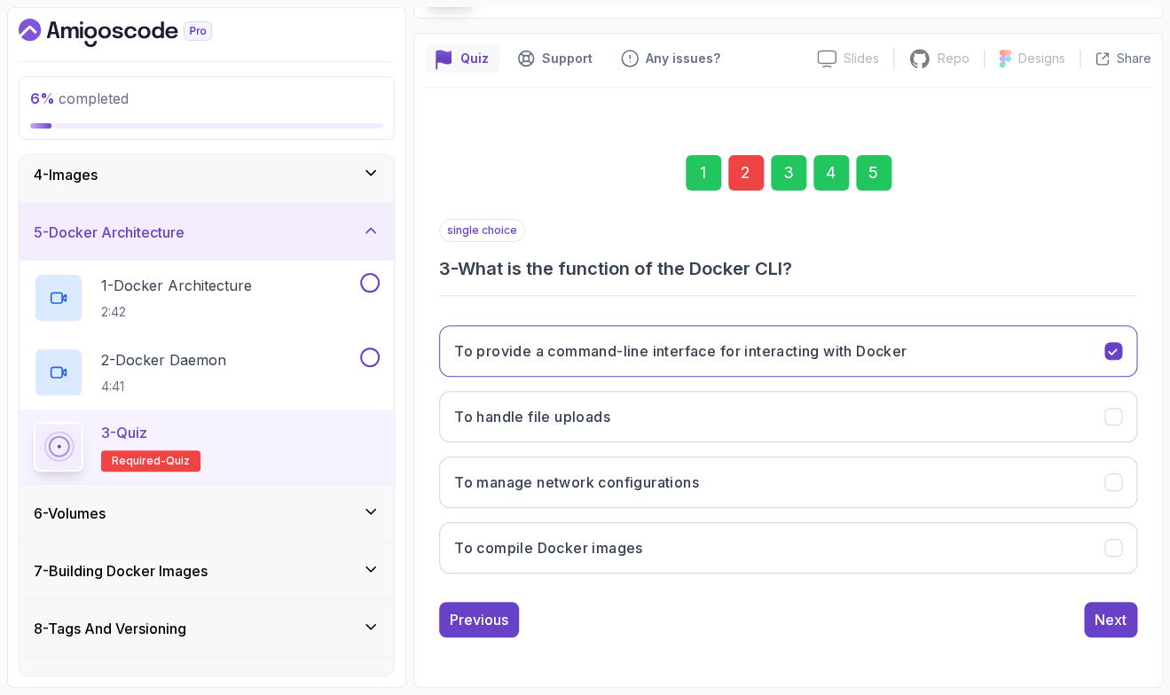
click at [881, 182] on div "5" at bounding box center [873, 172] width 35 height 35
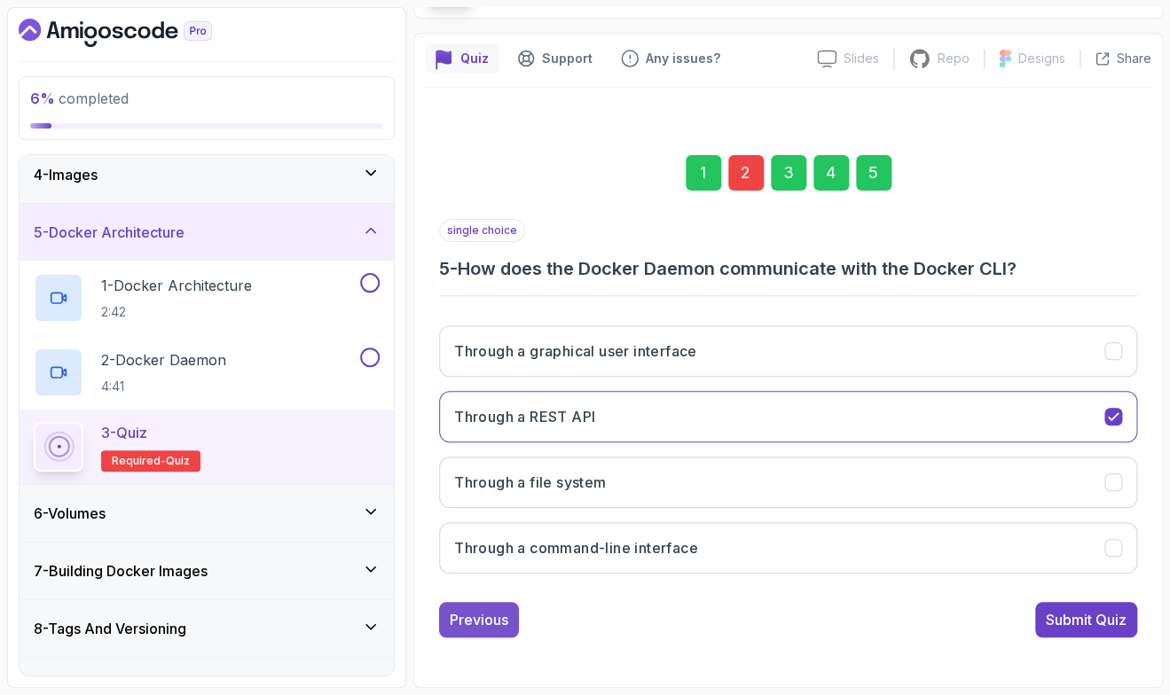
click at [492, 625] on div "Previous" at bounding box center [479, 619] width 59 height 21
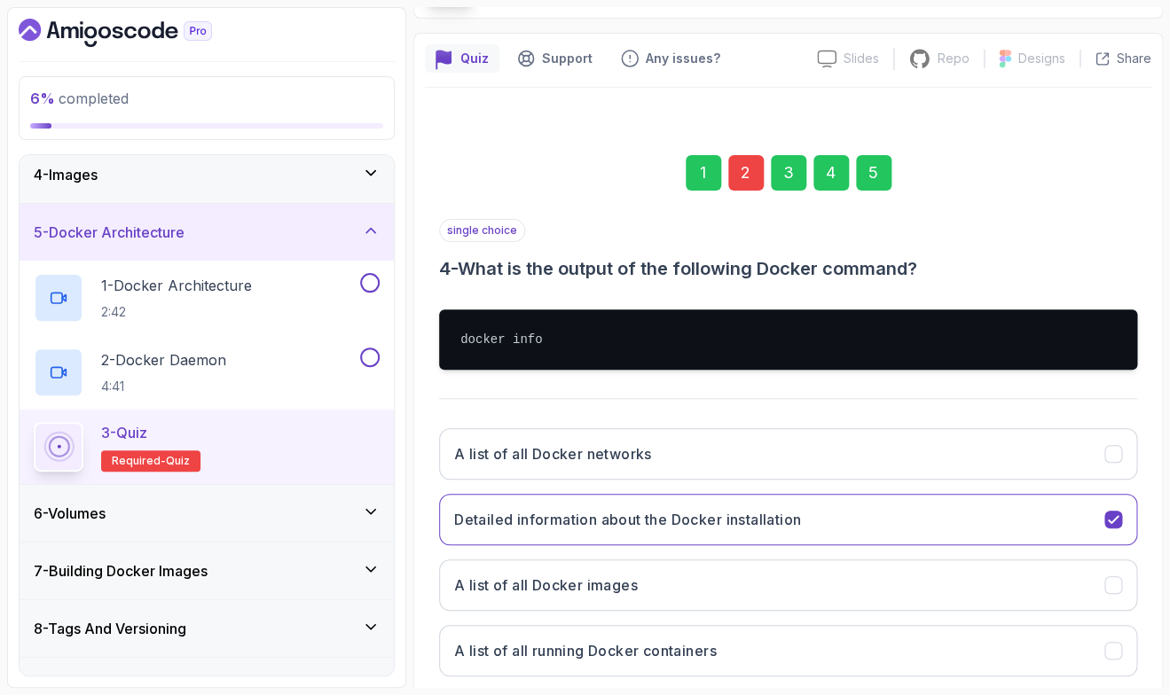
click at [855, 177] on div "1 2 3 4 5" at bounding box center [788, 173] width 698 height 92
click at [876, 175] on div "5" at bounding box center [873, 172] width 35 height 35
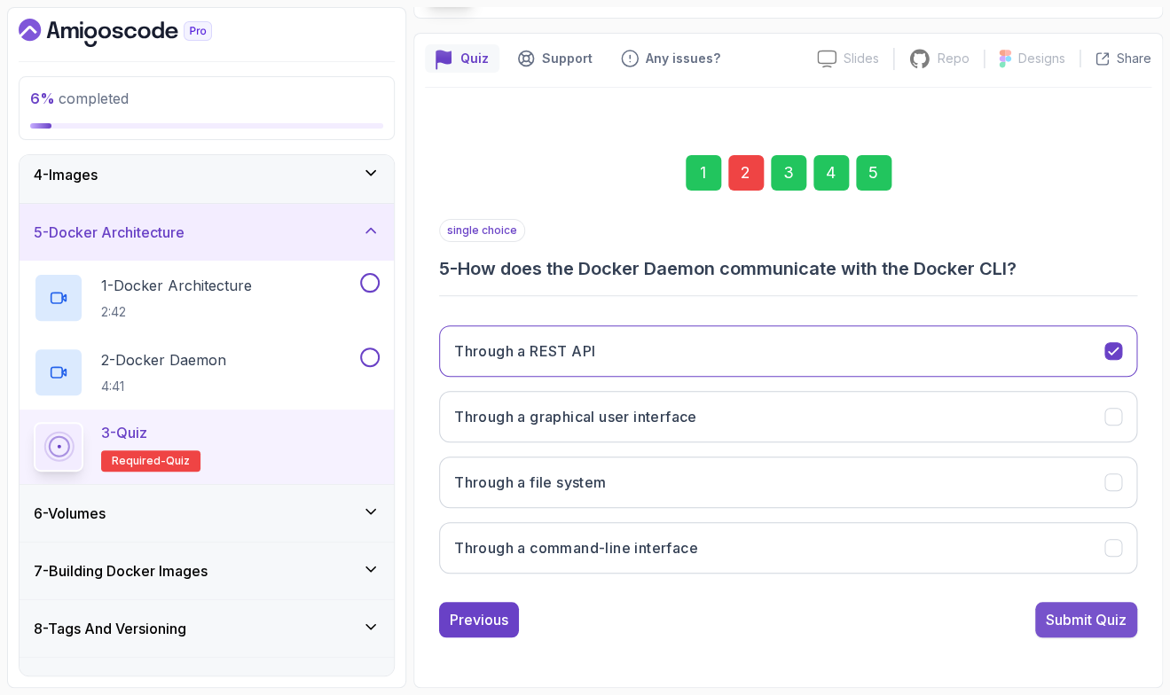
click at [1049, 615] on div "Submit Quiz" at bounding box center [1086, 619] width 81 height 21
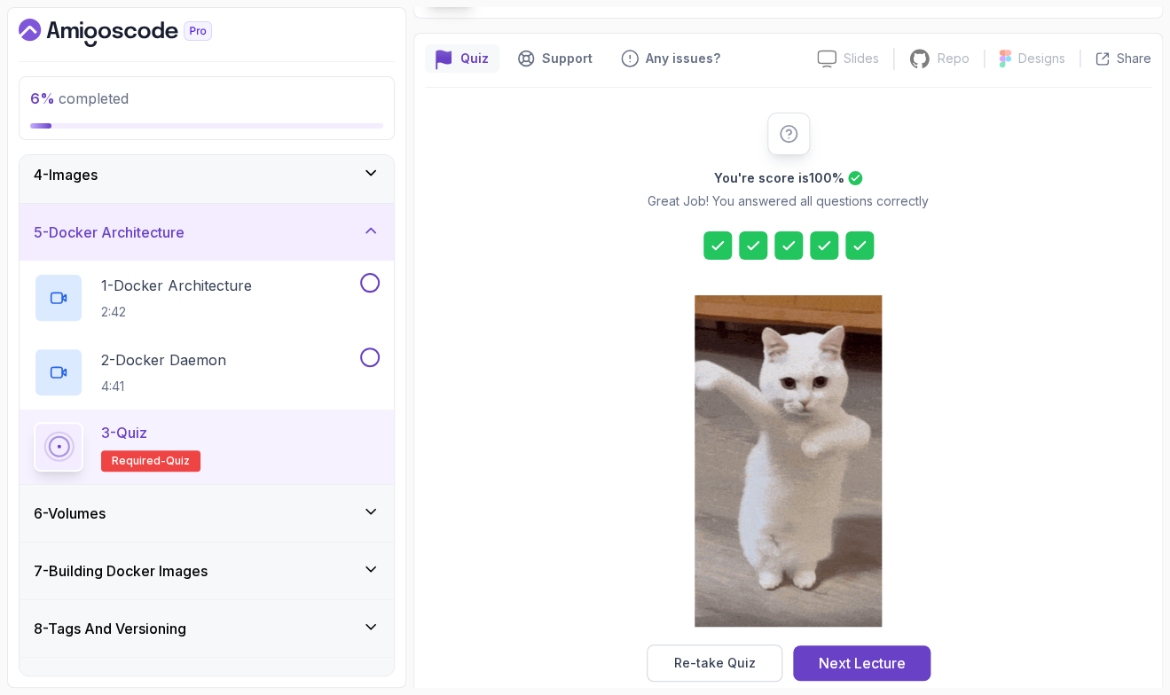
click at [282, 518] on div "6 - Volumes" at bounding box center [207, 513] width 346 height 21
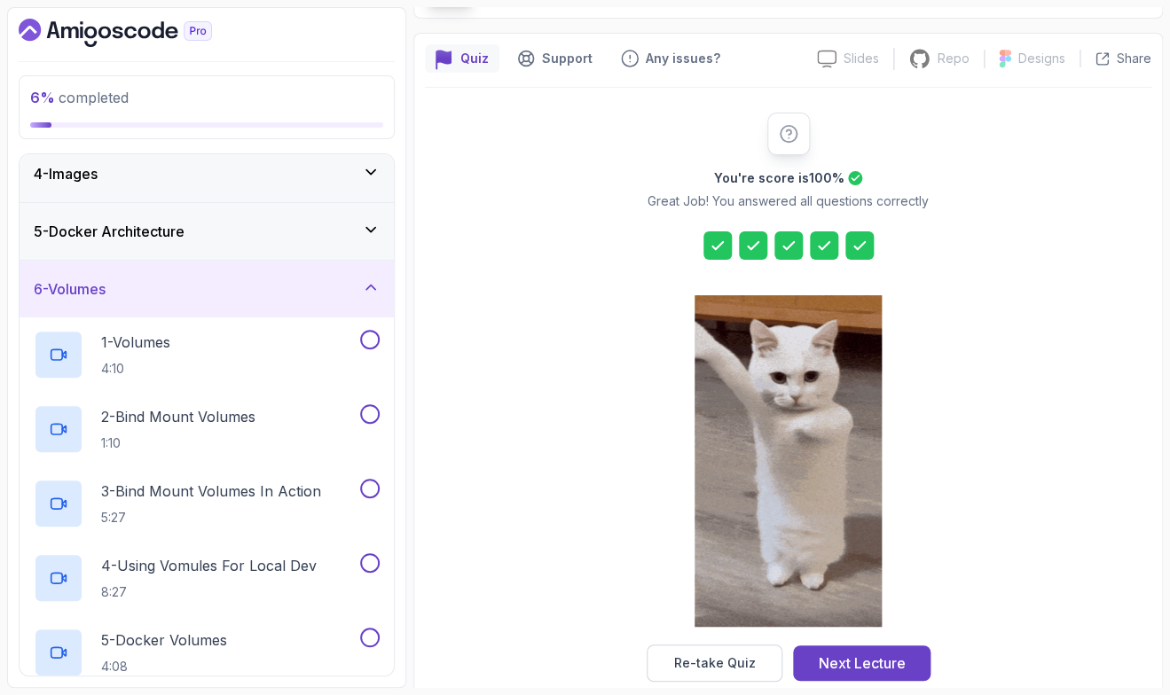
click at [427, 450] on div "You're score is 100 % Great Job! You answered all questions correctly Re-take Q…" at bounding box center [788, 398] width 727 height 570
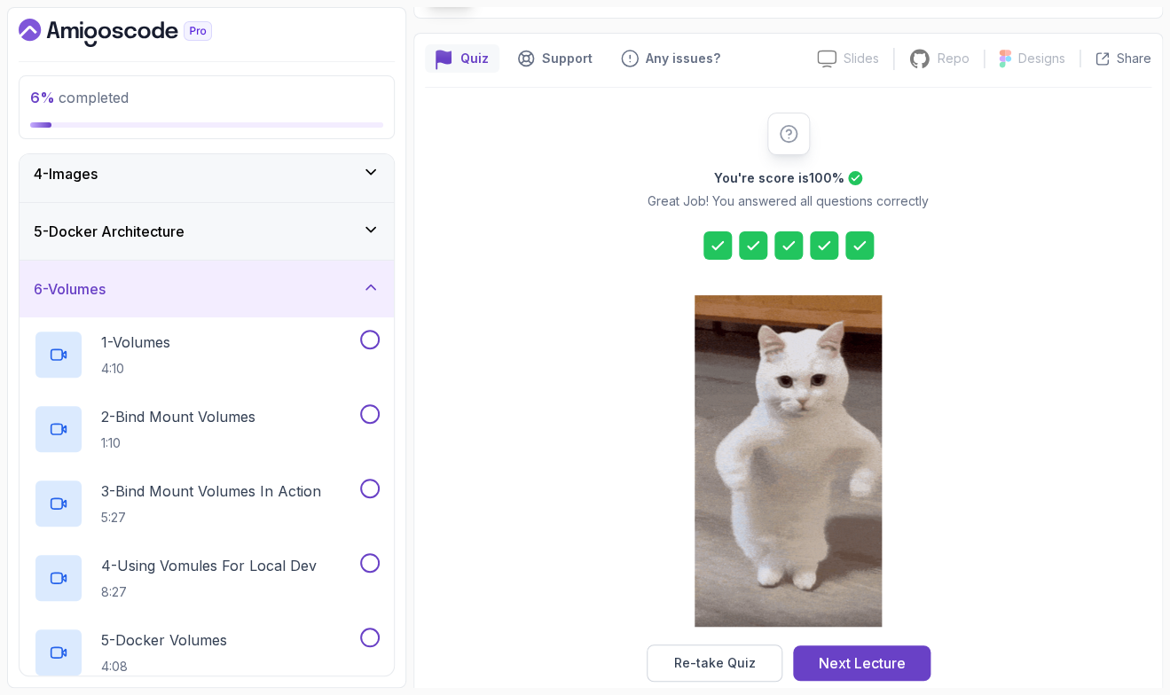
scroll to position [155, 0]
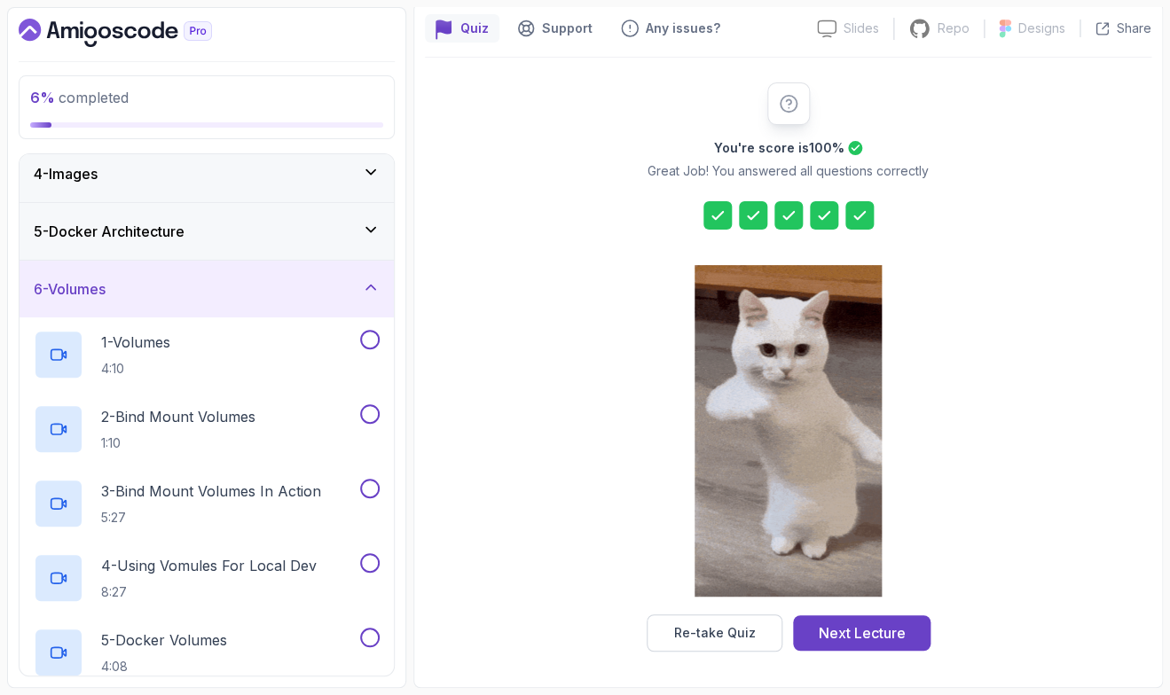
click at [403, 346] on div "6 % completed 1 - Intro 2 - Getting Started 3 - Containers 4 - Images 5 - Docke…" at bounding box center [206, 347] width 399 height 681
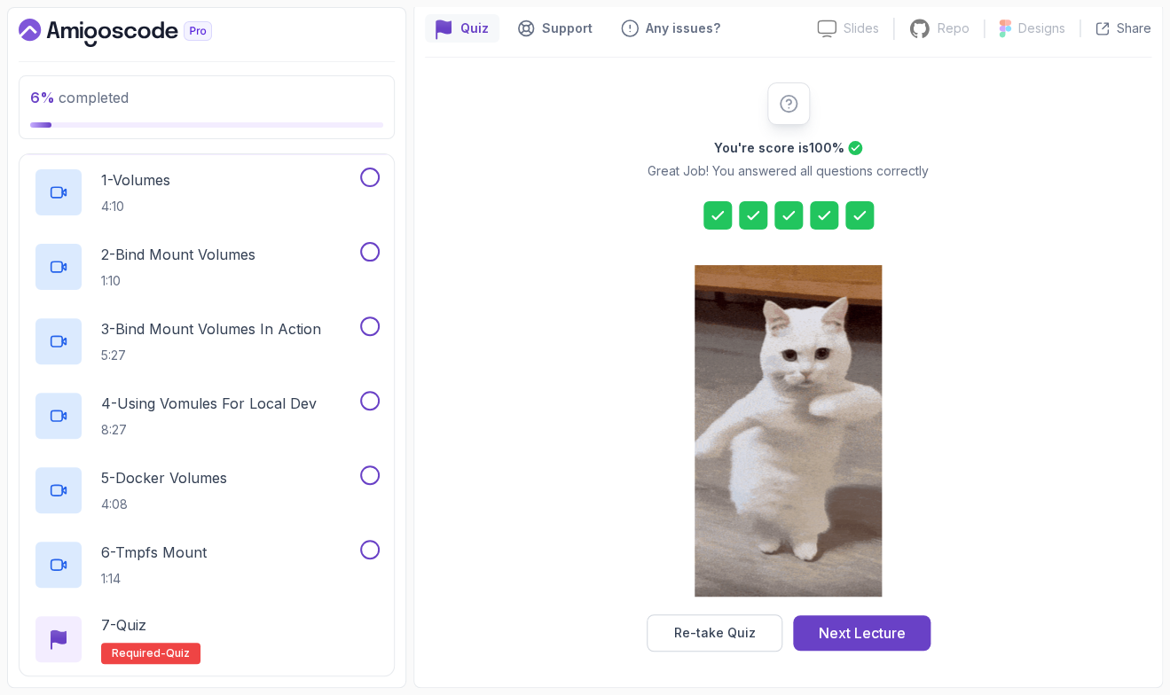
scroll to position [337, 0]
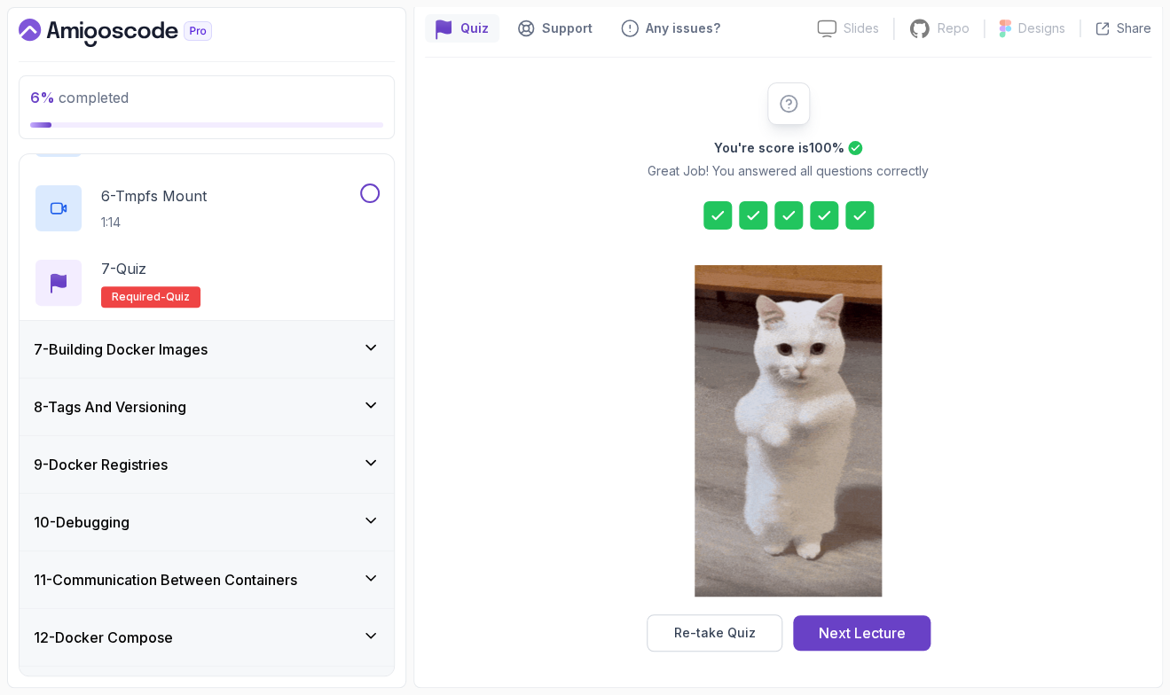
click at [369, 352] on icon at bounding box center [371, 348] width 18 height 18
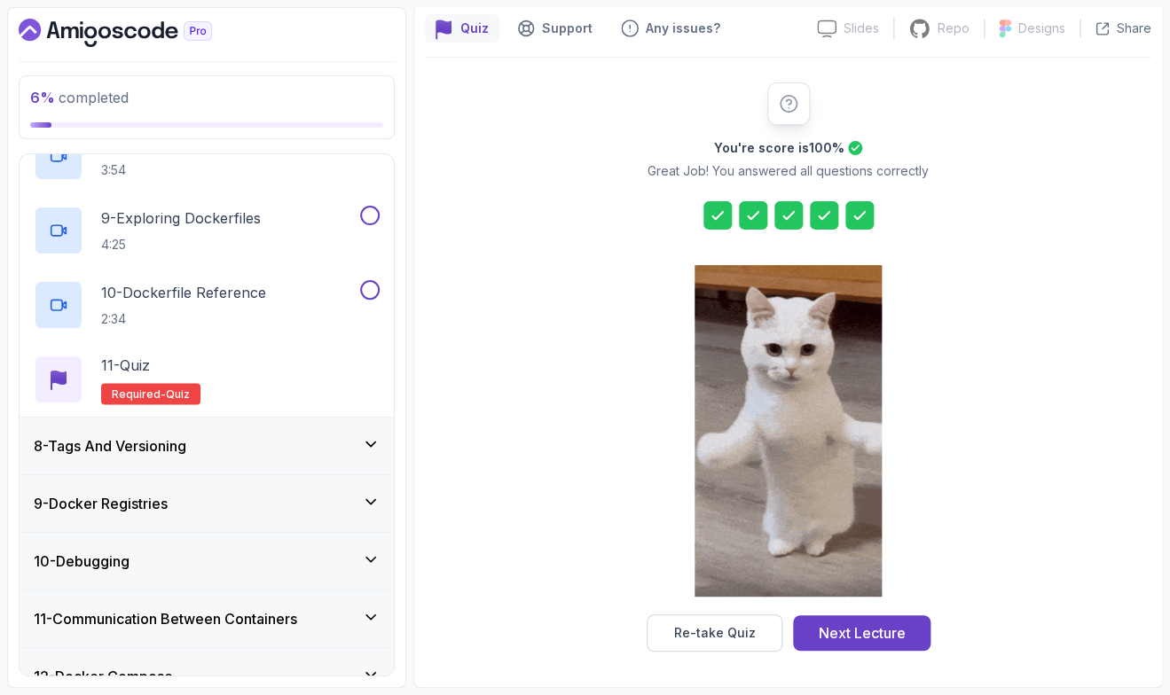
click at [323, 436] on div "8 - Tags And Versioning" at bounding box center [207, 446] width 346 height 21
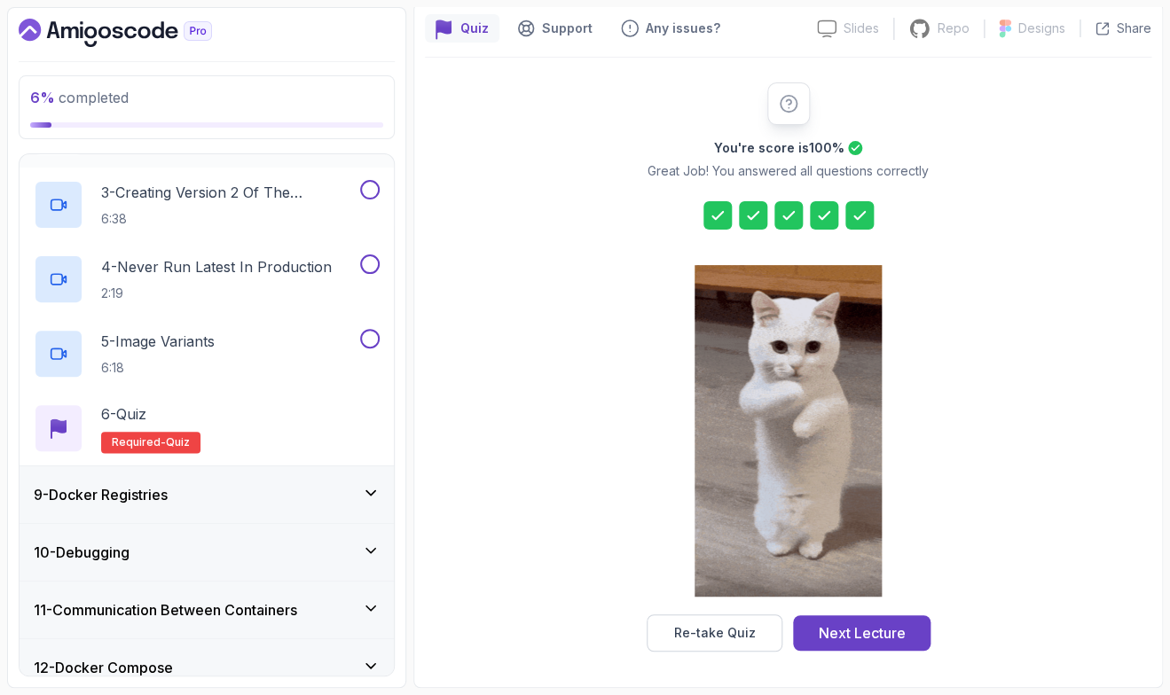
scroll to position [648, 0]
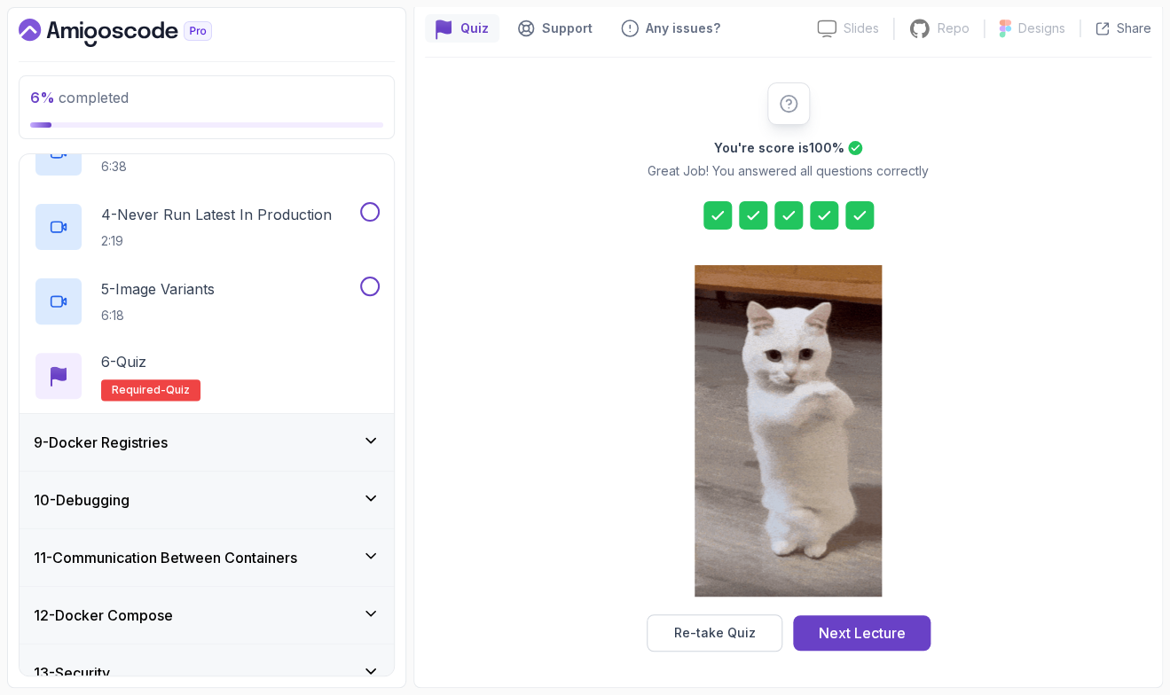
click at [346, 448] on div "9 - Docker Registries" at bounding box center [207, 442] width 346 height 21
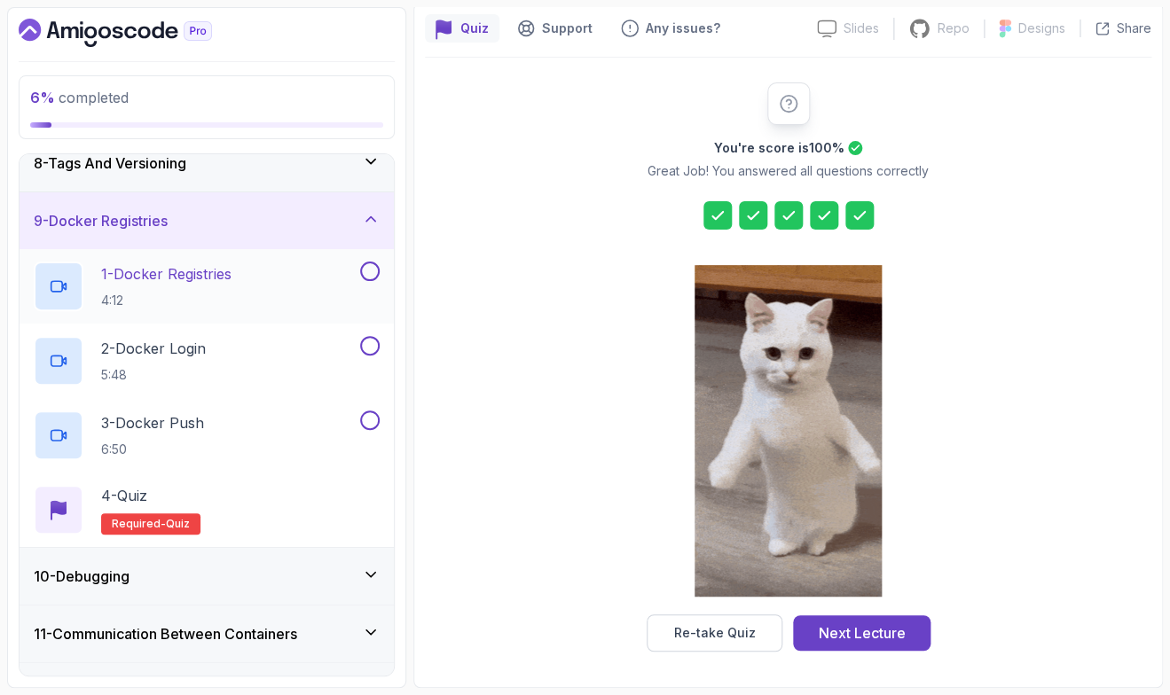
scroll to position [441, 0]
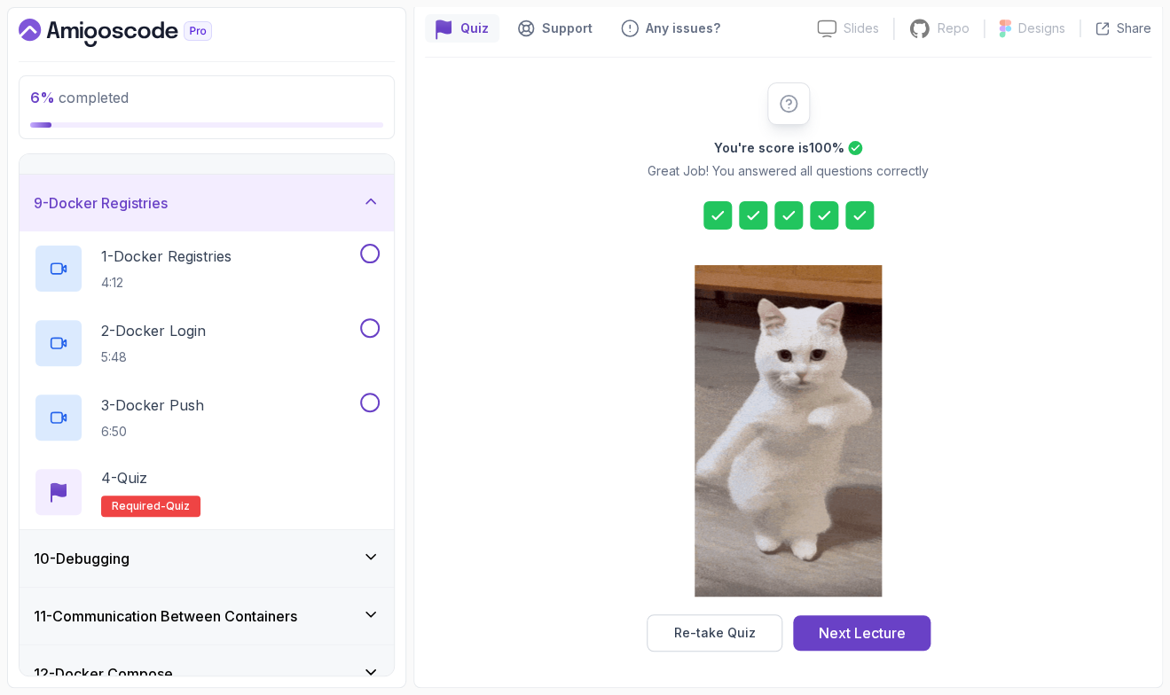
click at [340, 568] on div "10 - Debugging" at bounding box center [207, 558] width 346 height 21
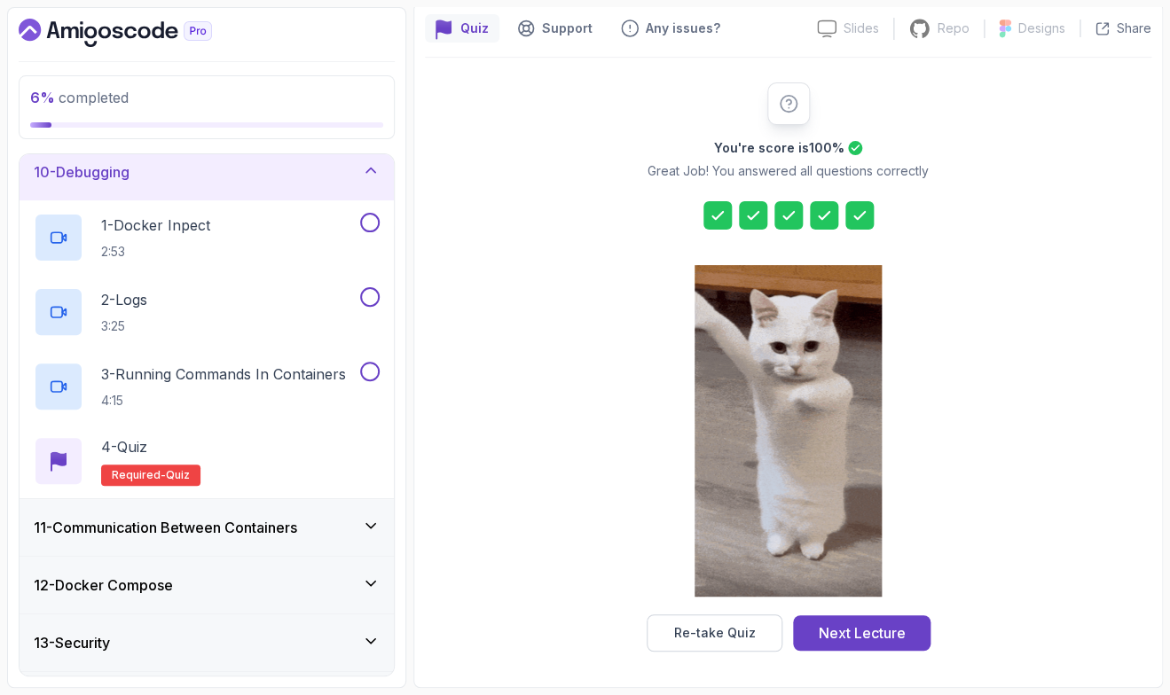
scroll to position [545, 0]
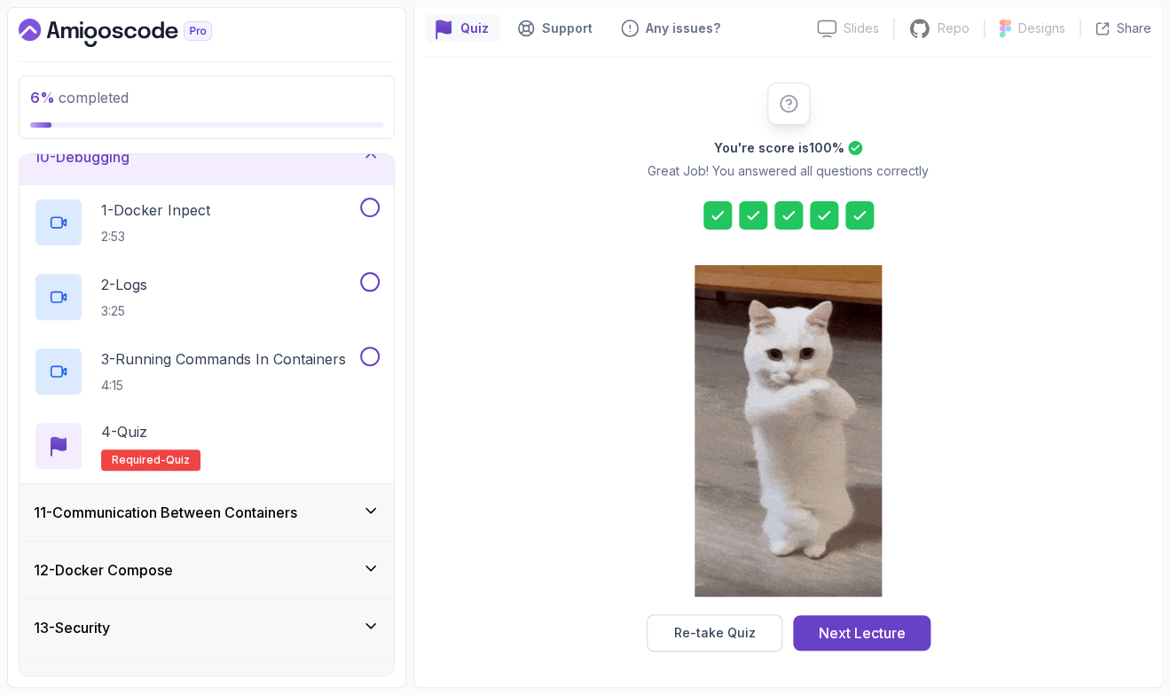
click at [328, 523] on div "11 - Communication Between Containers" at bounding box center [207, 512] width 374 height 57
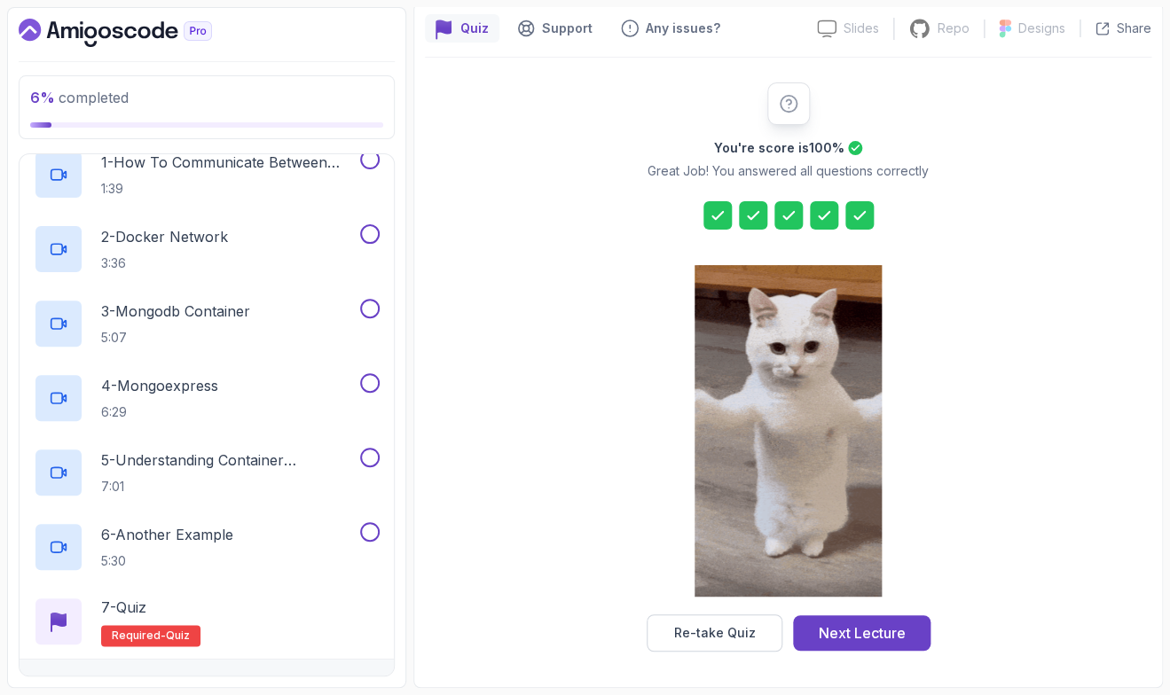
scroll to position [701, 0]
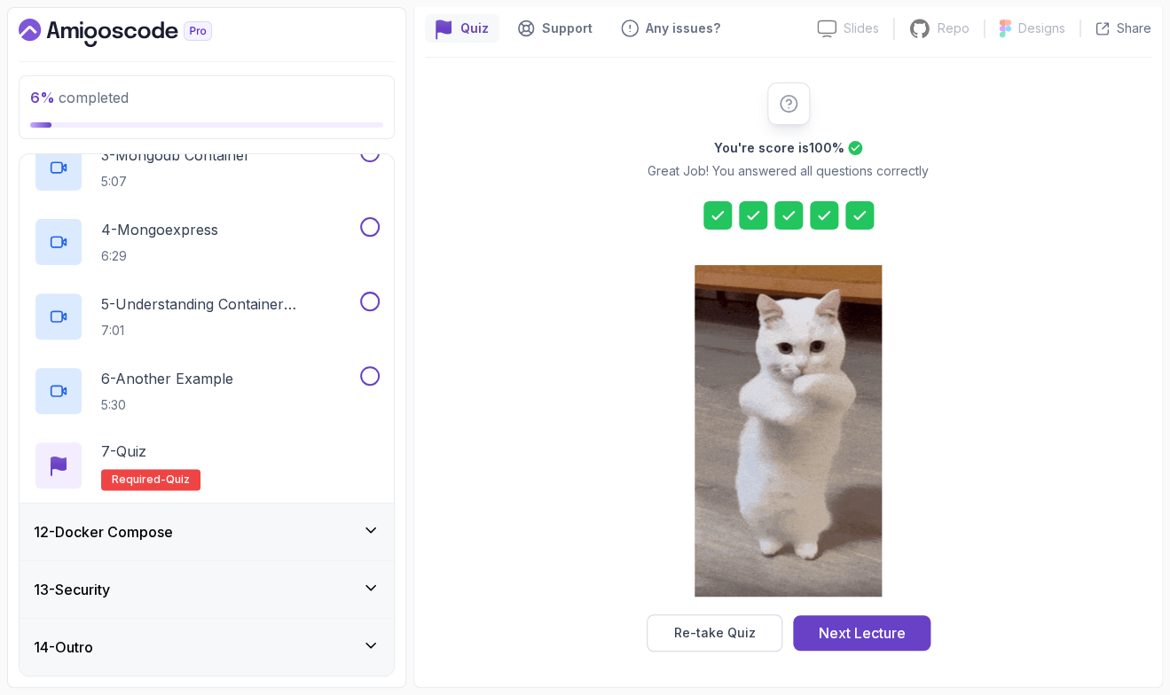
click at [328, 523] on div "12 - Docker Compose" at bounding box center [207, 532] width 346 height 21
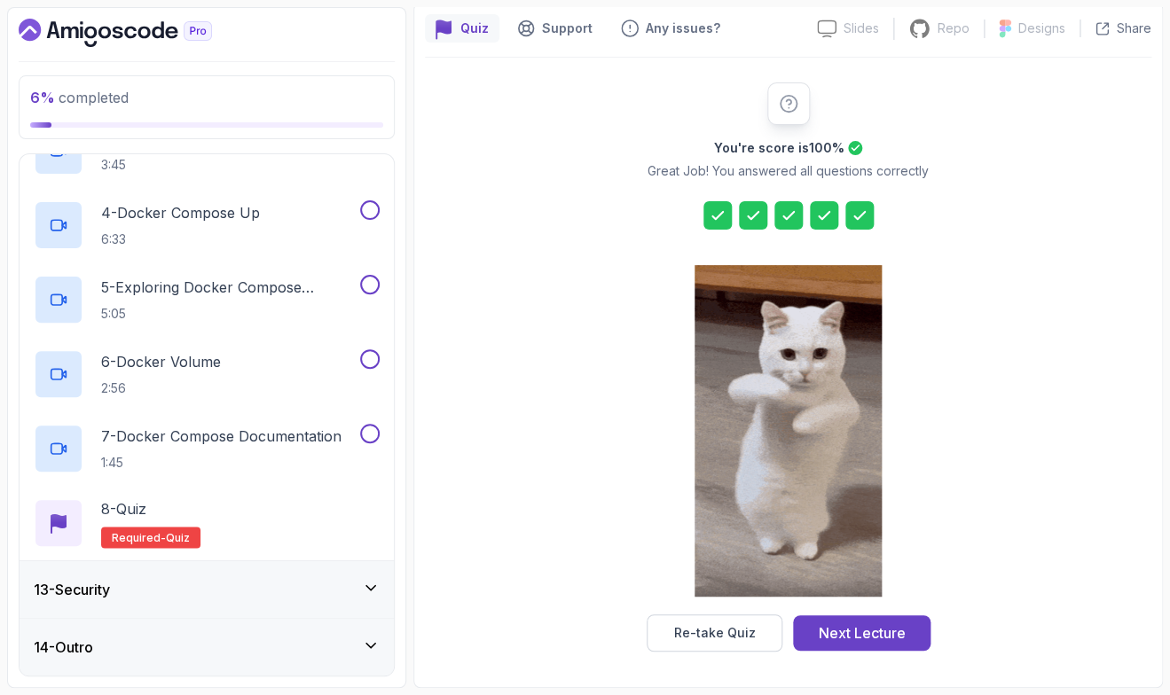
click at [347, 597] on div "13 - Security" at bounding box center [207, 589] width 346 height 21
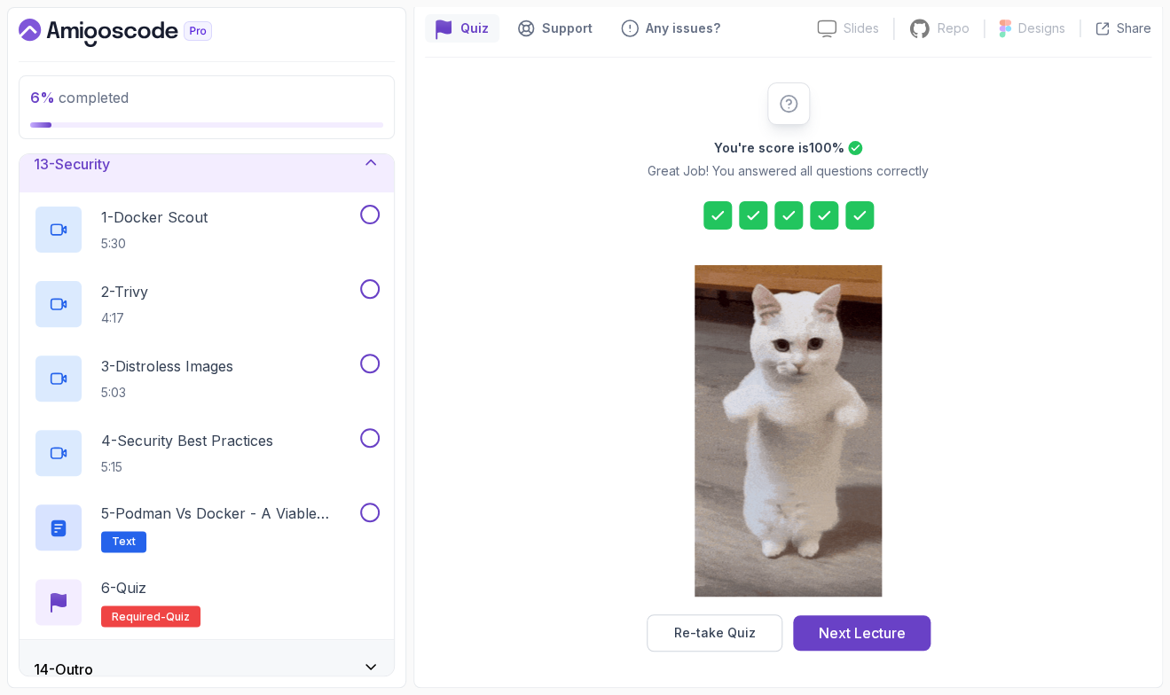
scroll to position [733, 0]
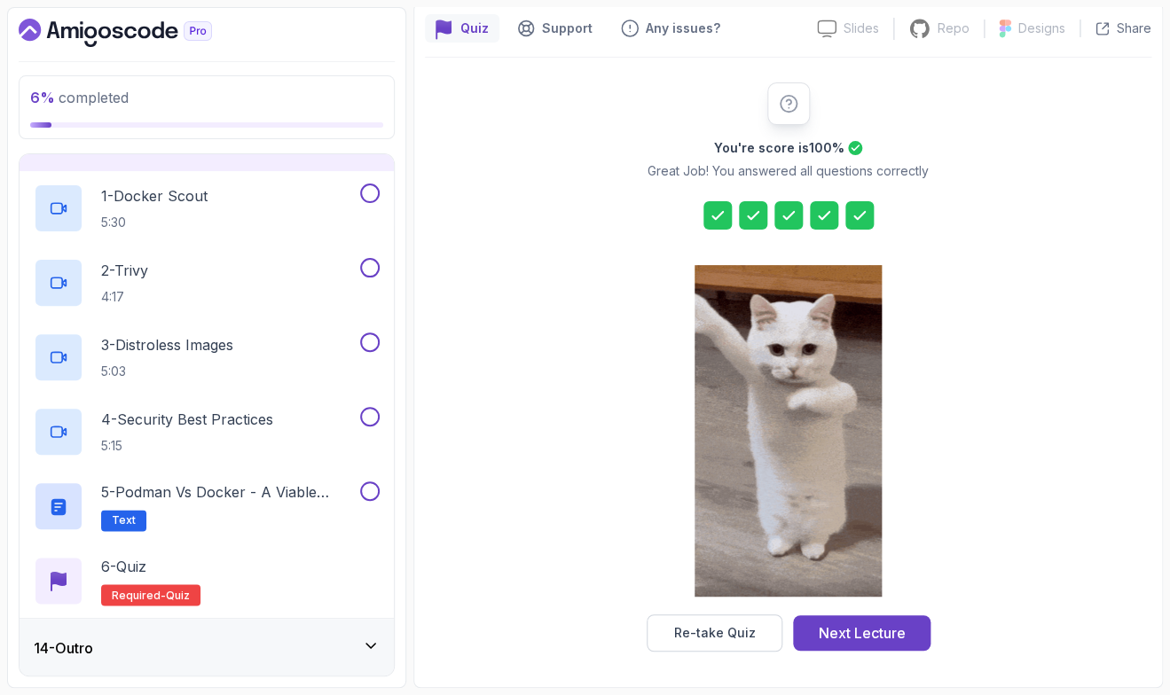
click at [342, 683] on div "6 % completed 1 - Intro 2 - Getting Started 3 - Containers 4 - Images 5 - Docke…" at bounding box center [206, 347] width 399 height 681
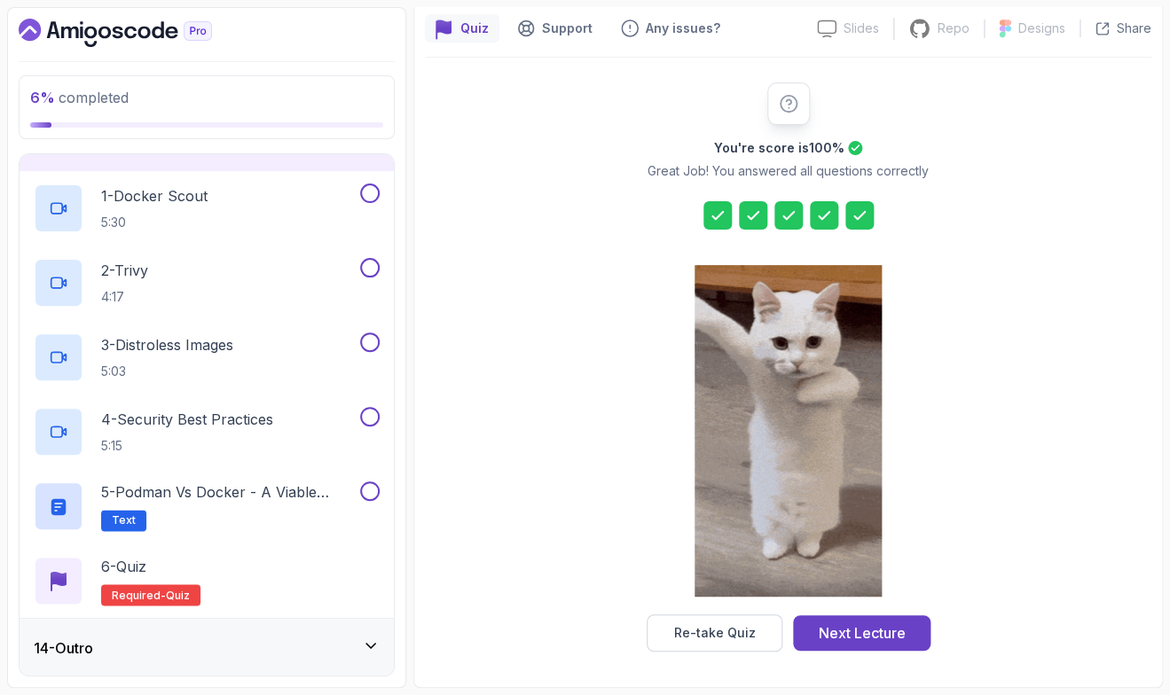
click at [335, 660] on div "14 - Outro" at bounding box center [207, 647] width 374 height 57
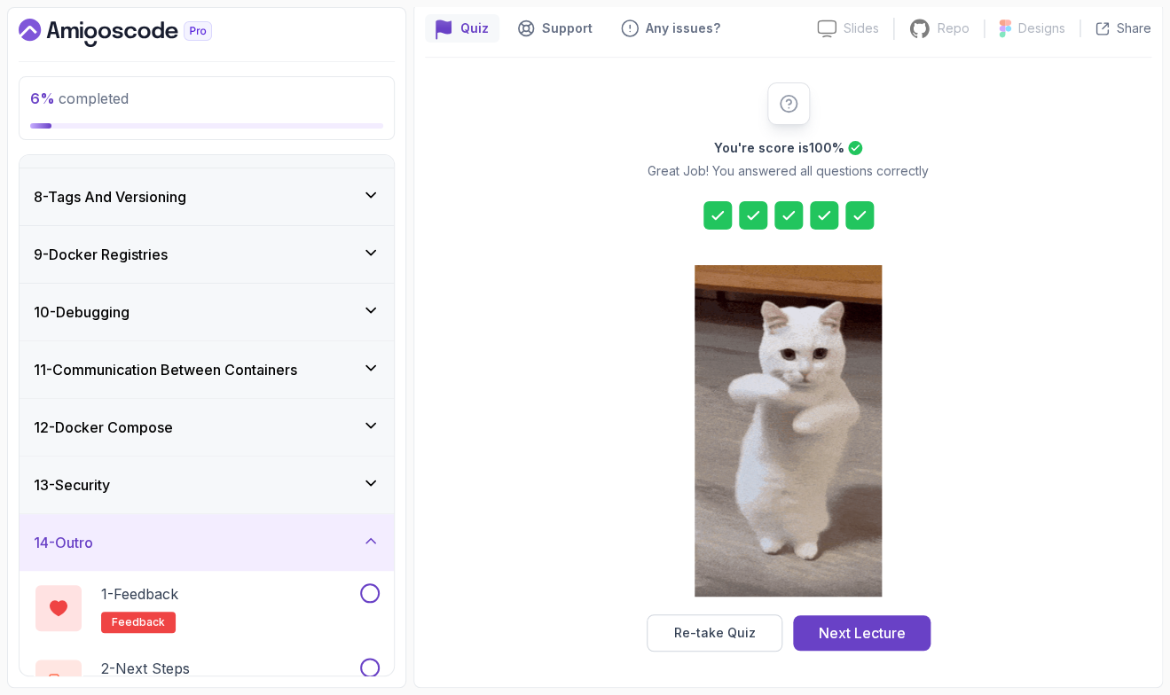
scroll to position [435, 0]
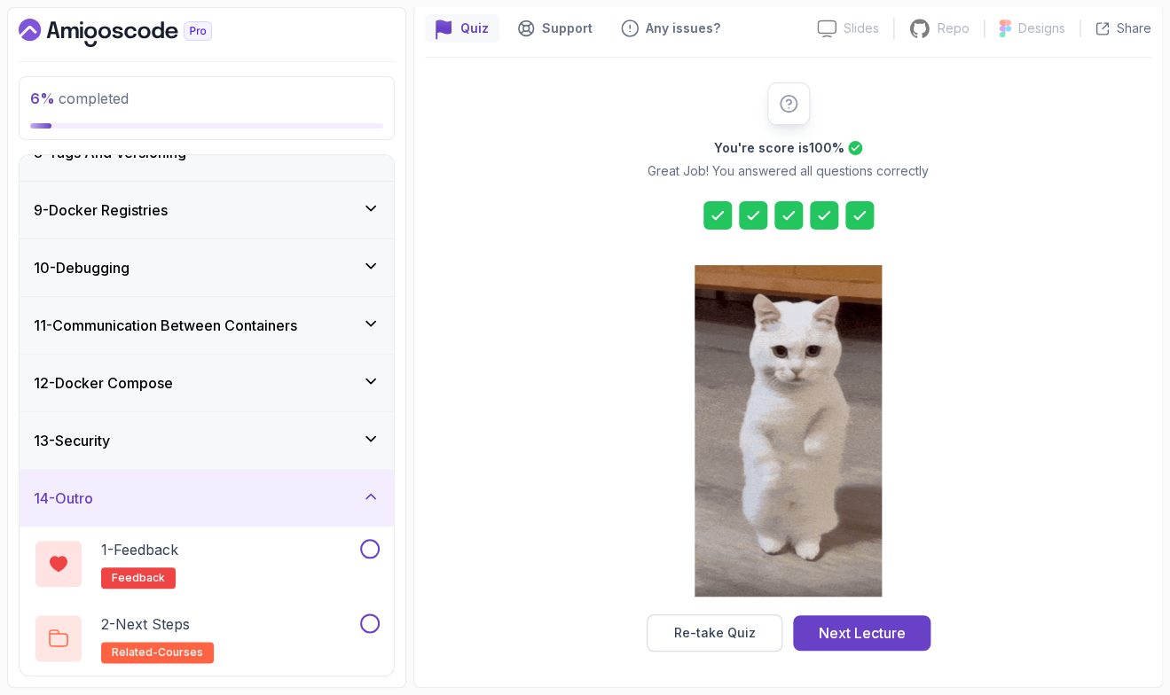
click at [395, 436] on div "6 % completed 1 - Intro 2 - Getting Started 3 - Containers 4 - Images 5 - Docke…" at bounding box center [206, 347] width 399 height 681
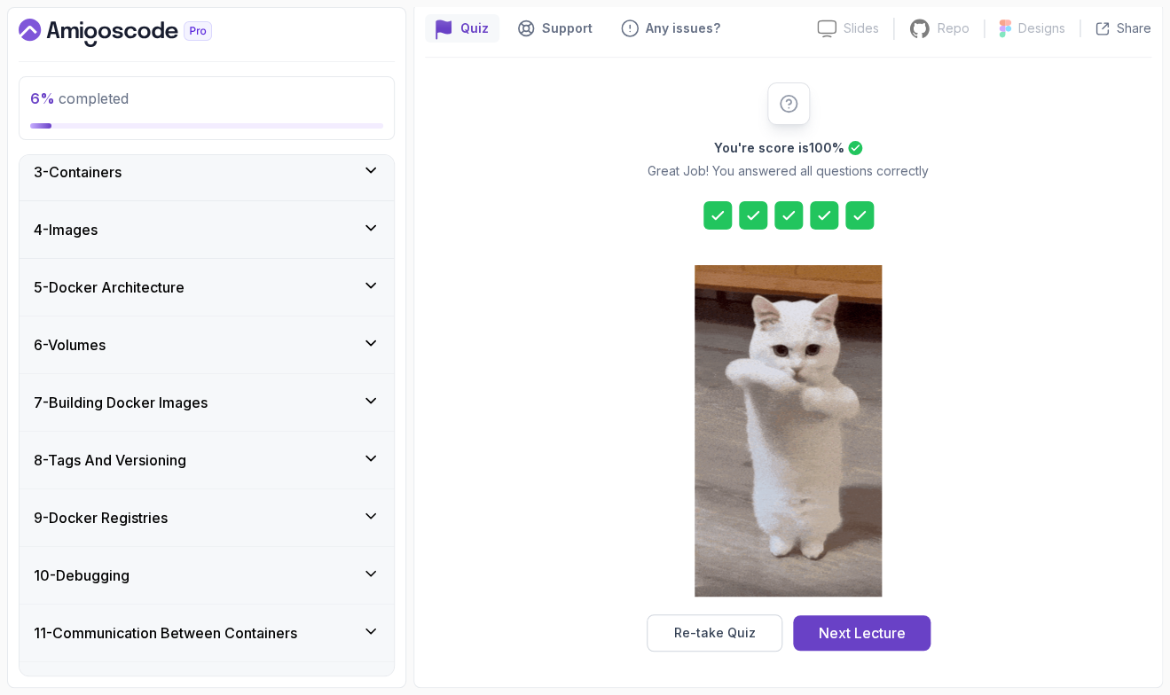
scroll to position [123, 0]
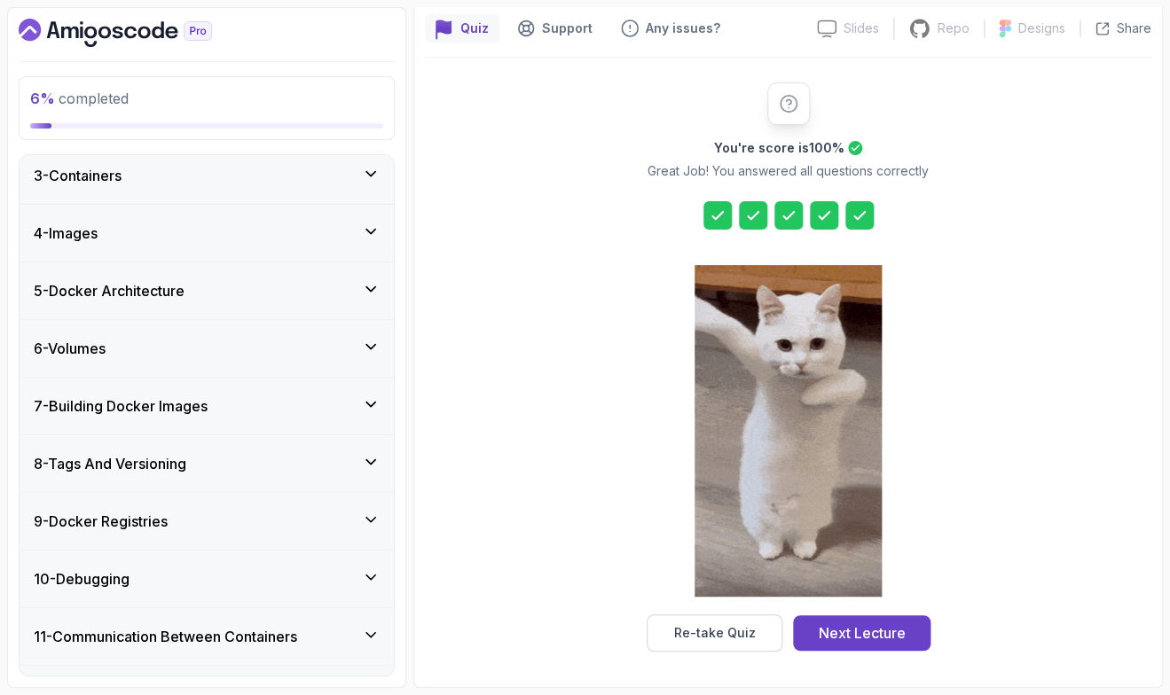
click at [313, 367] on div "6 - Volumes" at bounding box center [207, 348] width 374 height 57
